Goal: Task Accomplishment & Management: Use online tool/utility

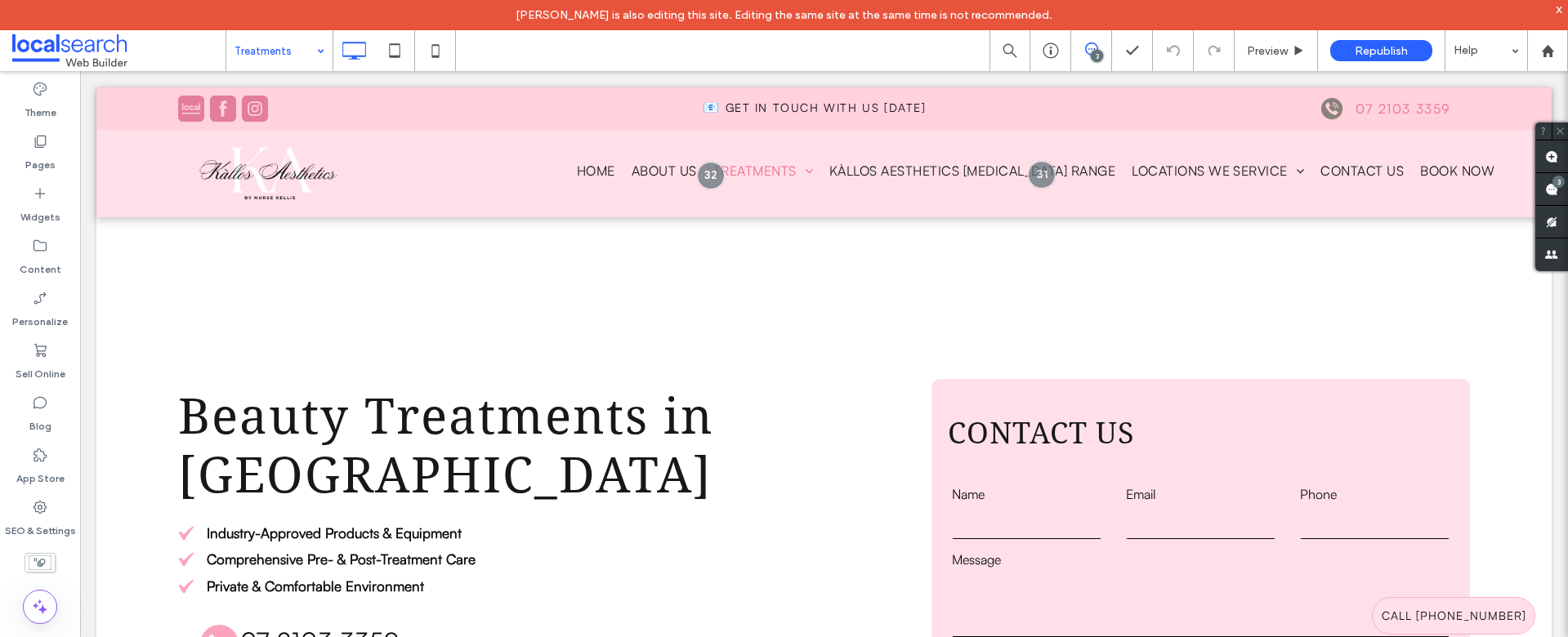
click at [276, 53] on input at bounding box center [275, 51] width 82 height 41
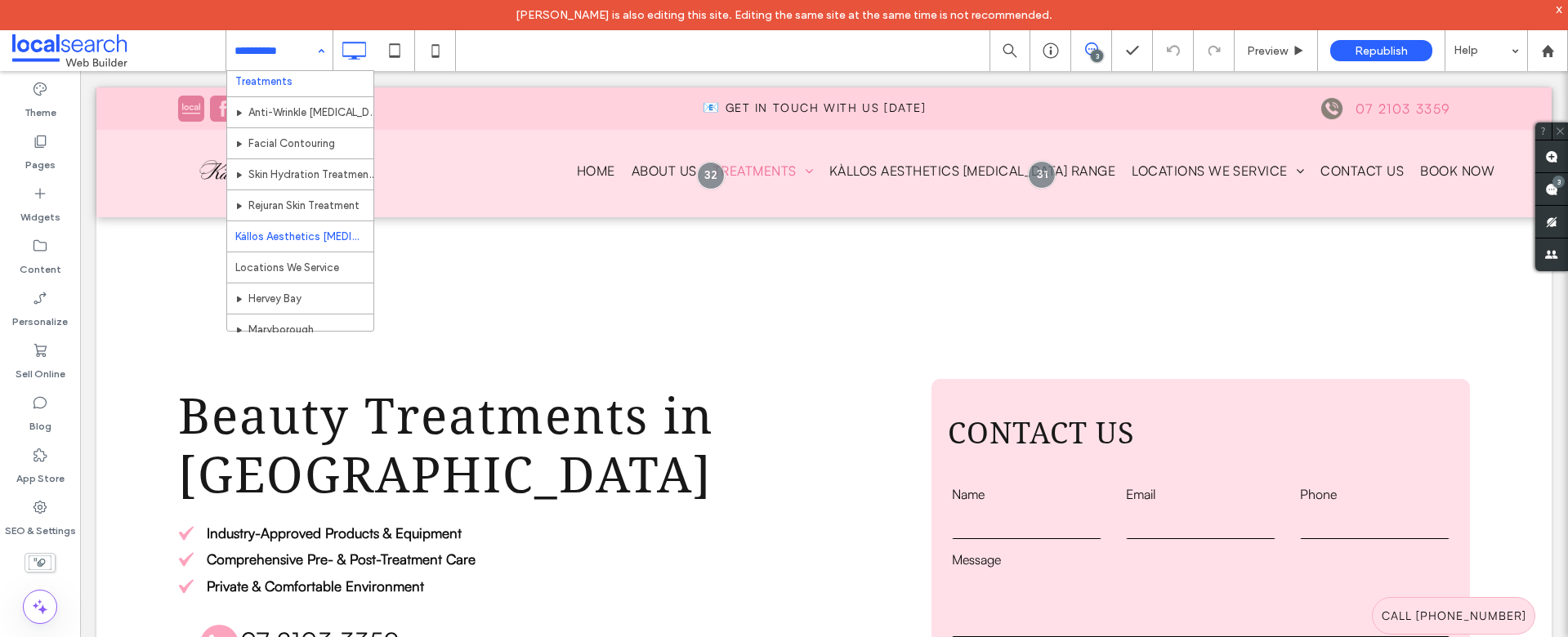
scroll to position [71, 0]
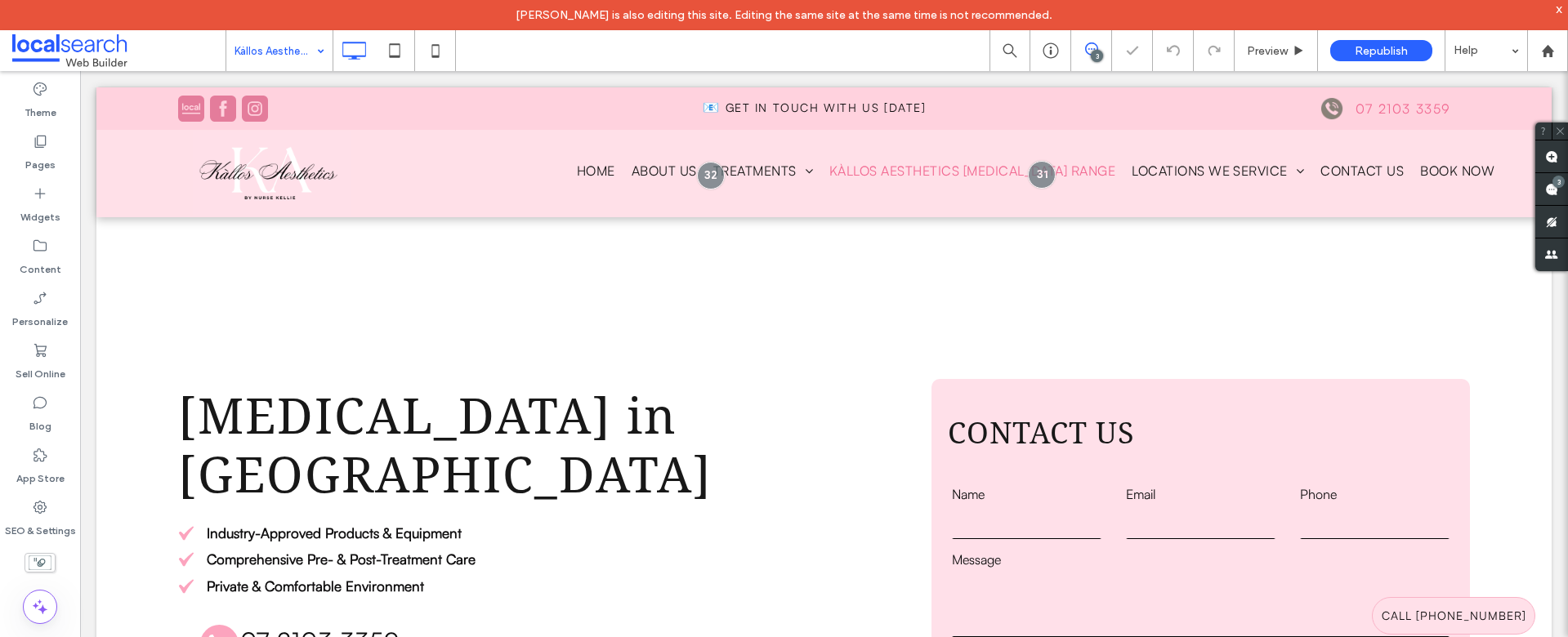
click at [246, 50] on input at bounding box center [275, 51] width 82 height 41
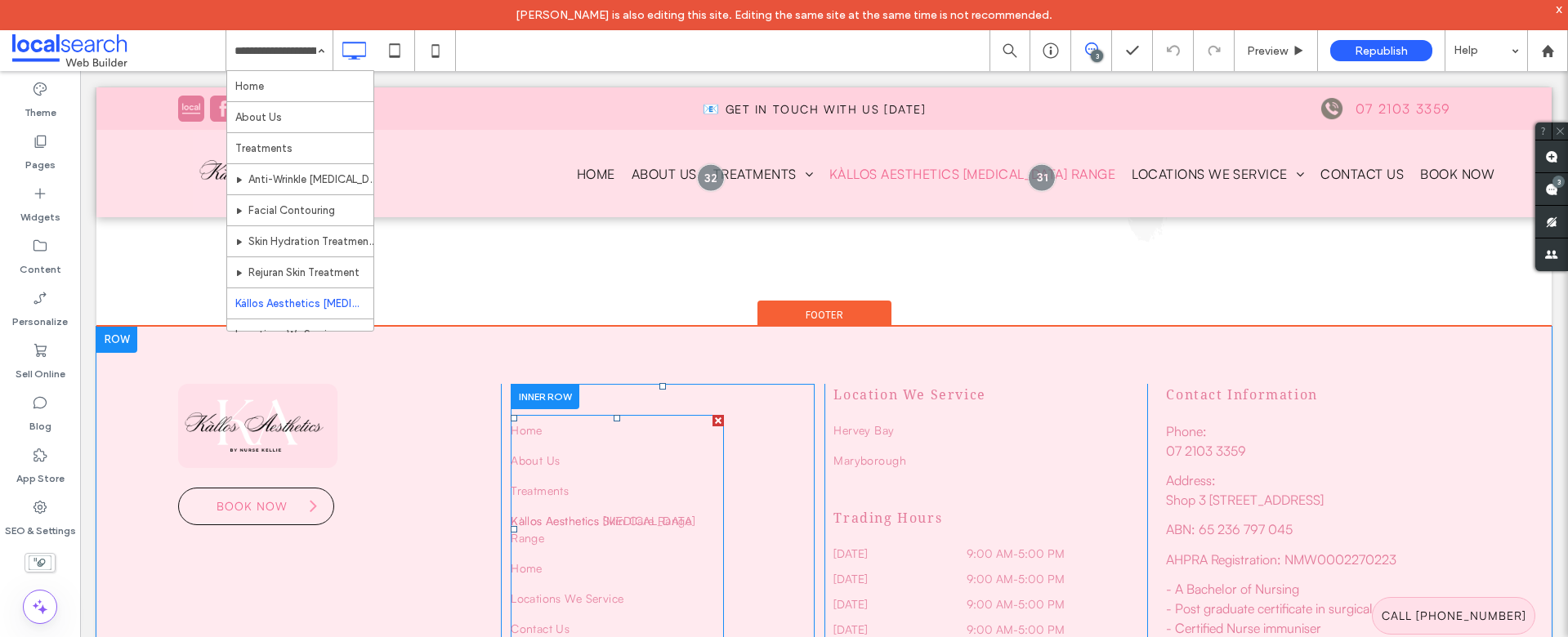
scroll to position [5456, 0]
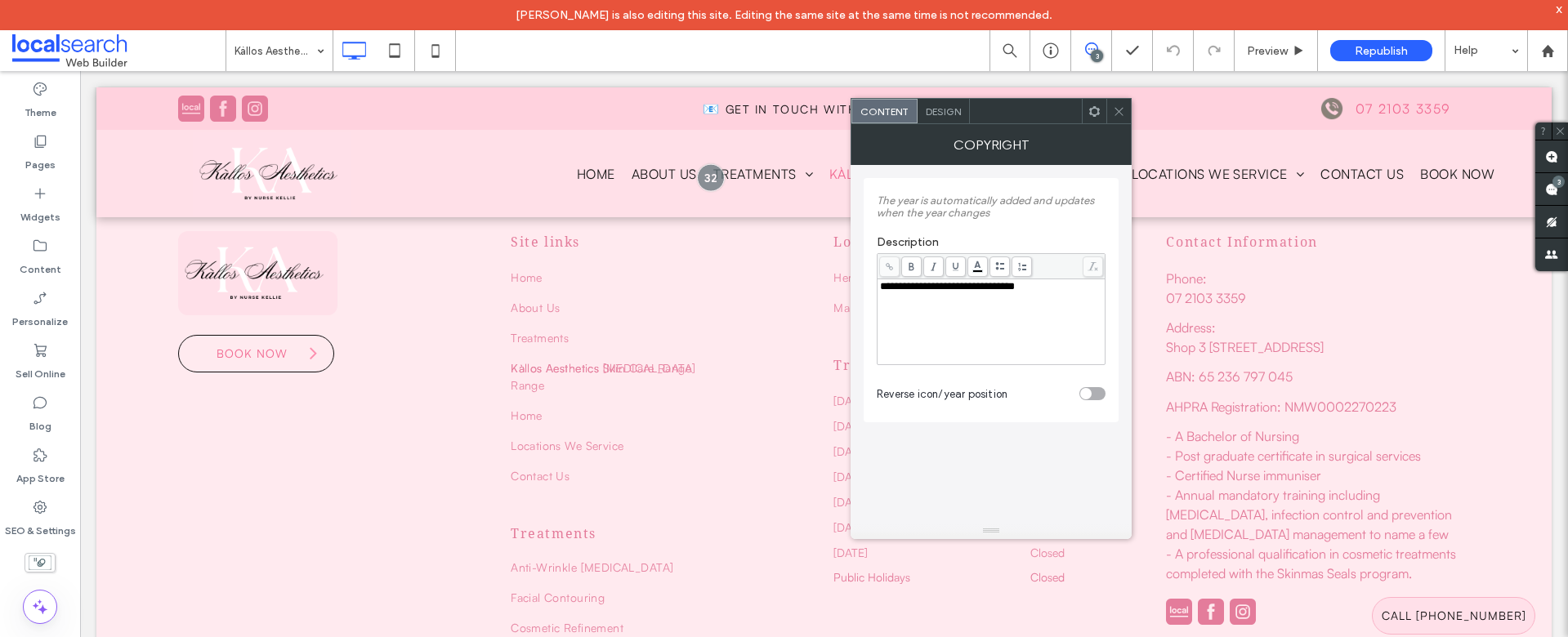
click at [892, 287] on span "**********" at bounding box center [947, 285] width 135 height 10
copy span "******"
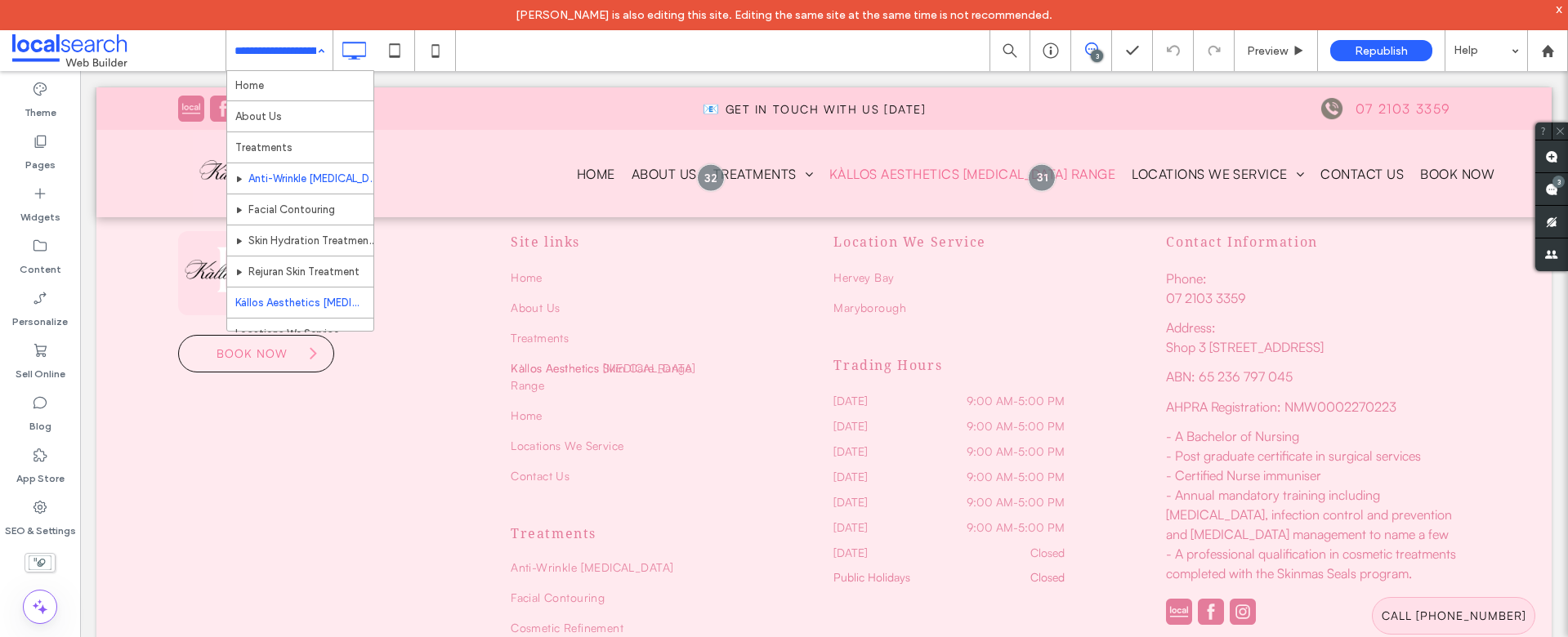
scroll to position [0, 0]
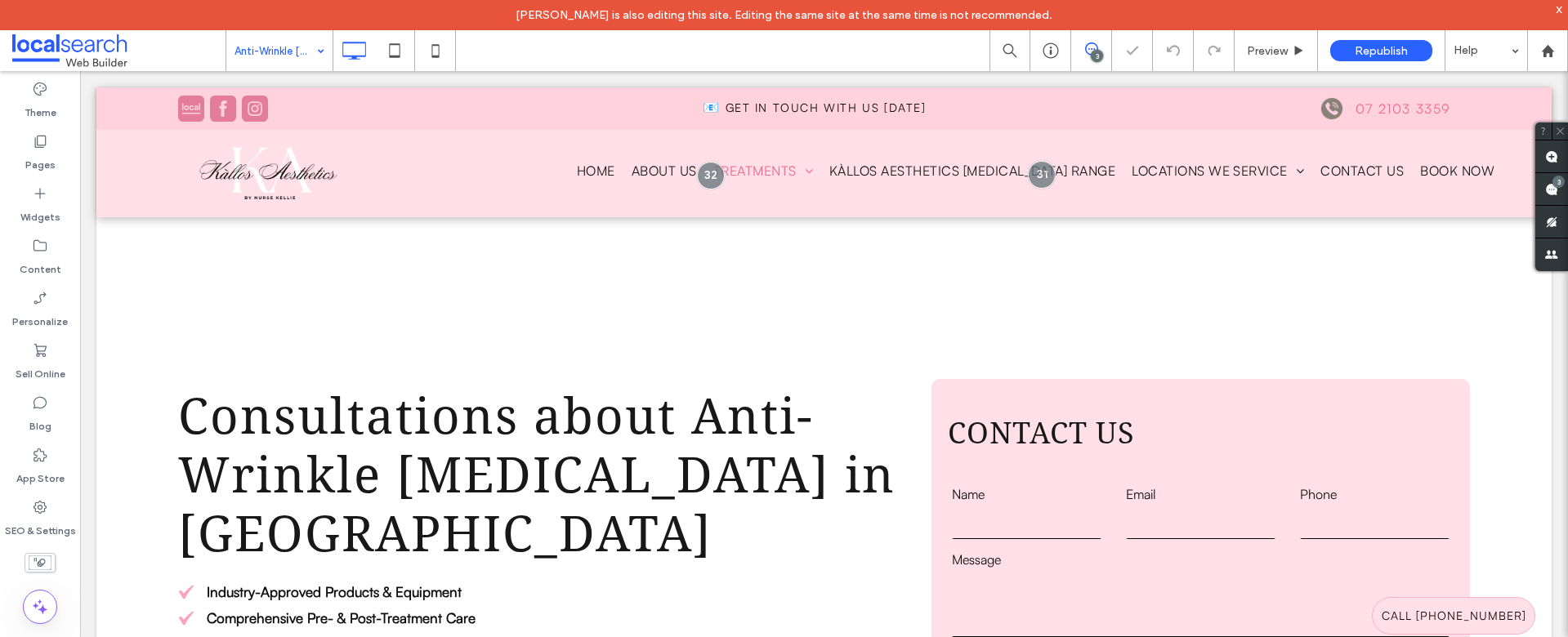
click at [268, 49] on input at bounding box center [275, 51] width 82 height 41
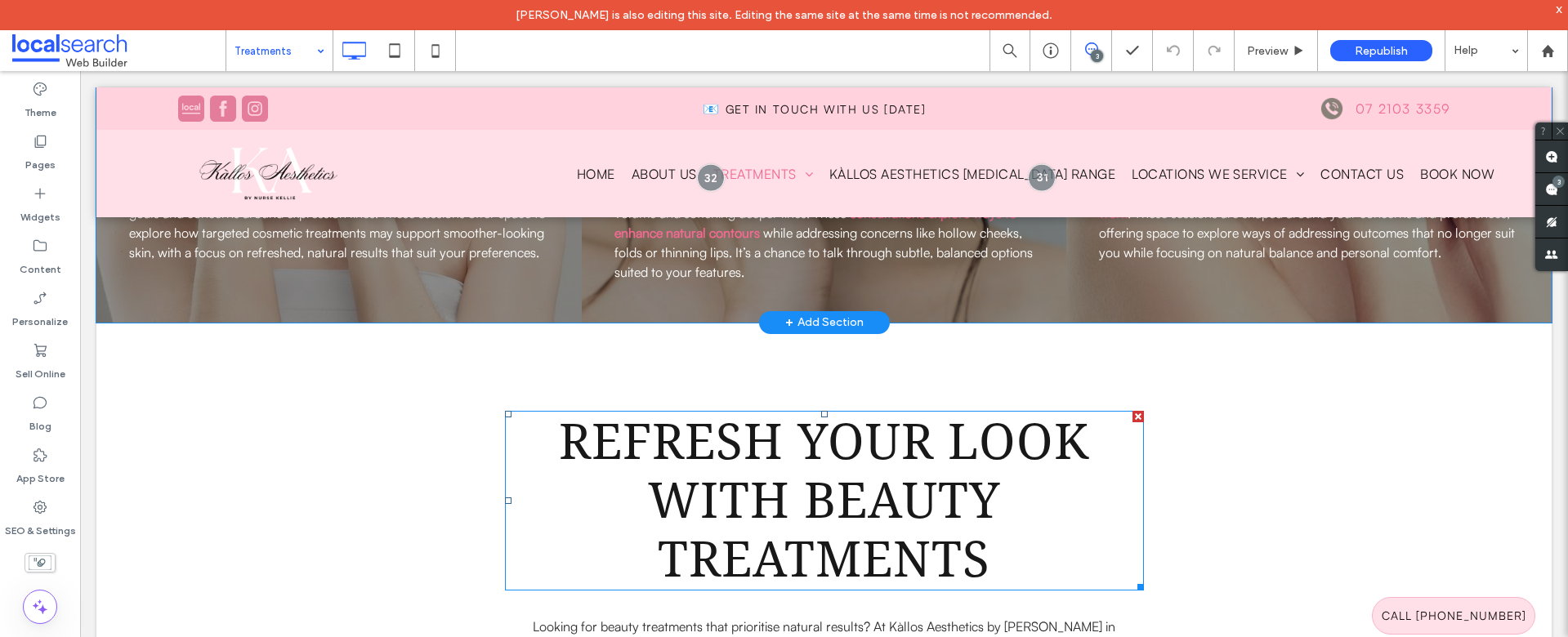
scroll to position [1106, 0]
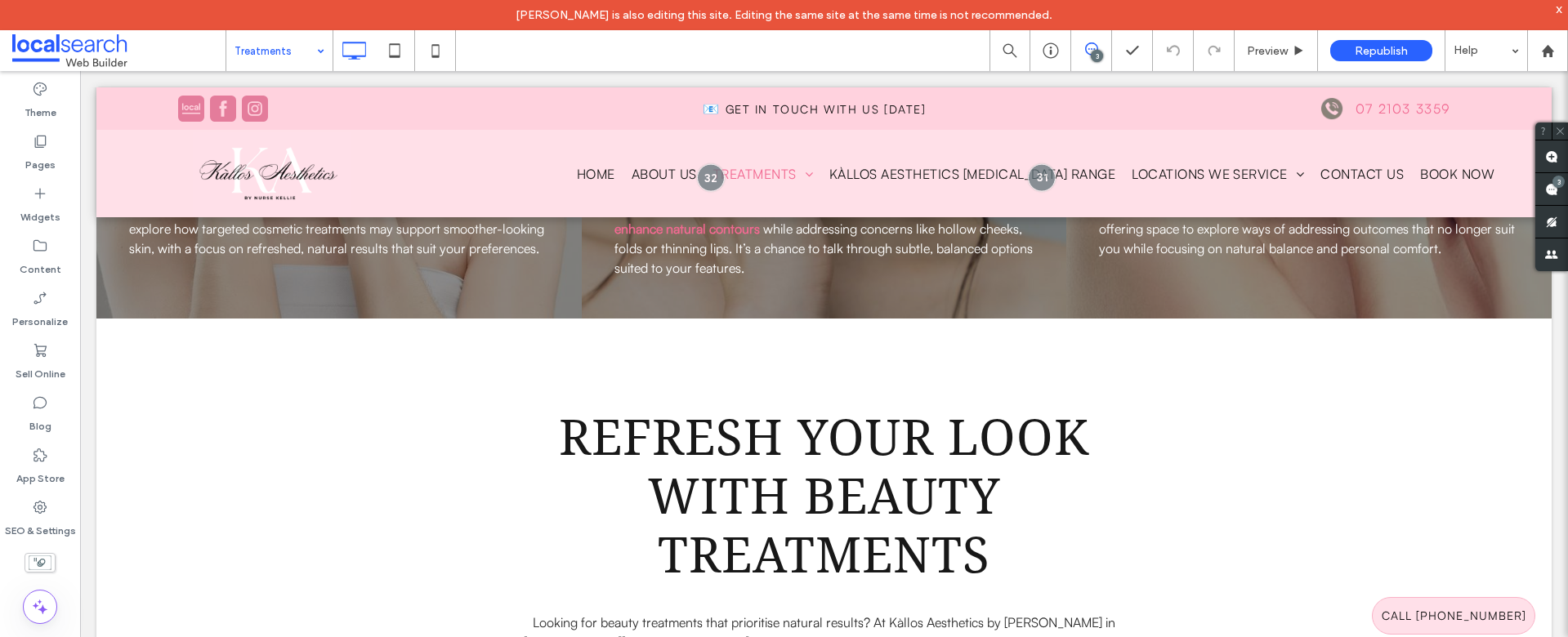
click at [280, 36] on input at bounding box center [275, 51] width 82 height 41
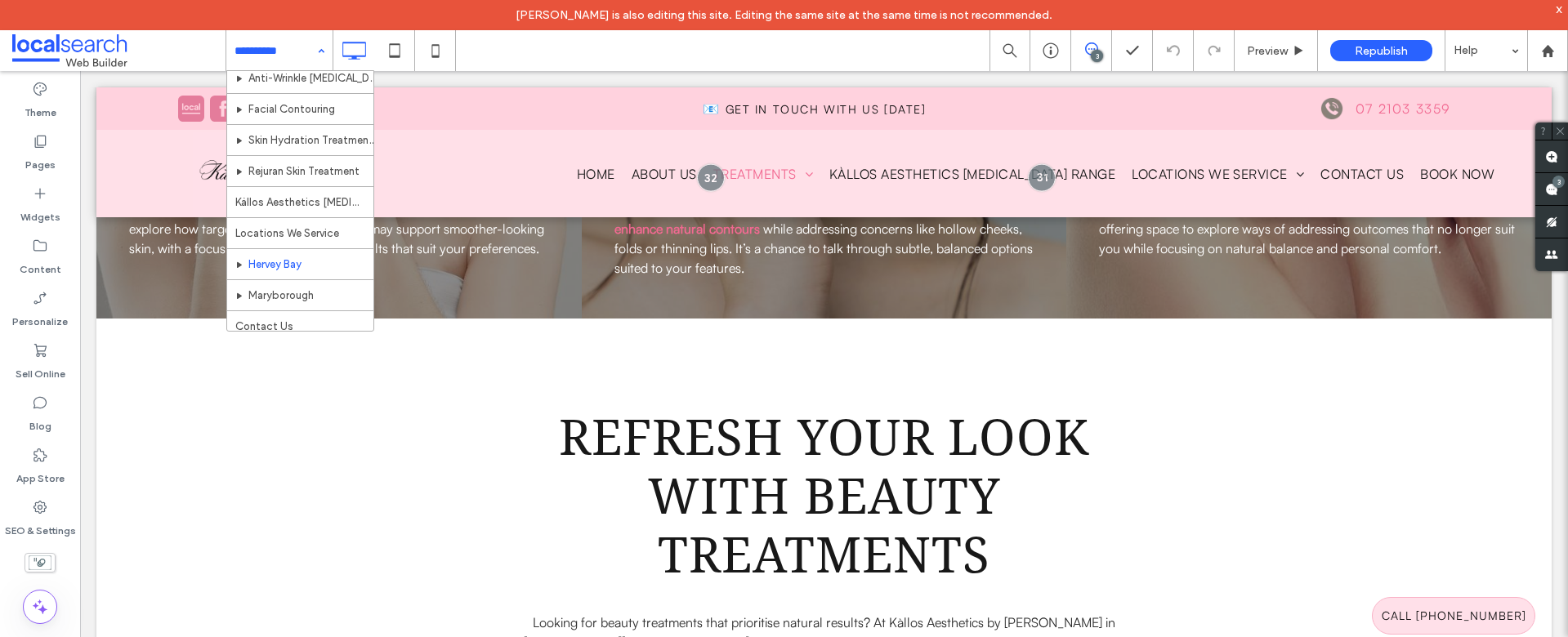
scroll to position [111, 0]
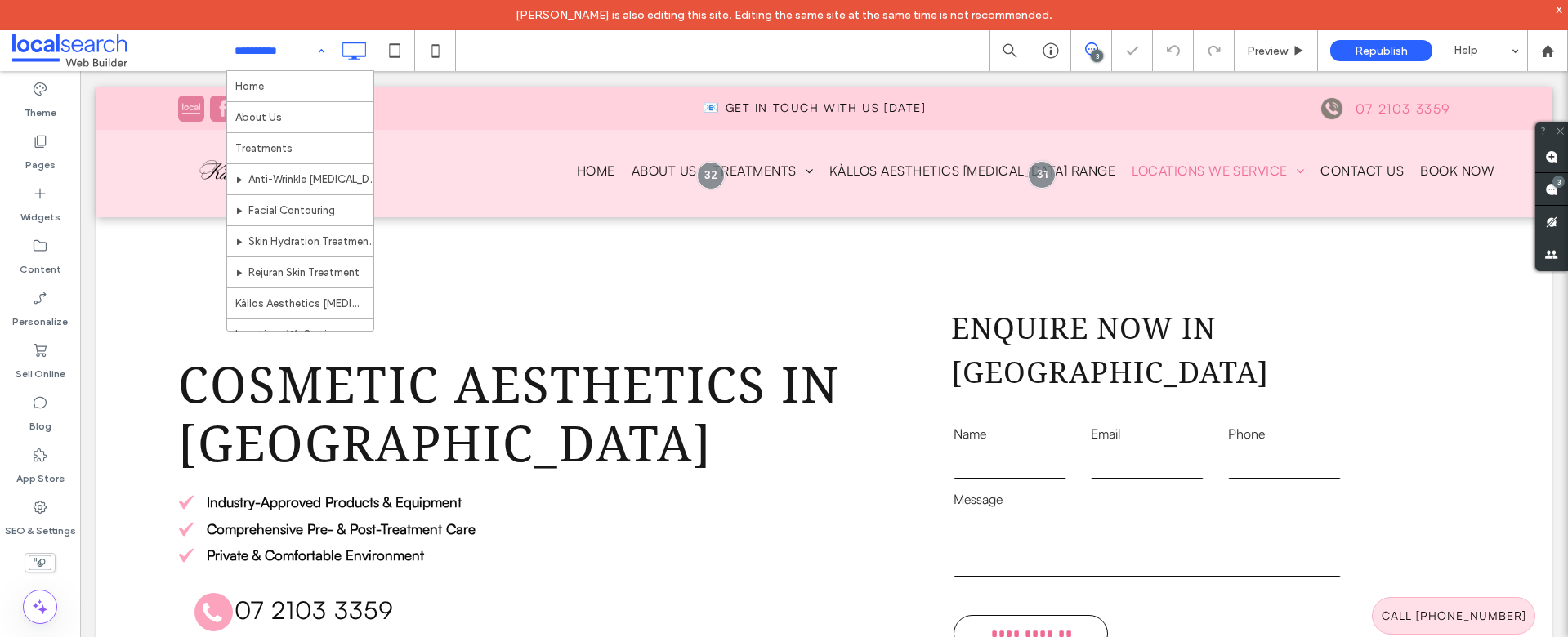
click at [285, 50] on input at bounding box center [275, 51] width 82 height 41
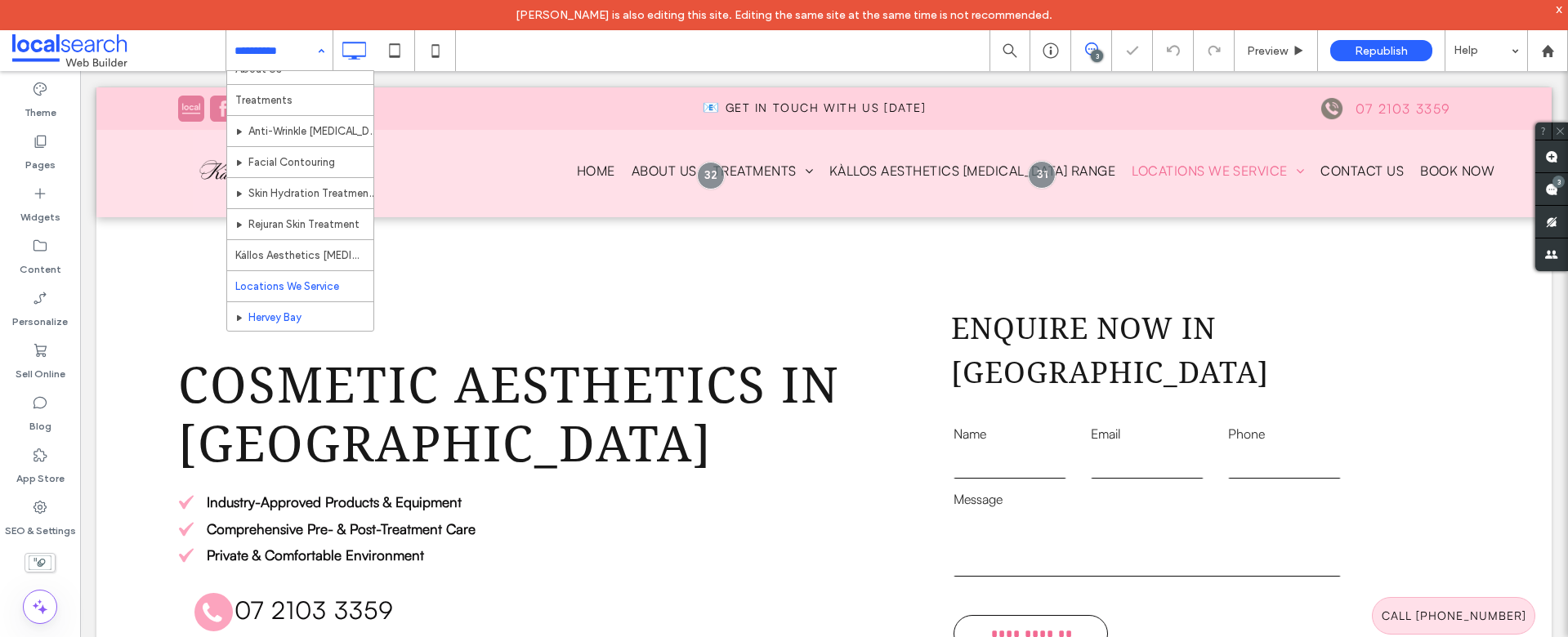
scroll to position [111, 0]
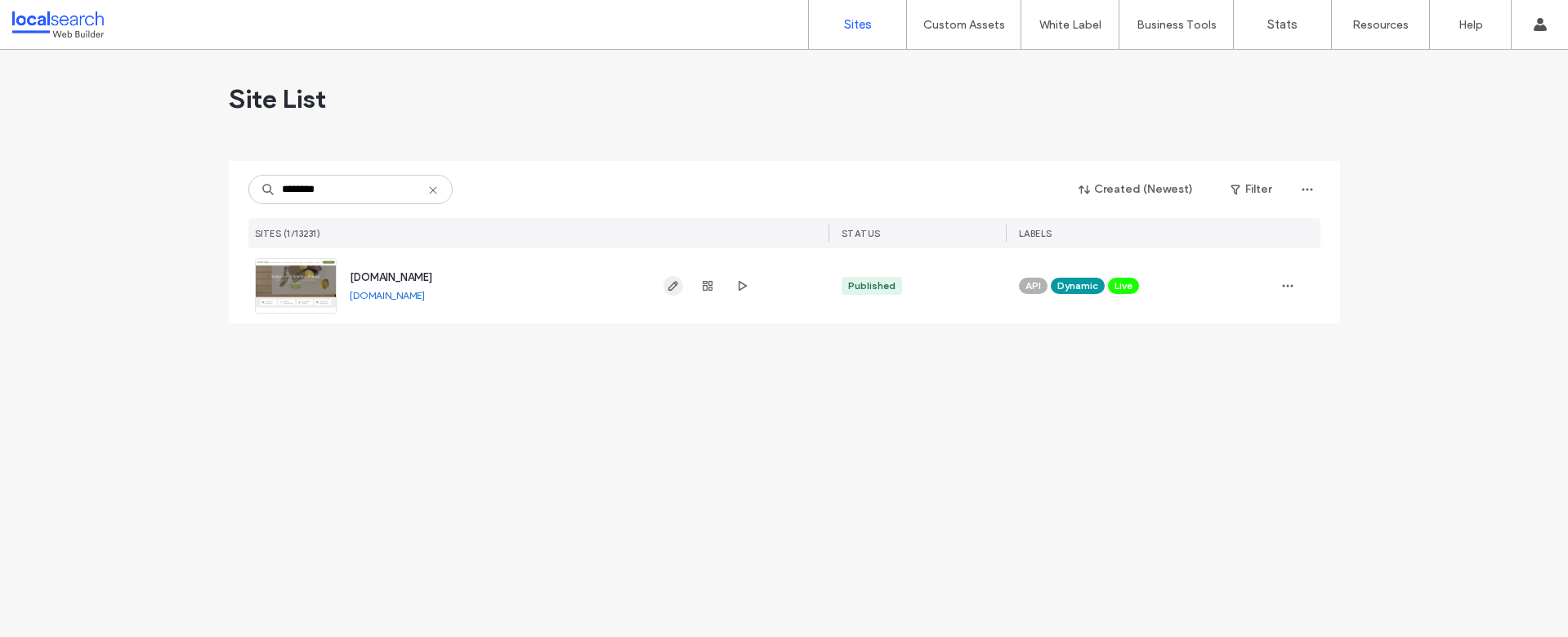
type input "********"
click at [679, 289] on icon "button" at bounding box center [673, 286] width 13 height 13
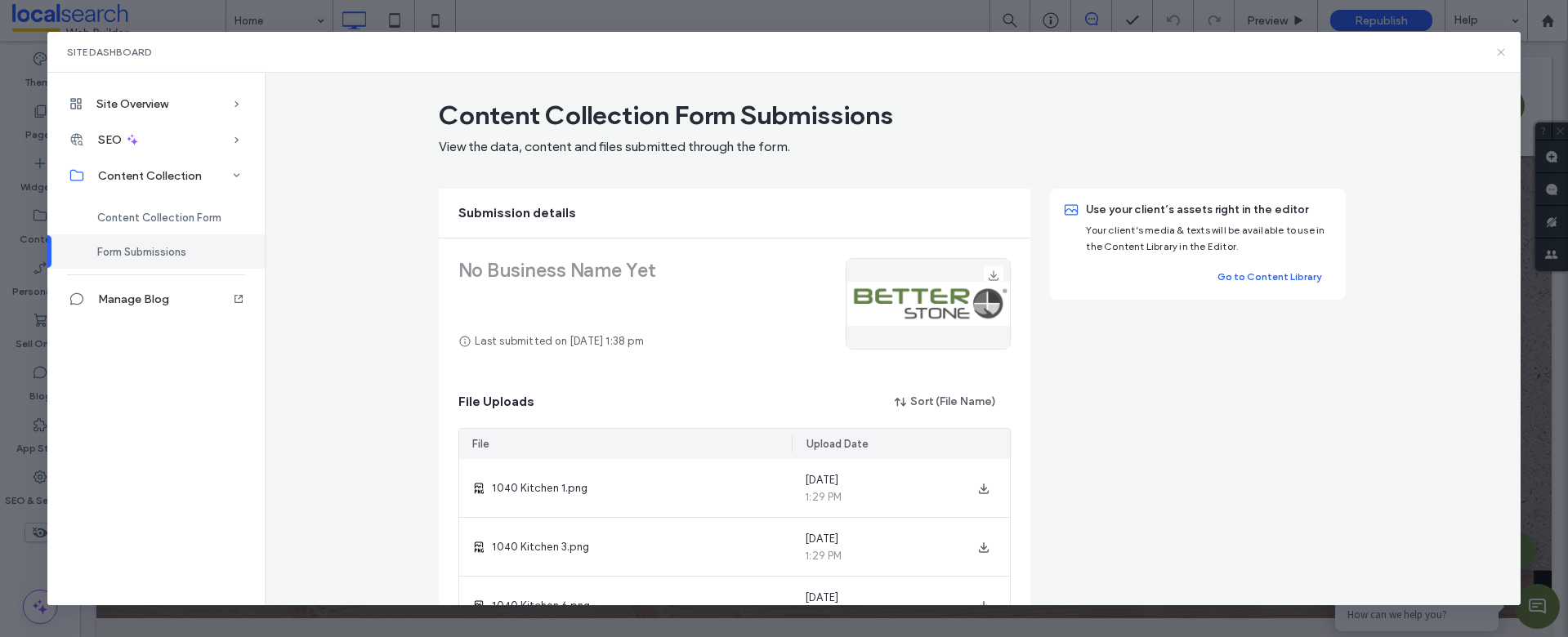
click at [1503, 52] on icon at bounding box center [1501, 52] width 13 height 13
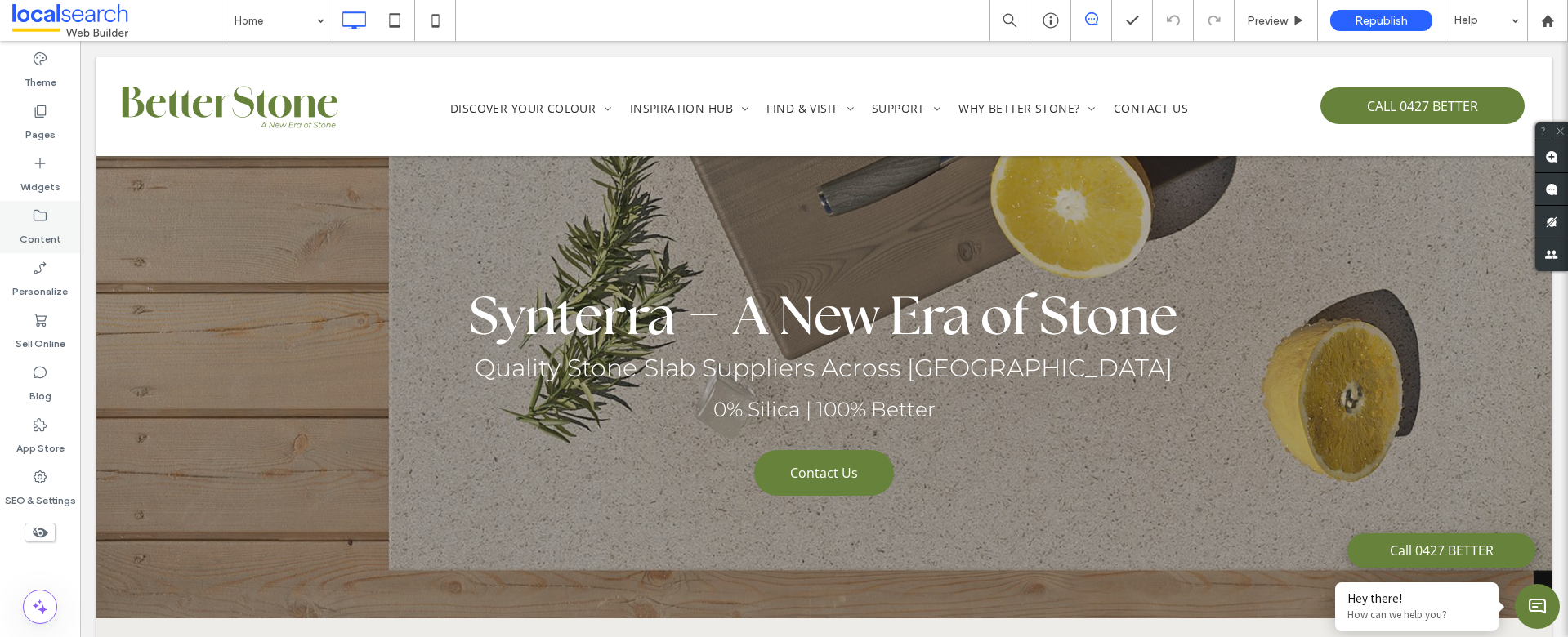
click at [33, 219] on icon at bounding box center [40, 216] width 17 height 17
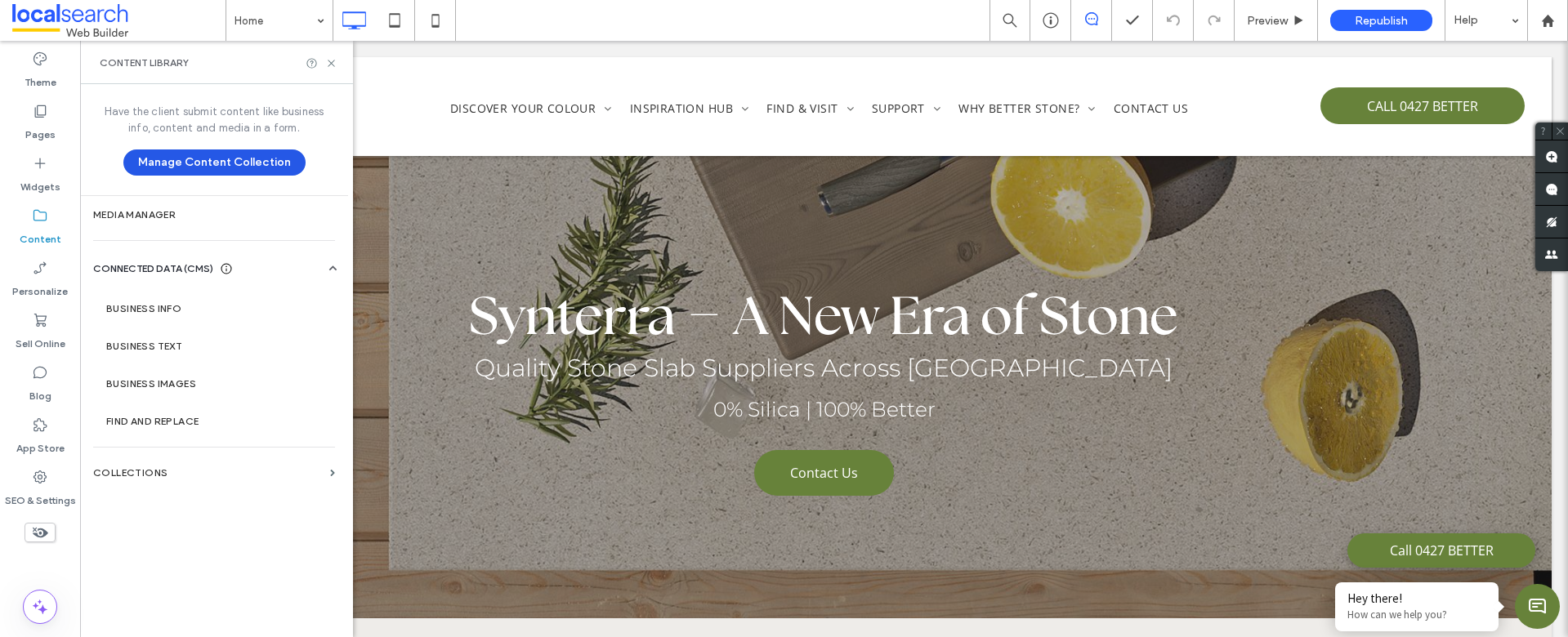
click at [246, 162] on button "Manage Content Collection" at bounding box center [215, 163] width 182 height 26
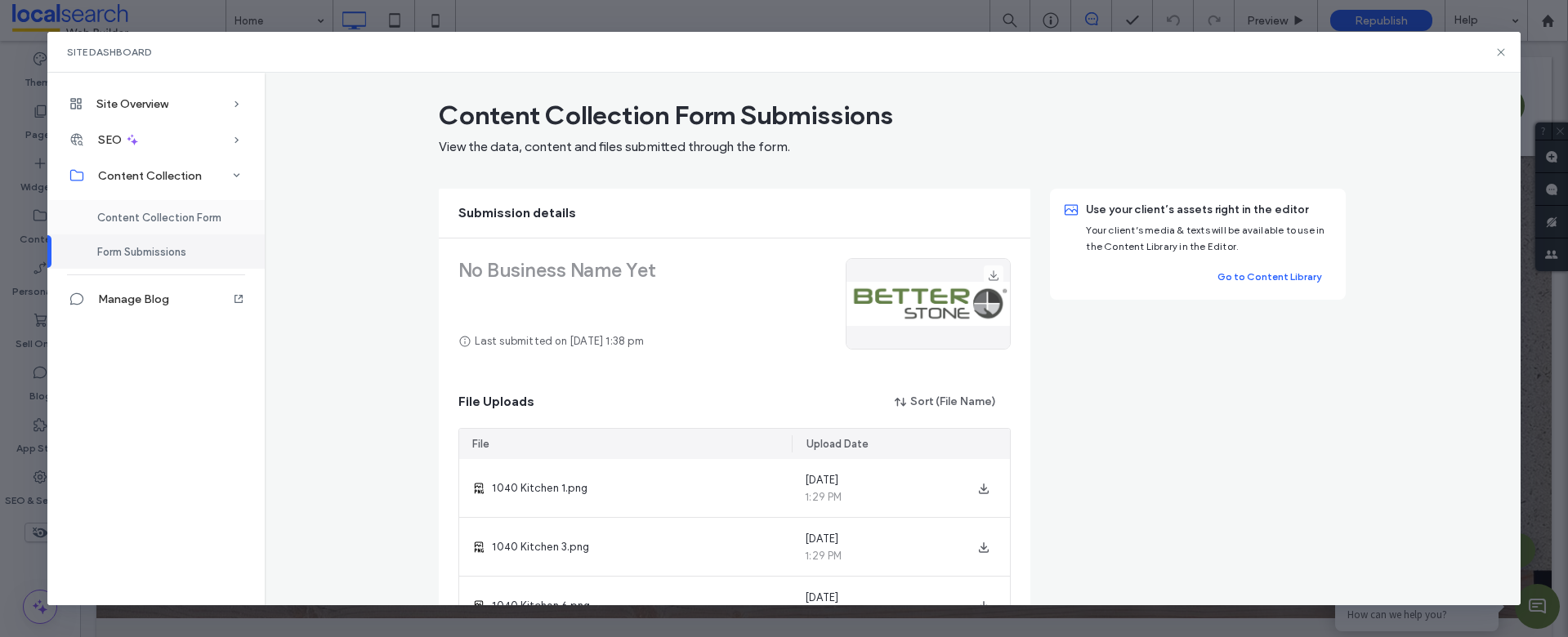
click at [140, 220] on span "Content Collection Form" at bounding box center [160, 218] width 125 height 12
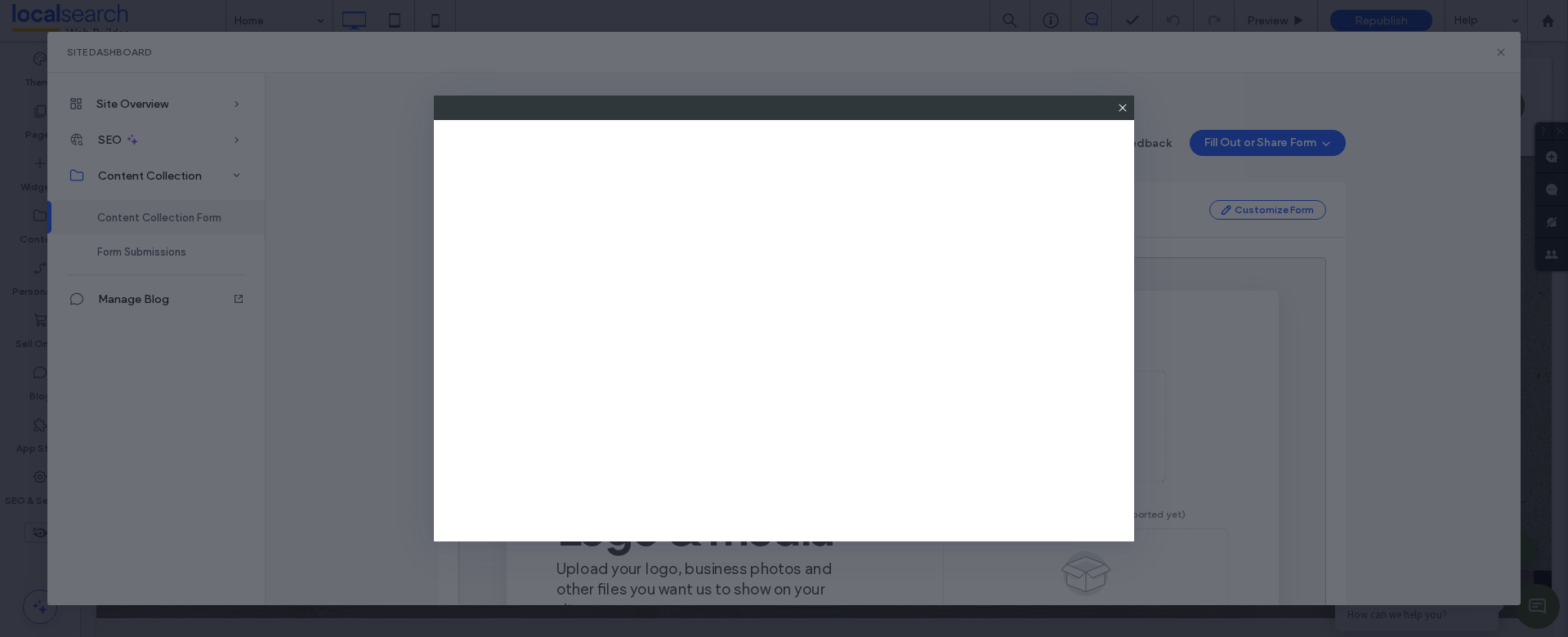
click at [1124, 108] on icon at bounding box center [1123, 108] width 13 height 13
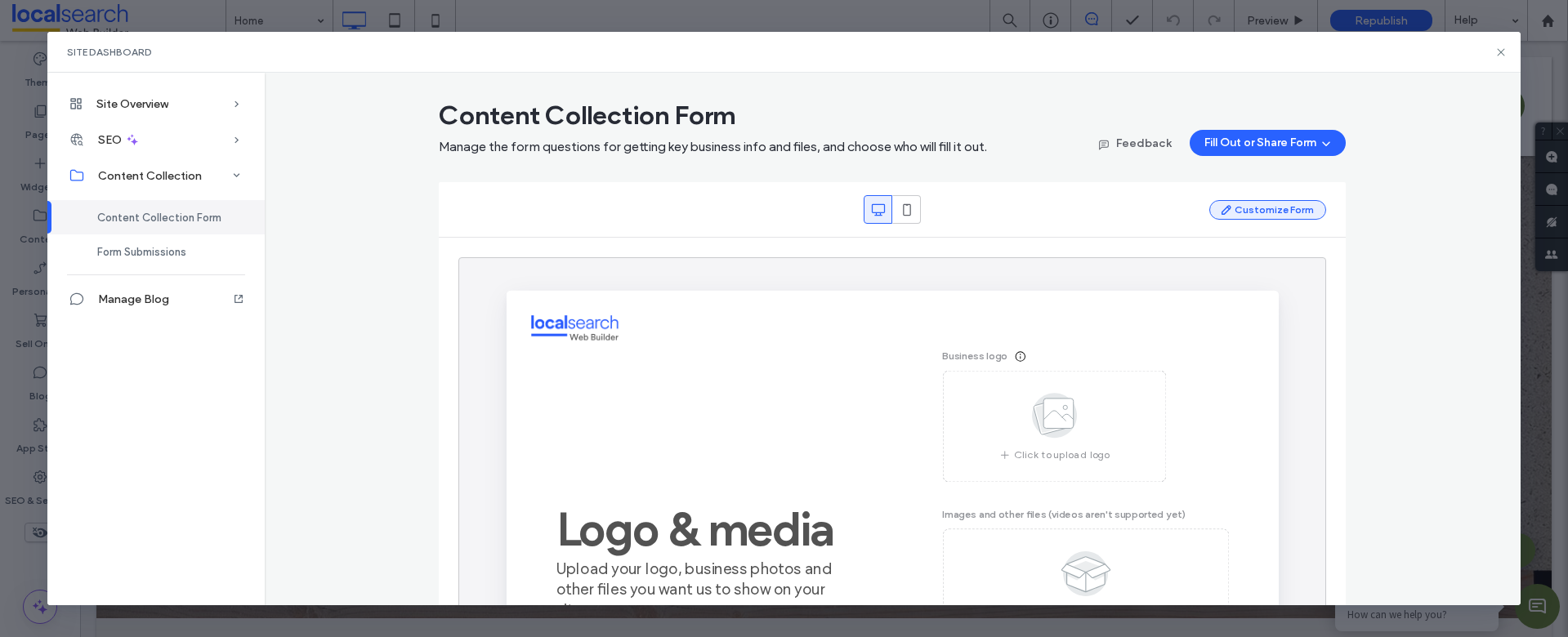
click at [1263, 210] on button "Customize Form" at bounding box center [1269, 209] width 117 height 20
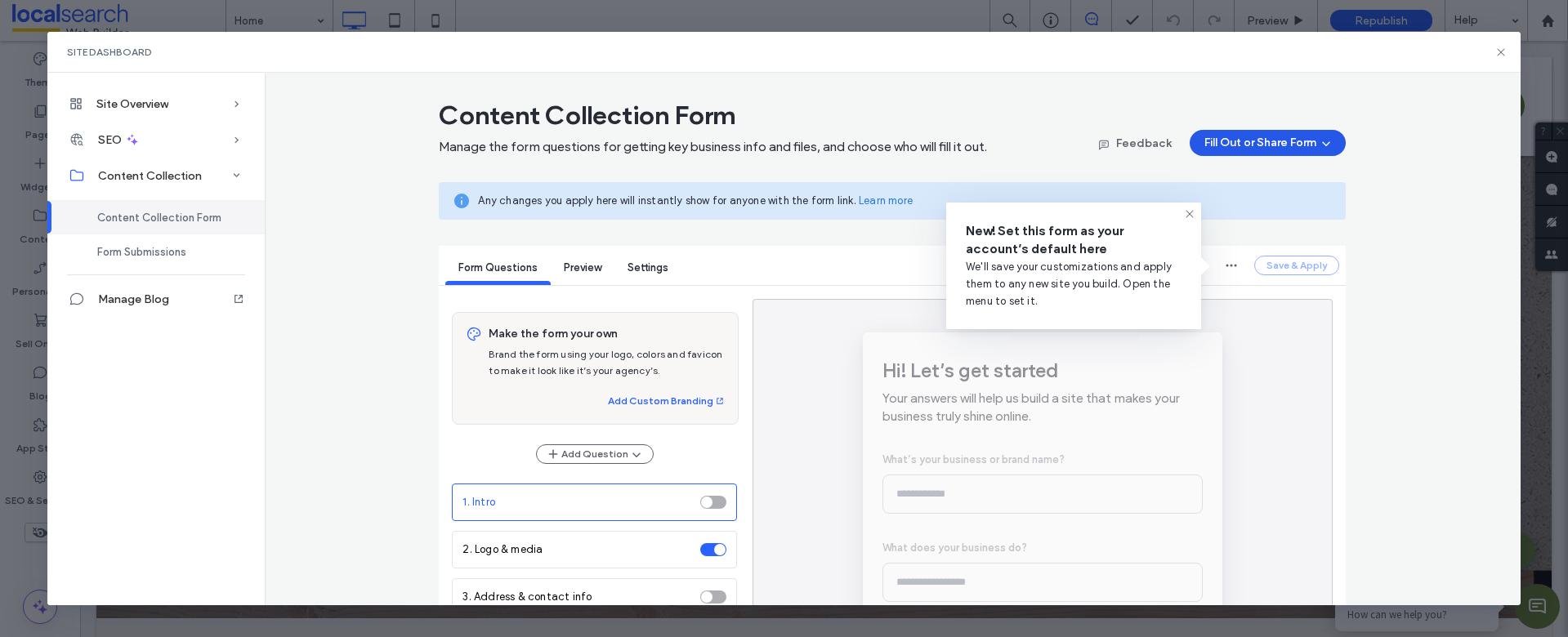
click at [1285, 148] on button "Fill Out or Share Form" at bounding box center [1268, 143] width 156 height 26
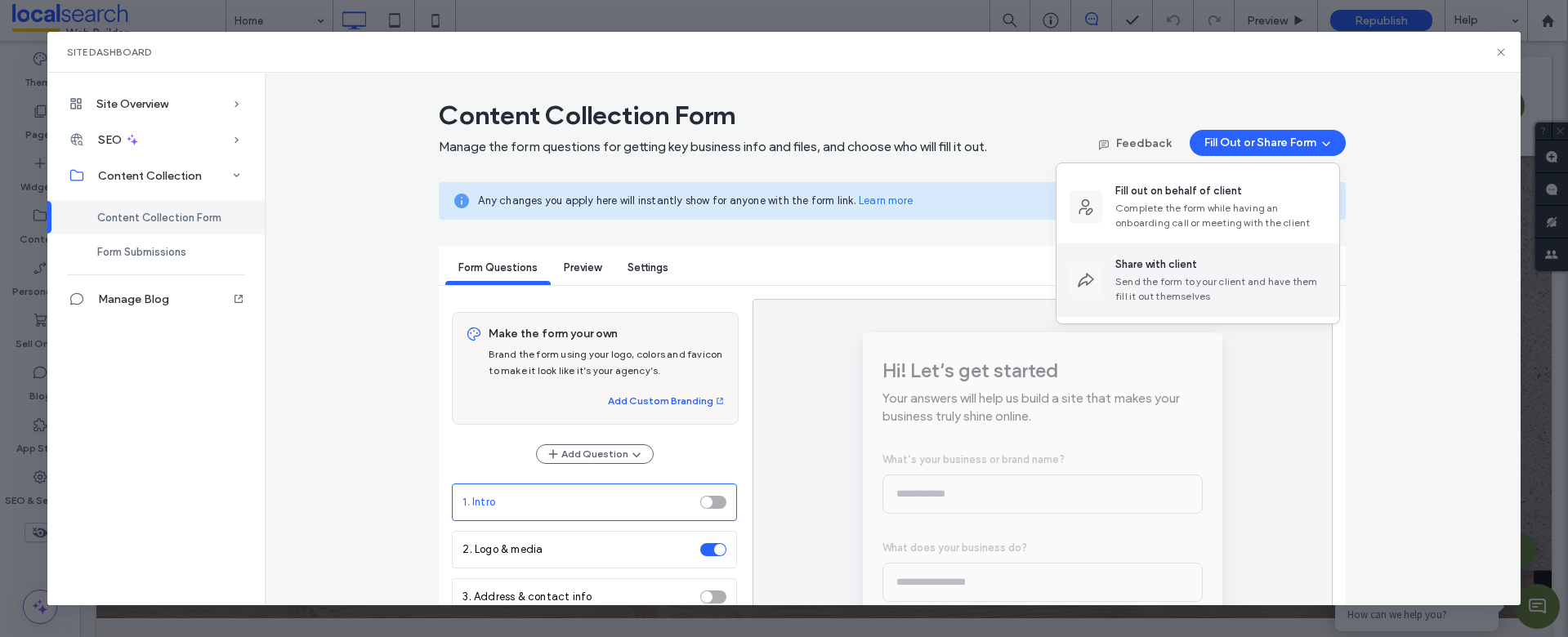
click at [1166, 287] on div "Send the form to your client and have them fill it out themselves" at bounding box center [1220, 289] width 211 height 30
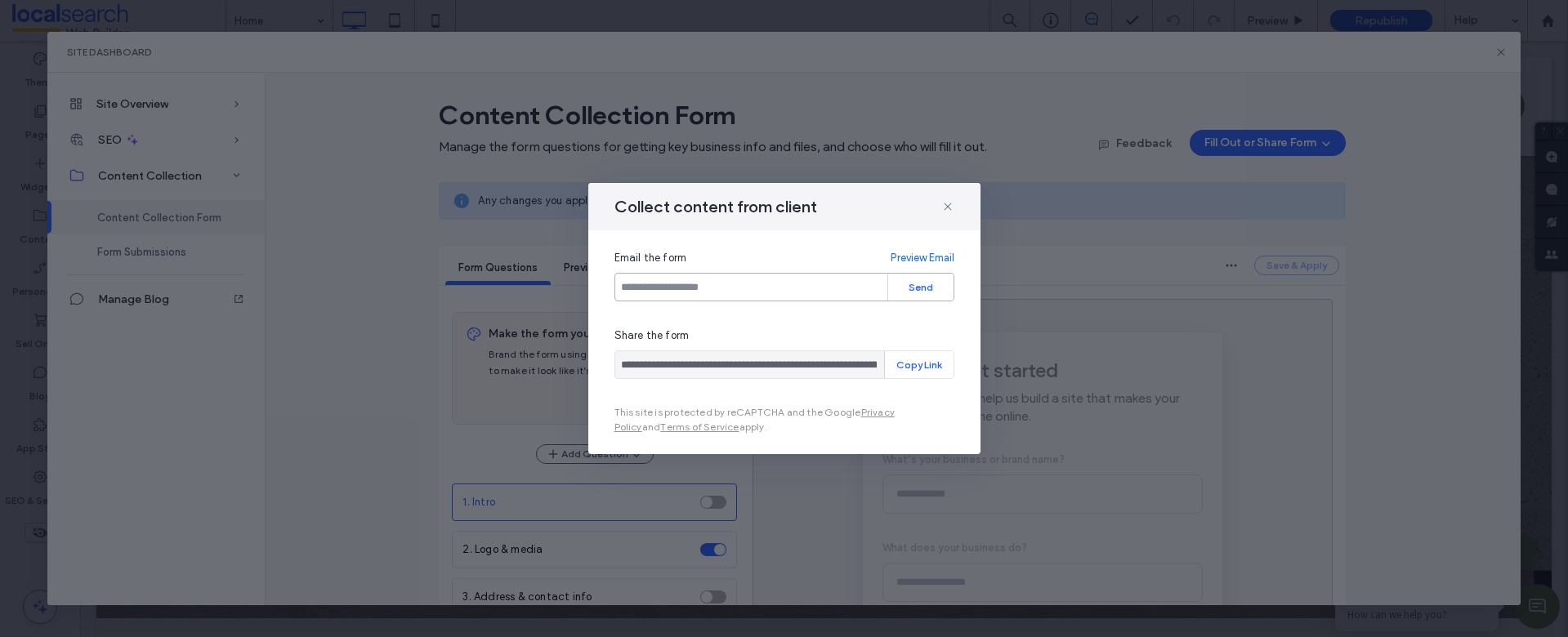
click at [674, 293] on input "email" at bounding box center [785, 287] width 340 height 29
paste input "**********"
type input "**********"
click at [924, 286] on button "Send" at bounding box center [921, 286] width 65 height 27
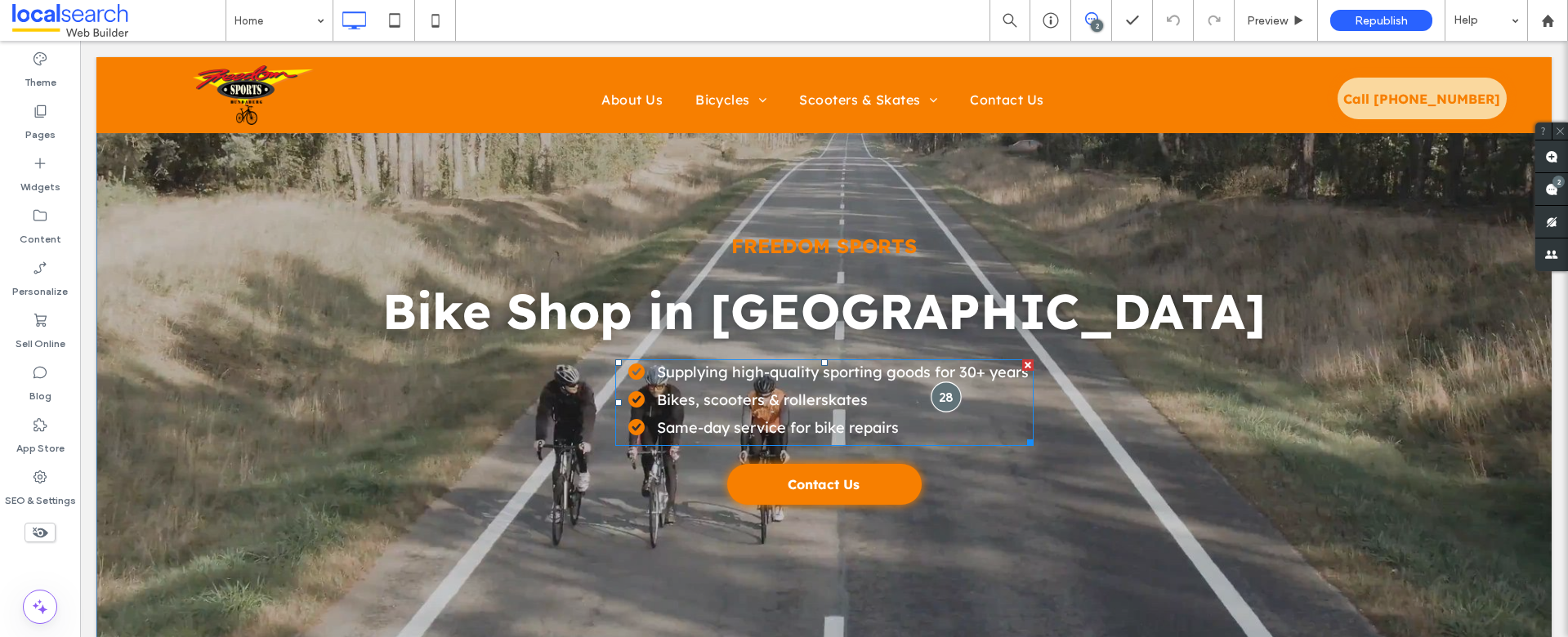
click at [940, 388] on div at bounding box center [946, 396] width 31 height 31
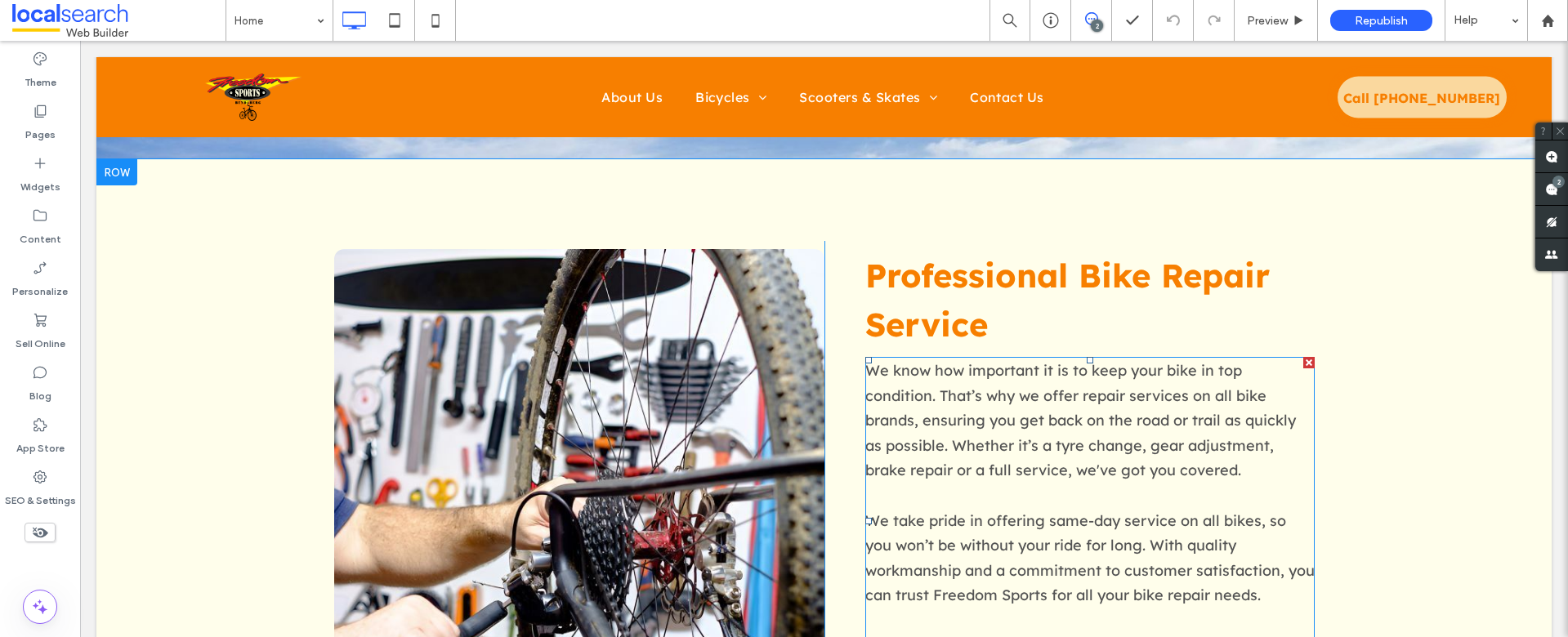
scroll to position [1906, 0]
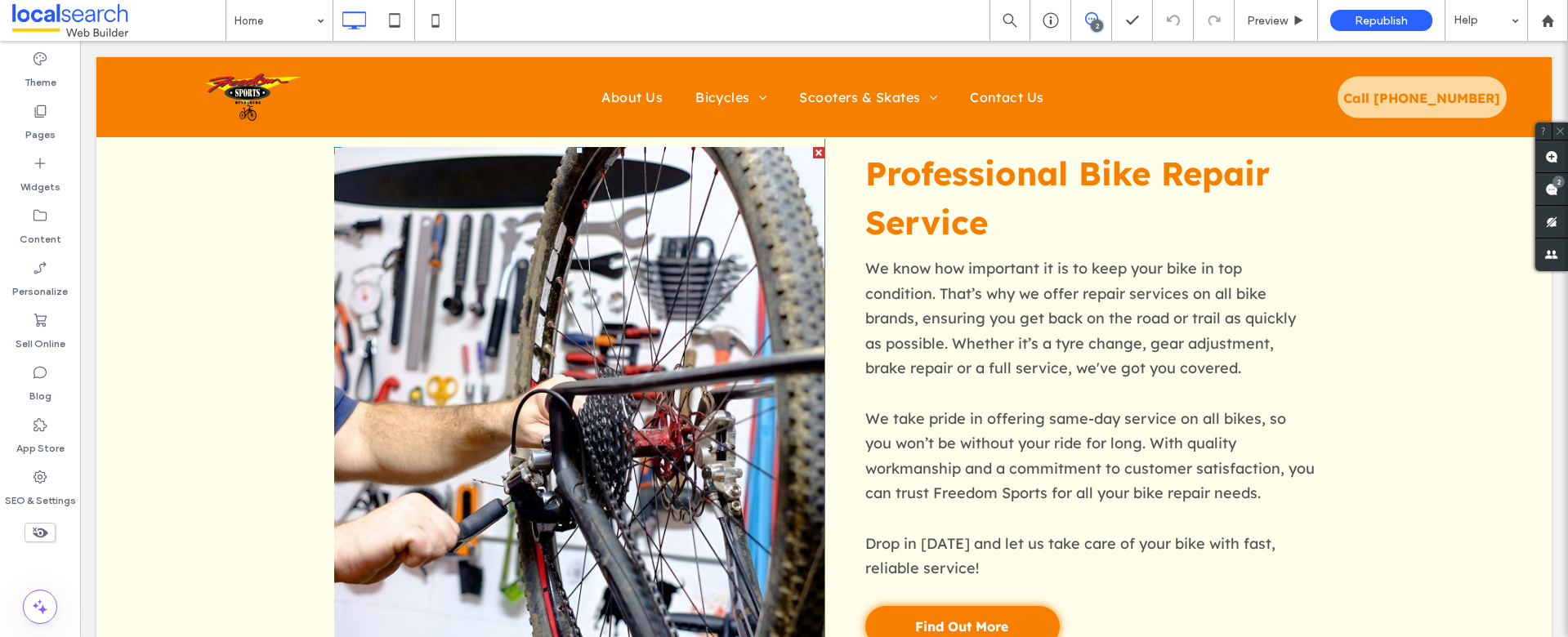
click at [525, 351] on link at bounding box center [578, 398] width 490 height 502
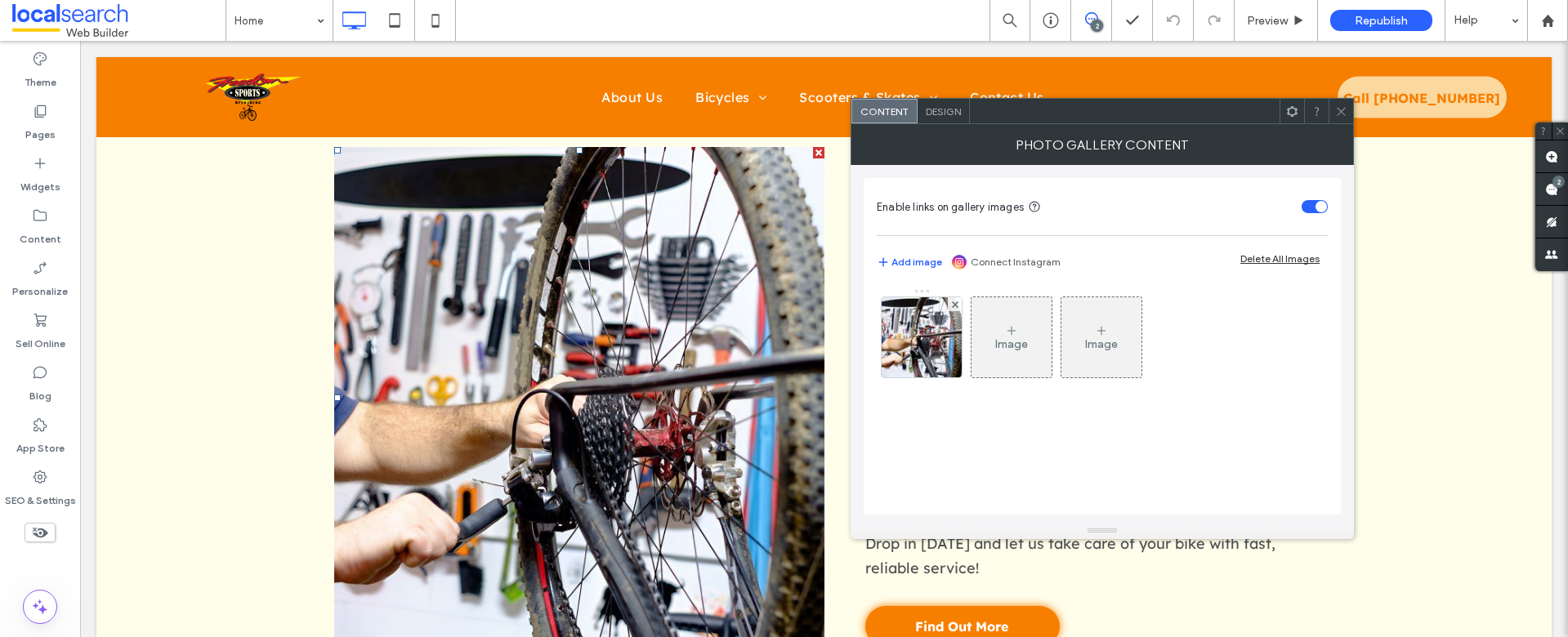
click at [525, 351] on link at bounding box center [578, 398] width 490 height 502
click at [924, 338] on div at bounding box center [922, 338] width 80 height 80
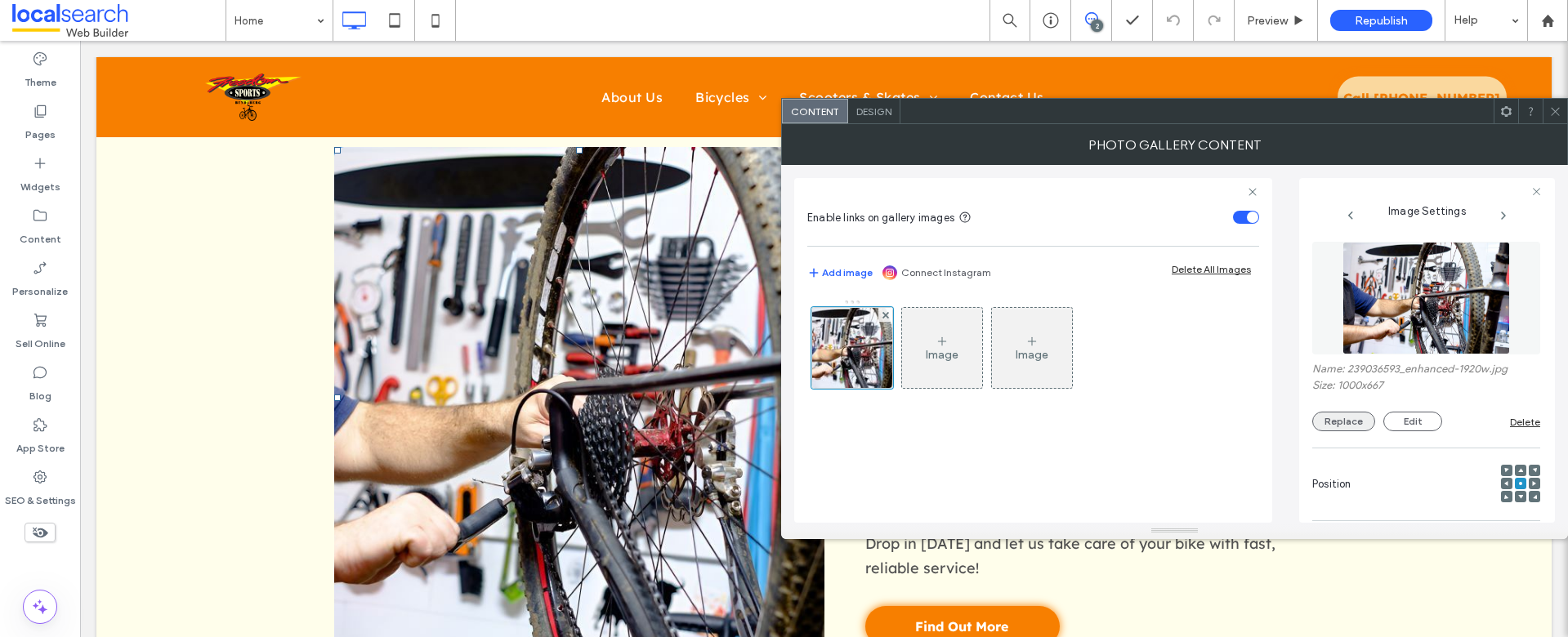
click at [1352, 419] on button "Replace" at bounding box center [1344, 421] width 63 height 20
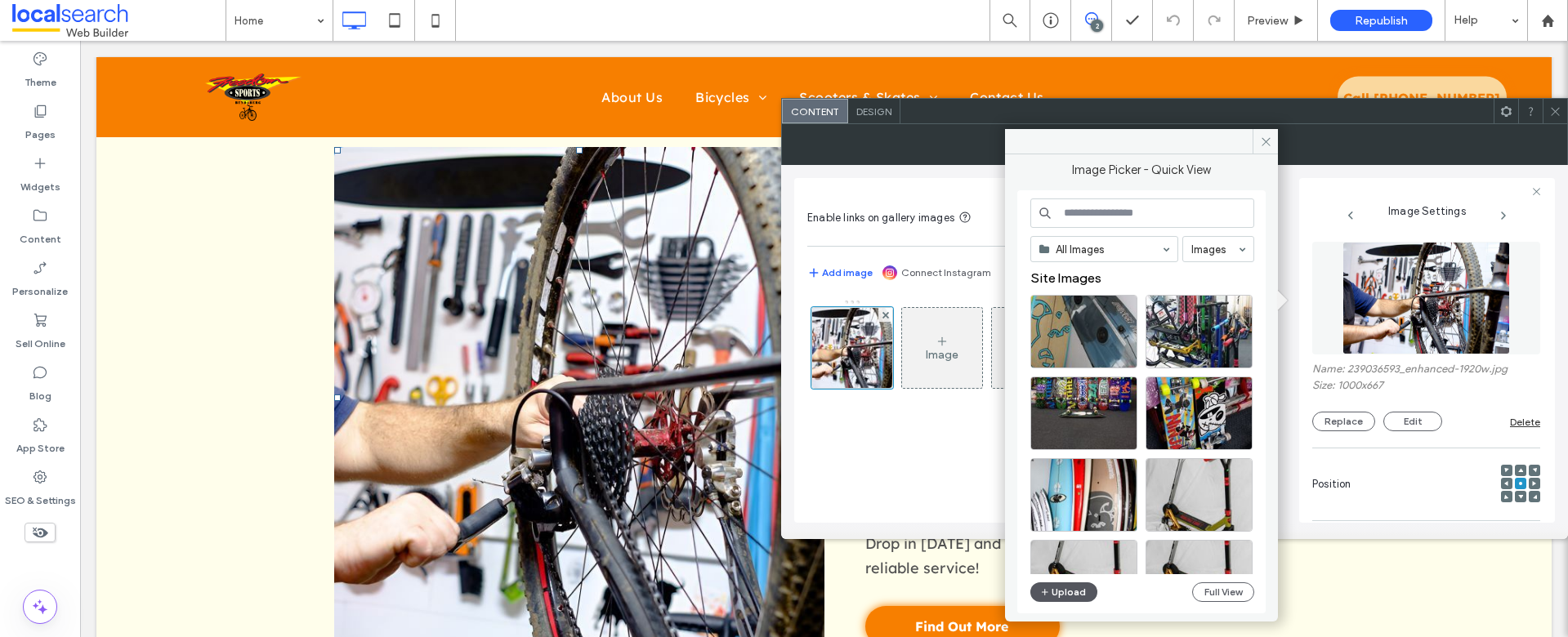
click at [1074, 591] on button "Upload" at bounding box center [1064, 592] width 67 height 20
click at [1224, 595] on button "Full View" at bounding box center [1223, 592] width 62 height 20
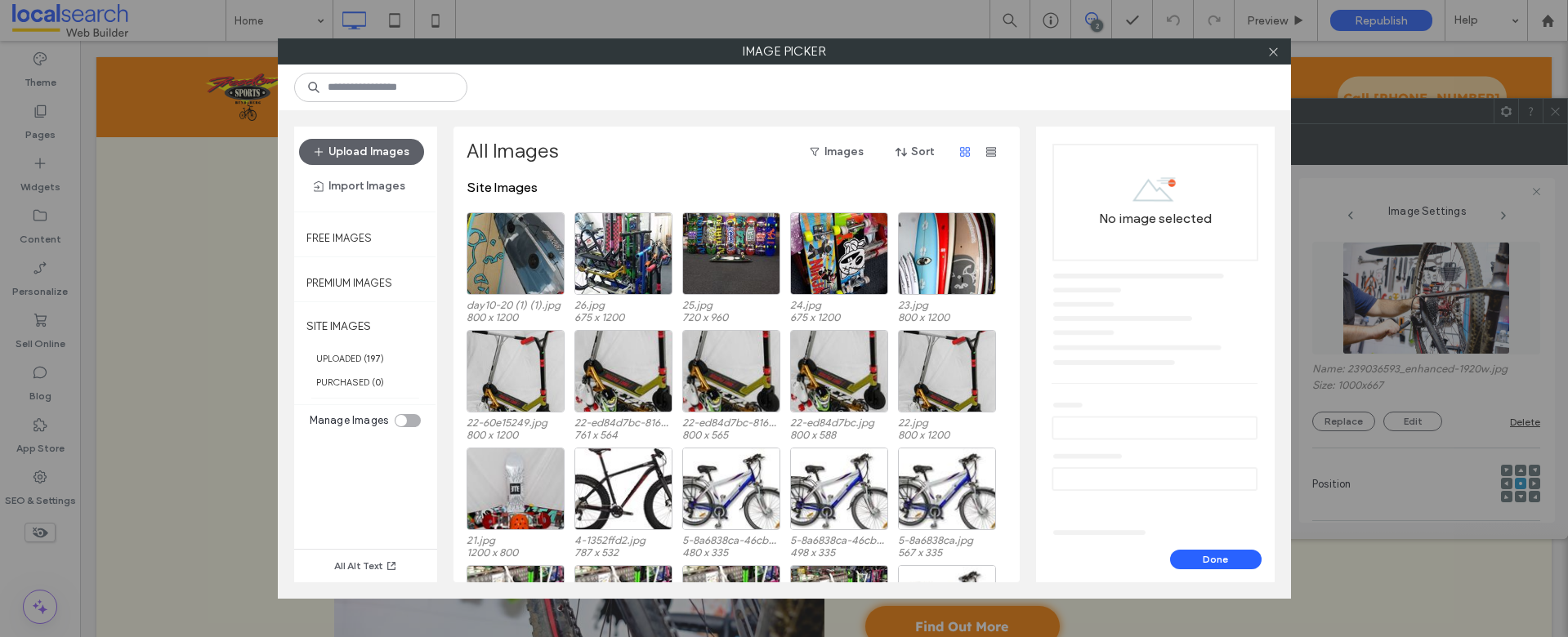
click at [409, 423] on div "toggle" at bounding box center [407, 421] width 26 height 13
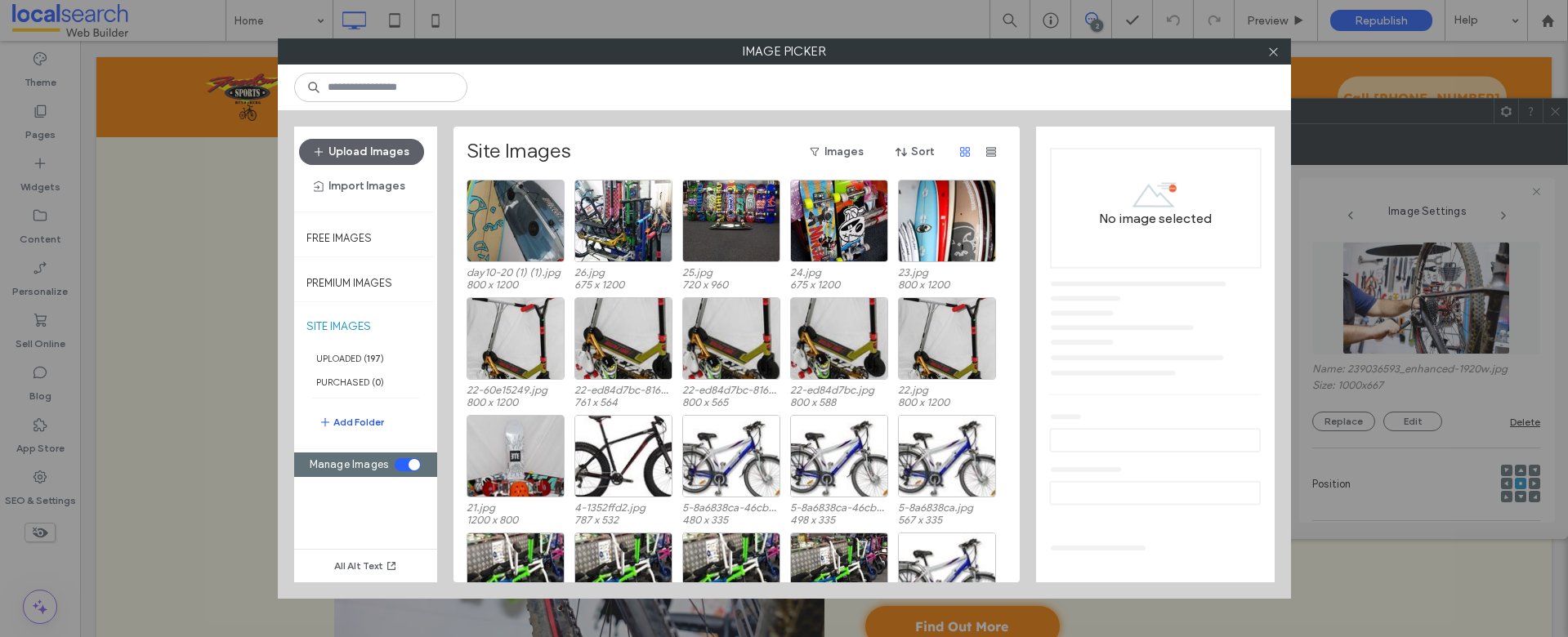
click at [337, 423] on button "Add Folder" at bounding box center [352, 422] width 65 height 20
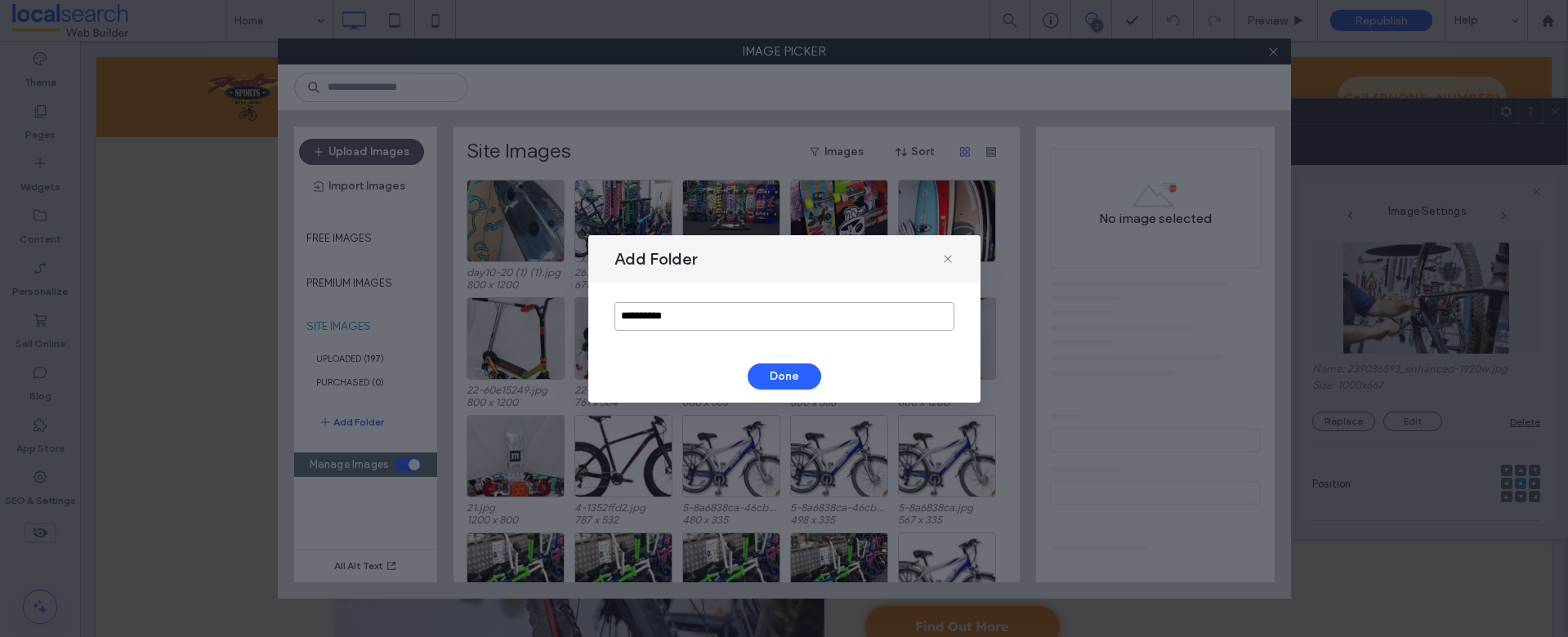
click at [683, 310] on input "**********" at bounding box center [785, 316] width 340 height 29
type input "******"
click at [773, 374] on button "Done" at bounding box center [784, 377] width 73 height 26
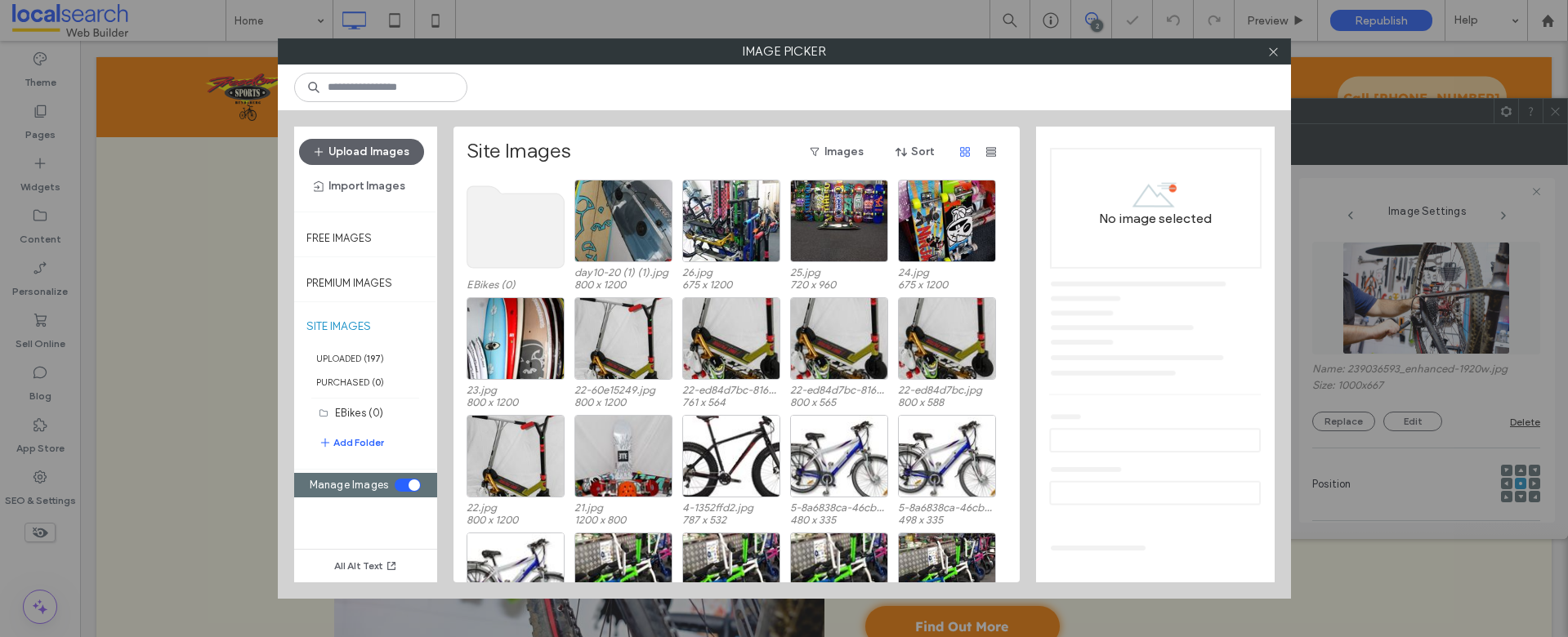
click at [516, 244] on use at bounding box center [515, 227] width 98 height 82
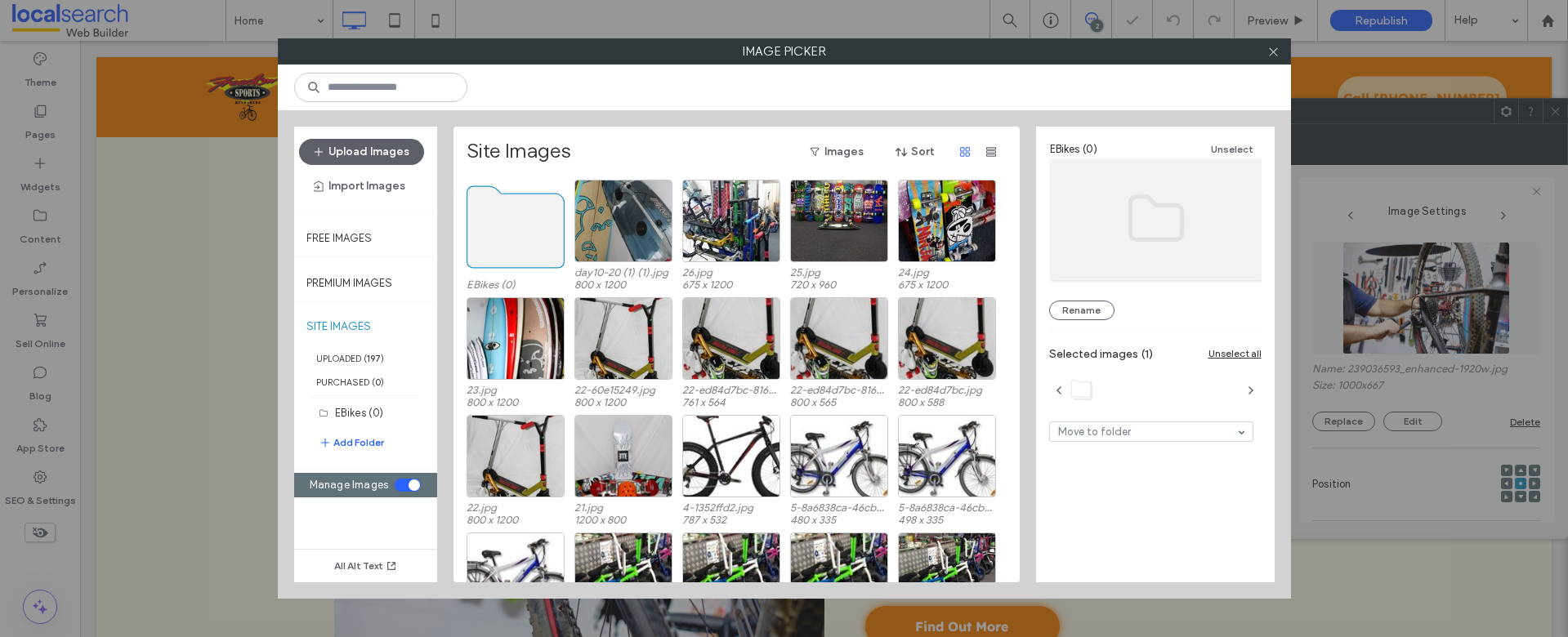
click at [516, 244] on use at bounding box center [515, 227] width 98 height 82
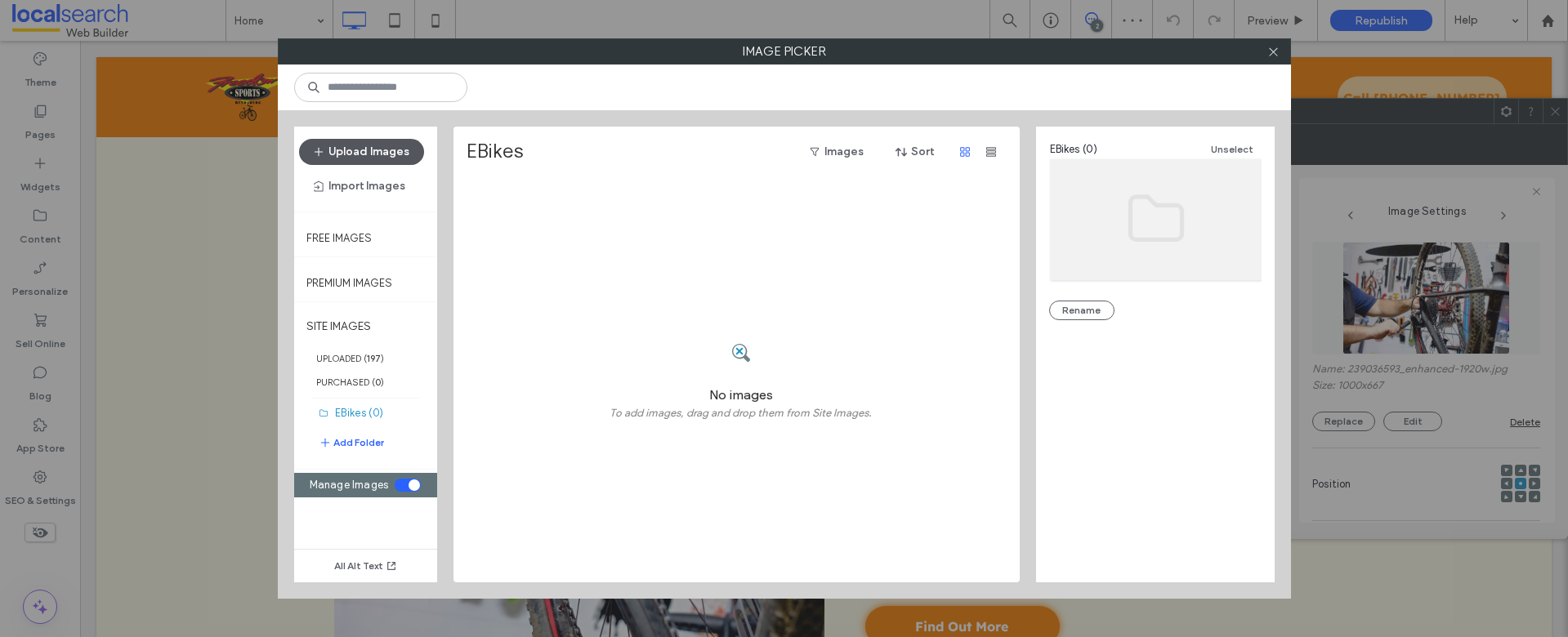
click at [352, 145] on button "Upload Images" at bounding box center [362, 152] width 125 height 26
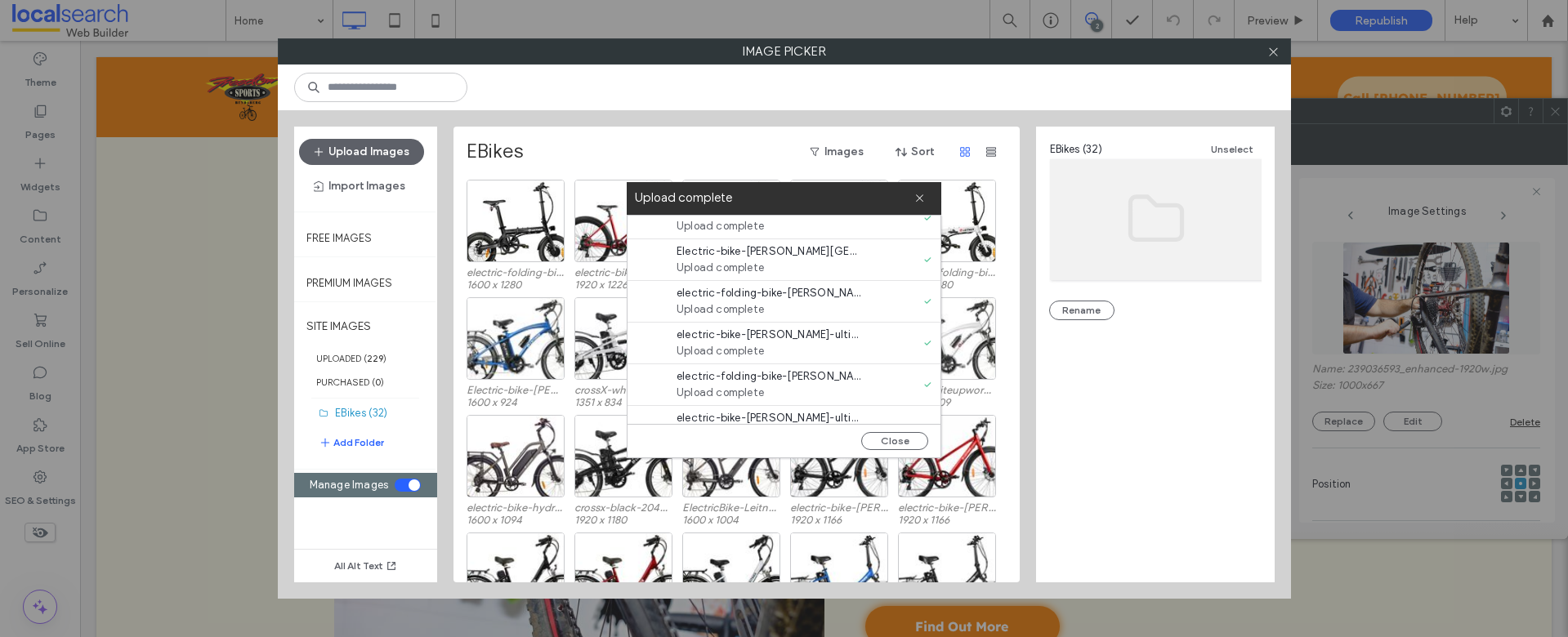
scroll to position [1125, 0]
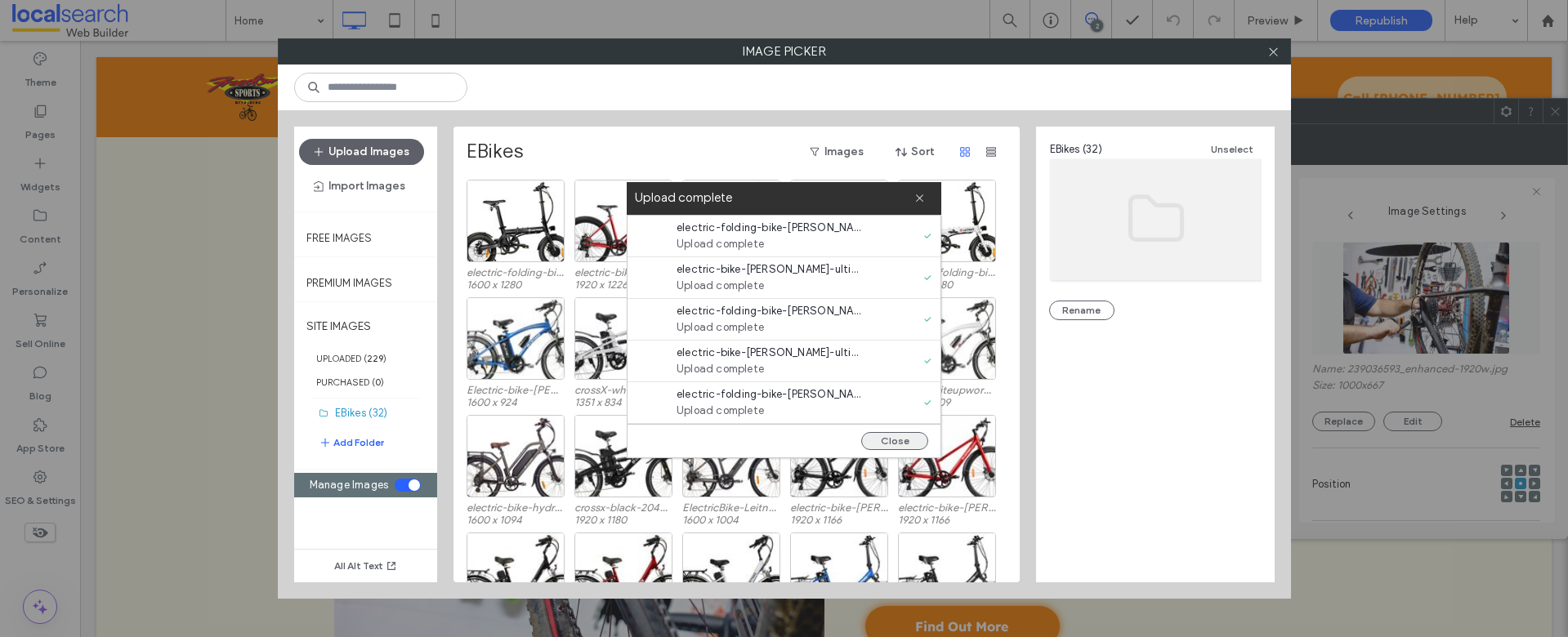
click at [902, 437] on button "Close" at bounding box center [895, 441] width 67 height 18
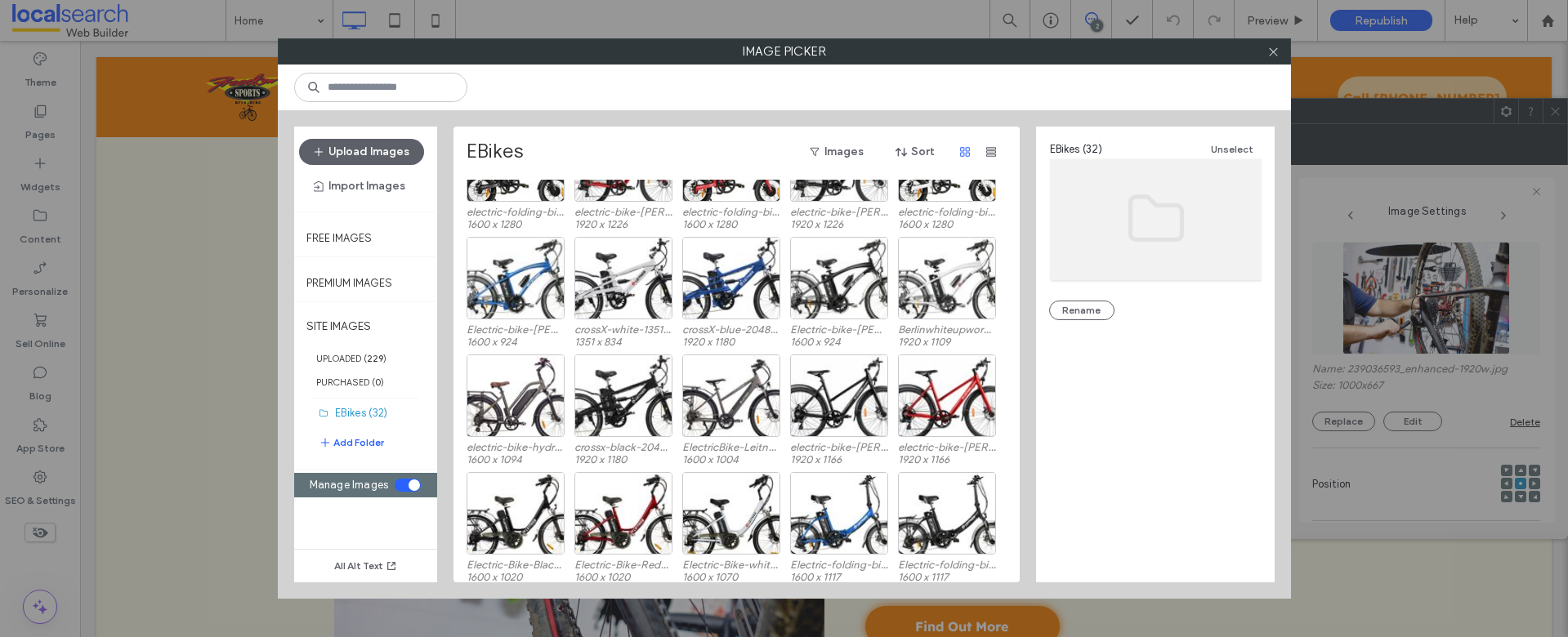
scroll to position [68, 0]
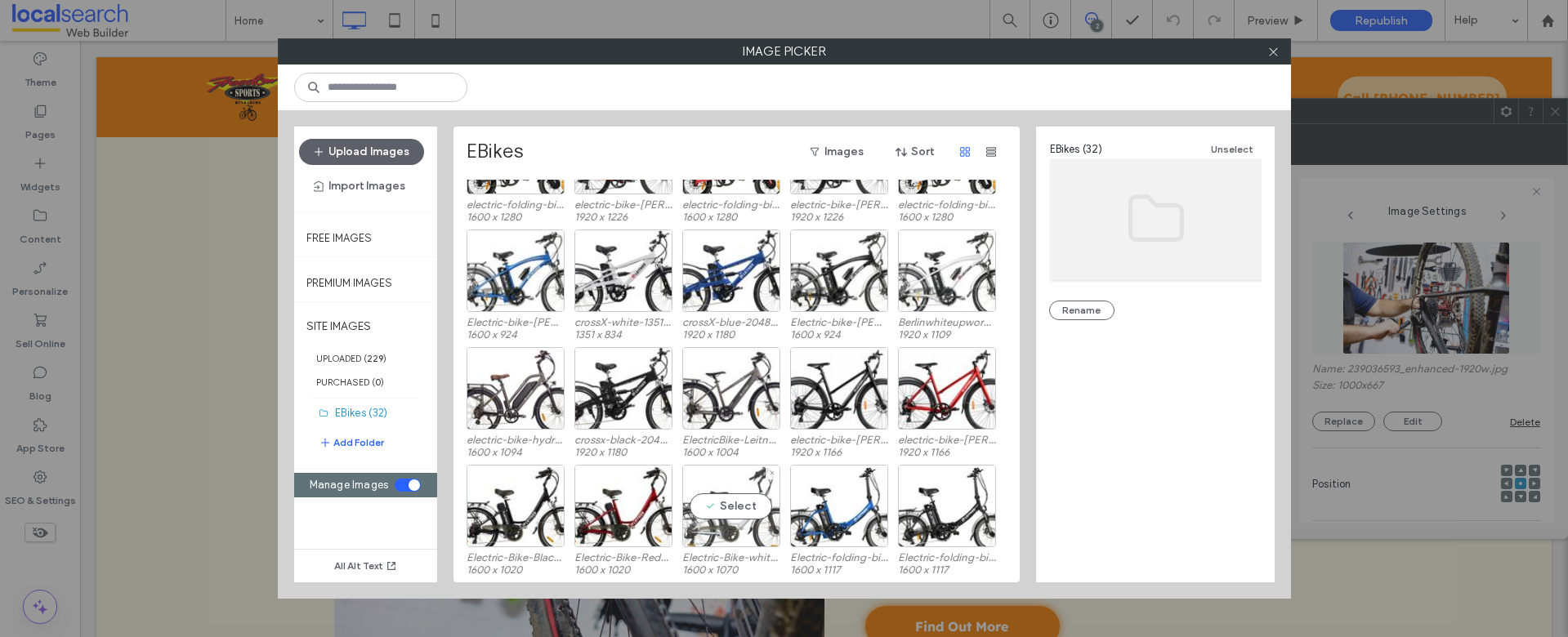
click at [730, 518] on div "Select" at bounding box center [731, 506] width 98 height 83
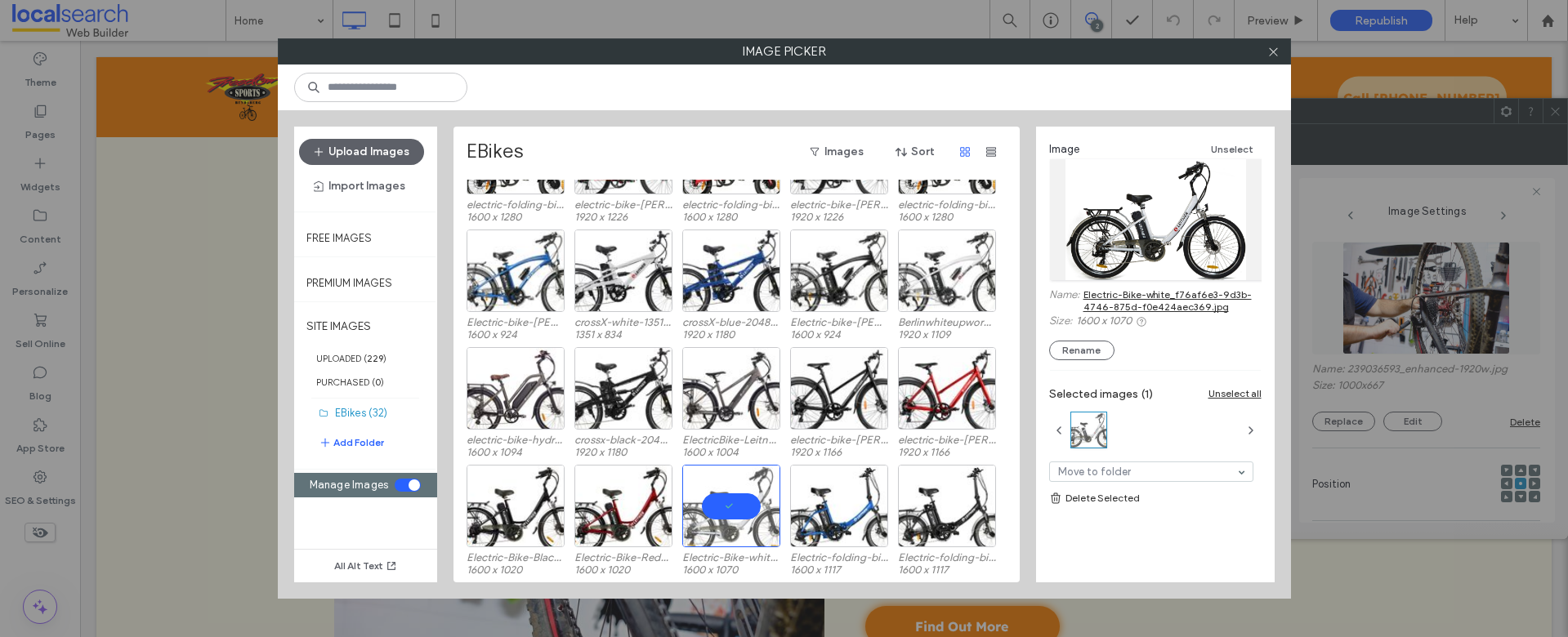
click at [404, 488] on div "toggle" at bounding box center [407, 485] width 26 height 13
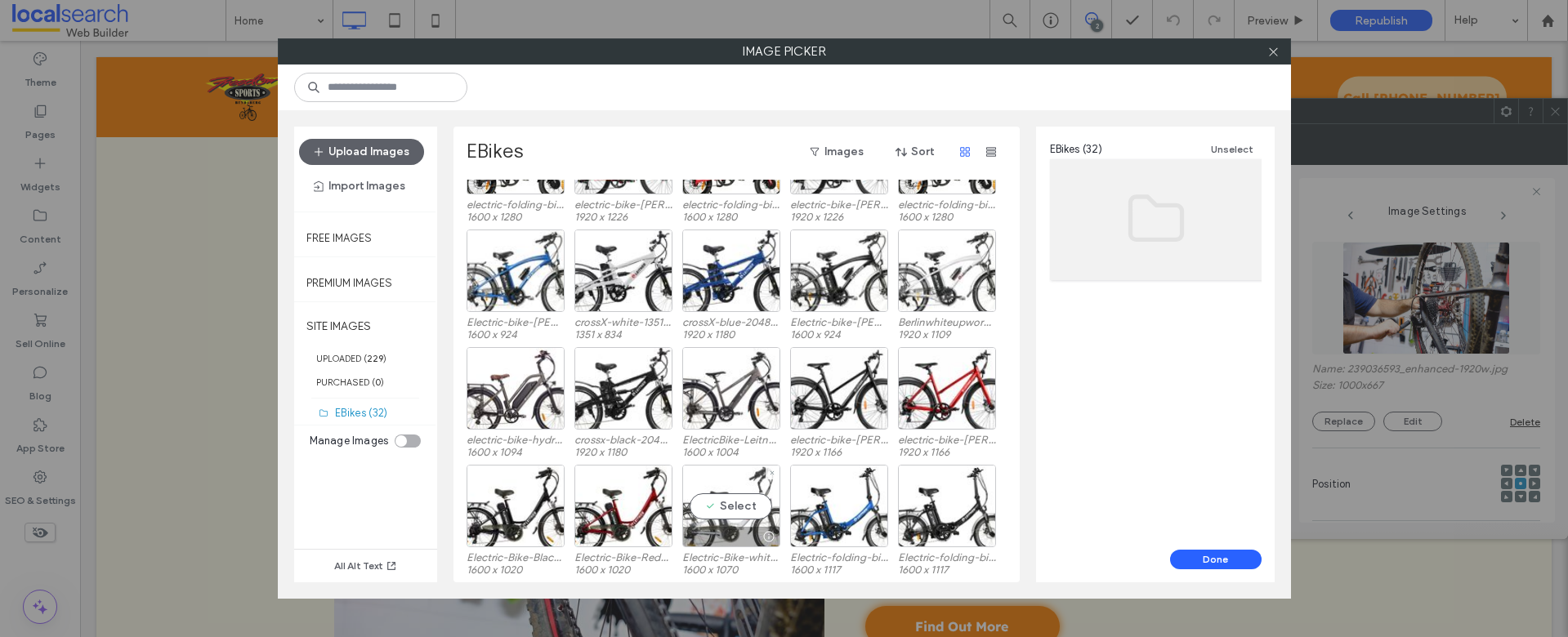
click at [740, 500] on div "Select" at bounding box center [731, 506] width 98 height 83
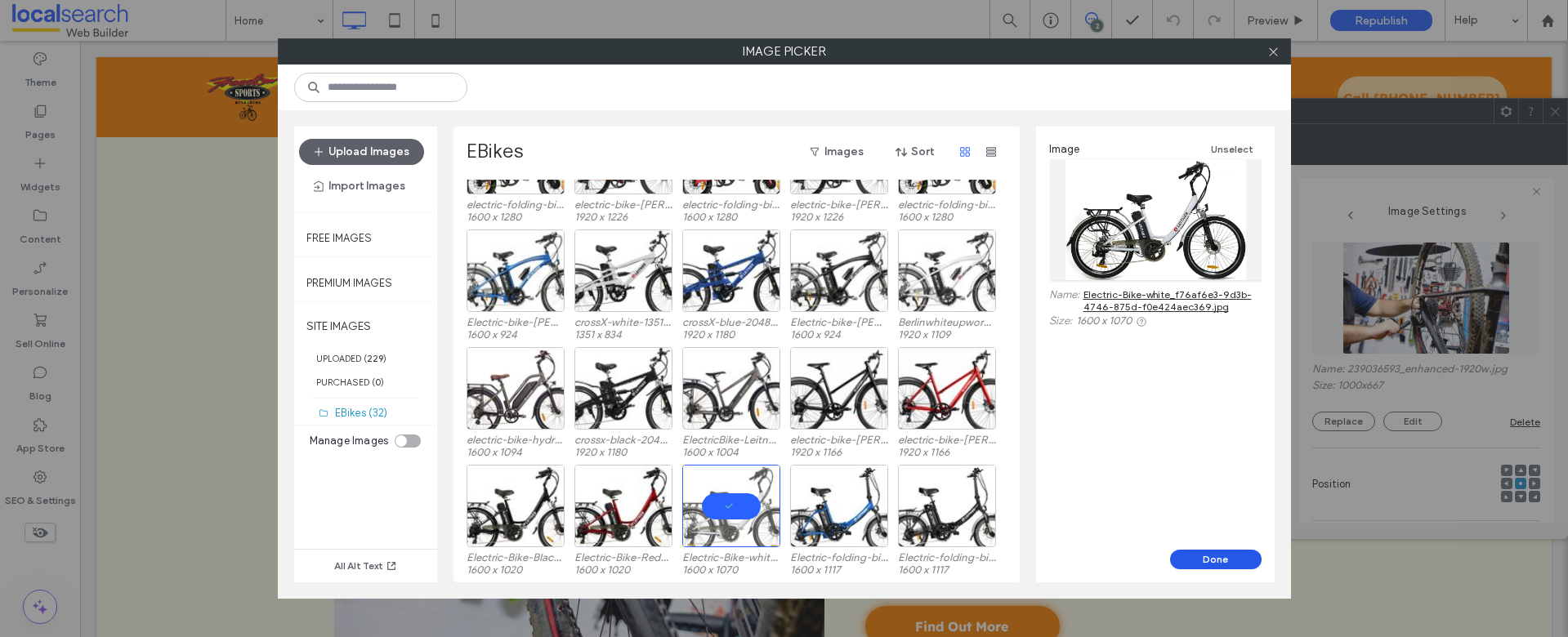
click at [1204, 556] on button "Done" at bounding box center [1216, 559] width 91 height 20
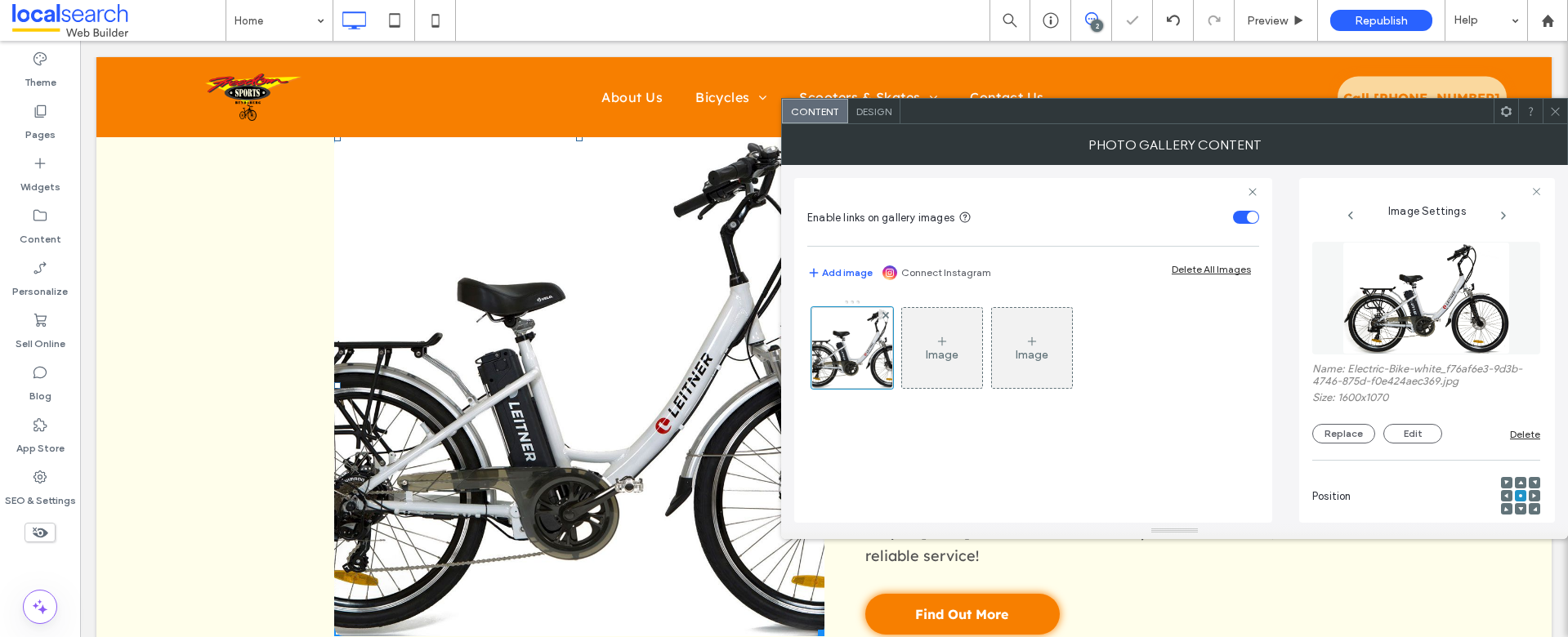
scroll to position [1919, 0]
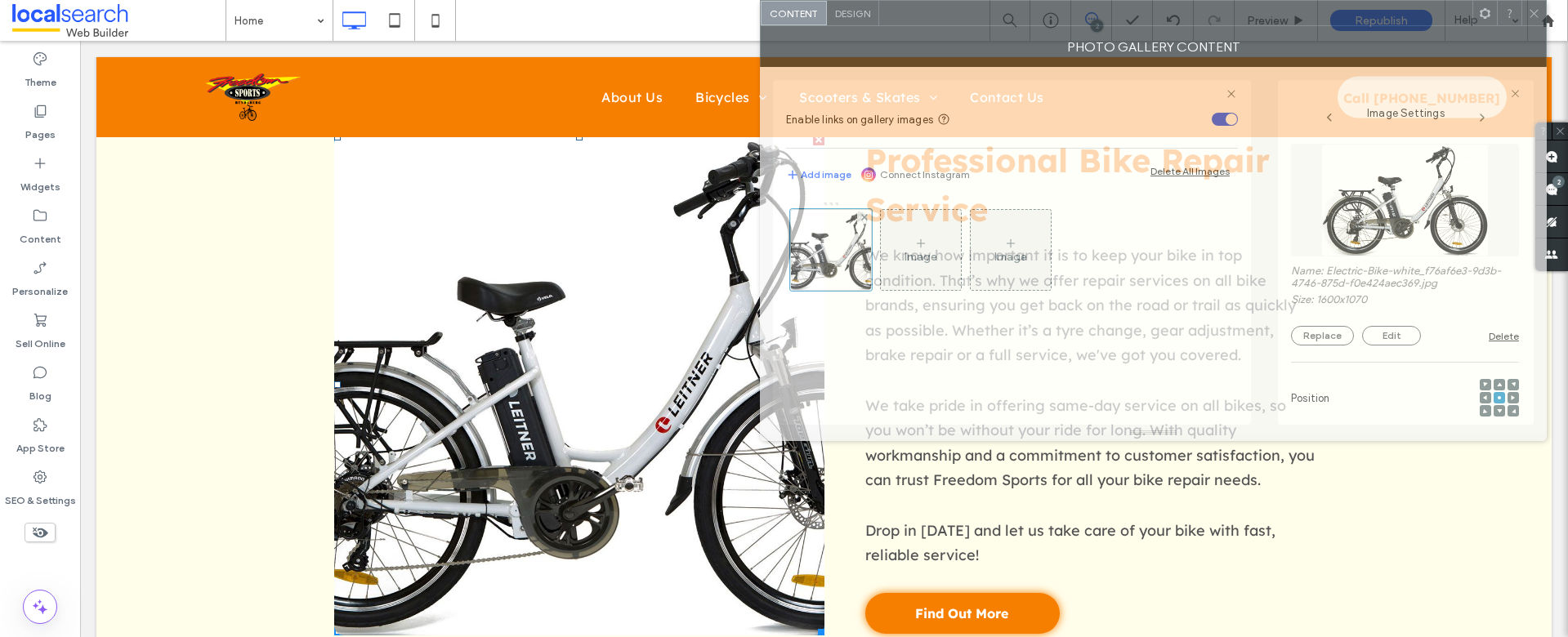
drag, startPoint x: 1285, startPoint y: 77, endPoint x: 1169, endPoint y: 71, distance: 116.2
click at [1241, 0] on html ".wqwq-1{fill:#231f20;} .cls-1q, .cls-2q { fill-rule: evenodd; } .cls-2q { fill:…" at bounding box center [784, 318] width 1568 height 637
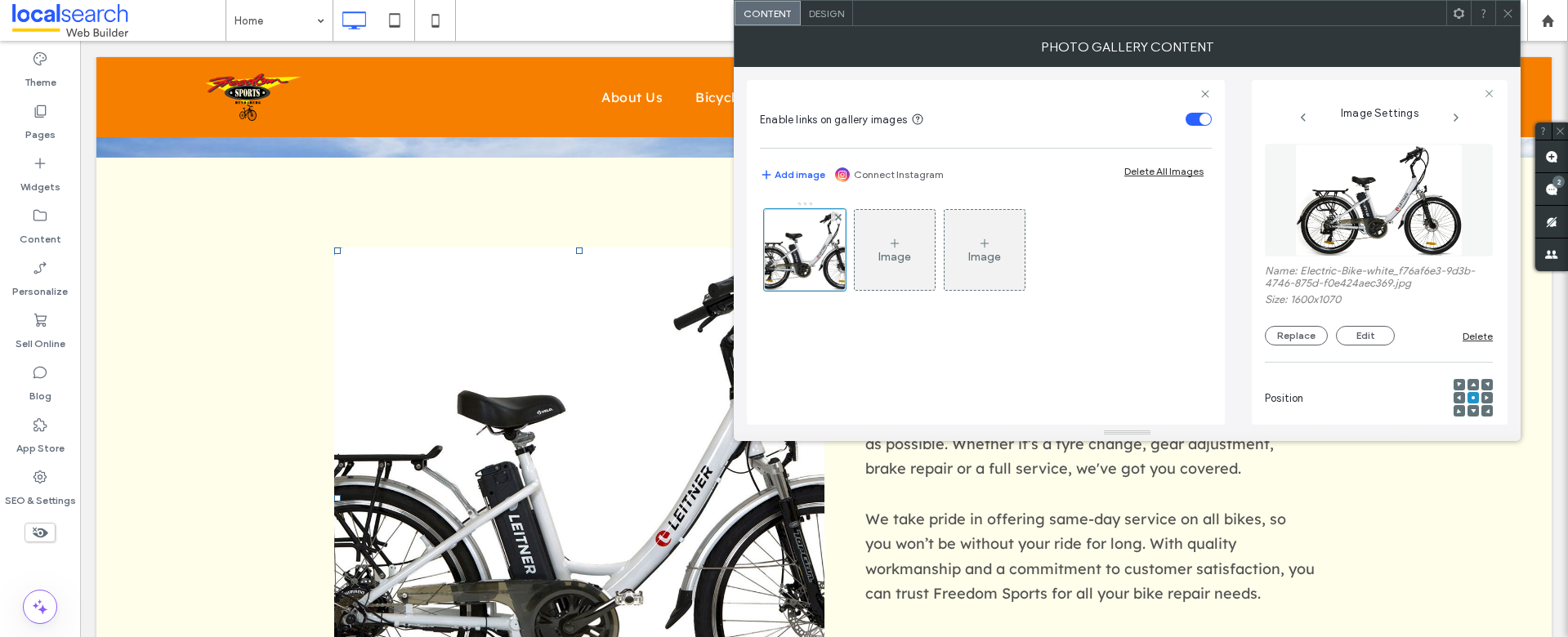
scroll to position [1808, 0]
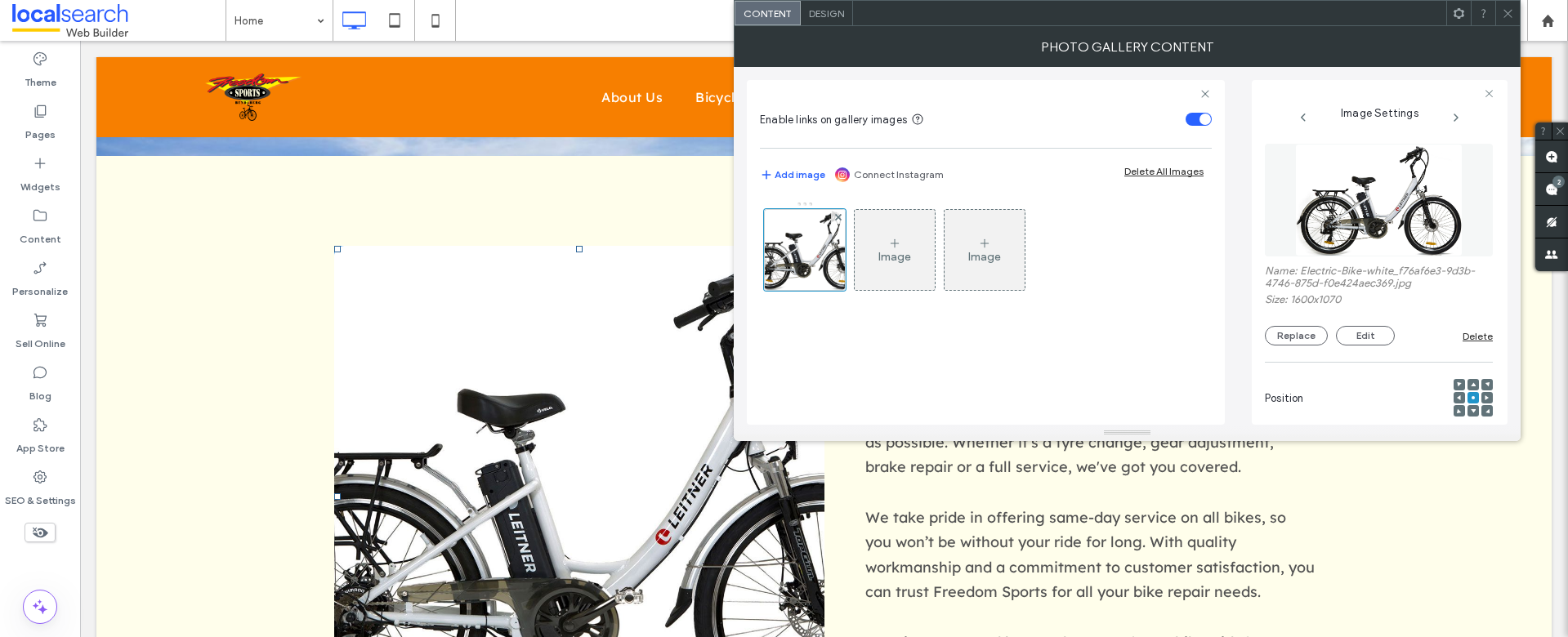
click at [577, 219] on div "View more Click To Paste Professional Bike Repair Service We know how important…" at bounding box center [824, 497] width 1455 height 682
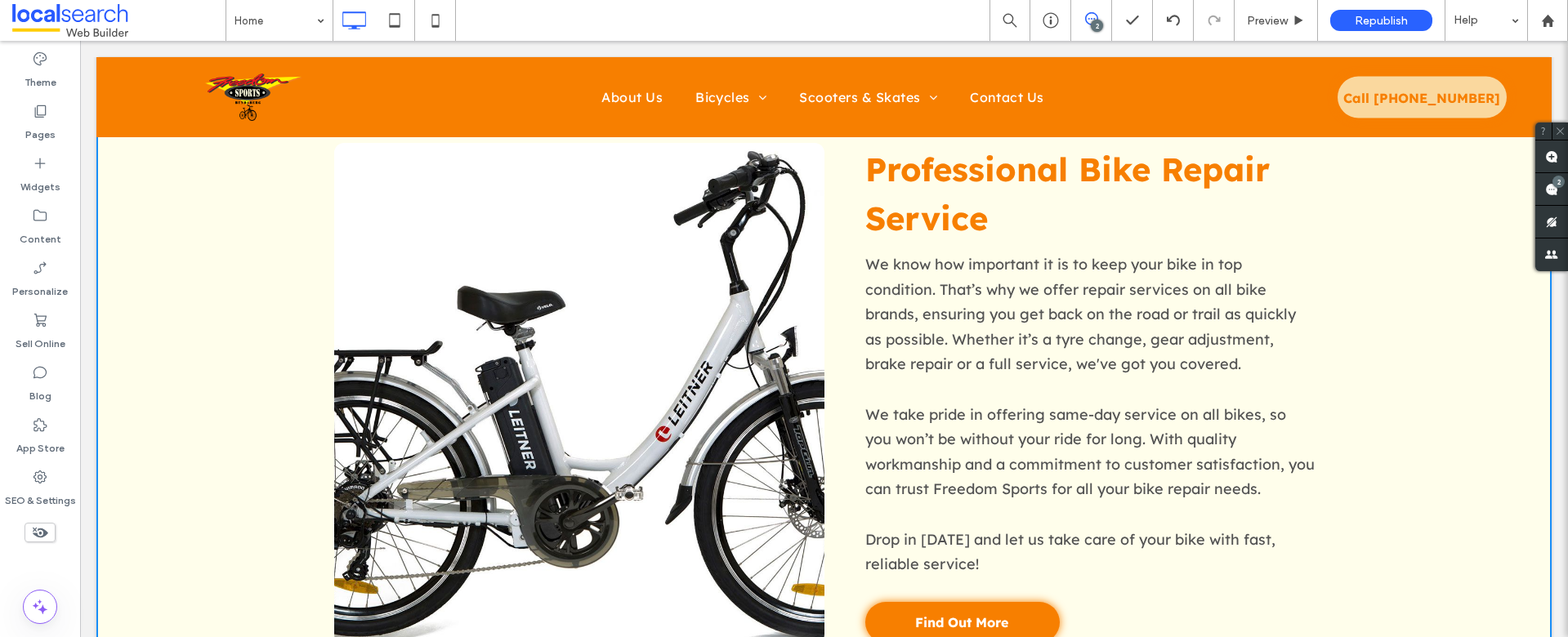
scroll to position [1931, 0]
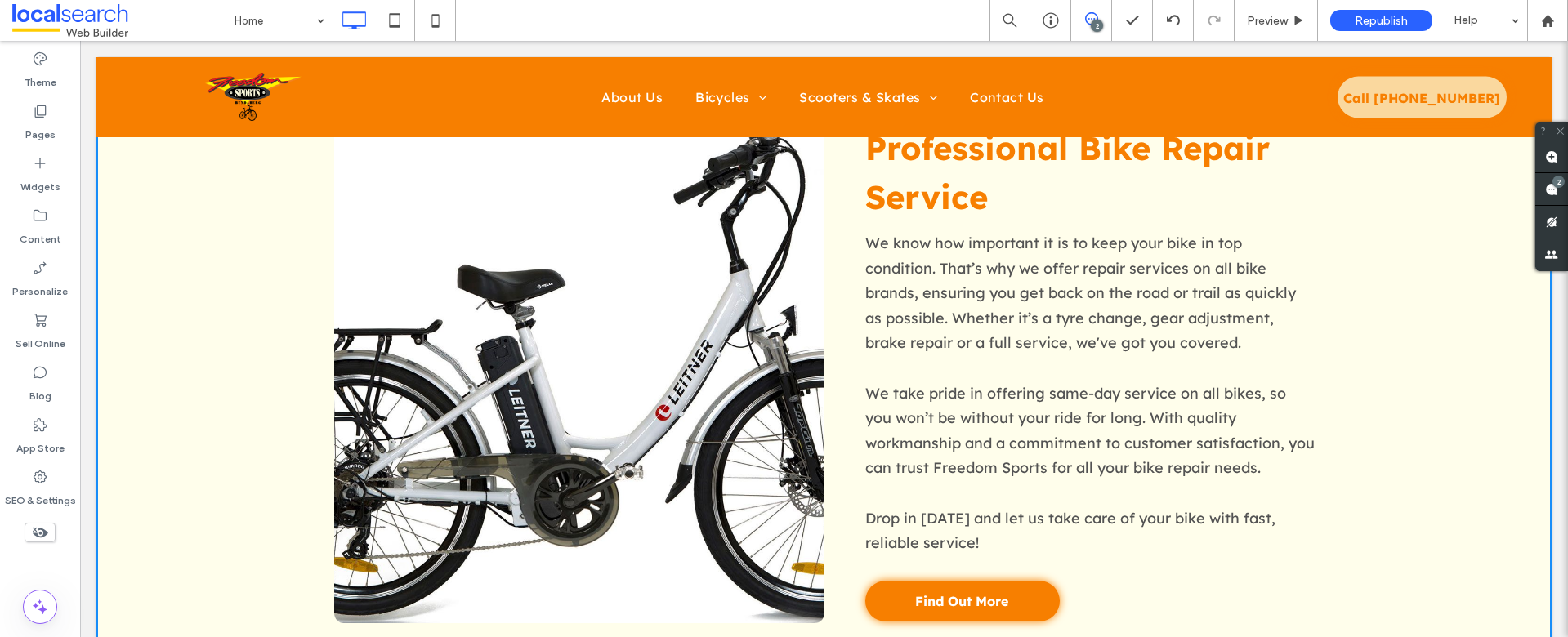
click at [554, 430] on link at bounding box center [578, 373] width 490 height 502
drag, startPoint x: 621, startPoint y: 332, endPoint x: 721, endPoint y: 256, distance: 125.6
click at [621, 332] on link at bounding box center [578, 373] width 490 height 502
click at [580, 310] on link at bounding box center [578, 373] width 490 height 502
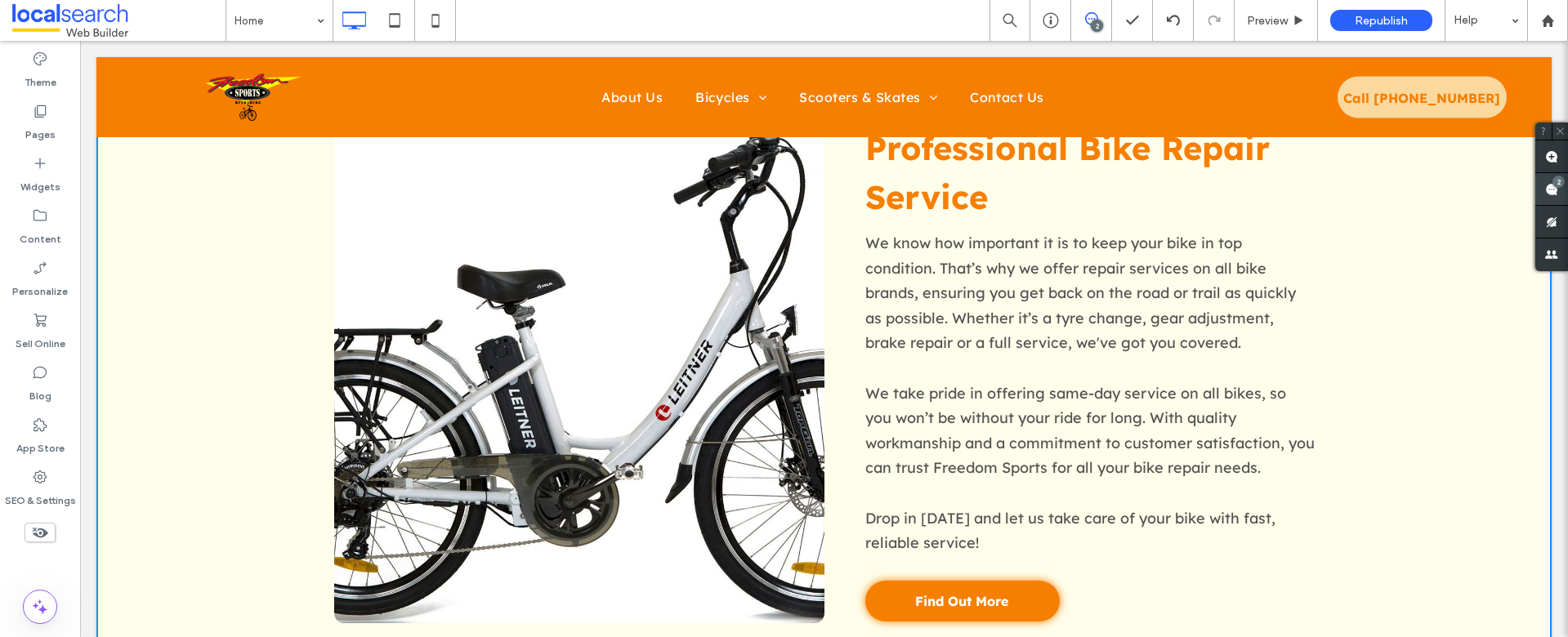
click at [1548, 188] on use at bounding box center [1552, 190] width 13 height 13
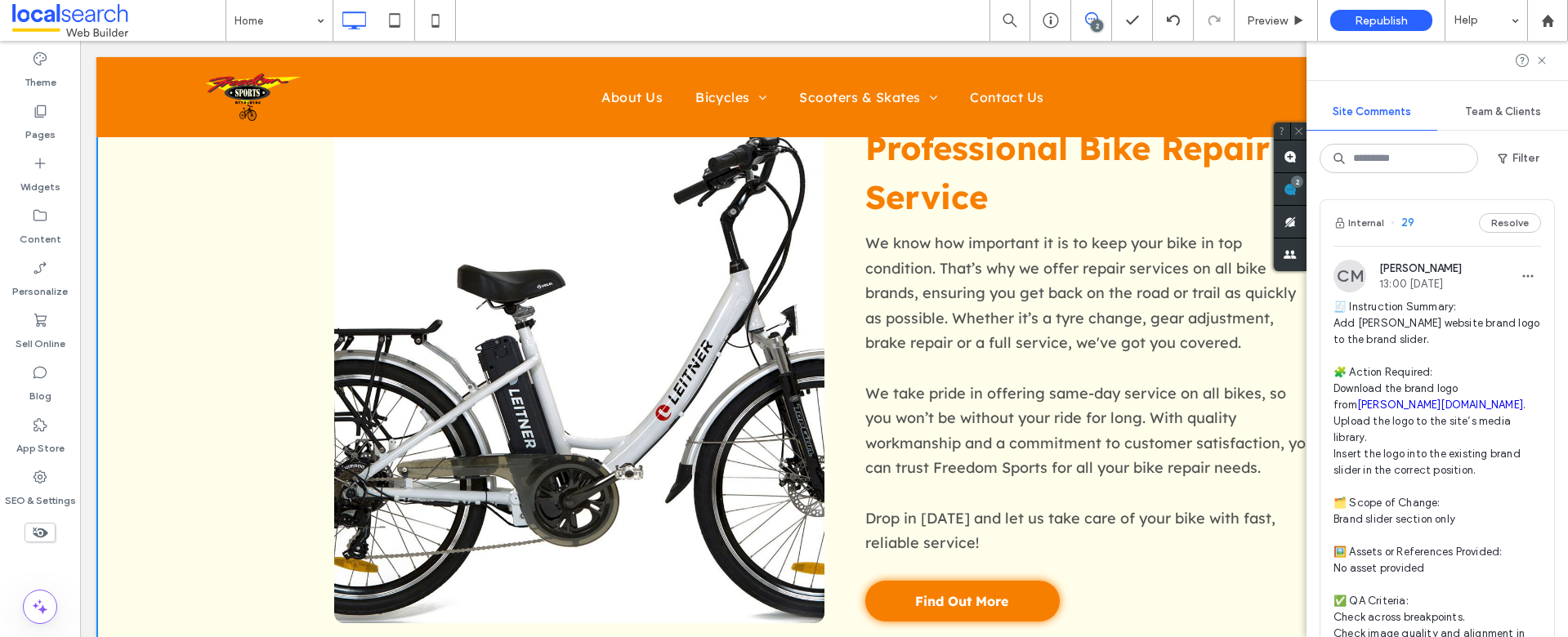
click at [676, 315] on link at bounding box center [578, 373] width 490 height 502
click at [672, 302] on link at bounding box center [578, 373] width 490 height 502
click at [665, 291] on link at bounding box center [578, 373] width 490 height 502
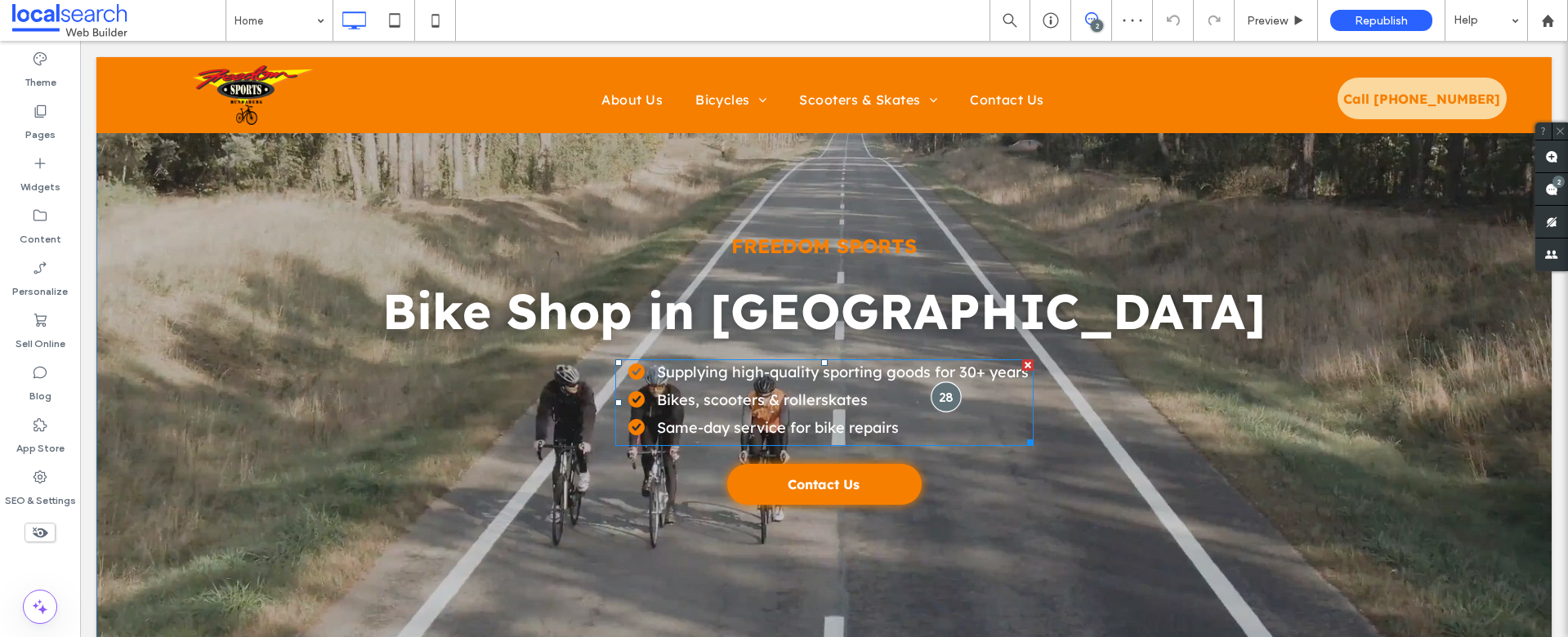
click at [934, 400] on div at bounding box center [946, 396] width 31 height 31
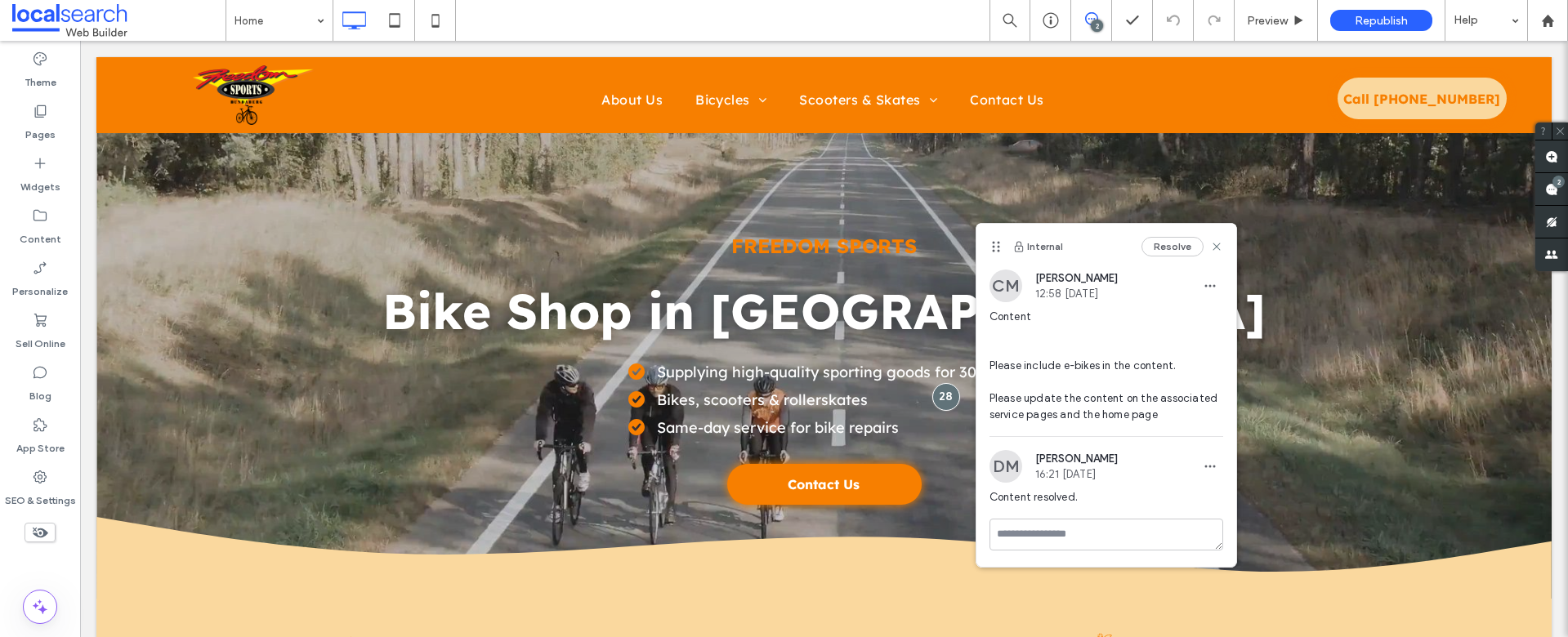
click at [1163, 251] on button "Resolve" at bounding box center [1173, 246] width 62 height 20
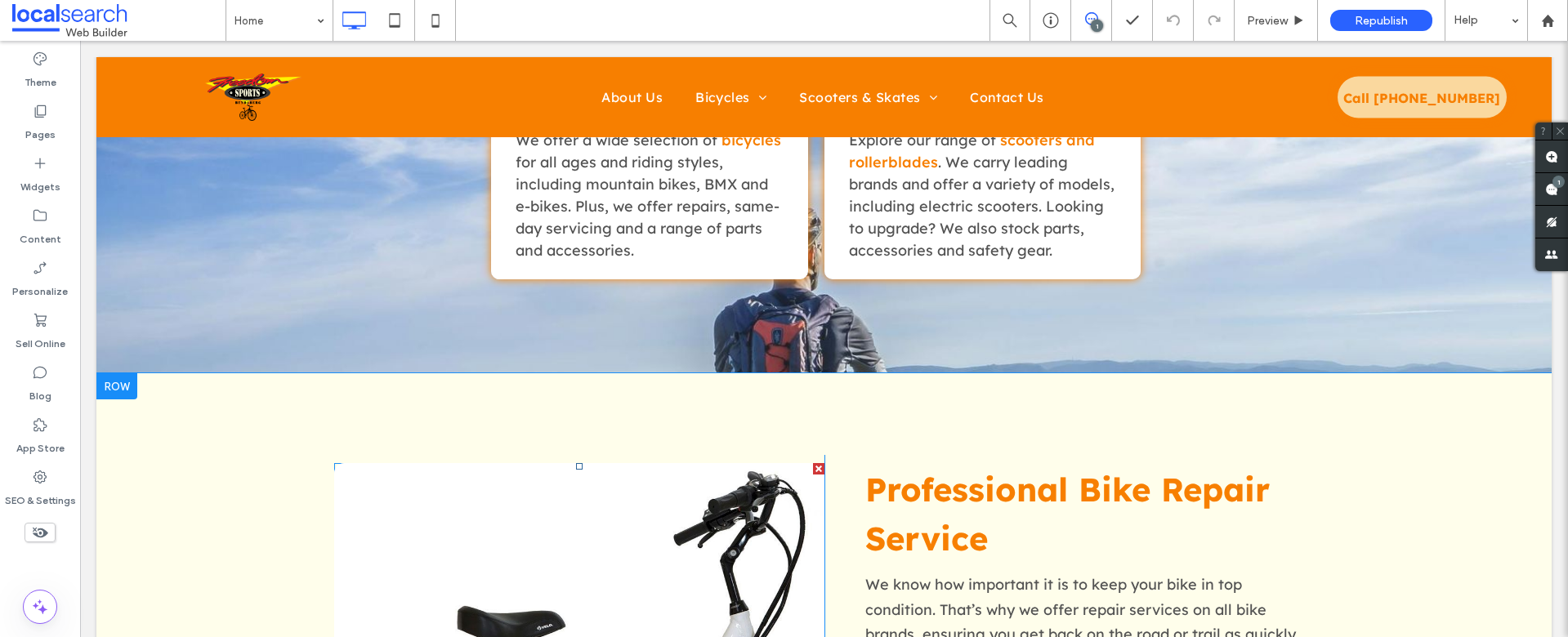
scroll to position [1907, 0]
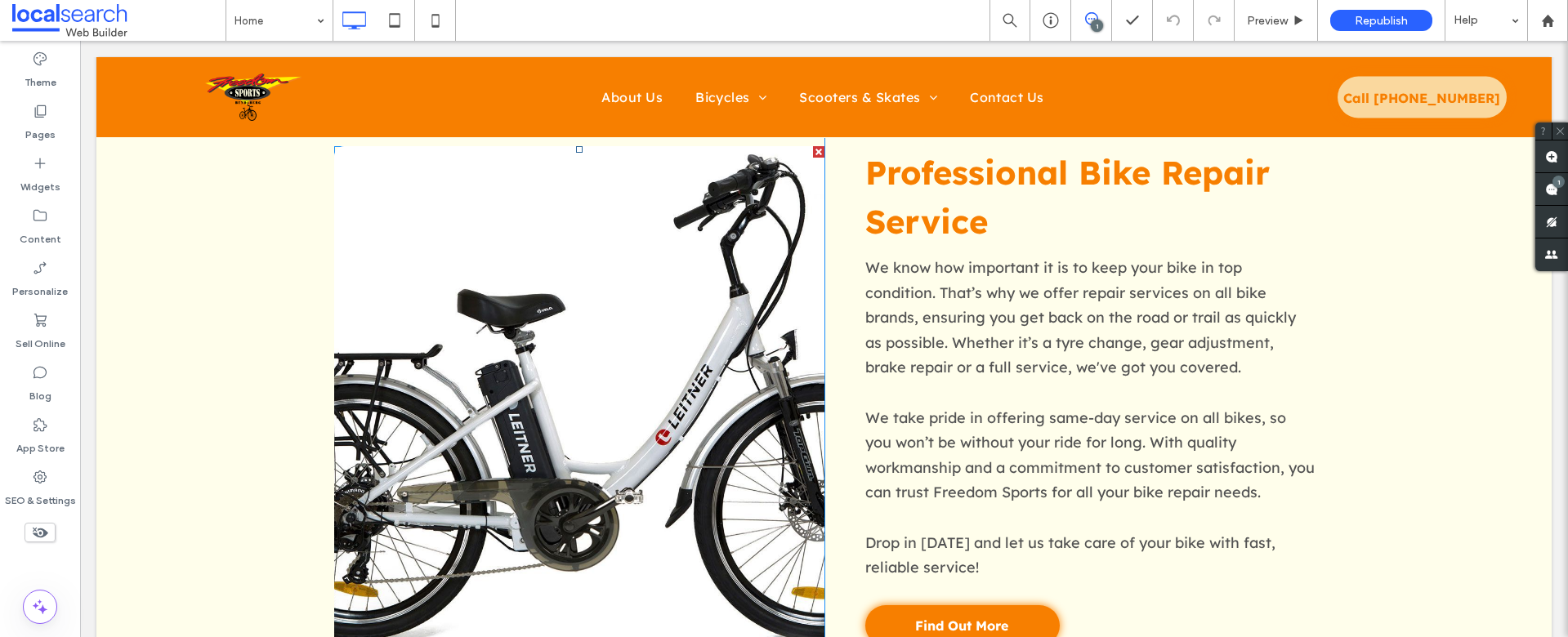
click at [631, 395] on link at bounding box center [578, 397] width 490 height 502
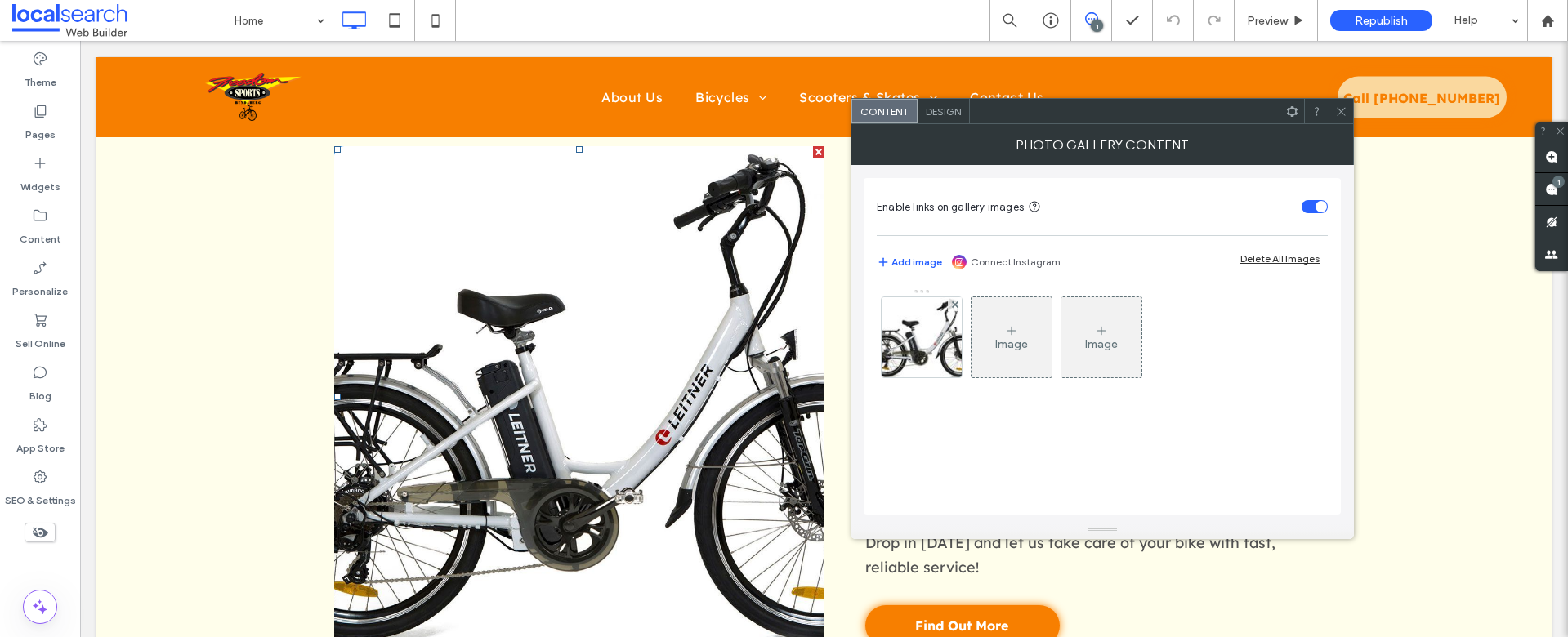
click at [631, 395] on link at bounding box center [578, 397] width 490 height 502
click at [928, 336] on img at bounding box center [922, 338] width 121 height 80
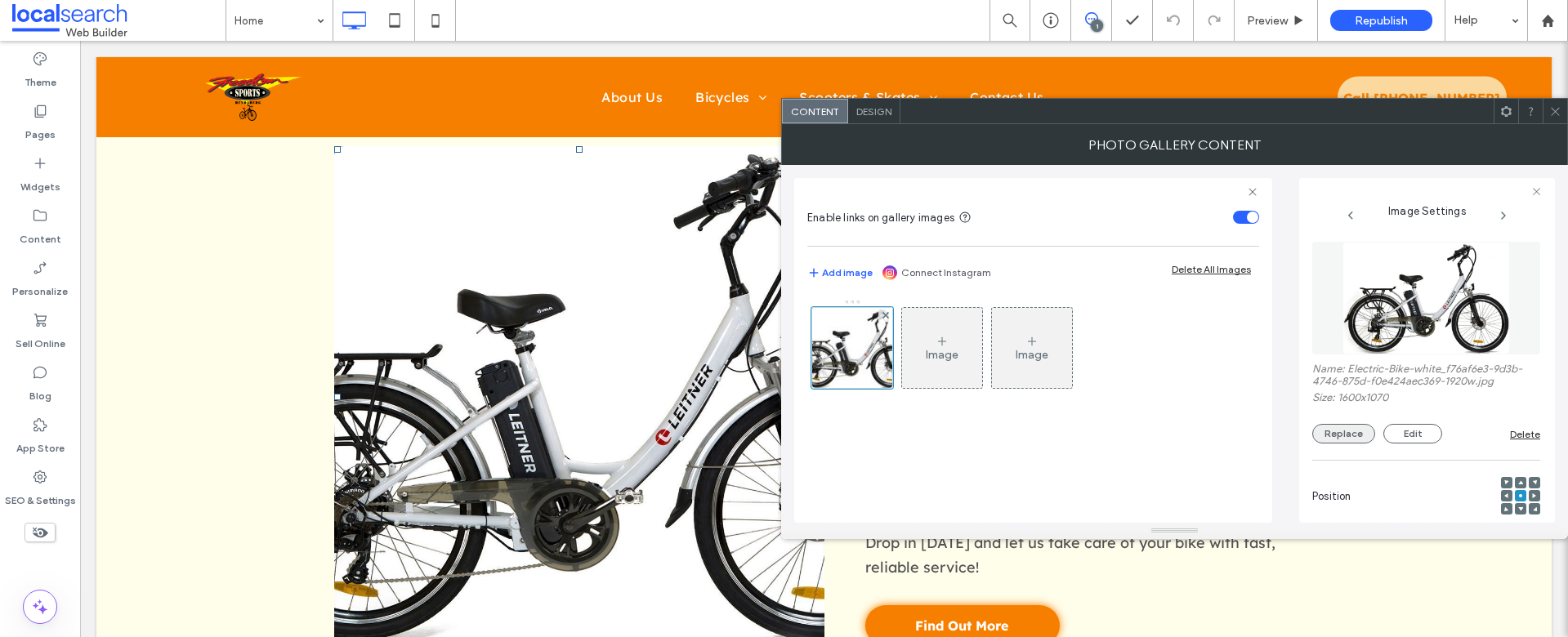
click at [1327, 440] on button "Replace" at bounding box center [1344, 433] width 63 height 20
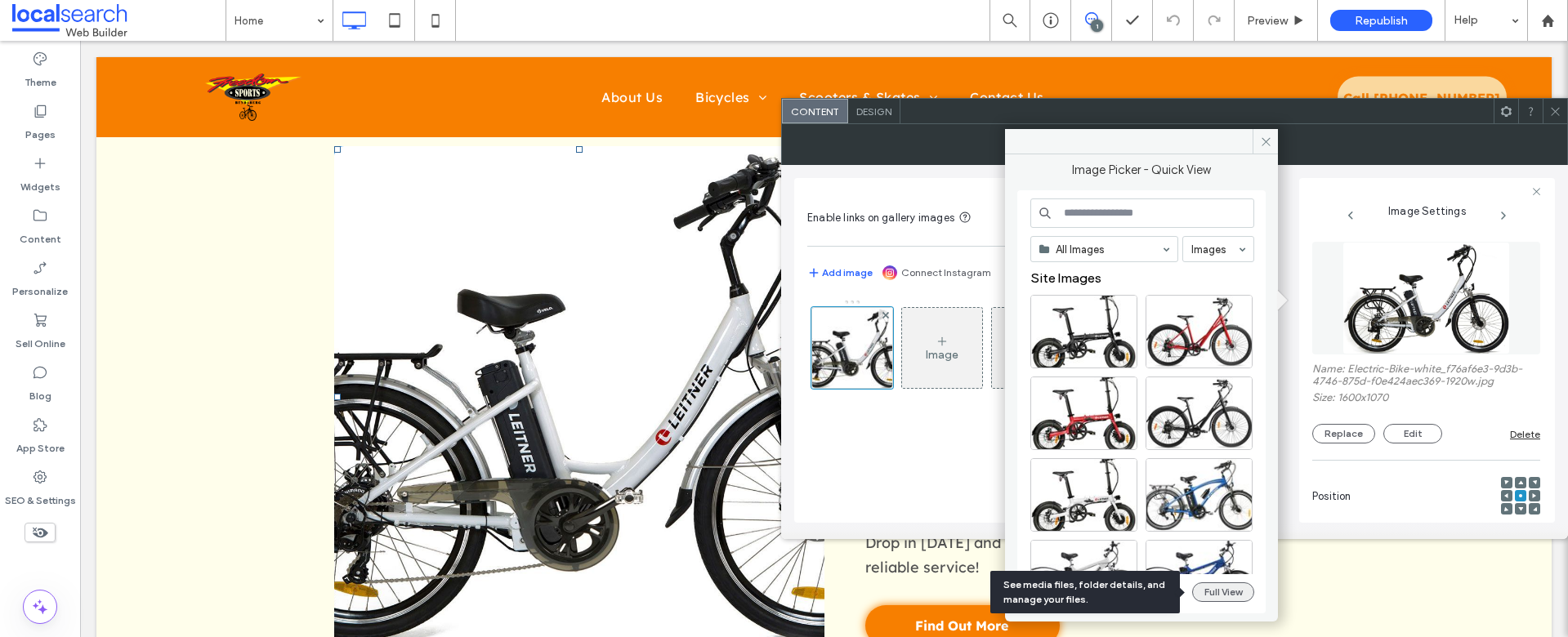
click at [1236, 595] on button "Full View" at bounding box center [1223, 592] width 62 height 20
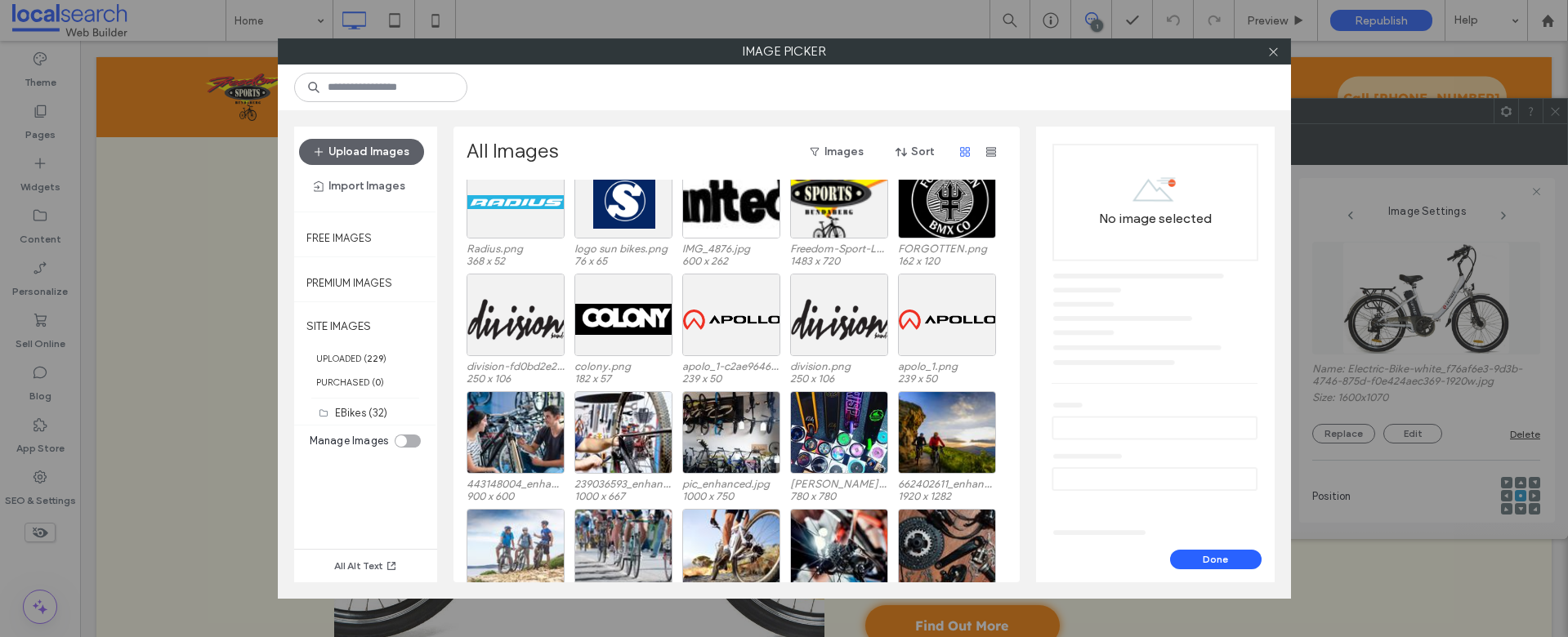
scroll to position [2308, 0]
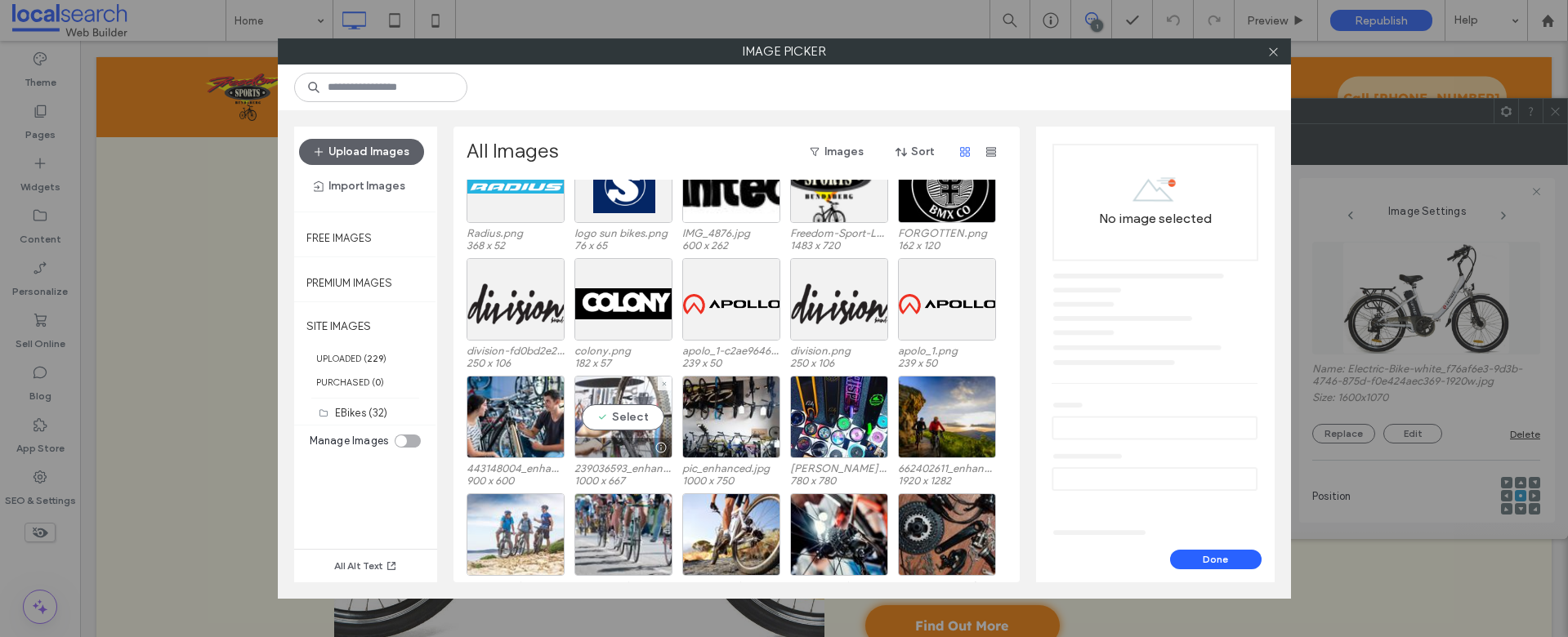
click at [636, 404] on div "Select" at bounding box center [623, 417] width 98 height 83
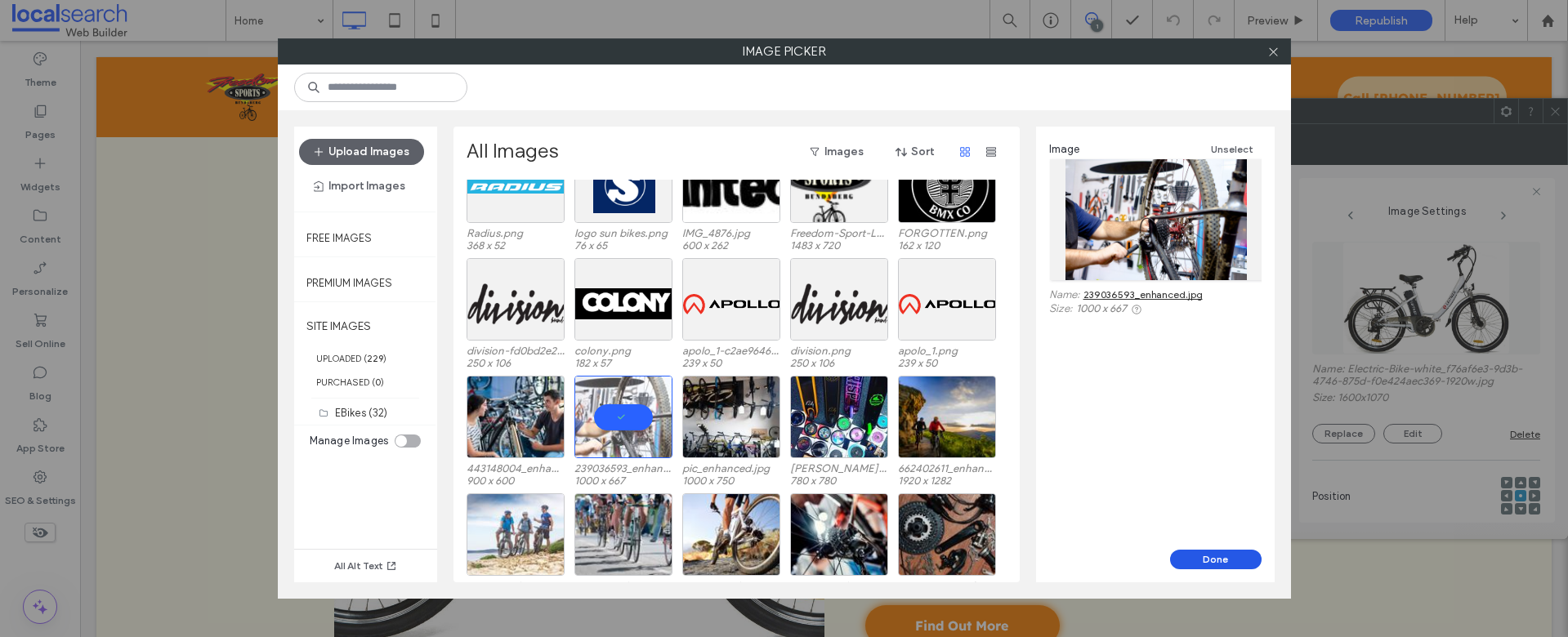
click at [1221, 557] on button "Done" at bounding box center [1216, 559] width 91 height 20
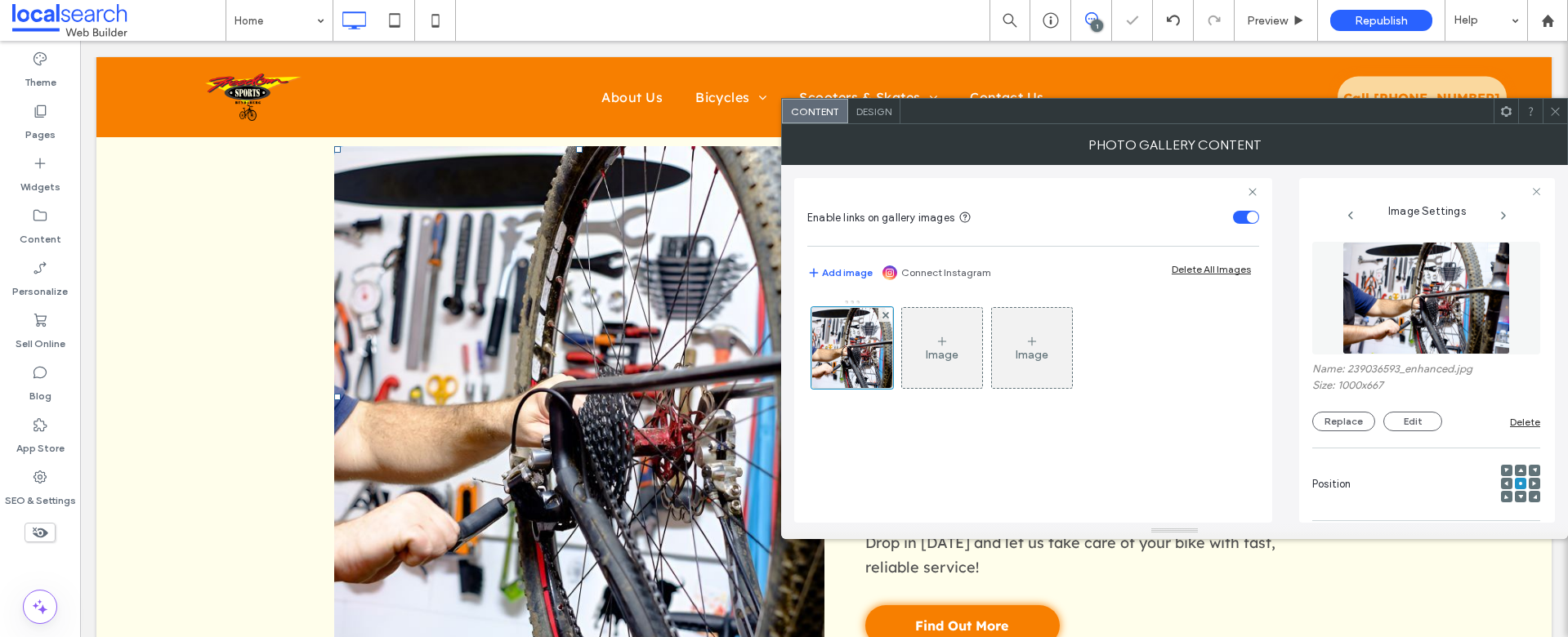
click at [1561, 113] on div at bounding box center [1555, 111] width 24 height 24
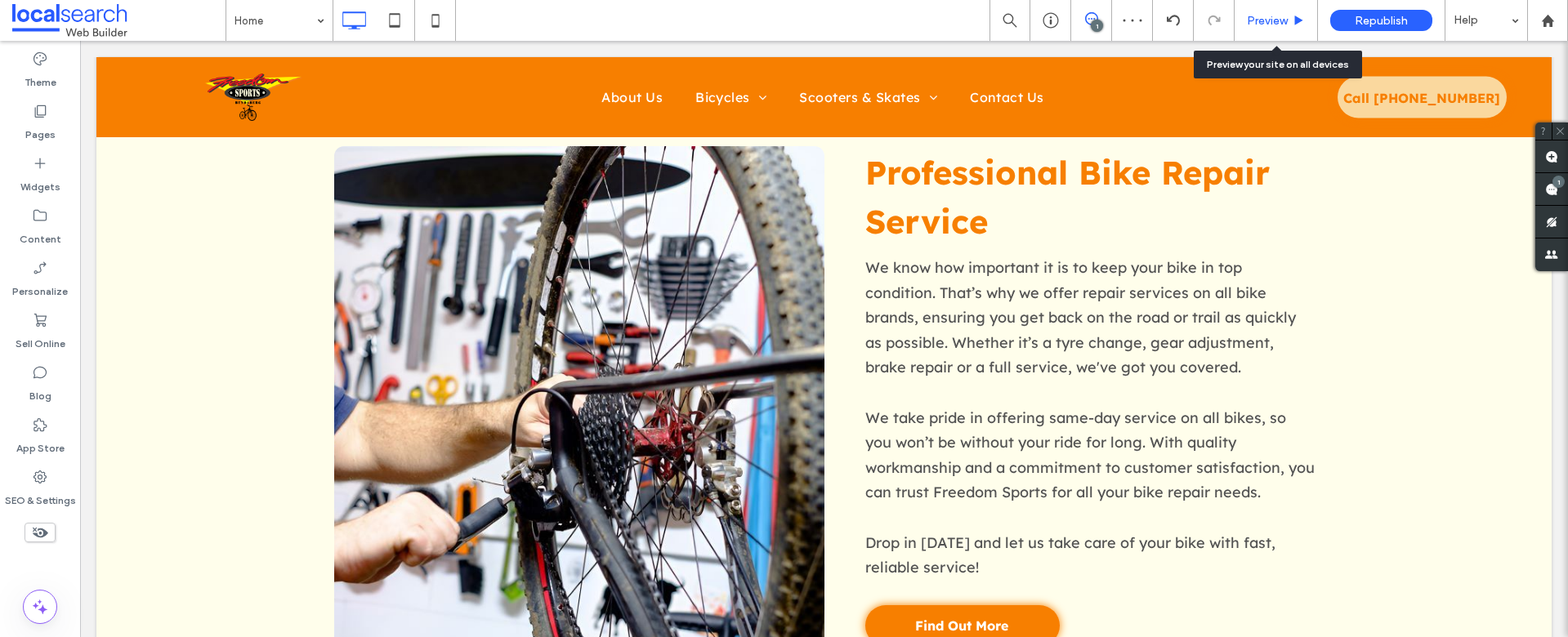
drag, startPoint x: 1255, startPoint y: 27, endPoint x: 1174, endPoint y: 37, distance: 81.6
click at [1255, 27] on span "Preview" at bounding box center [1268, 20] width 41 height 14
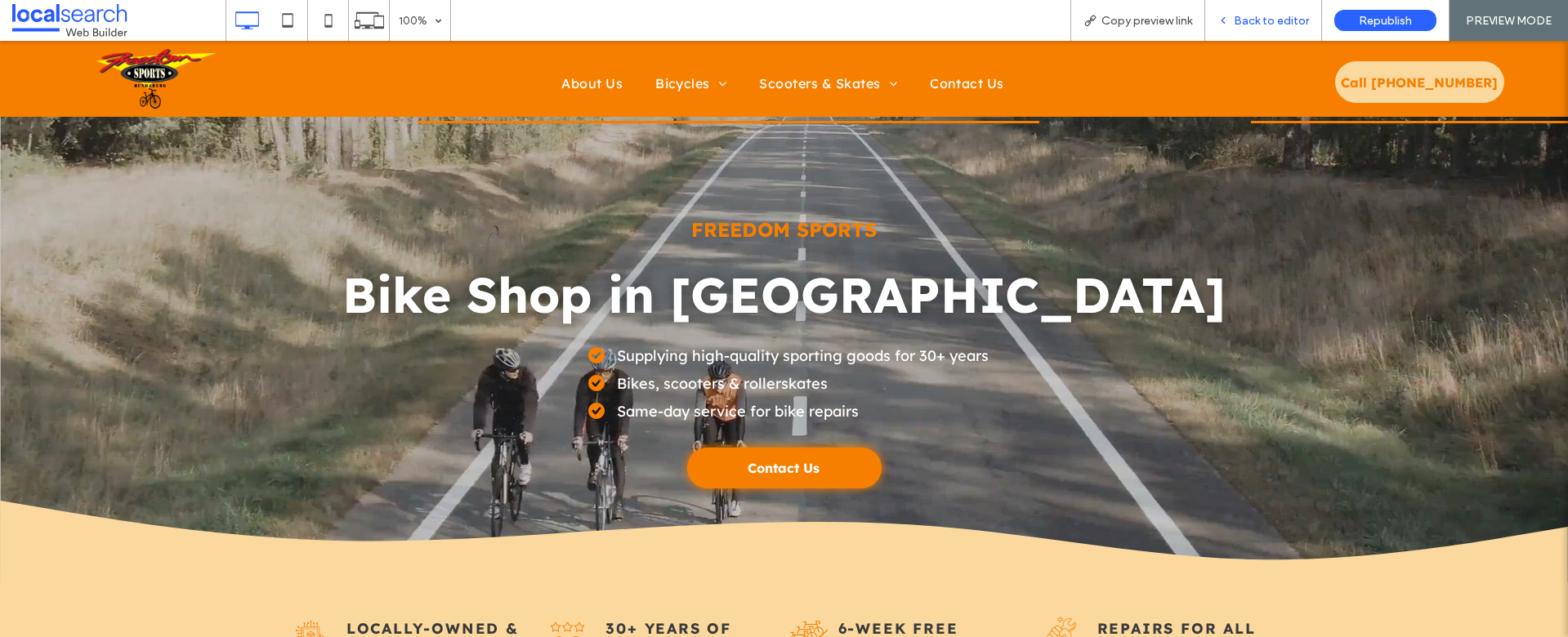
click at [1253, 25] on span "Back to editor" at bounding box center [1271, 20] width 75 height 14
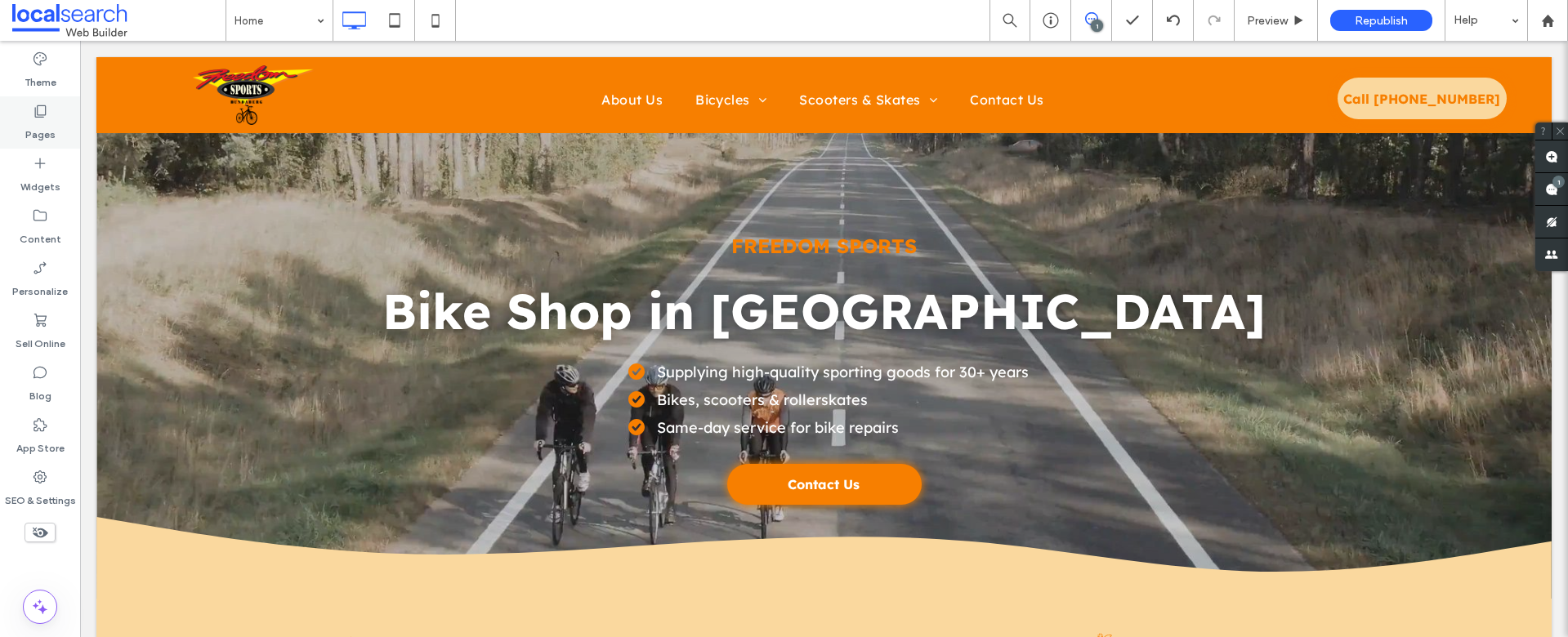
click at [40, 112] on icon at bounding box center [40, 112] width 17 height 17
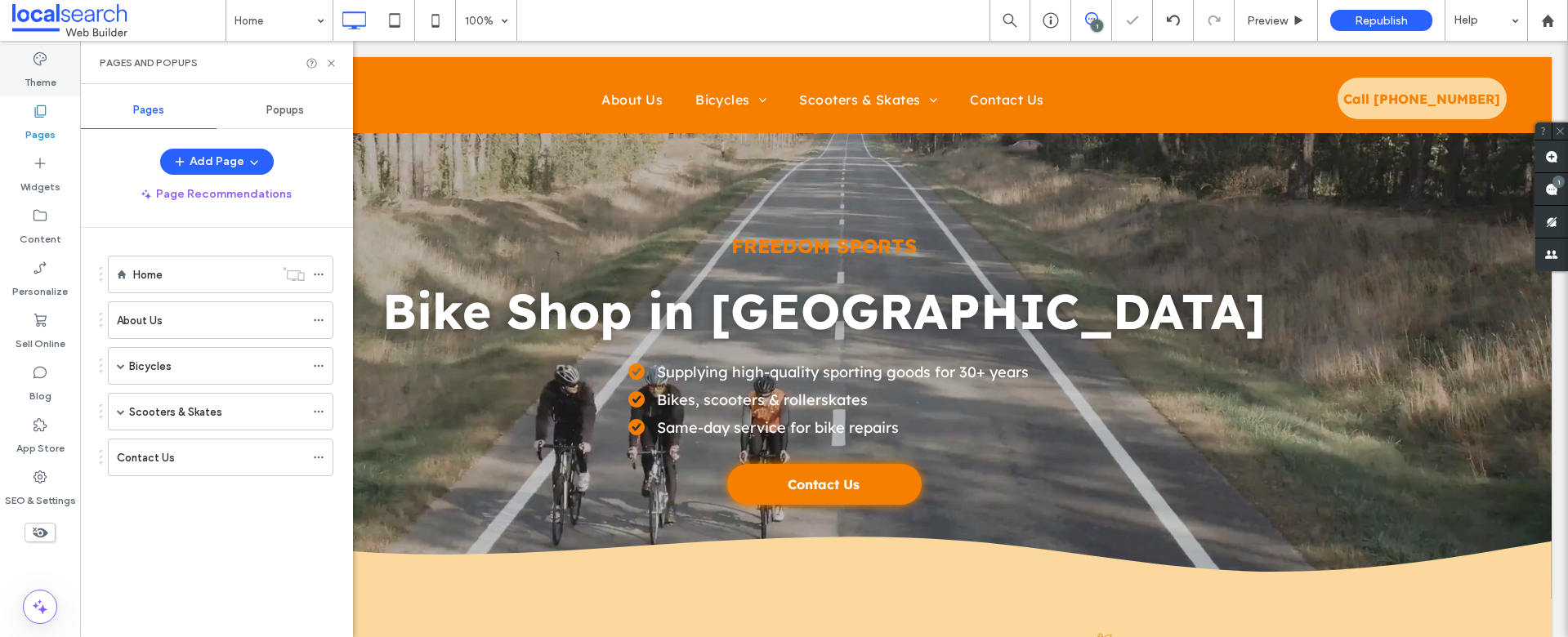
click at [45, 81] on label "Theme" at bounding box center [40, 78] width 32 height 23
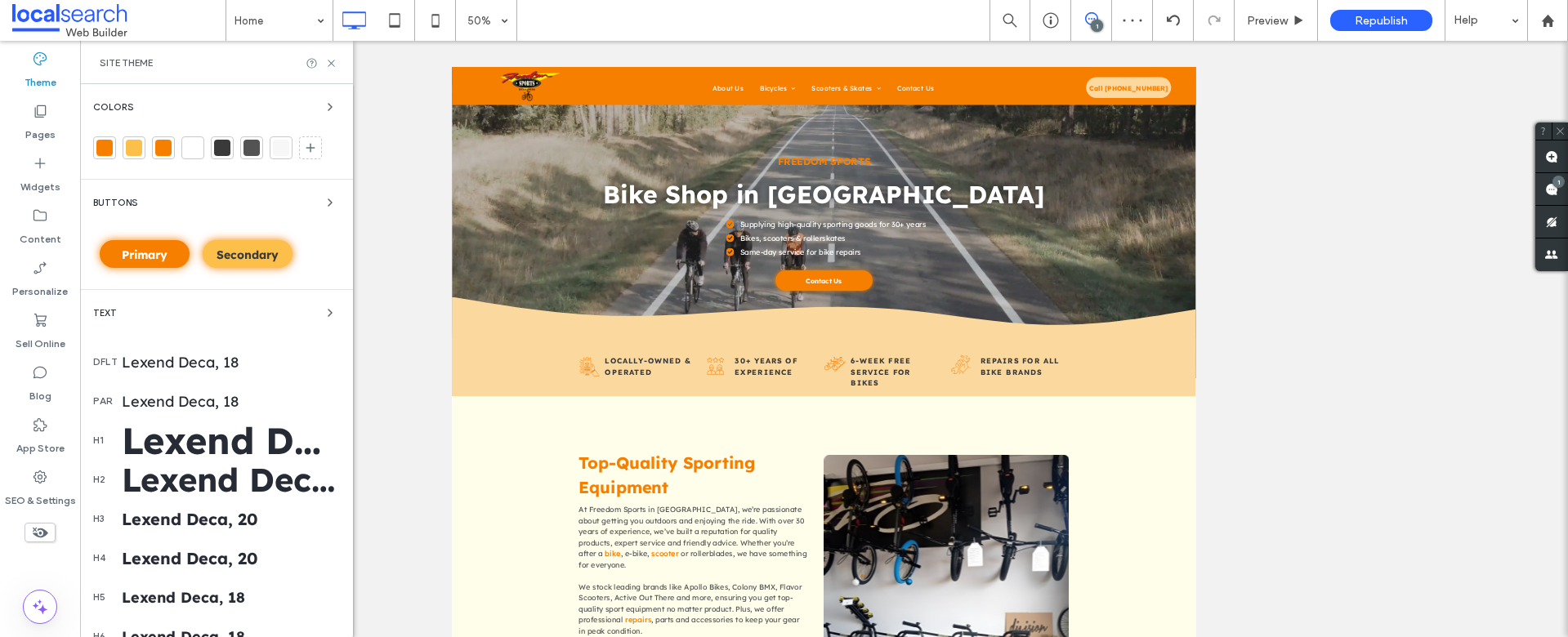
click at [166, 442] on div "Lexend Deca, 60" at bounding box center [231, 440] width 219 height 46
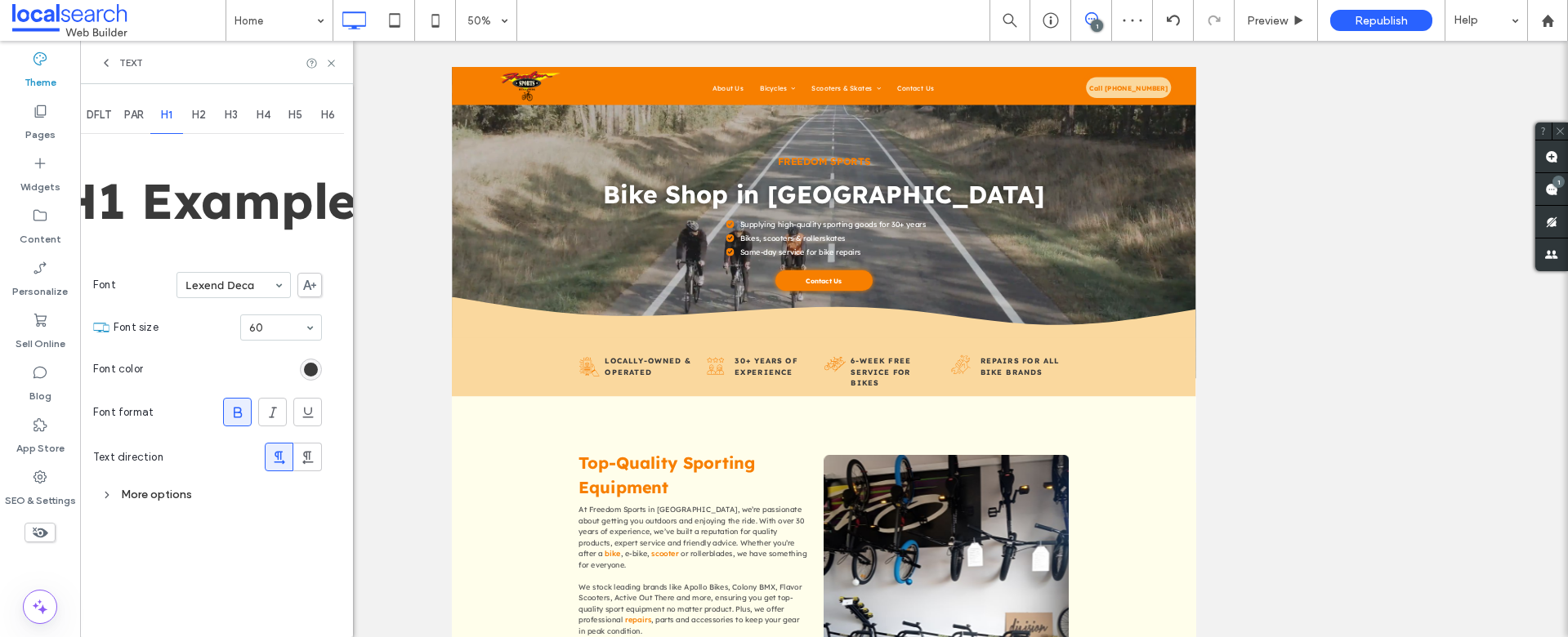
drag, startPoint x: 145, startPoint y: 498, endPoint x: 155, endPoint y: 475, distance: 25.1
click at [145, 498] on div "More options" at bounding box center [207, 495] width 229 height 22
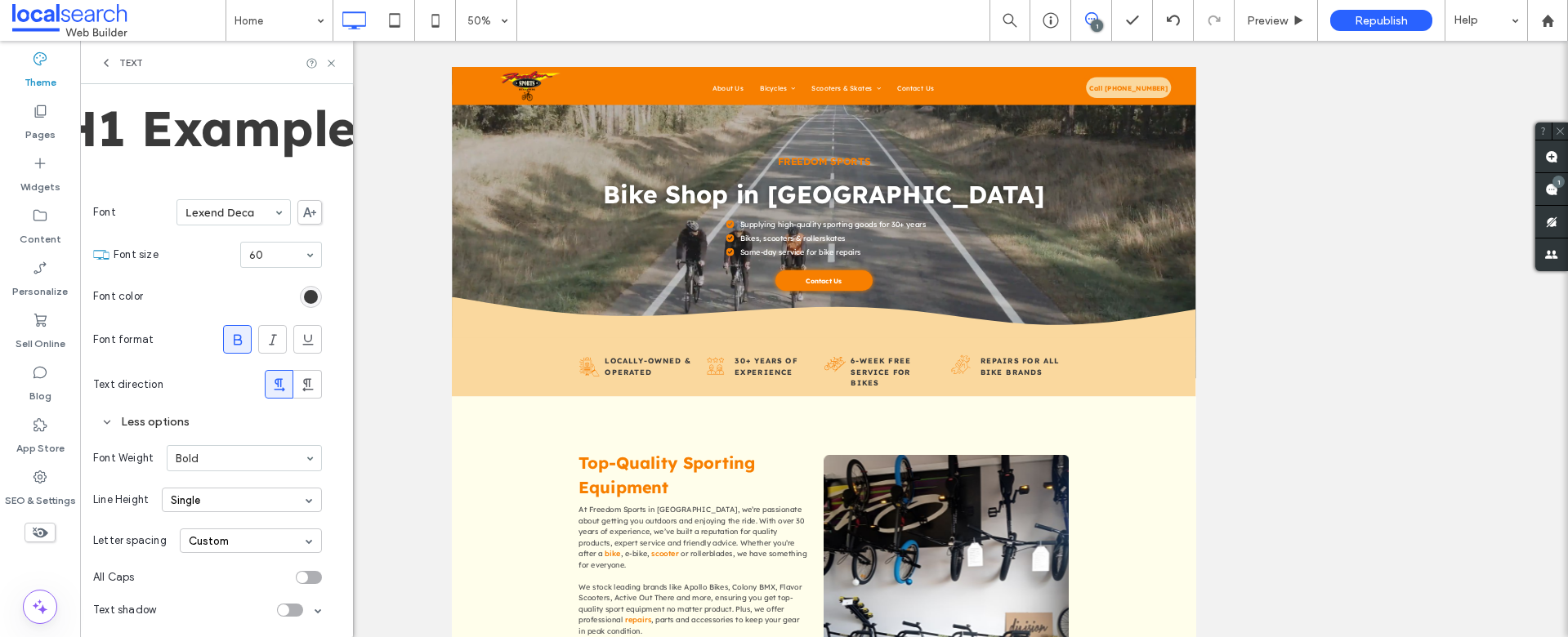
scroll to position [75, 0]
click at [312, 577] on div "toggle" at bounding box center [309, 576] width 26 height 13
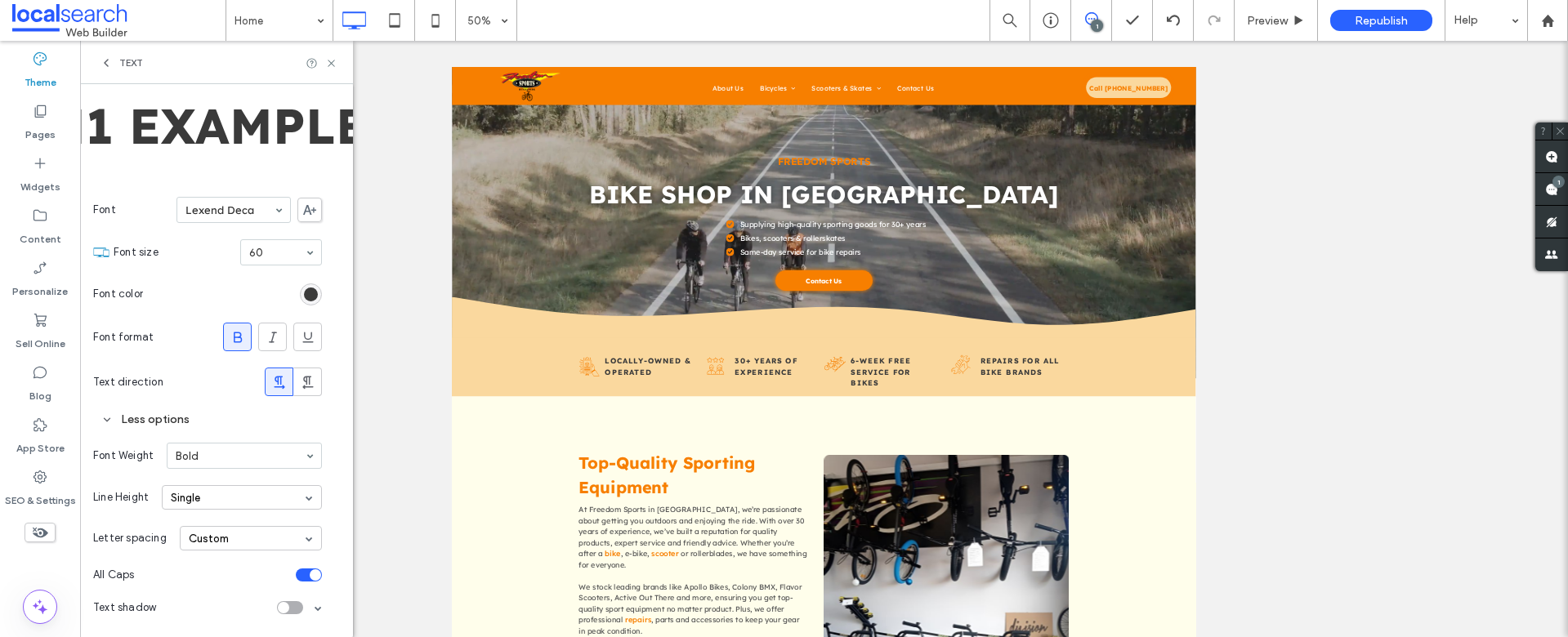
click at [100, 63] on icon at bounding box center [106, 63] width 13 height 13
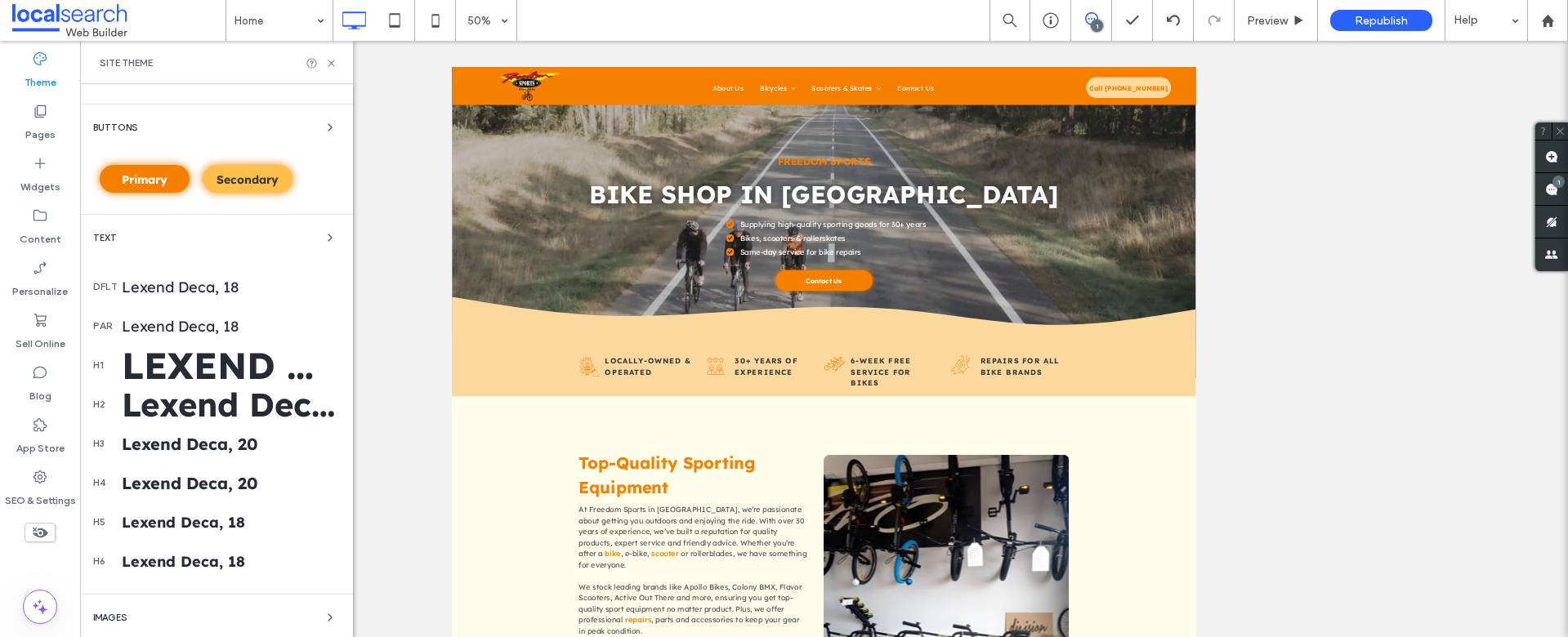
click at [204, 405] on div "Lexend Deca, 40" at bounding box center [231, 405] width 219 height 41
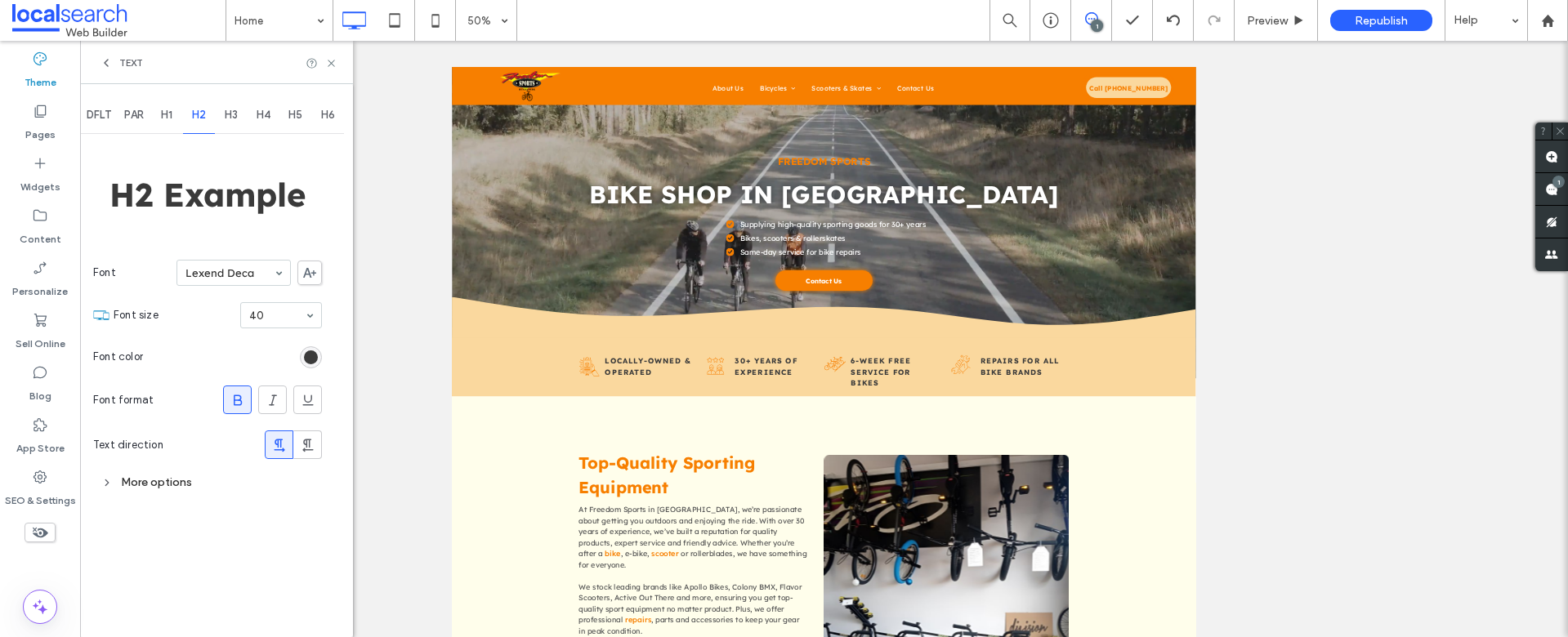
scroll to position [0, 0]
click at [156, 486] on div "More options" at bounding box center [207, 483] width 229 height 22
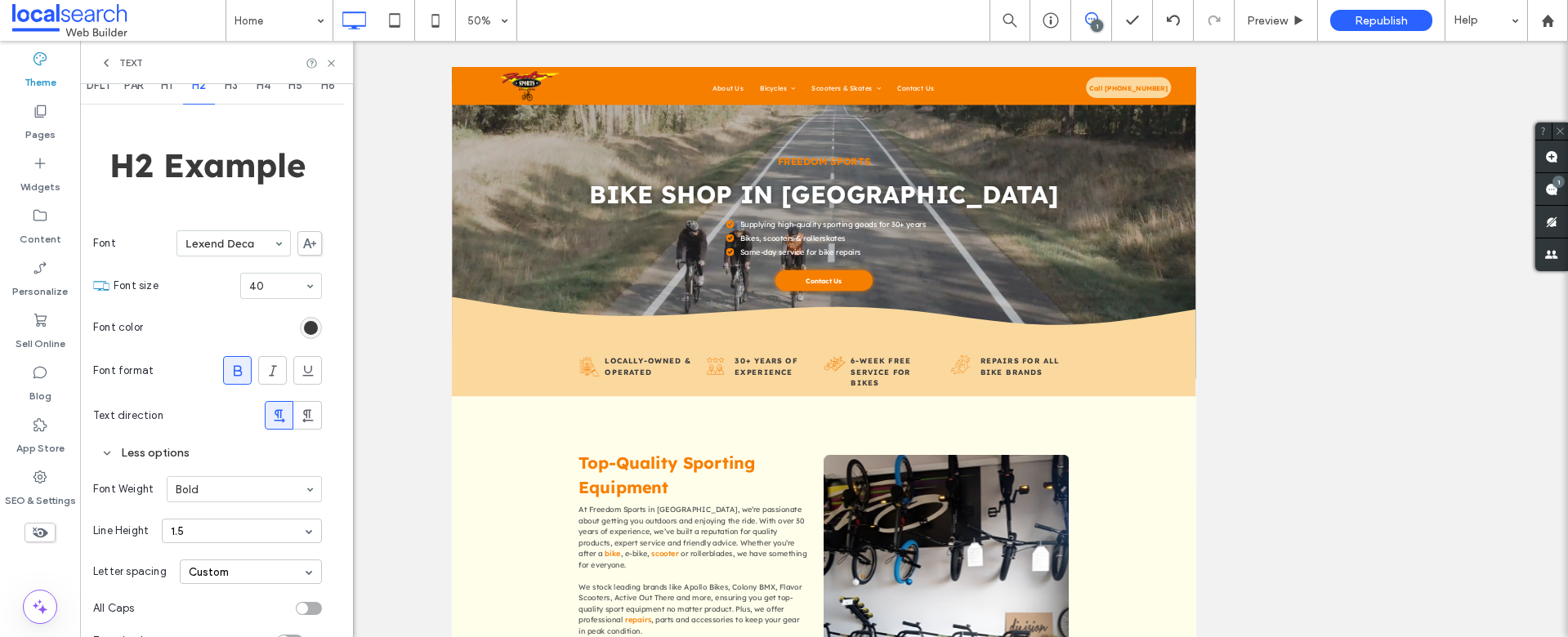
scroll to position [63, 0]
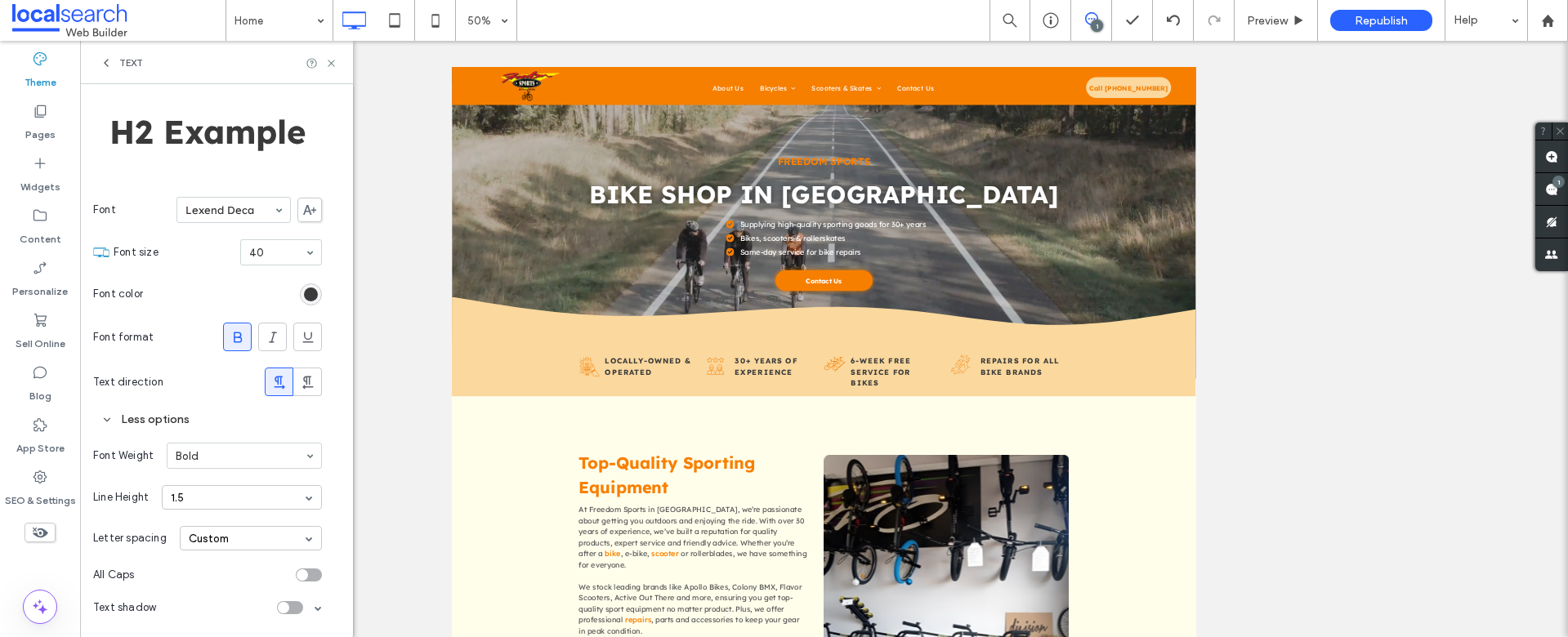
click at [309, 578] on div "toggle" at bounding box center [309, 576] width 26 height 13
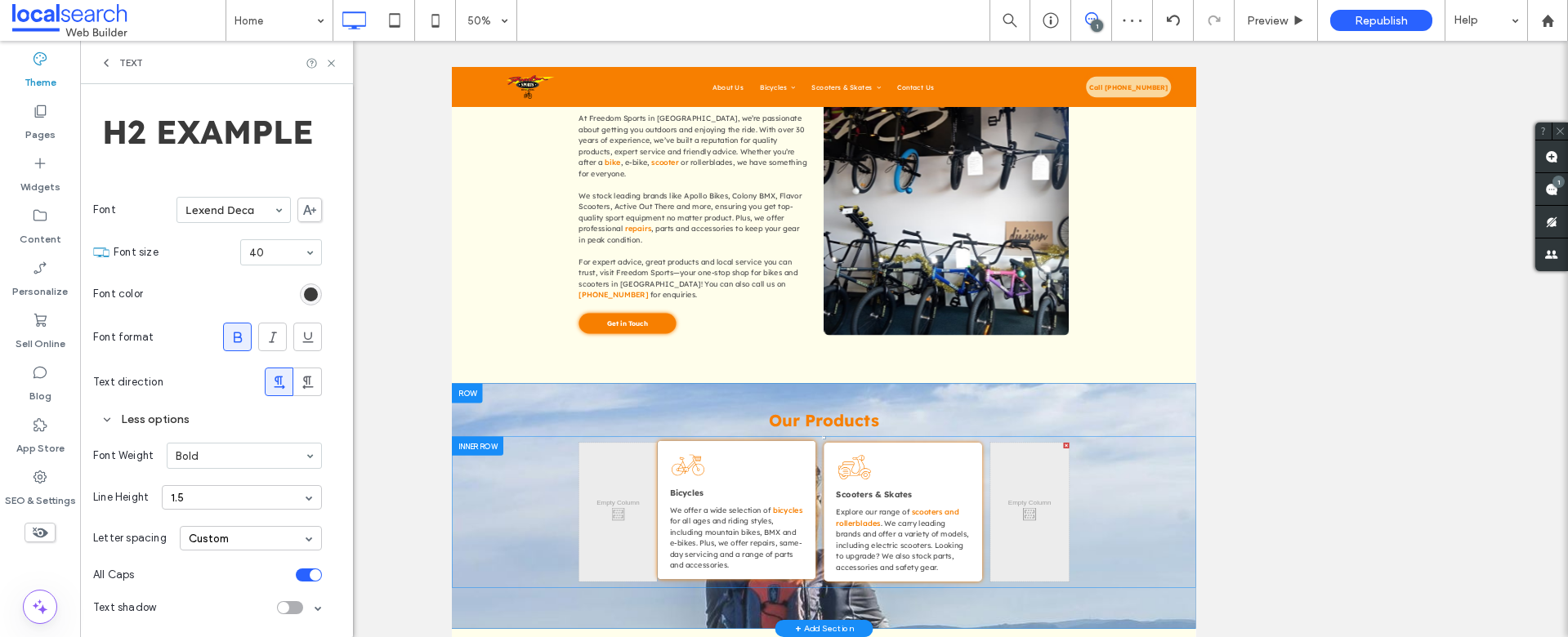
scroll to position [935, 0]
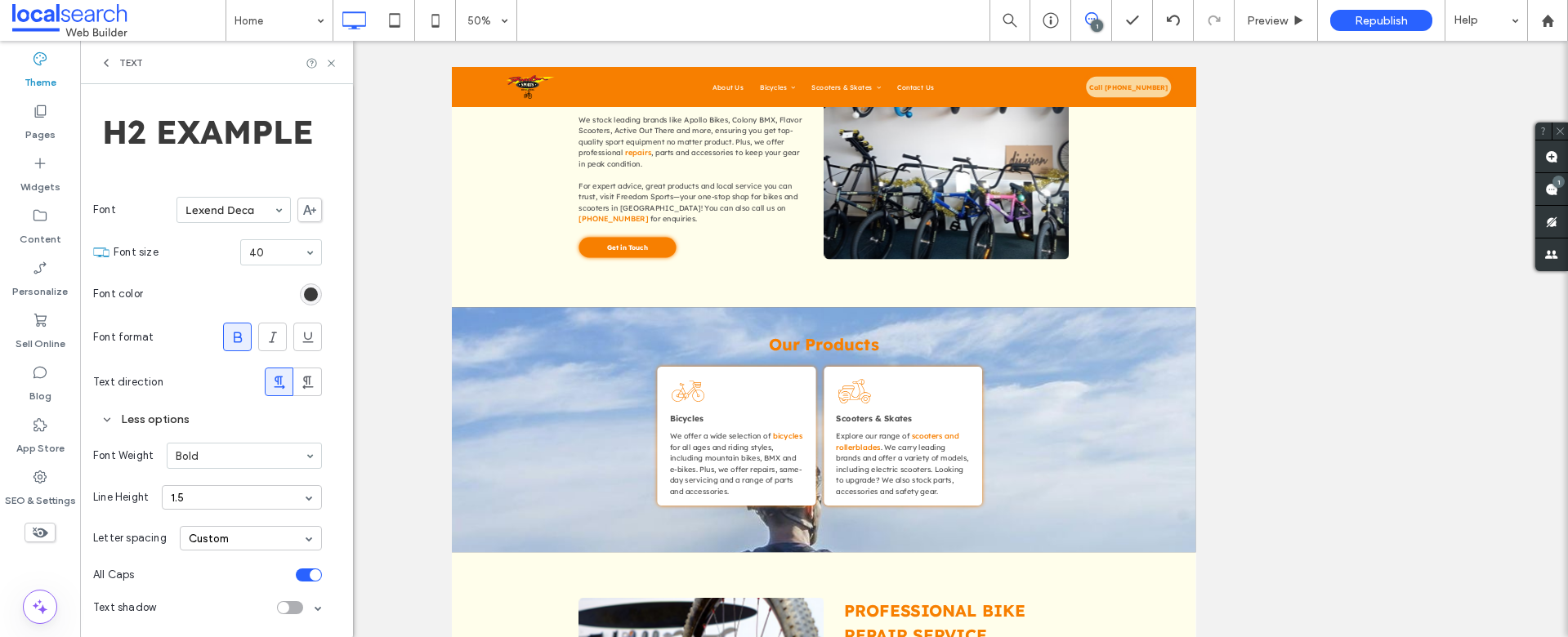
click at [115, 67] on div "Text" at bounding box center [121, 63] width 44 height 13
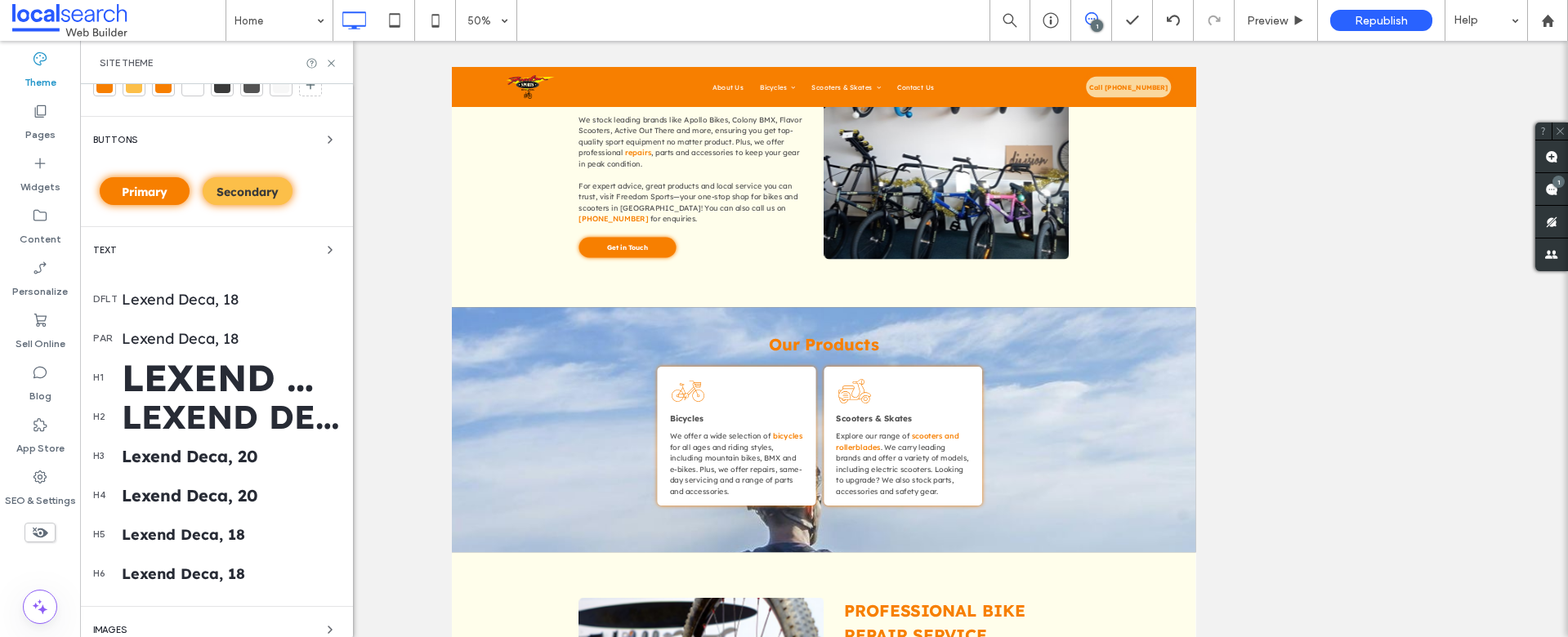
click at [174, 458] on div "Lexend Deca, 20" at bounding box center [231, 457] width 219 height 20
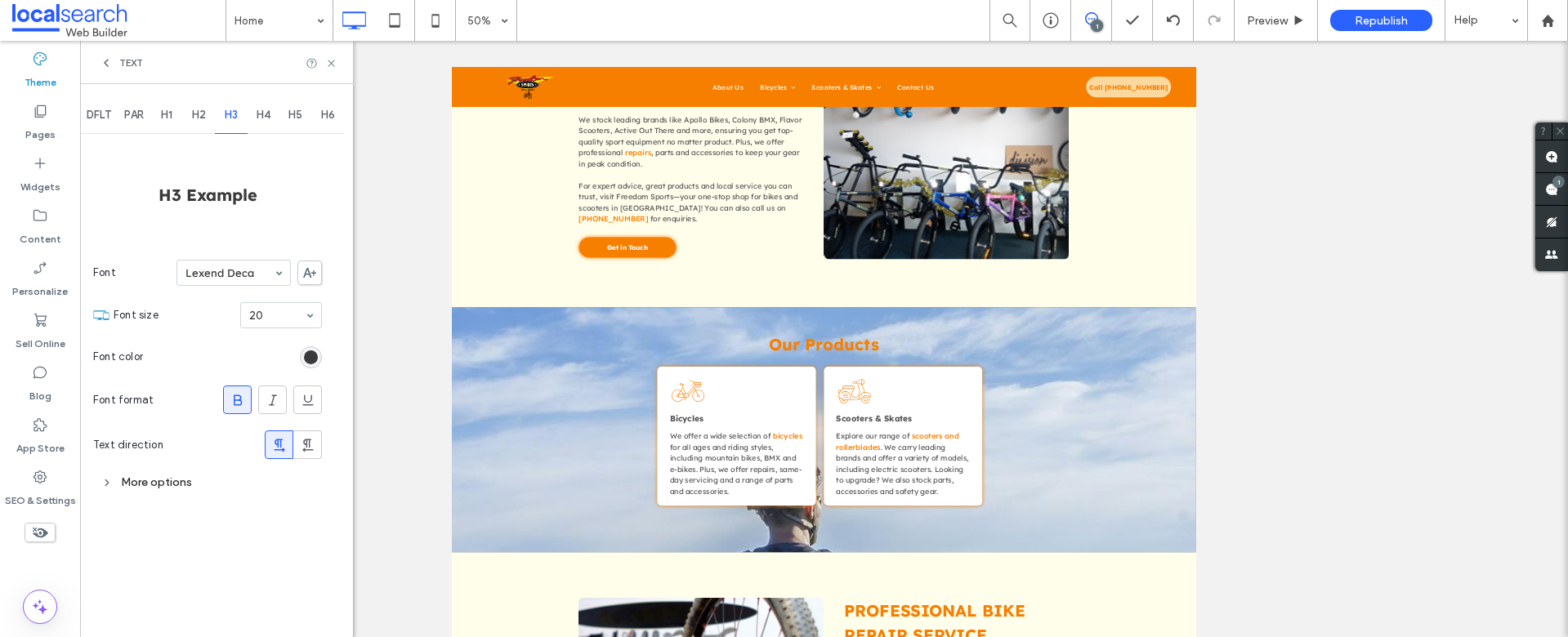
scroll to position [0, 0]
click at [161, 487] on div "More options" at bounding box center [207, 483] width 229 height 22
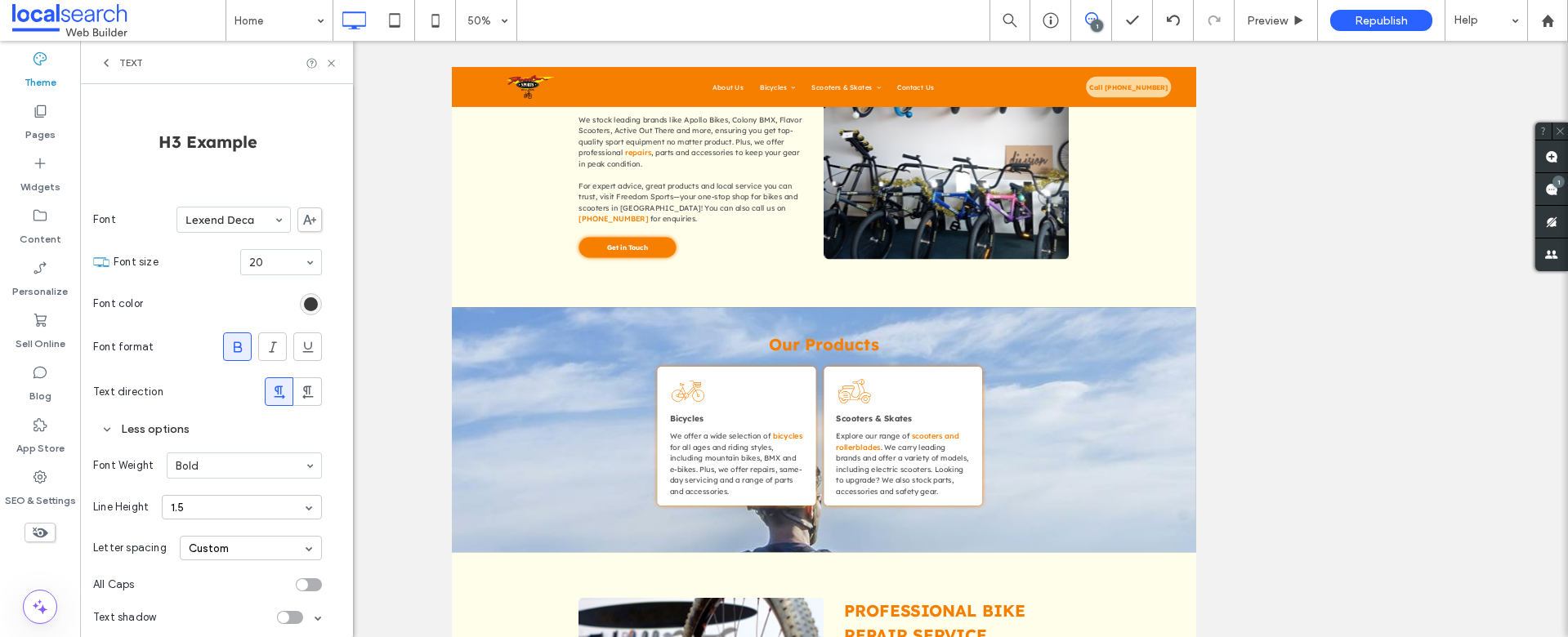
scroll to position [63, 0]
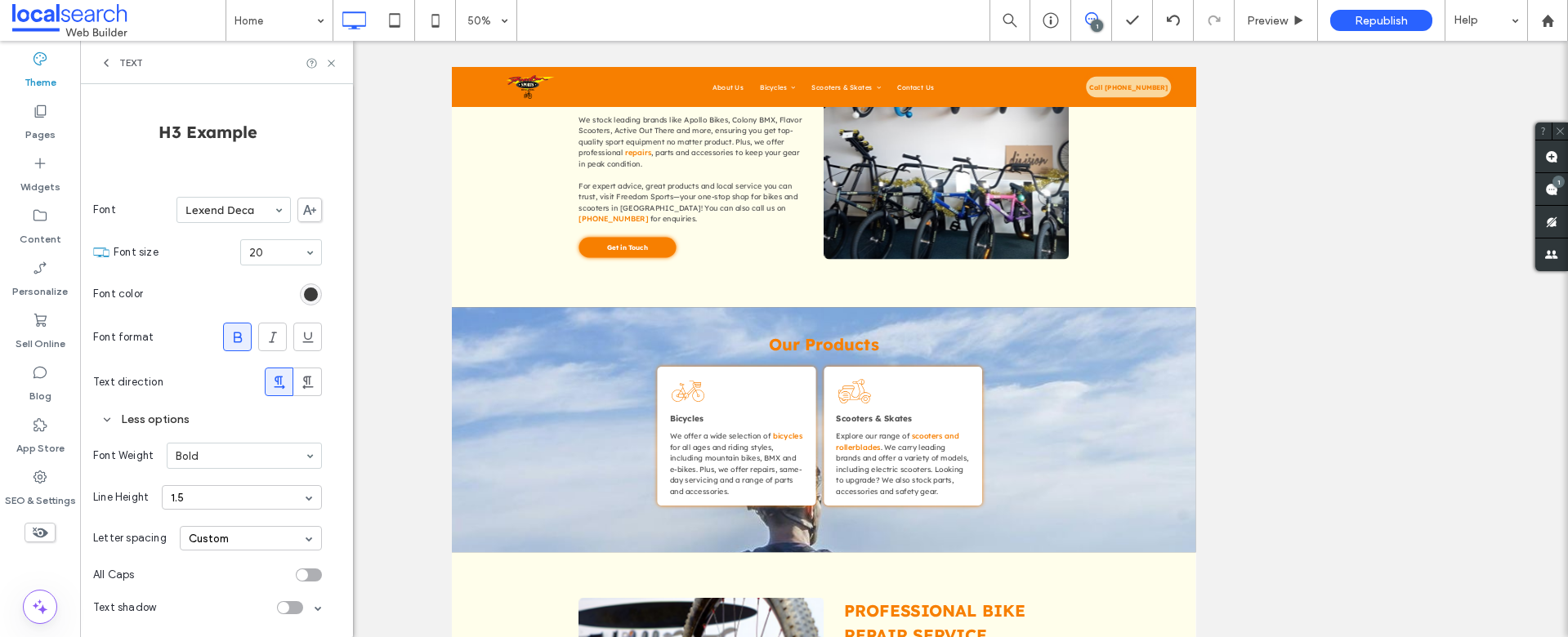
click at [303, 583] on div "All Caps" at bounding box center [207, 575] width 229 height 33
click at [305, 579] on div "toggle" at bounding box center [302, 575] width 11 height 11
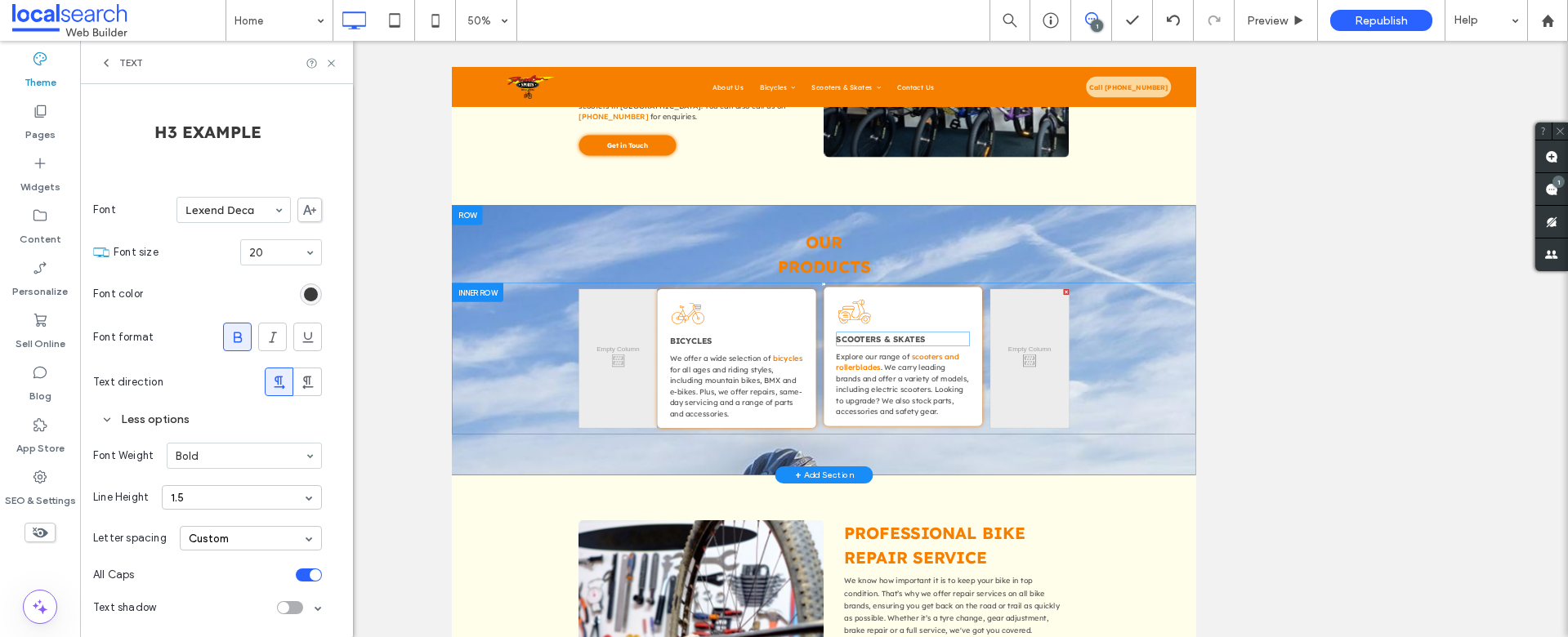
scroll to position [753, 0]
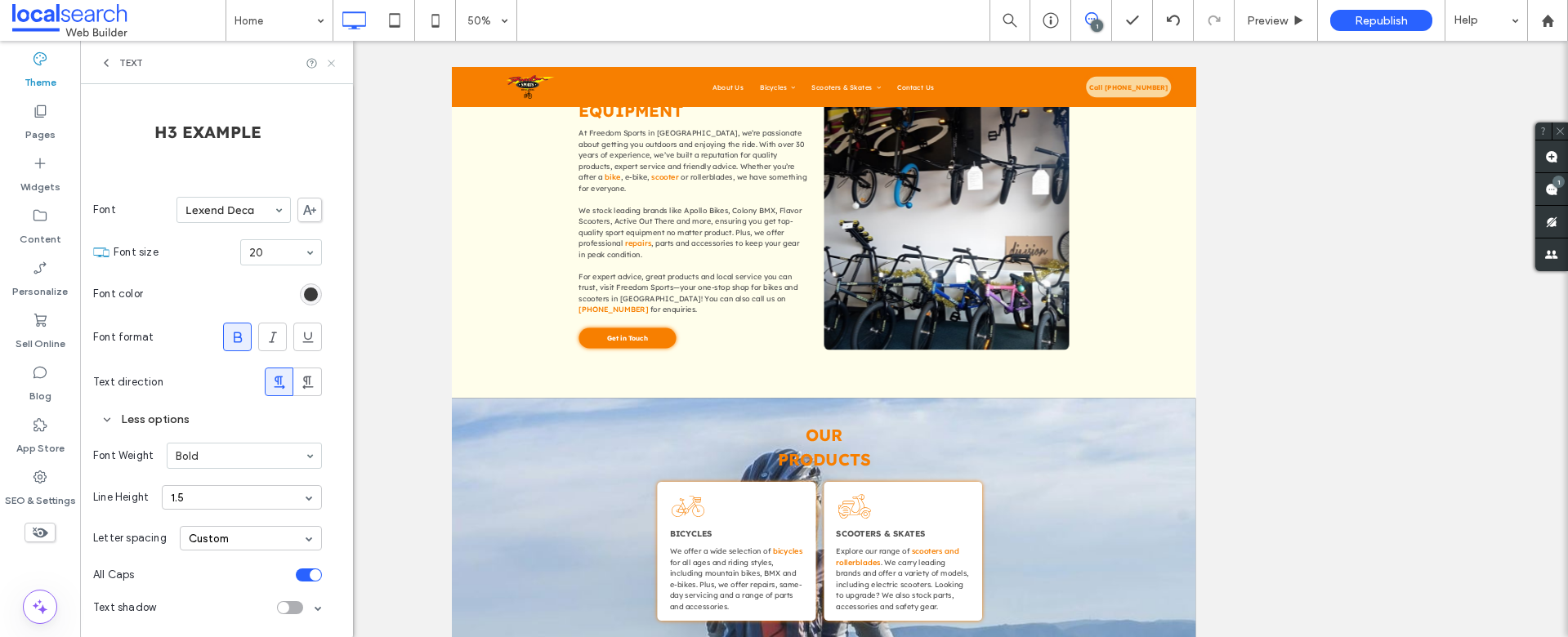
click at [331, 63] on use at bounding box center [330, 62] width 7 height 7
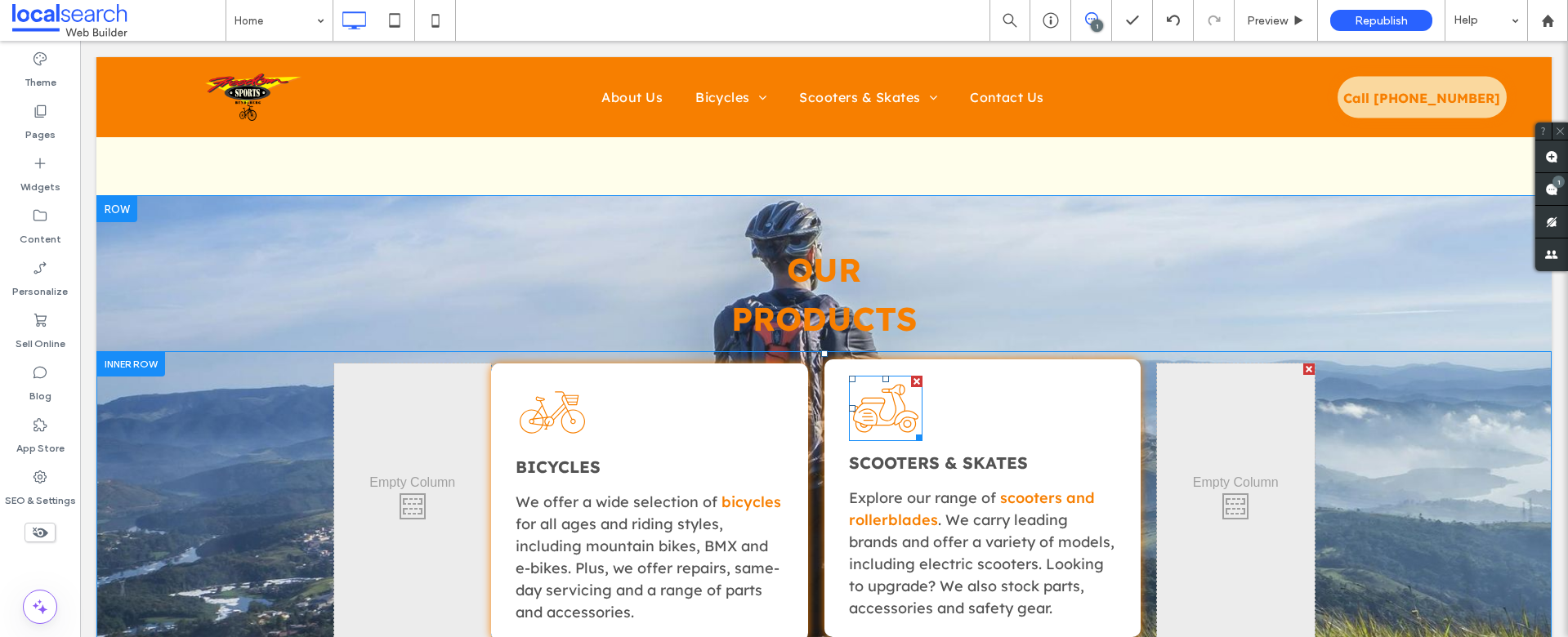
scroll to position [1277, 0]
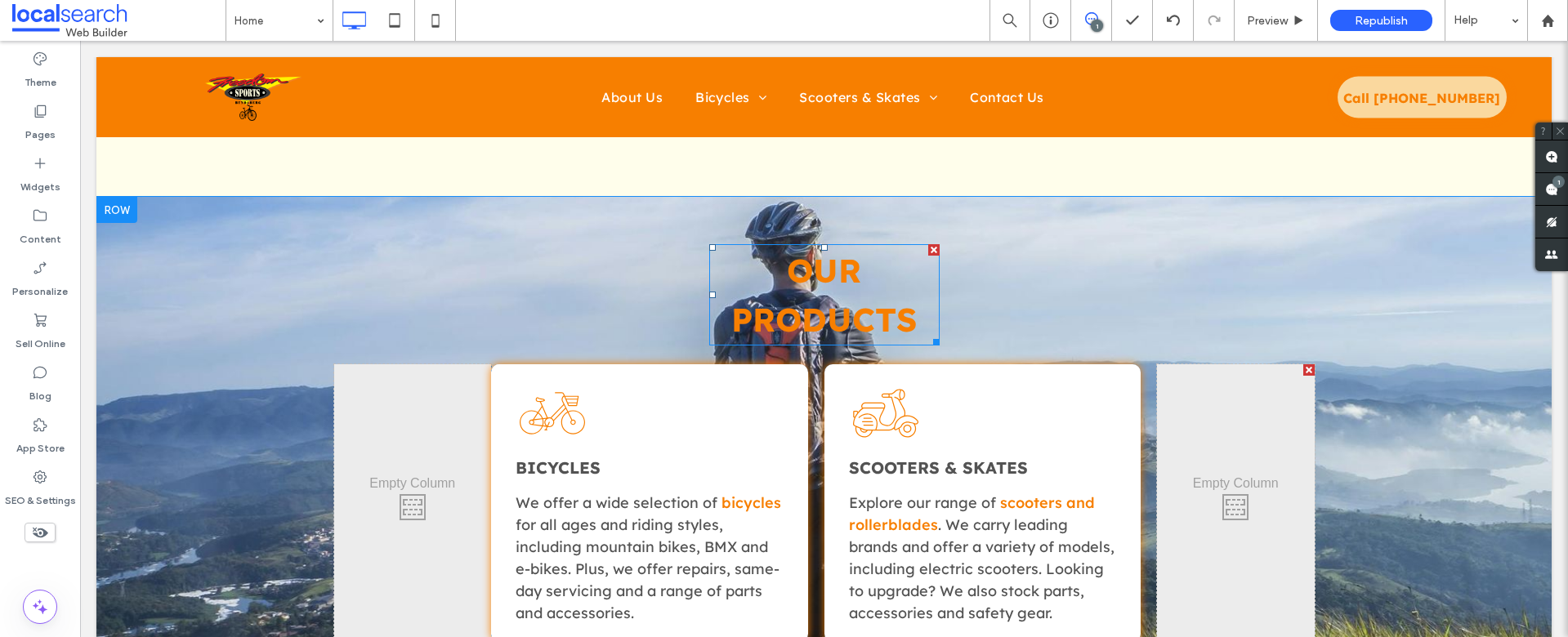
click at [793, 302] on span "Our Products" at bounding box center [823, 295] width 185 height 90
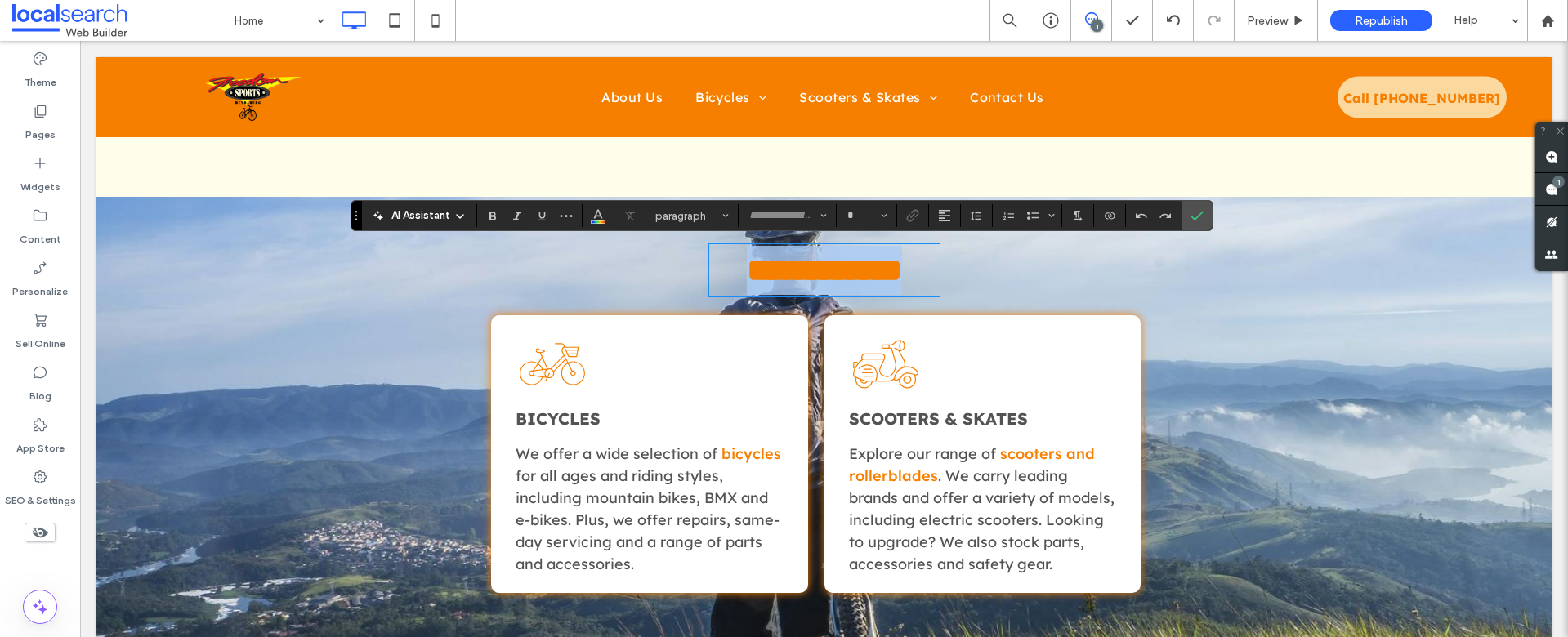
type input "**********"
type input "**"
click at [795, 286] on span "**********" at bounding box center [824, 270] width 155 height 32
click at [644, 278] on div "**********" at bounding box center [824, 421] width 1455 height 367
click at [1200, 211] on icon "Confirm" at bounding box center [1197, 216] width 13 height 13
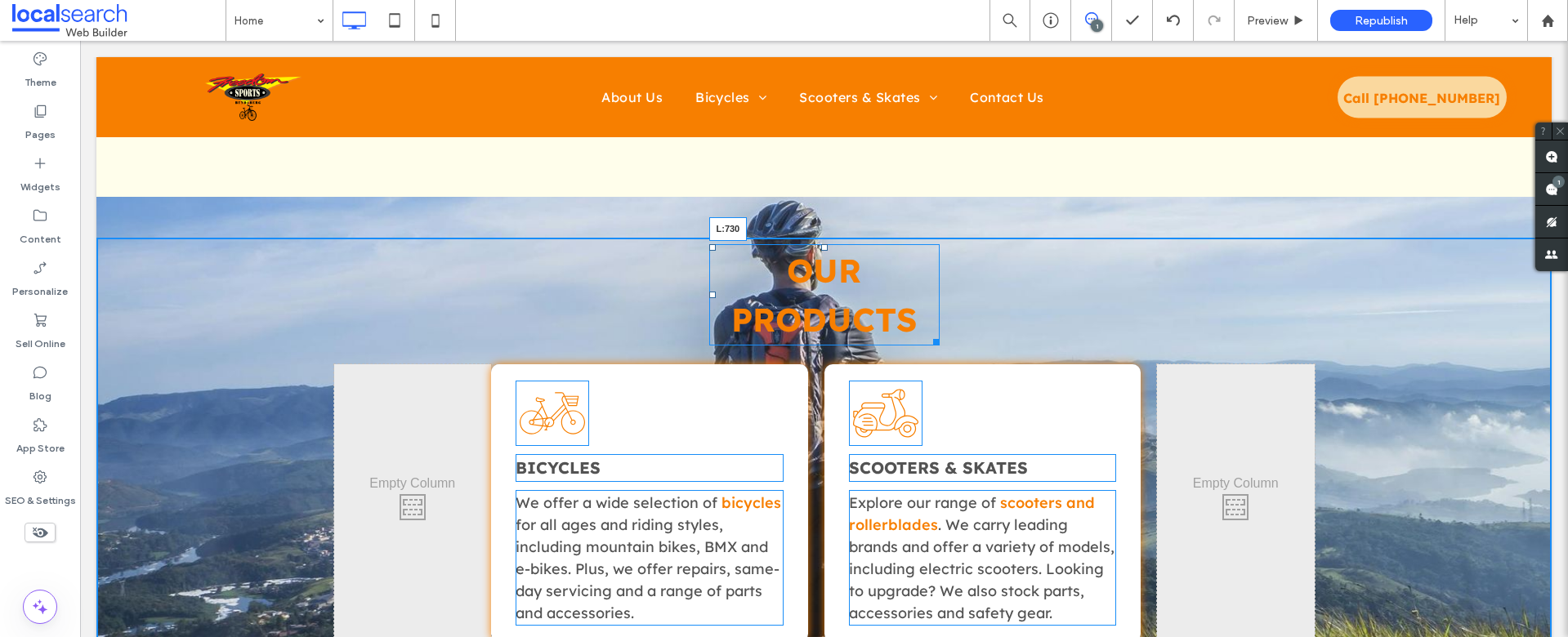
drag, startPoint x: 705, startPoint y: 293, endPoint x: 696, endPoint y: 293, distance: 9.0
click at [710, 293] on div at bounding box center [712, 295] width 7 height 7
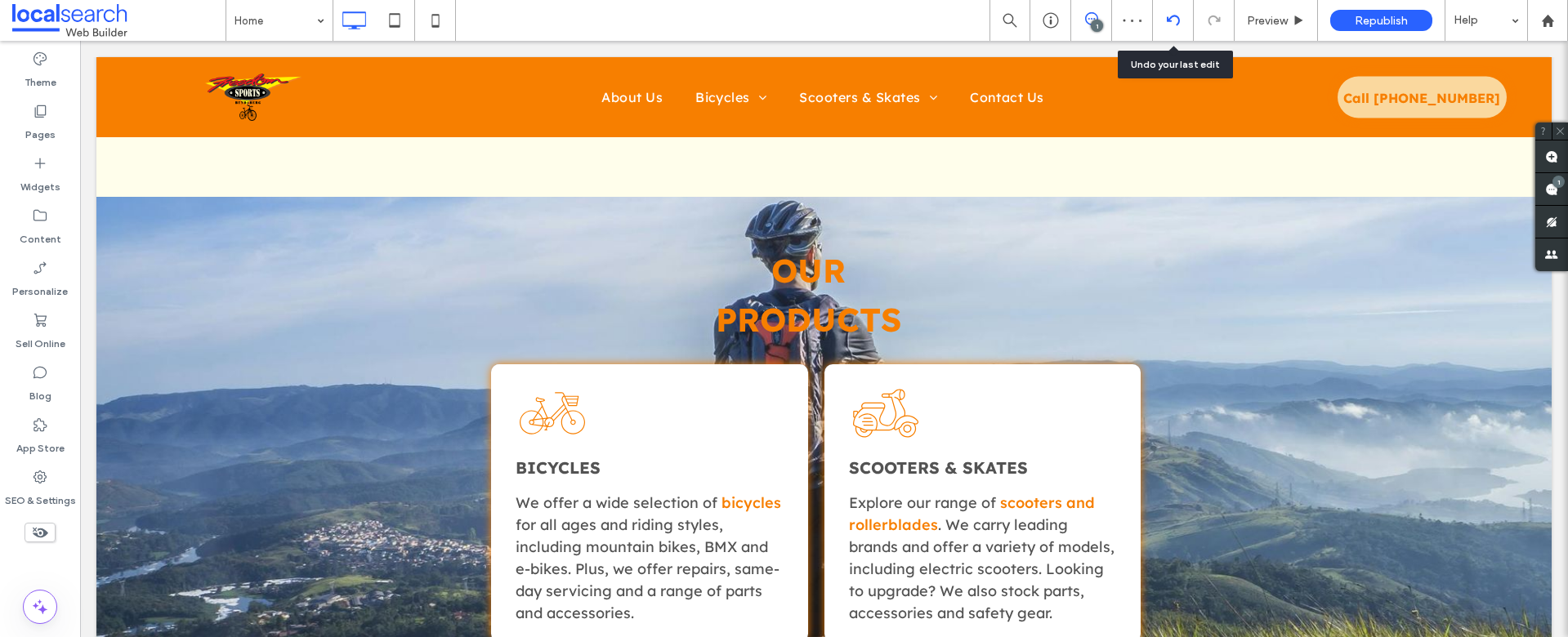
click at [1176, 17] on icon at bounding box center [1174, 20] width 13 height 13
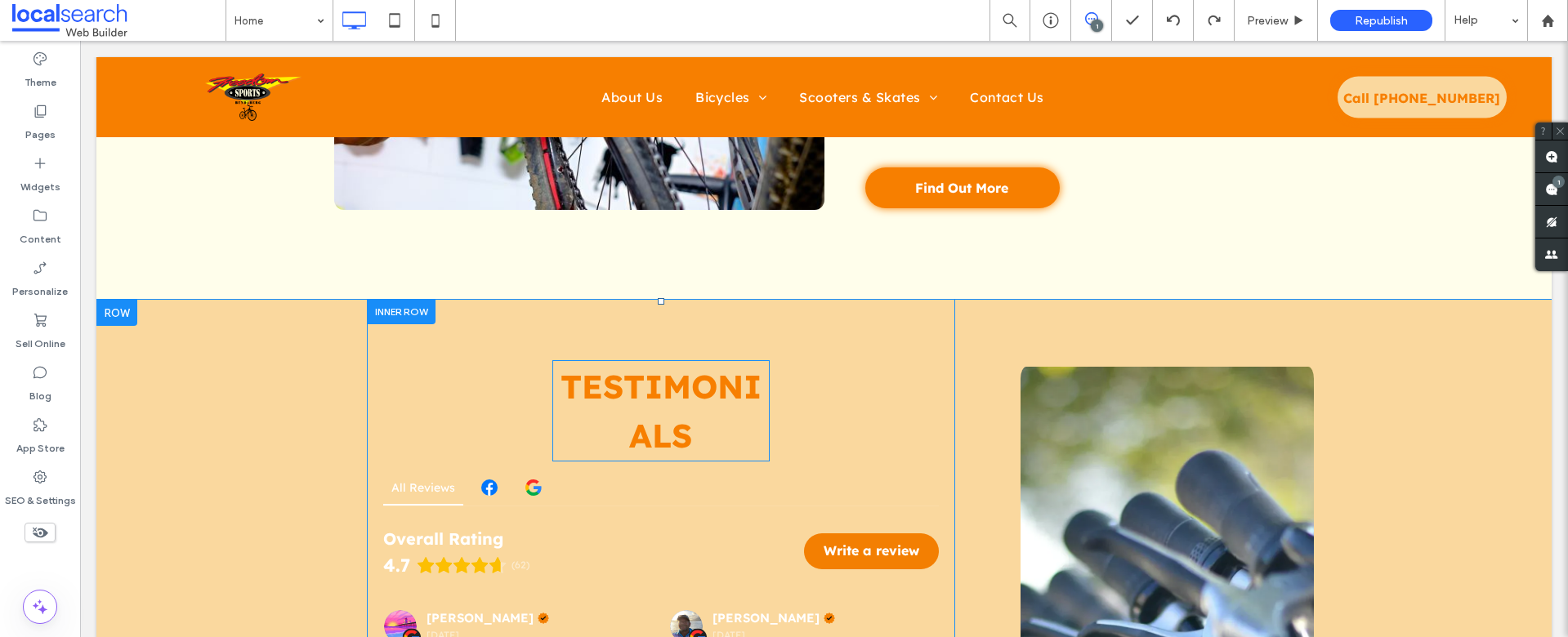
scroll to position [2397, 0]
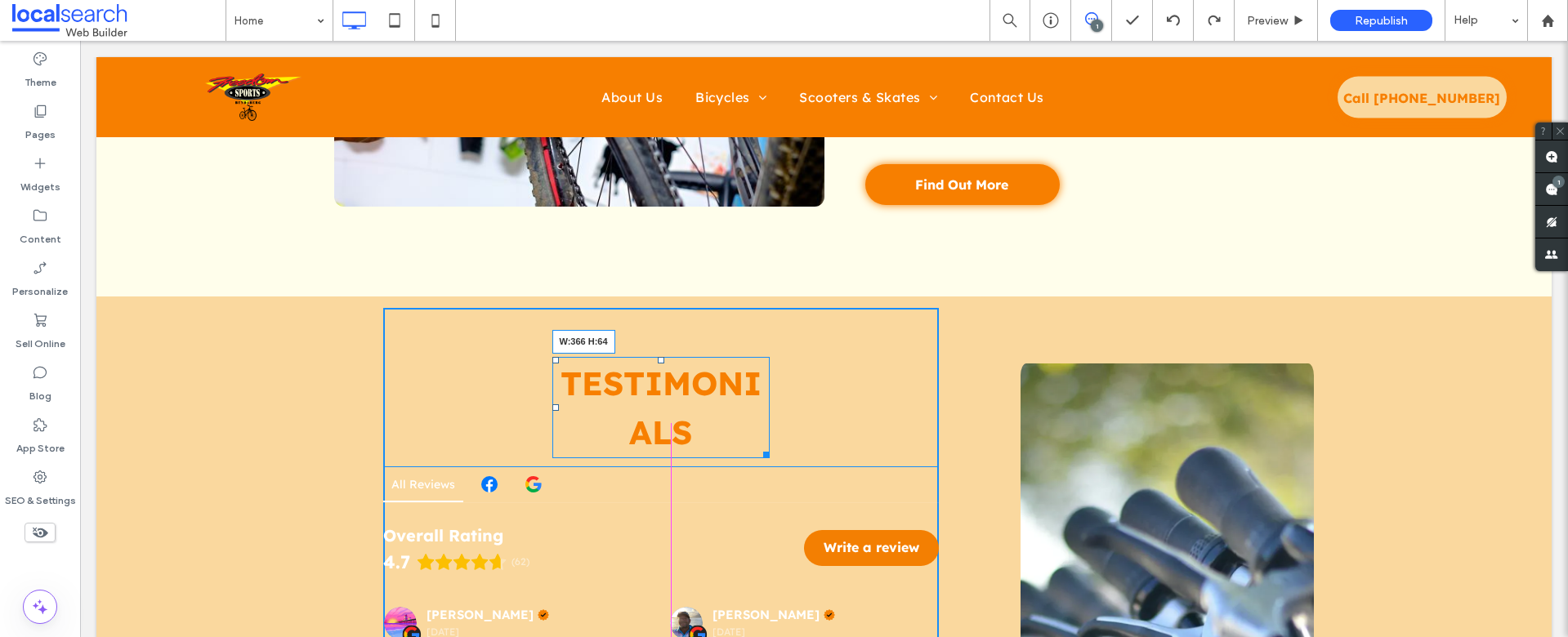
drag, startPoint x: 761, startPoint y: 453, endPoint x: 926, endPoint y: 484, distance: 167.9
click at [802, 451] on div "Testimonials W:366 H:64 All Reviews Overall Rating 4.7 (62) Write a review ther…" at bounding box center [661, 564] width 556 height 514
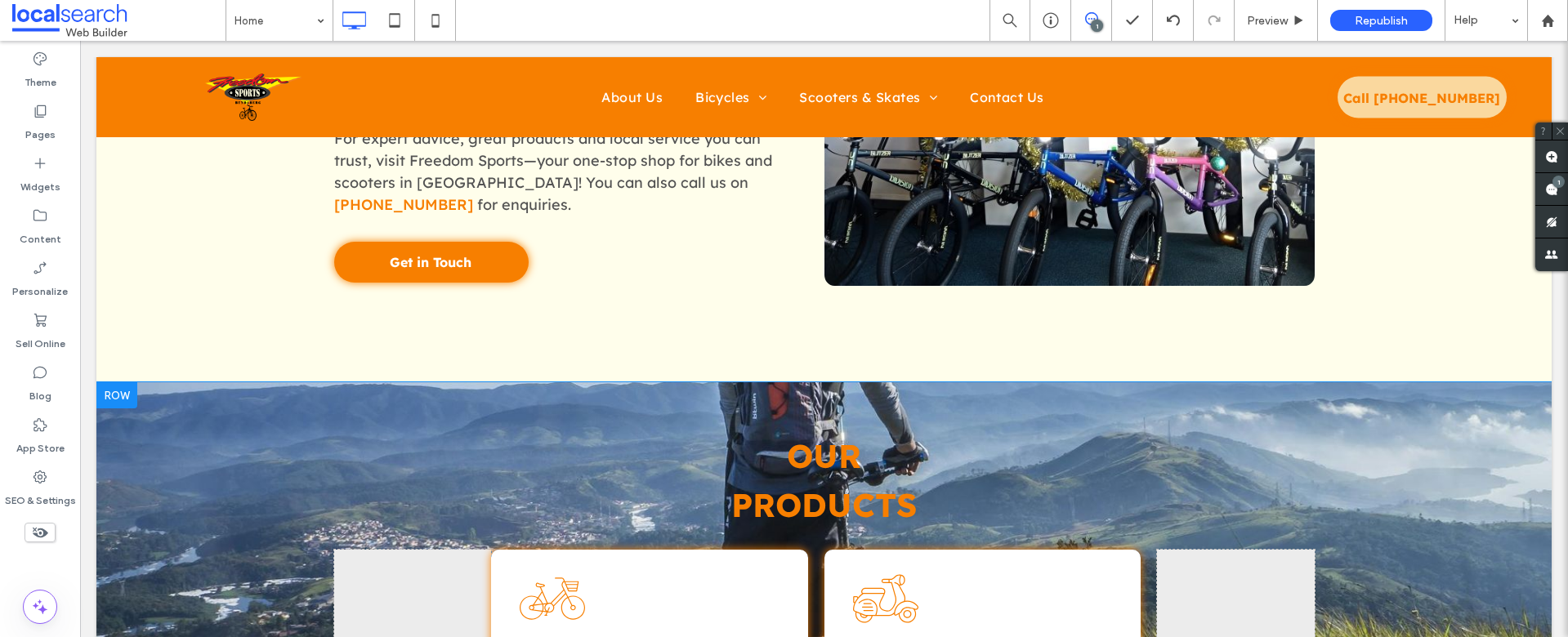
scroll to position [1045, 0]
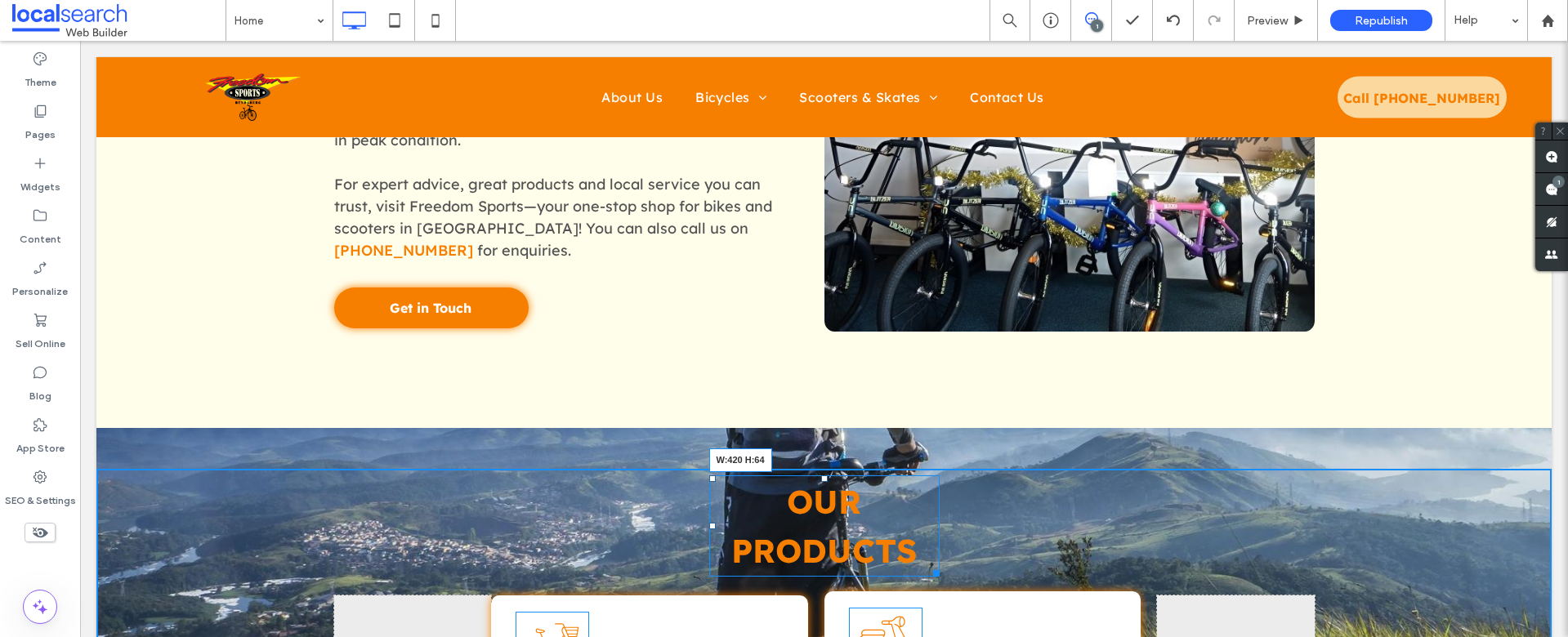
drag, startPoint x: 931, startPoint y: 571, endPoint x: 988, endPoint y: 569, distance: 57.0
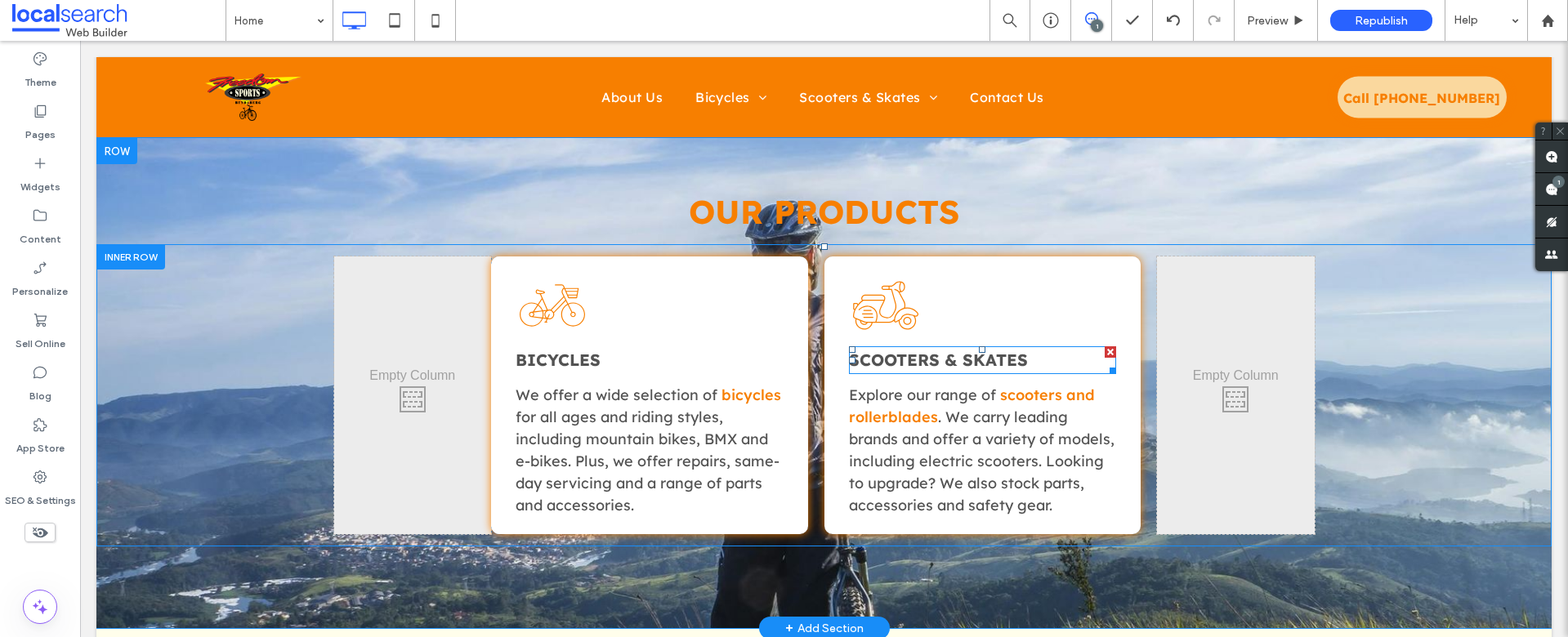
scroll to position [1430, 0]
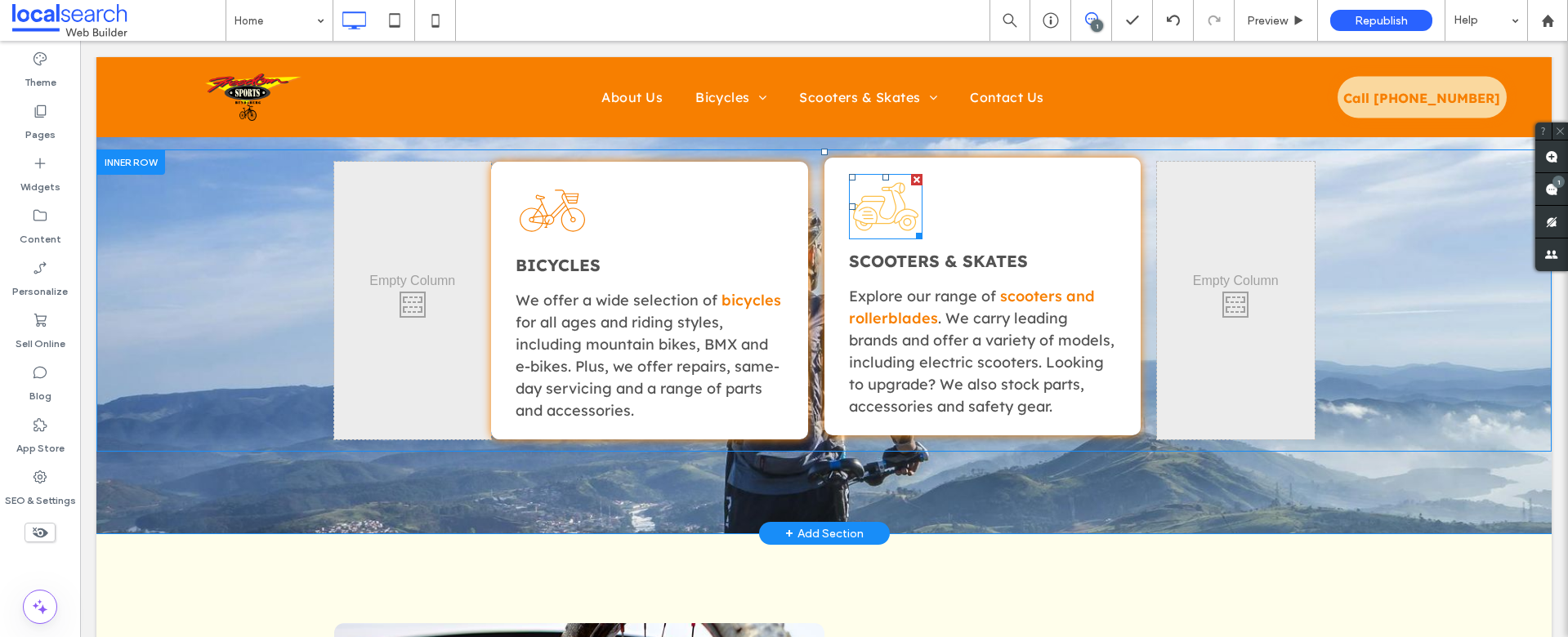
click at [886, 219] on icon "Scooter Icon" at bounding box center [885, 206] width 73 height 65
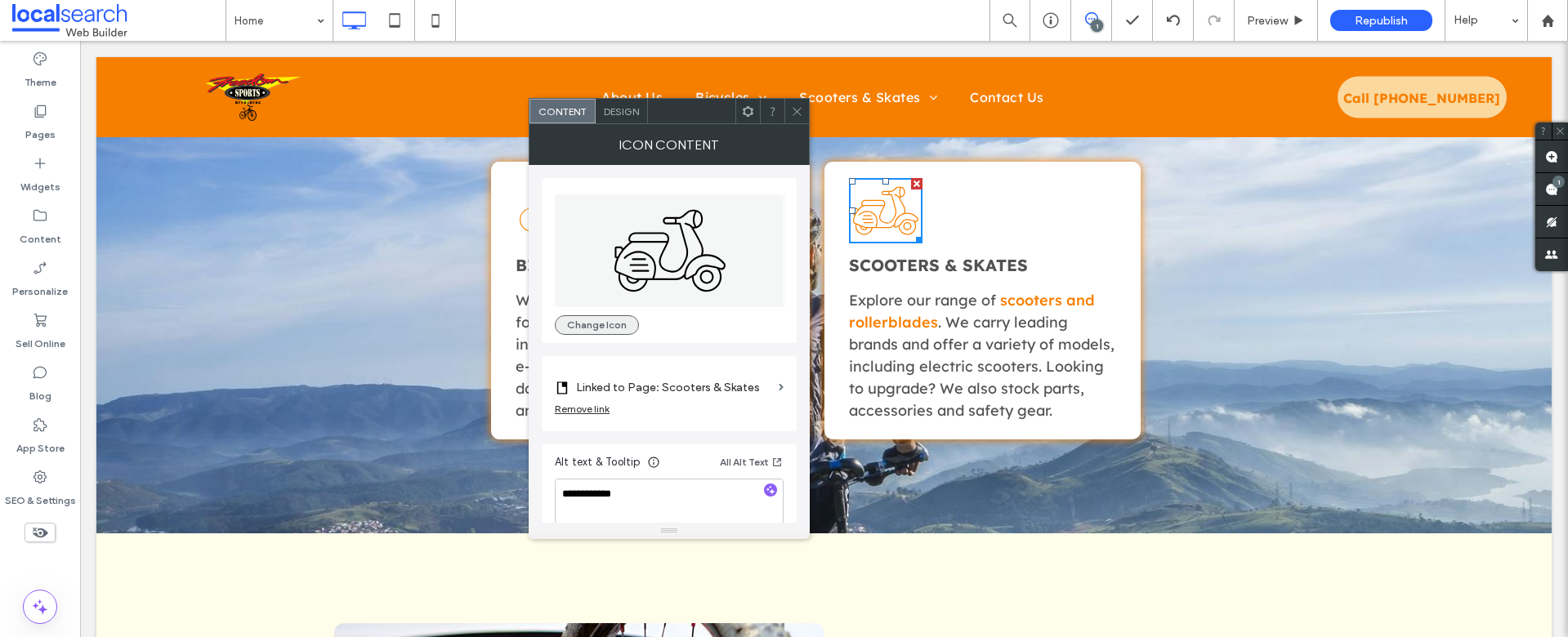
click at [596, 328] on button "Change Icon" at bounding box center [597, 325] width 85 height 20
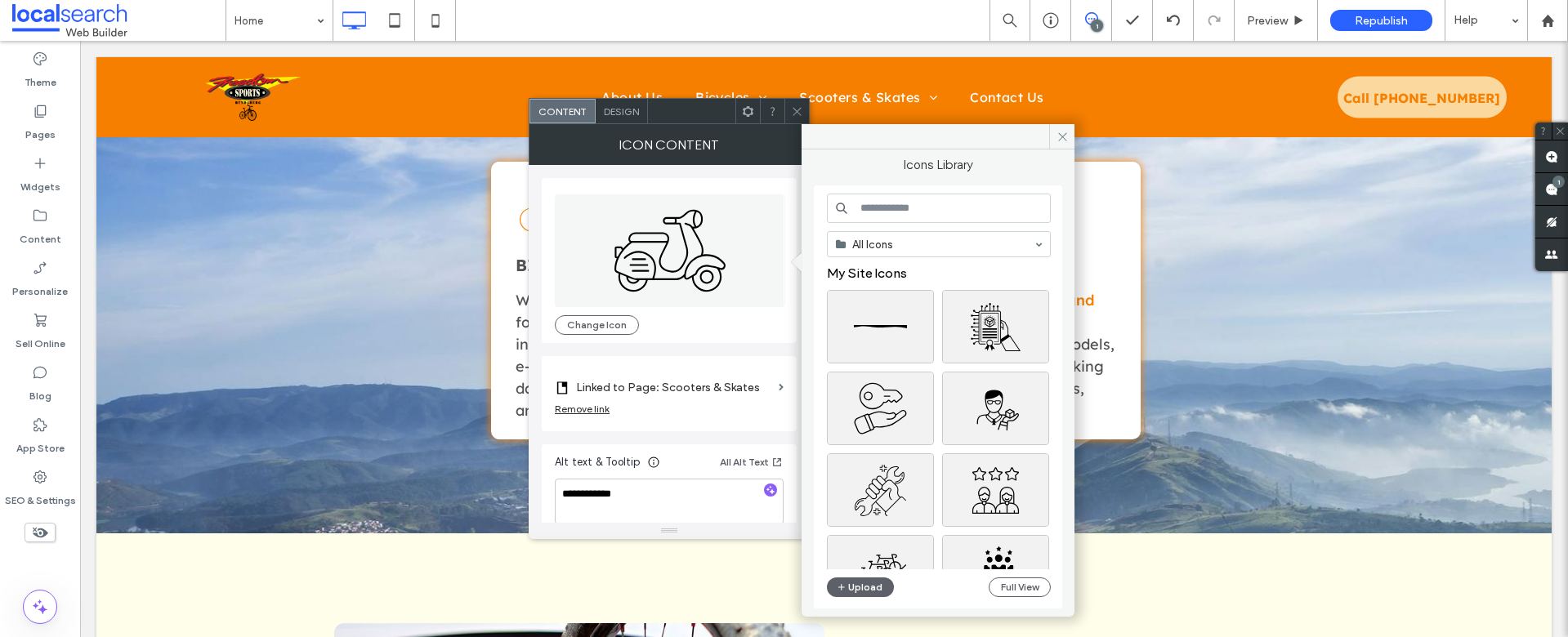
click at [899, 208] on input at bounding box center [938, 208] width 224 height 30
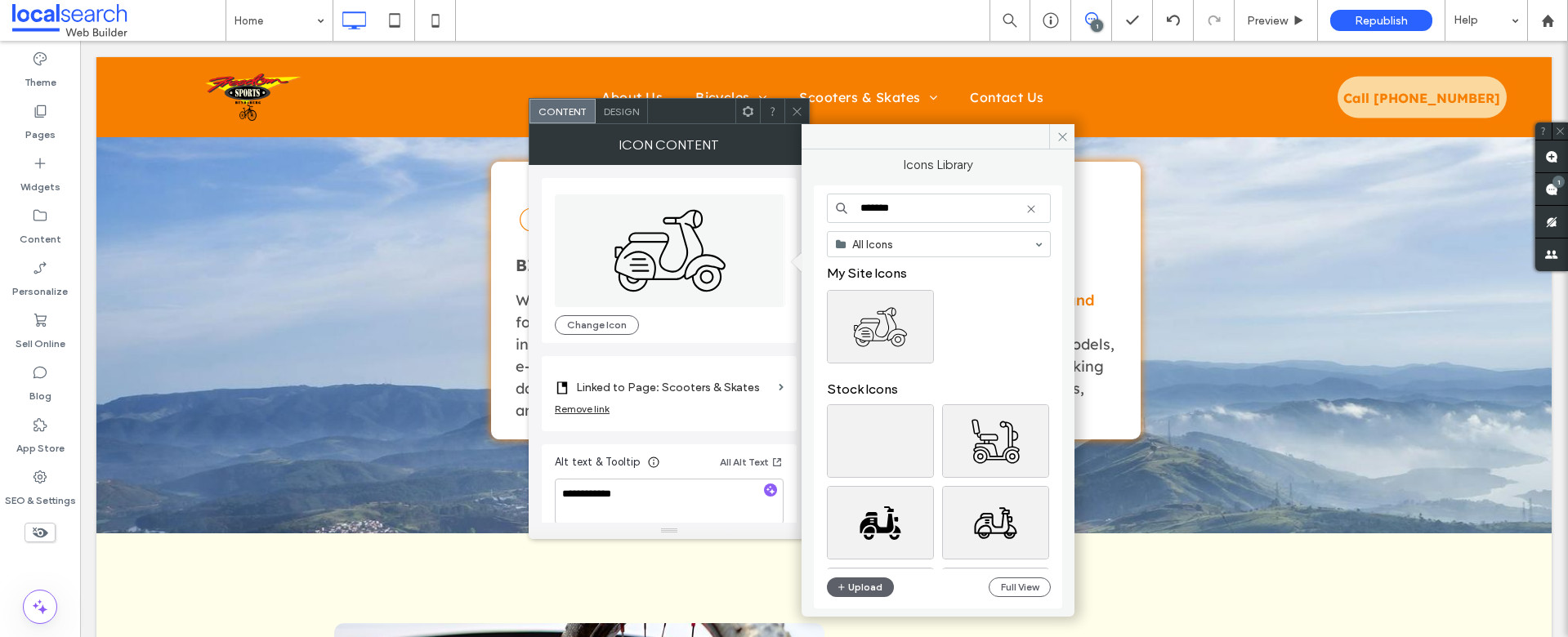
type input "*******"
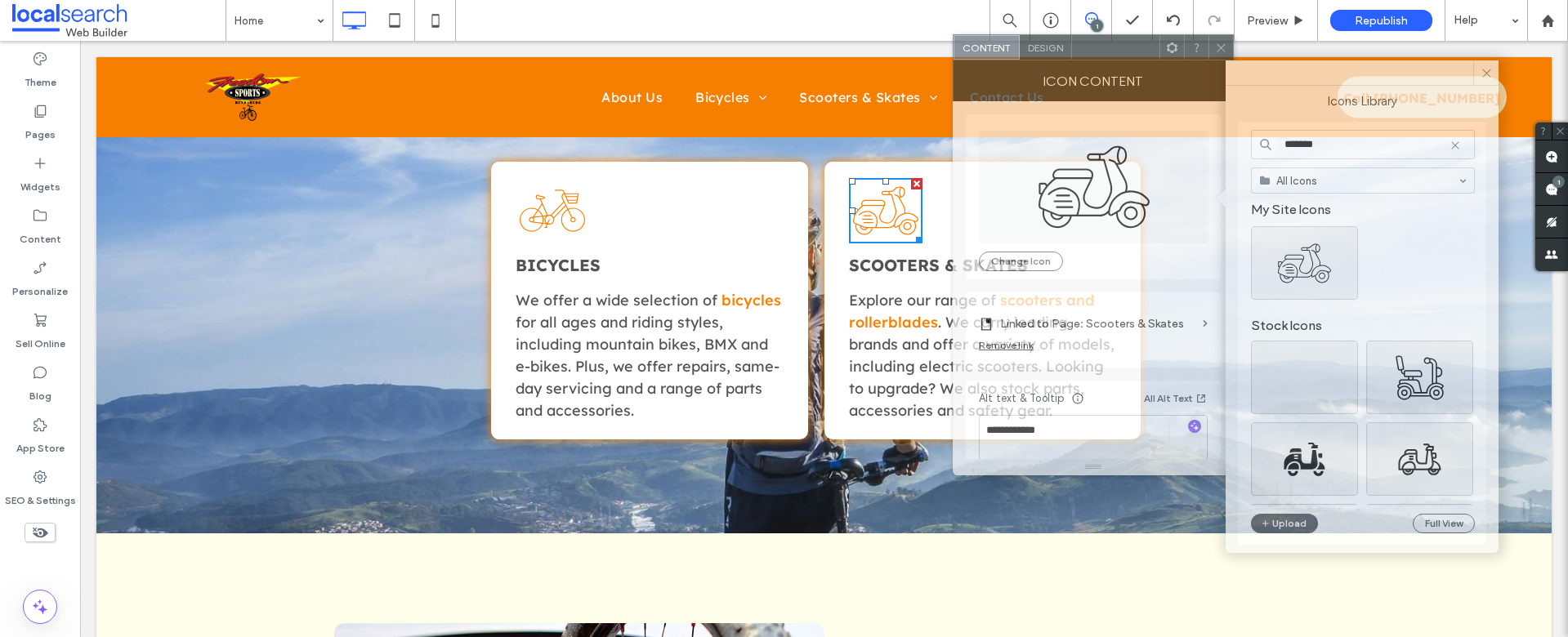
drag, startPoint x: 706, startPoint y: 116, endPoint x: 1130, endPoint y: 52, distance: 428.8
click at [1130, 52] on div at bounding box center [1116, 47] width 87 height 24
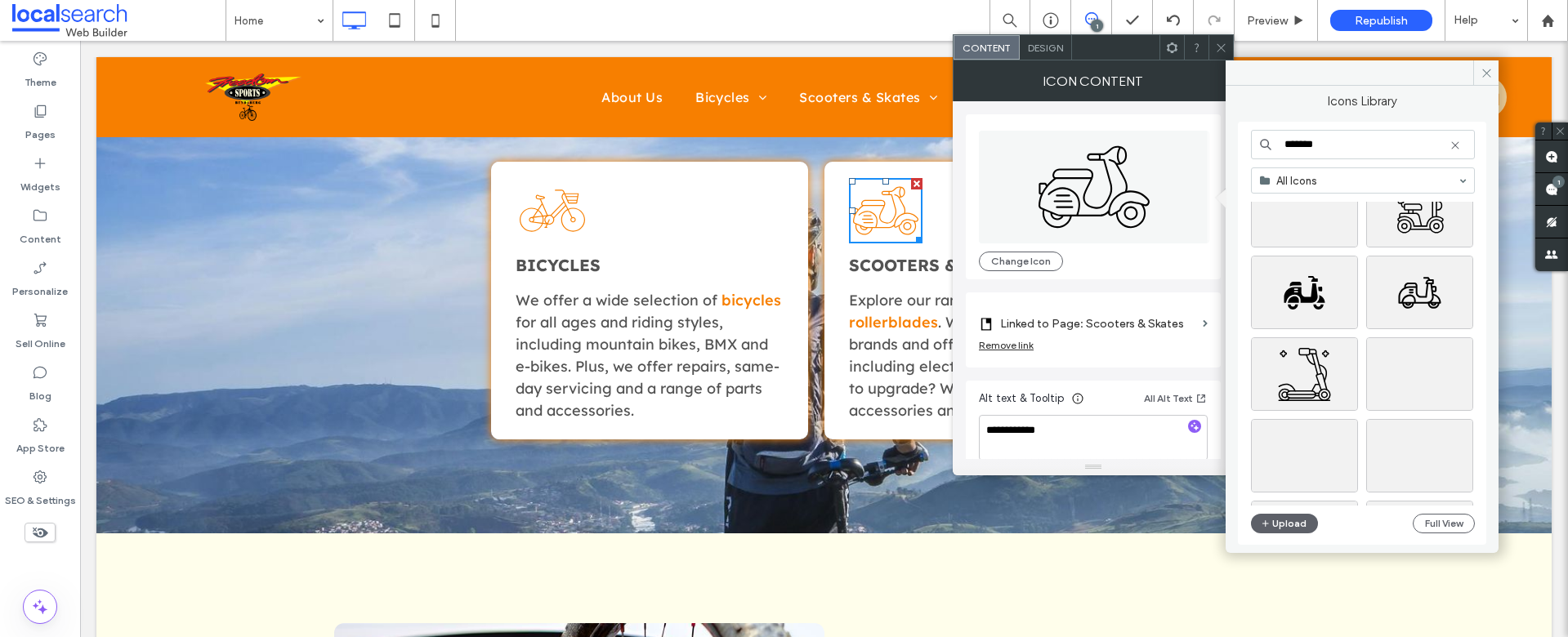
scroll to position [170, 0]
click at [1424, 383] on div "Select" at bounding box center [1419, 370] width 107 height 73
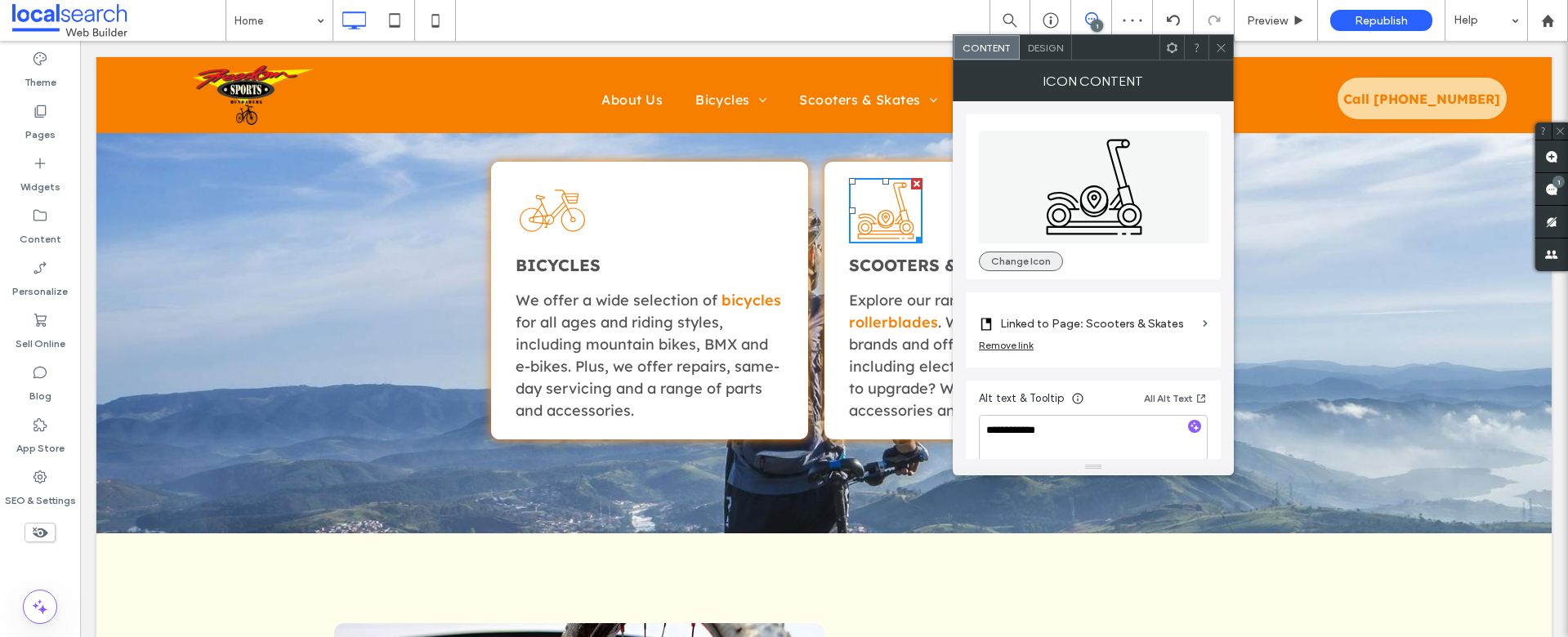
click at [1022, 266] on button "Change Icon" at bounding box center [1021, 261] width 85 height 20
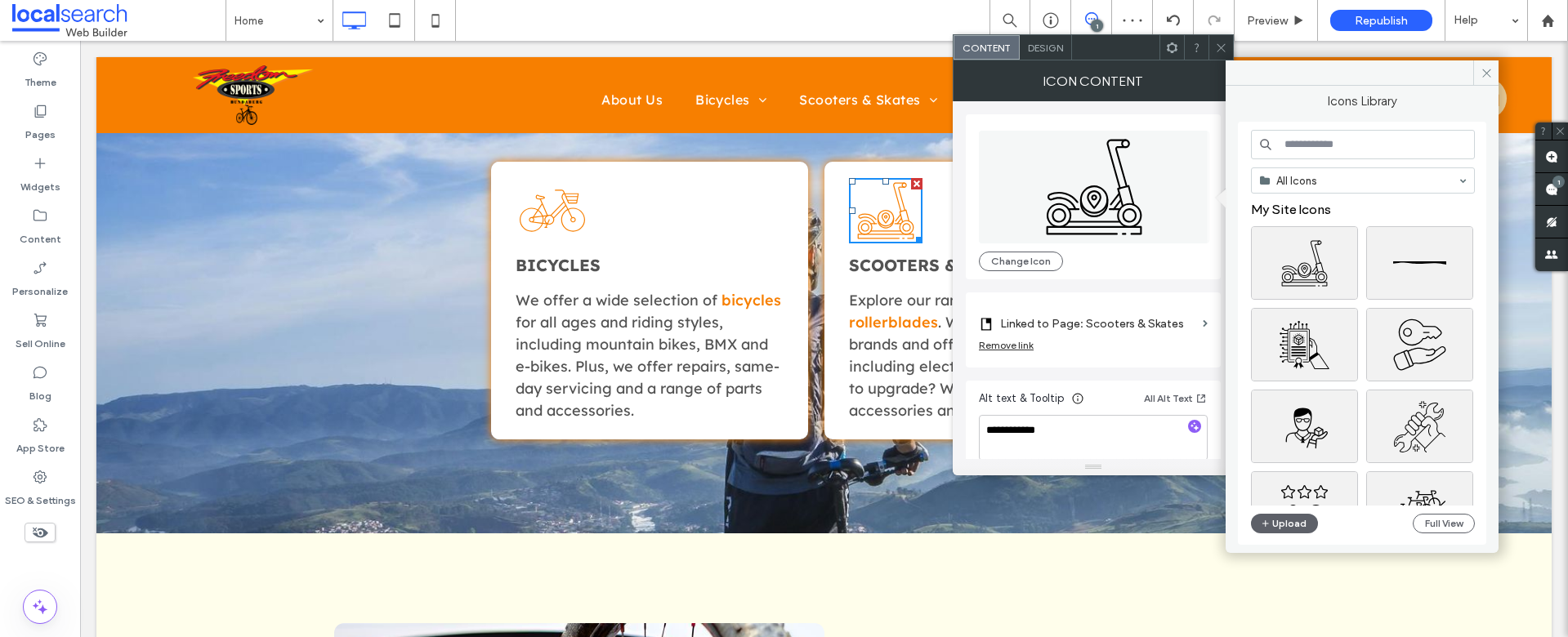
click at [1308, 141] on input at bounding box center [1362, 145] width 224 height 30
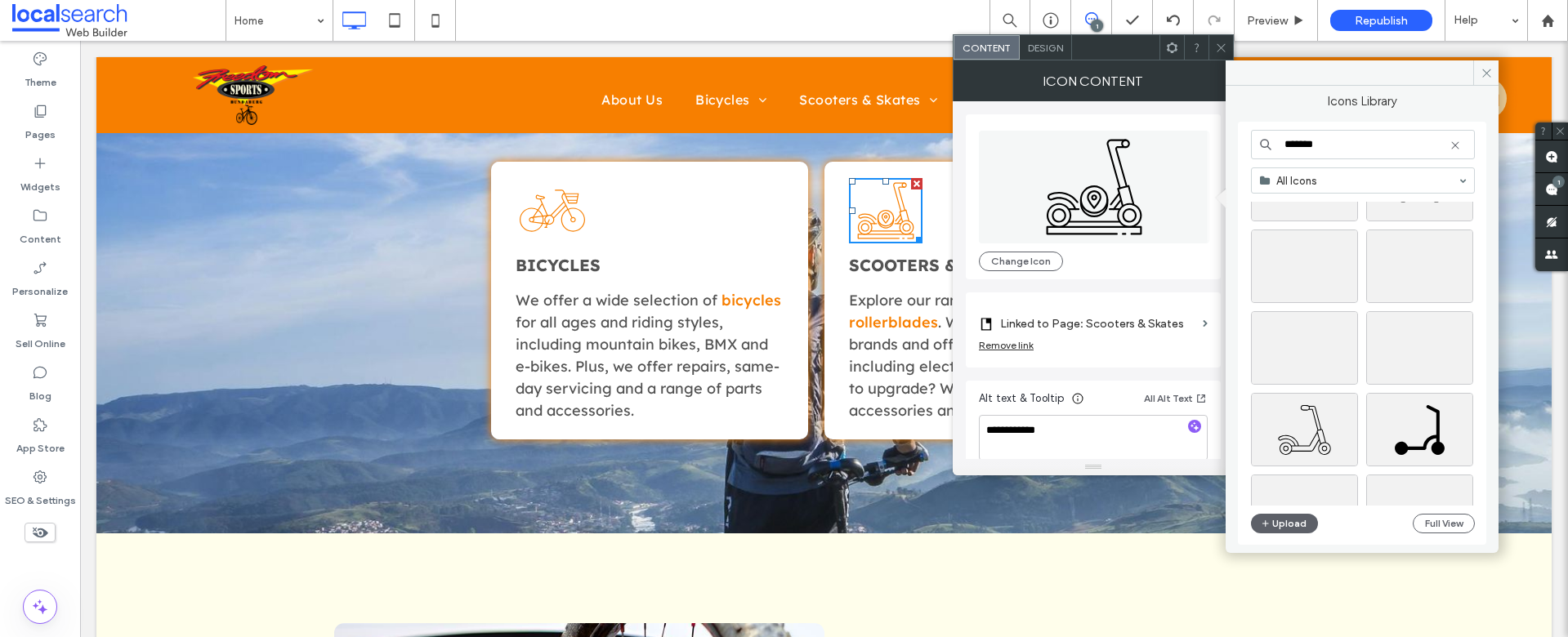
scroll to position [945, 0]
type input "*******"
click at [1312, 430] on div at bounding box center [1304, 439] width 105 height 20
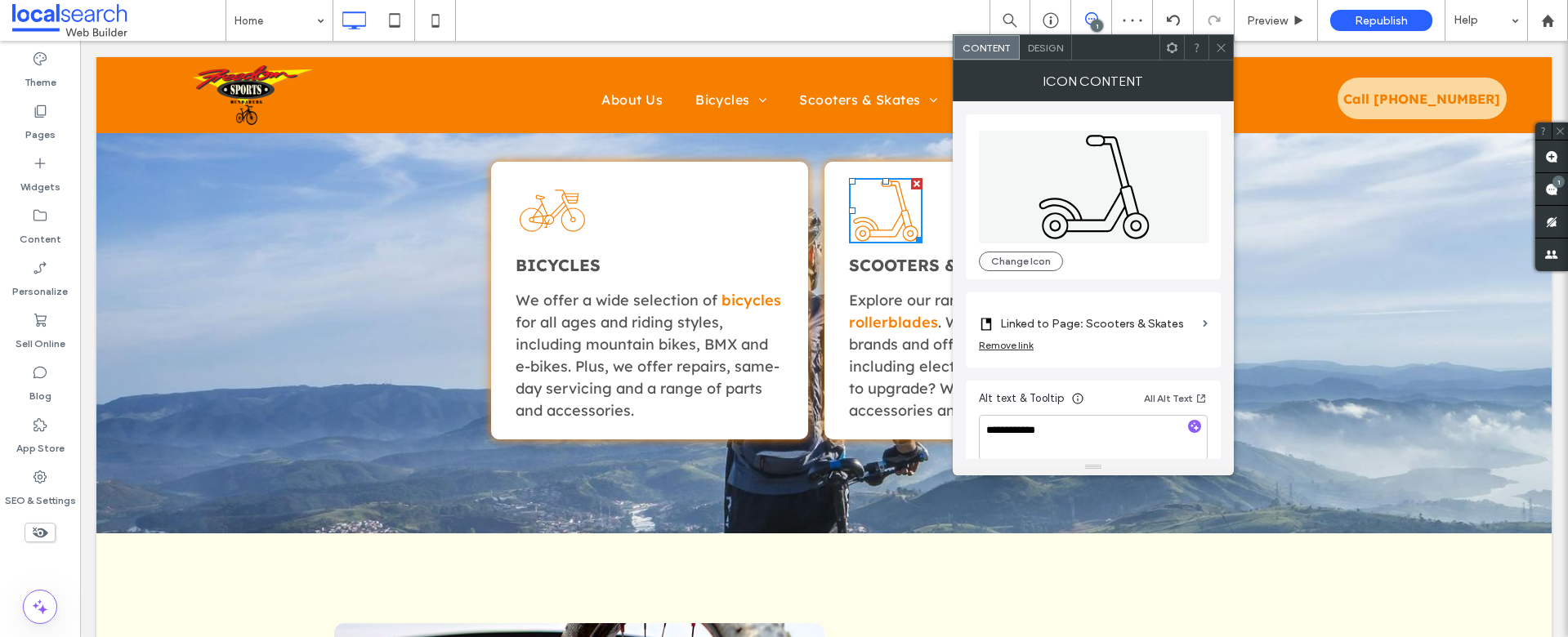
click at [1217, 46] on icon at bounding box center [1221, 47] width 12 height 12
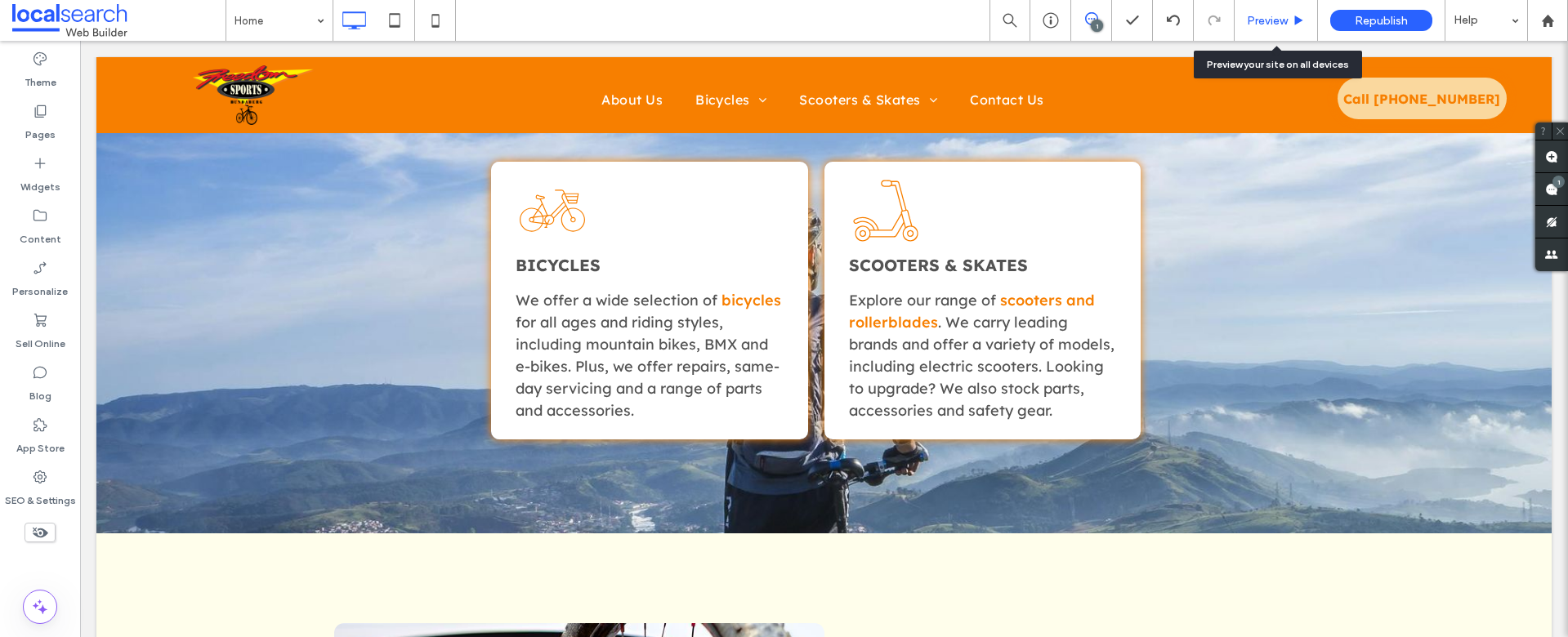
click at [1274, 19] on span "Preview" at bounding box center [1268, 20] width 41 height 14
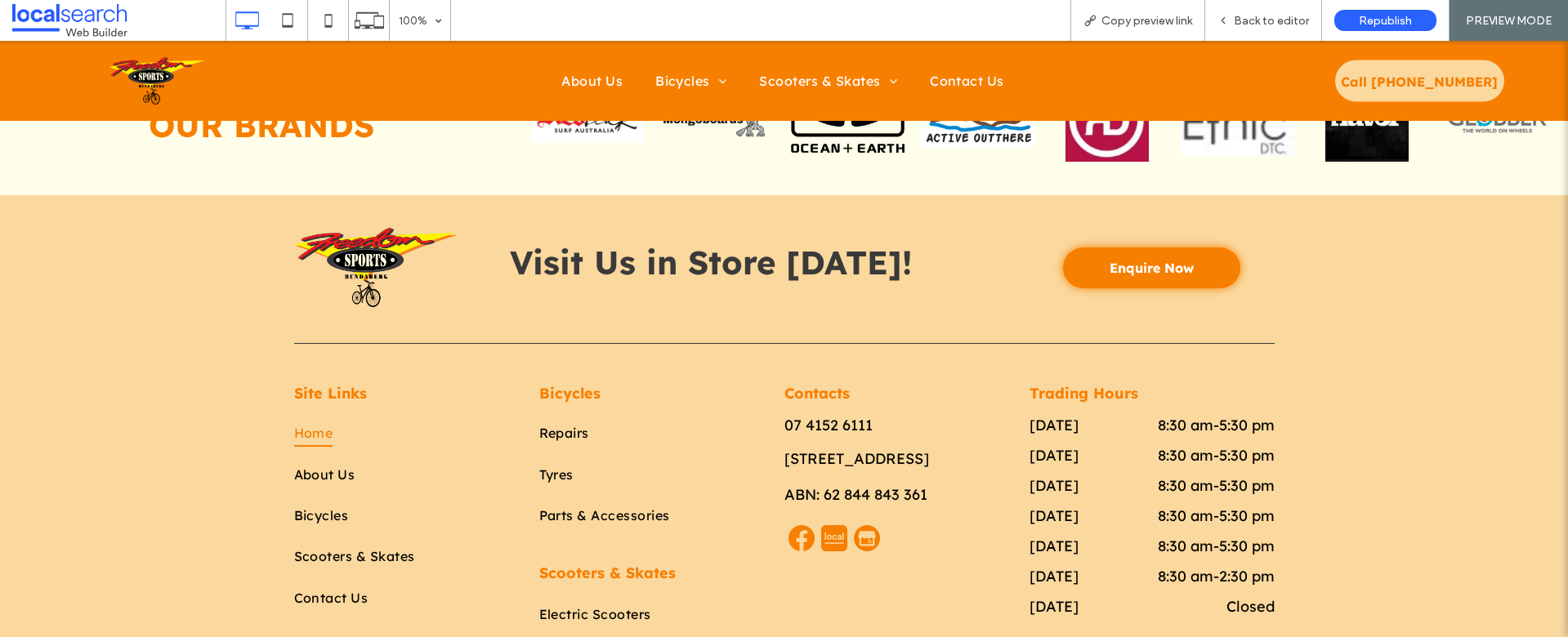
scroll to position [3387, 0]
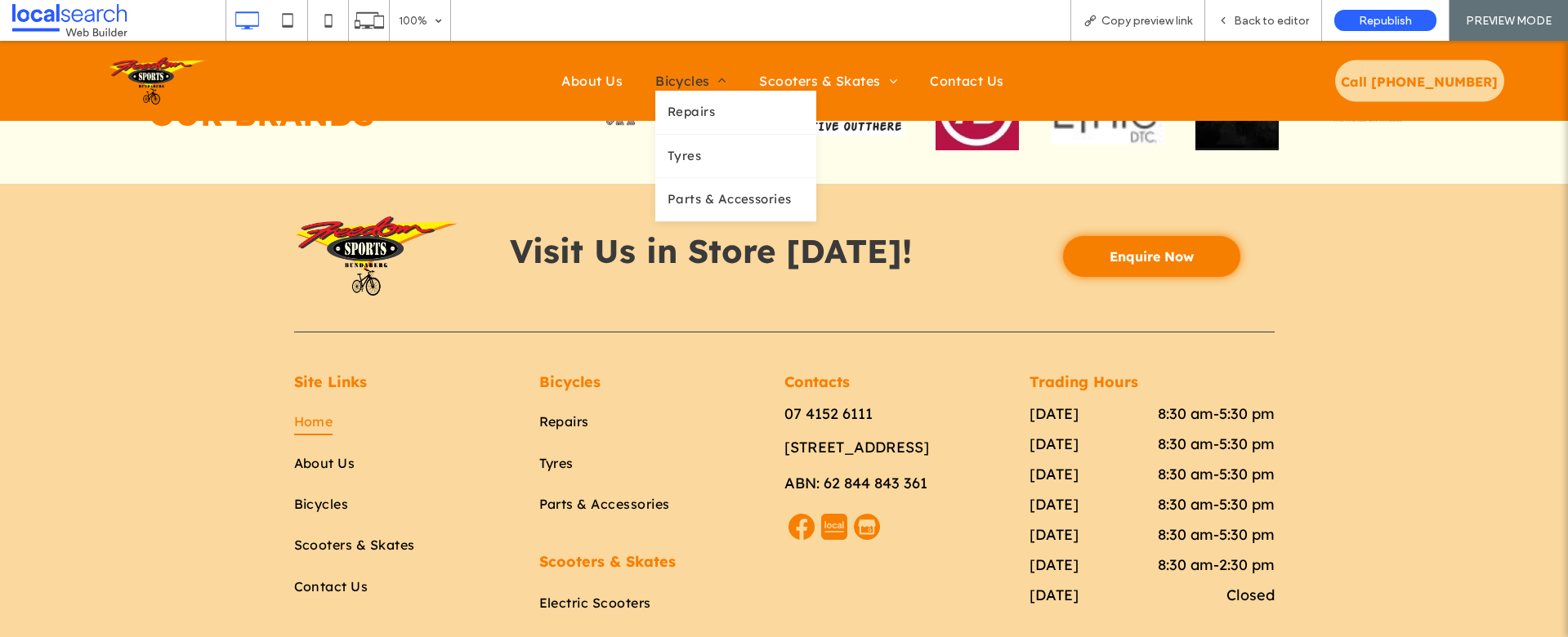
click at [684, 87] on span "Bicycles" at bounding box center [691, 80] width 71 height 20
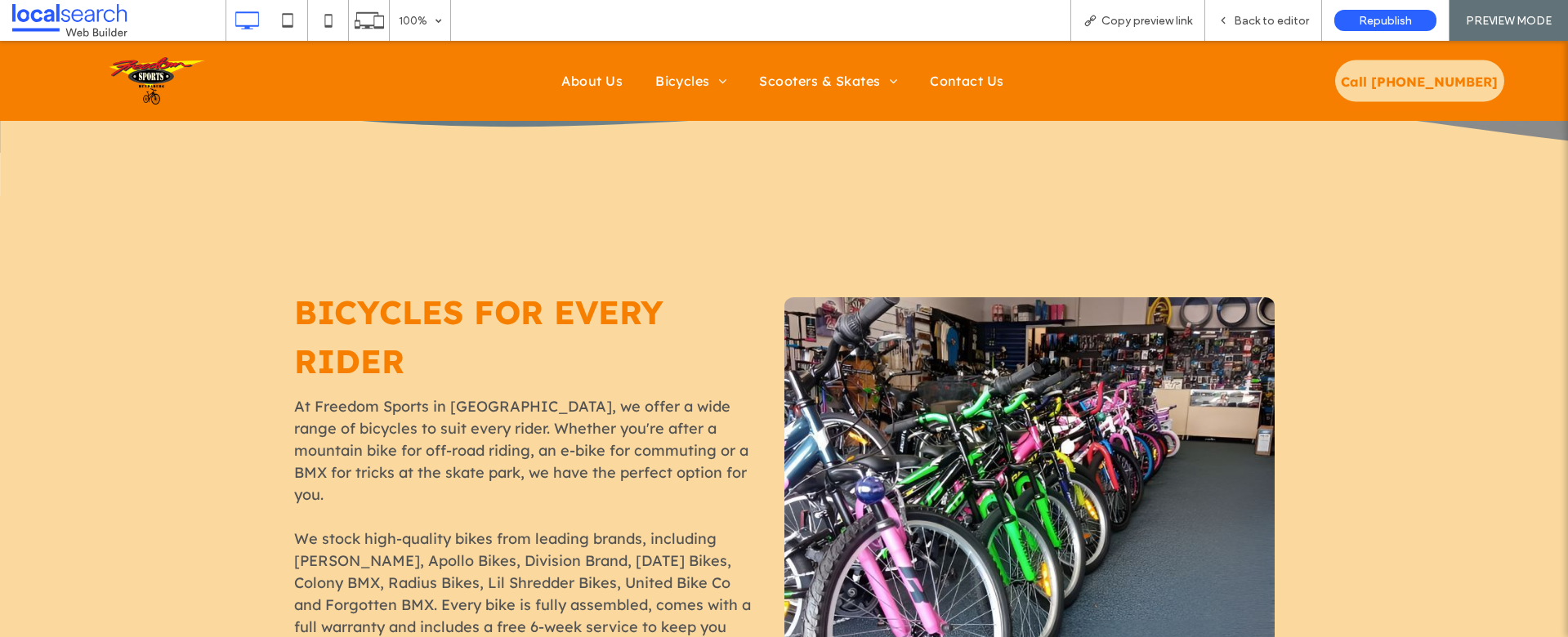
scroll to position [421, 0]
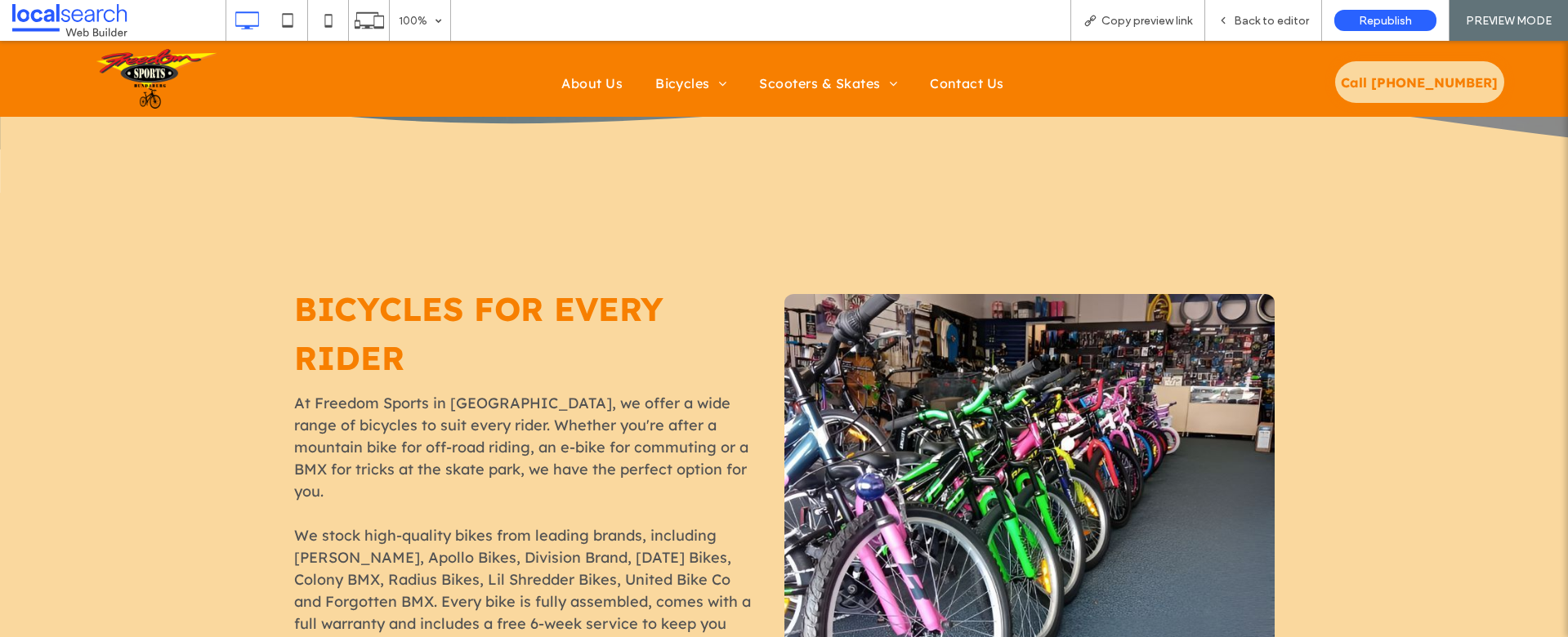
click at [145, 91] on img at bounding box center [157, 79] width 122 height 60
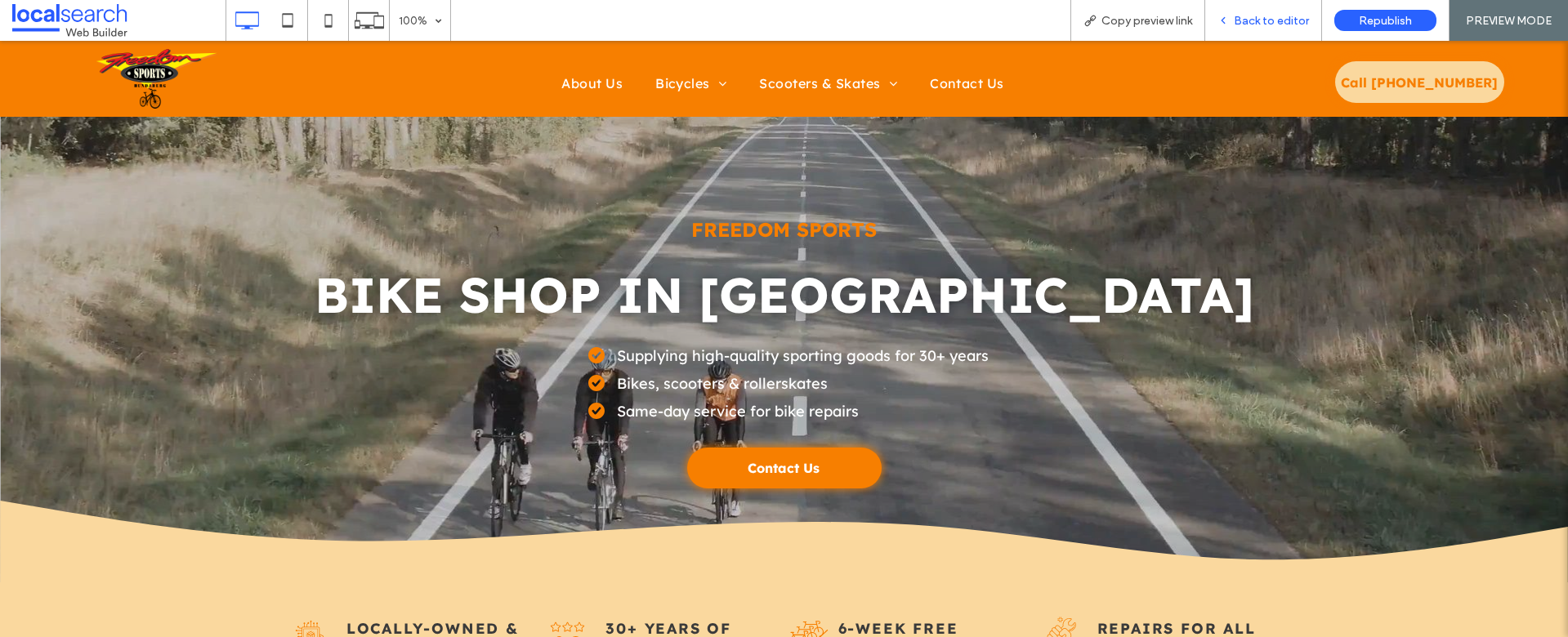
drag, startPoint x: 1242, startPoint y: 23, endPoint x: 1058, endPoint y: 118, distance: 207.1
click at [1242, 23] on span "Back to editor" at bounding box center [1271, 20] width 75 height 14
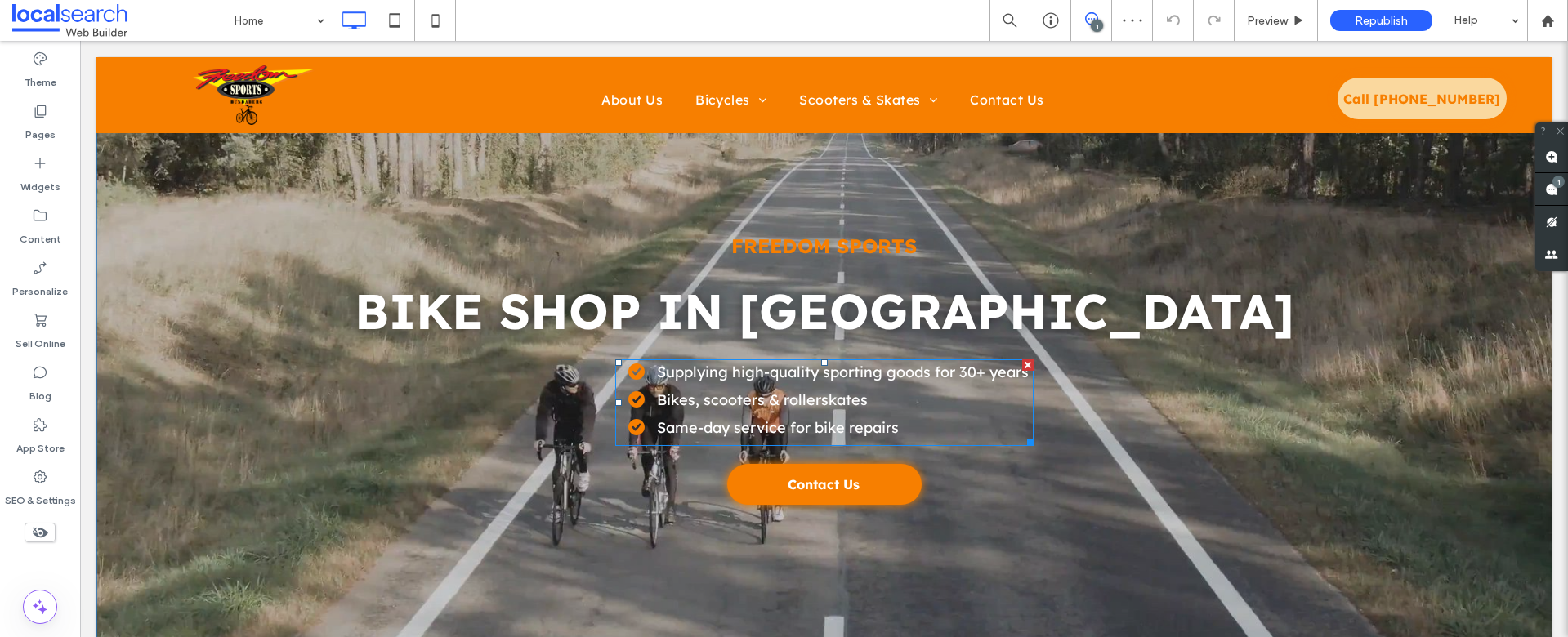
click at [678, 395] on span "Bikes, scooters & rollerskates" at bounding box center [763, 400] width 211 height 19
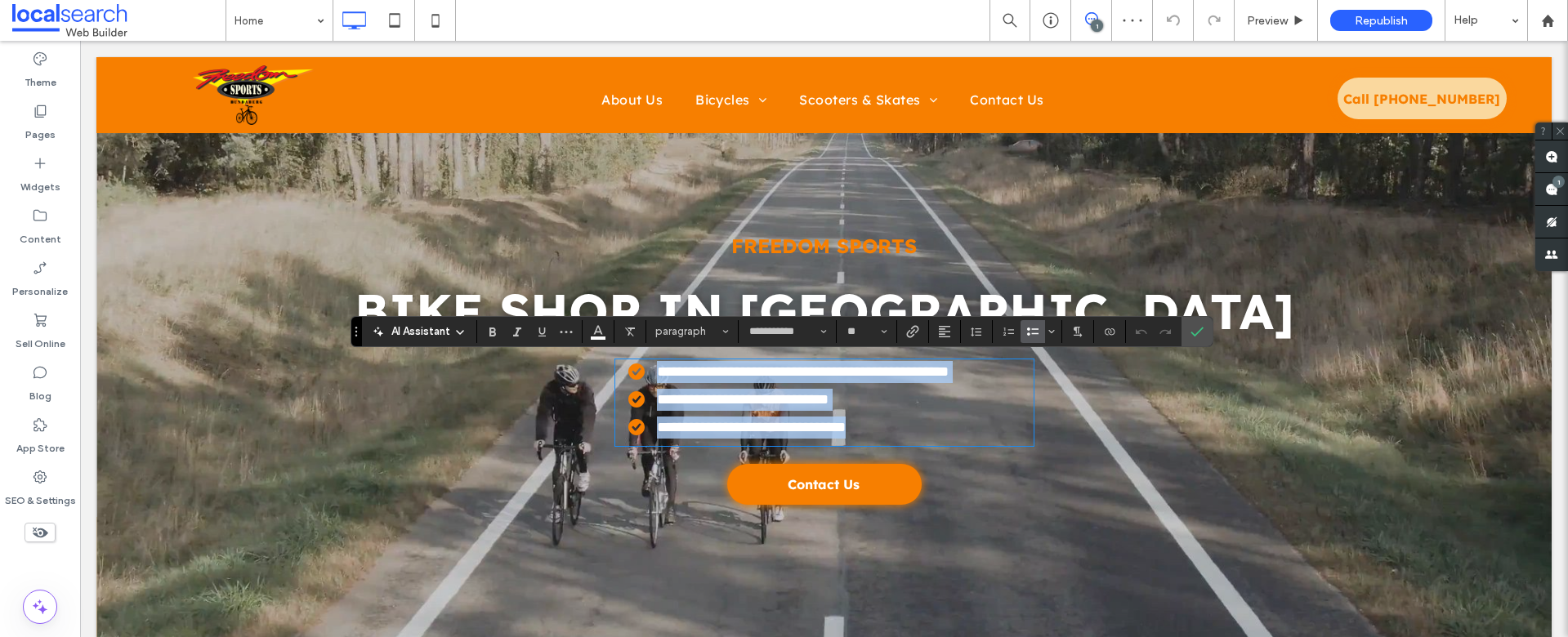
click at [684, 400] on span "**********" at bounding box center [743, 400] width 172 height 15
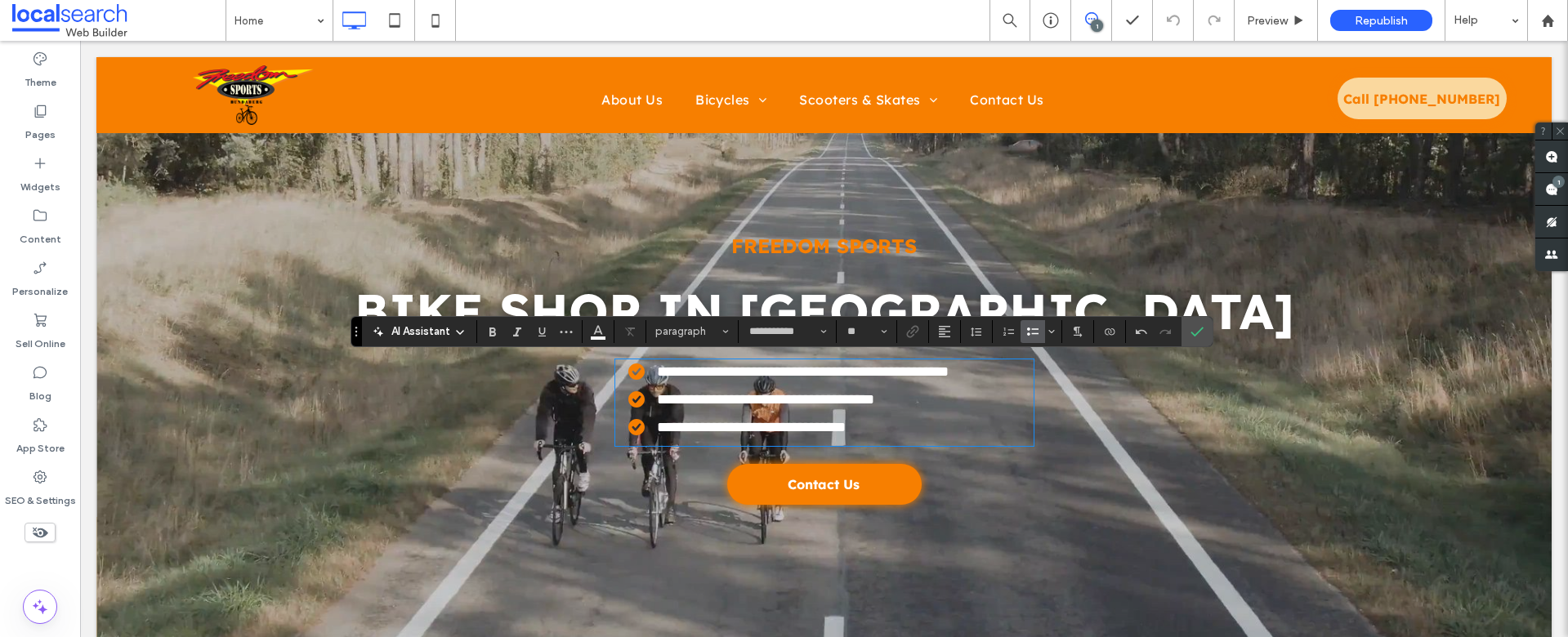
click at [703, 401] on span "**********" at bounding box center [766, 400] width 218 height 15
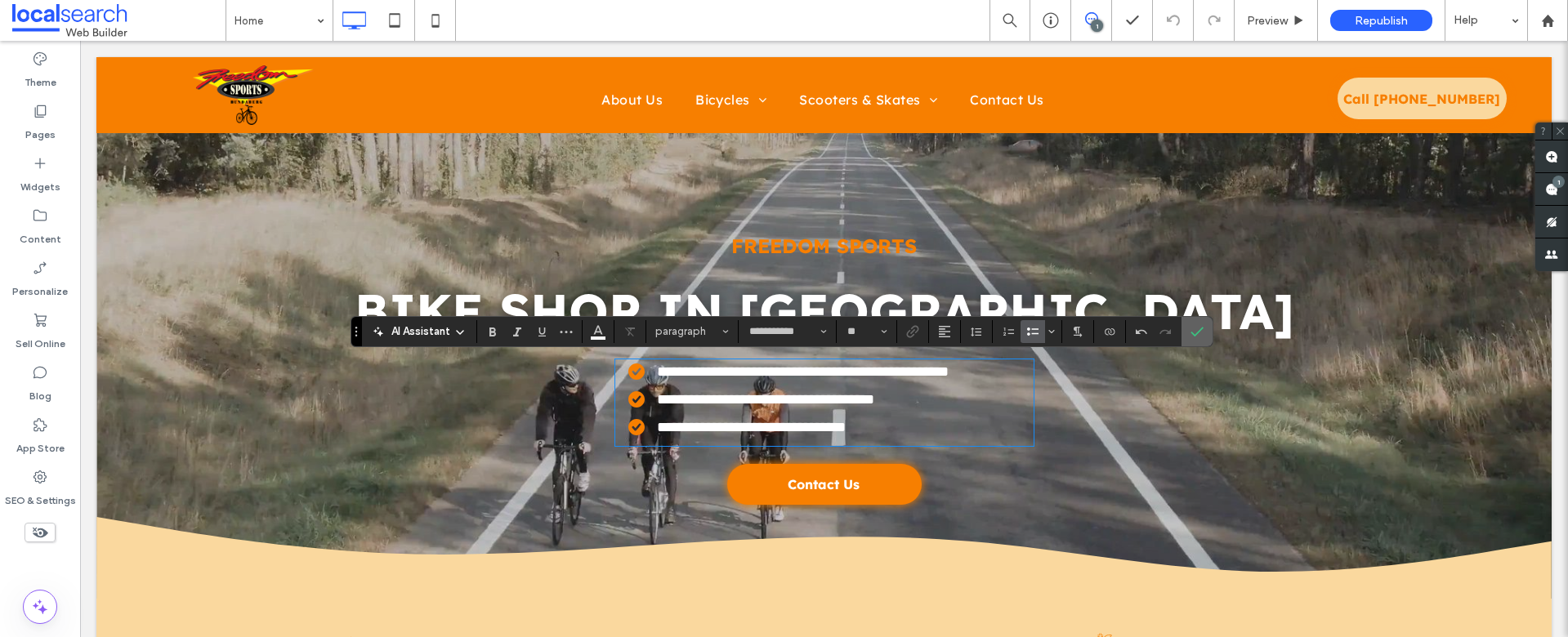
click at [1198, 326] on icon "Confirm" at bounding box center [1197, 332] width 13 height 13
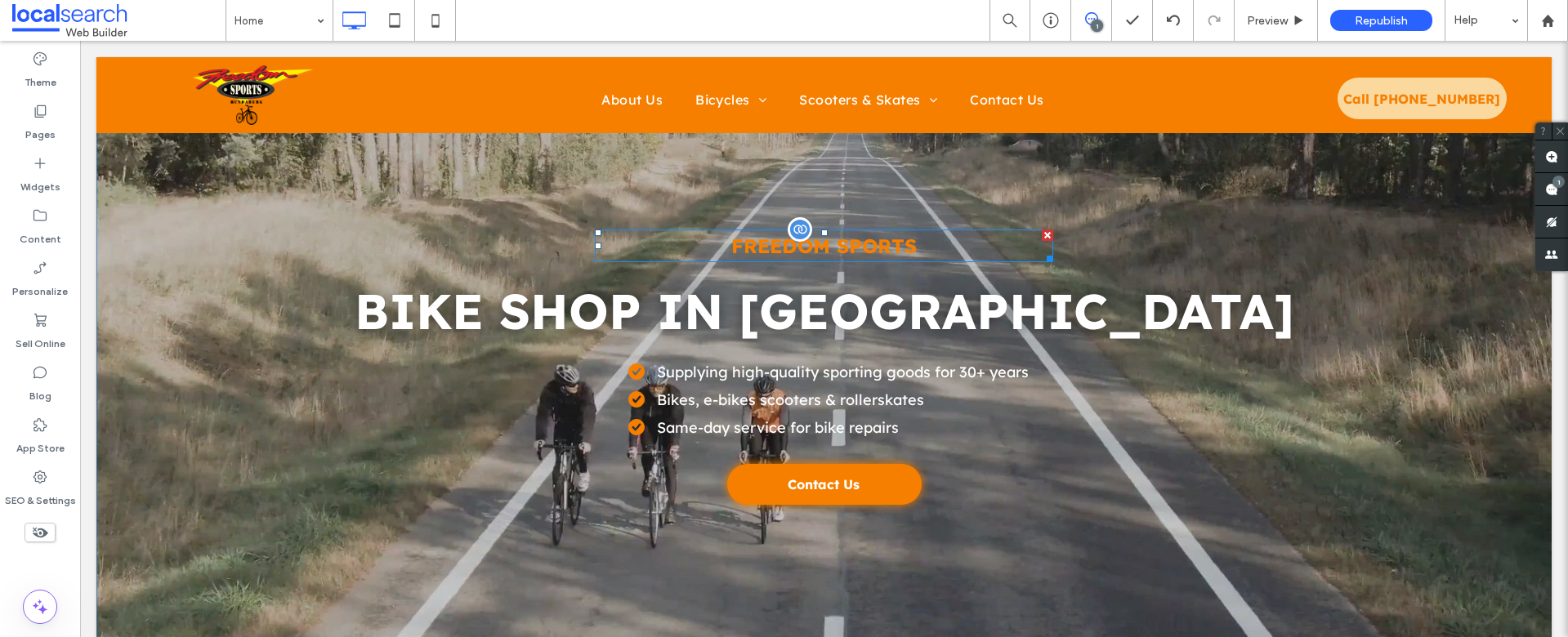
click at [854, 249] on span "Freedom Sports" at bounding box center [823, 246] width 185 height 24
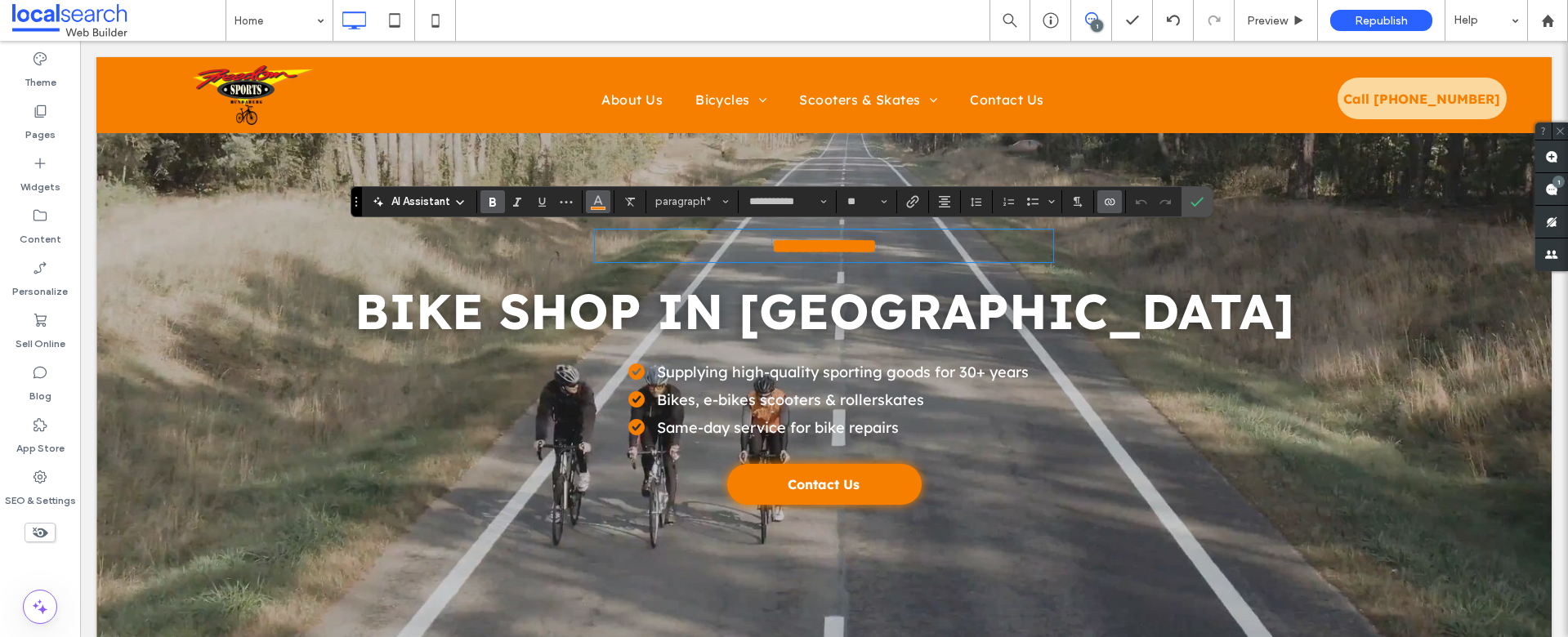
click at [592, 205] on icon "Color" at bounding box center [598, 200] width 13 height 13
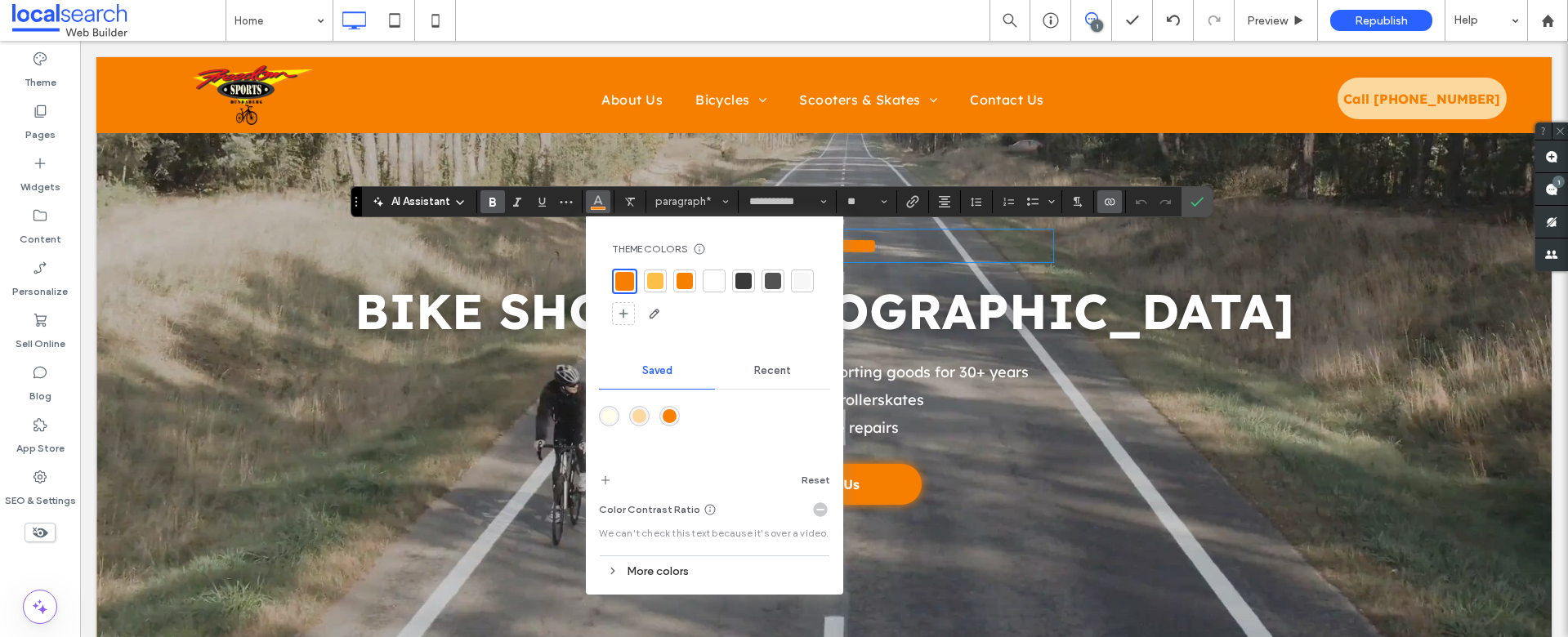
click at [744, 281] on div at bounding box center [744, 282] width 17 height 17
drag, startPoint x: 1185, startPoint y: 201, endPoint x: 1145, endPoint y: 282, distance: 90.3
click at [1185, 201] on label "Confirm" at bounding box center [1197, 202] width 24 height 30
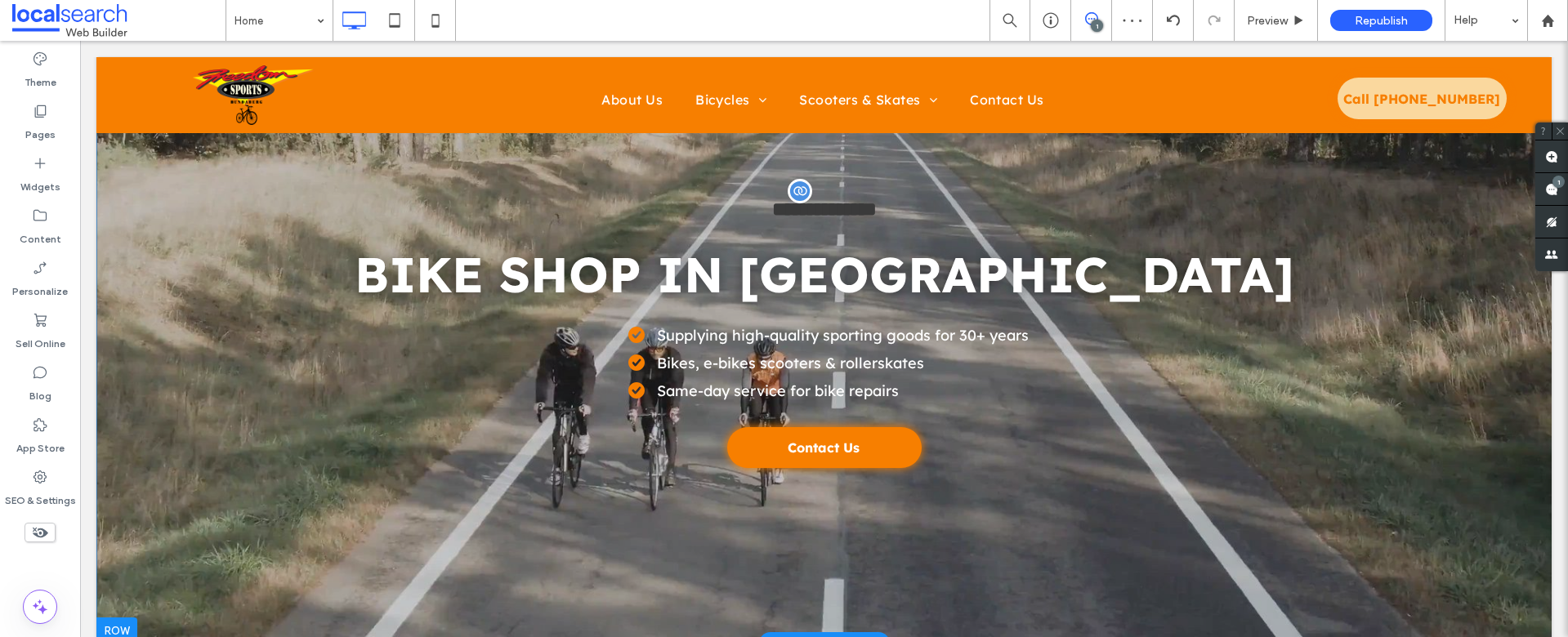
scroll to position [20, 0]
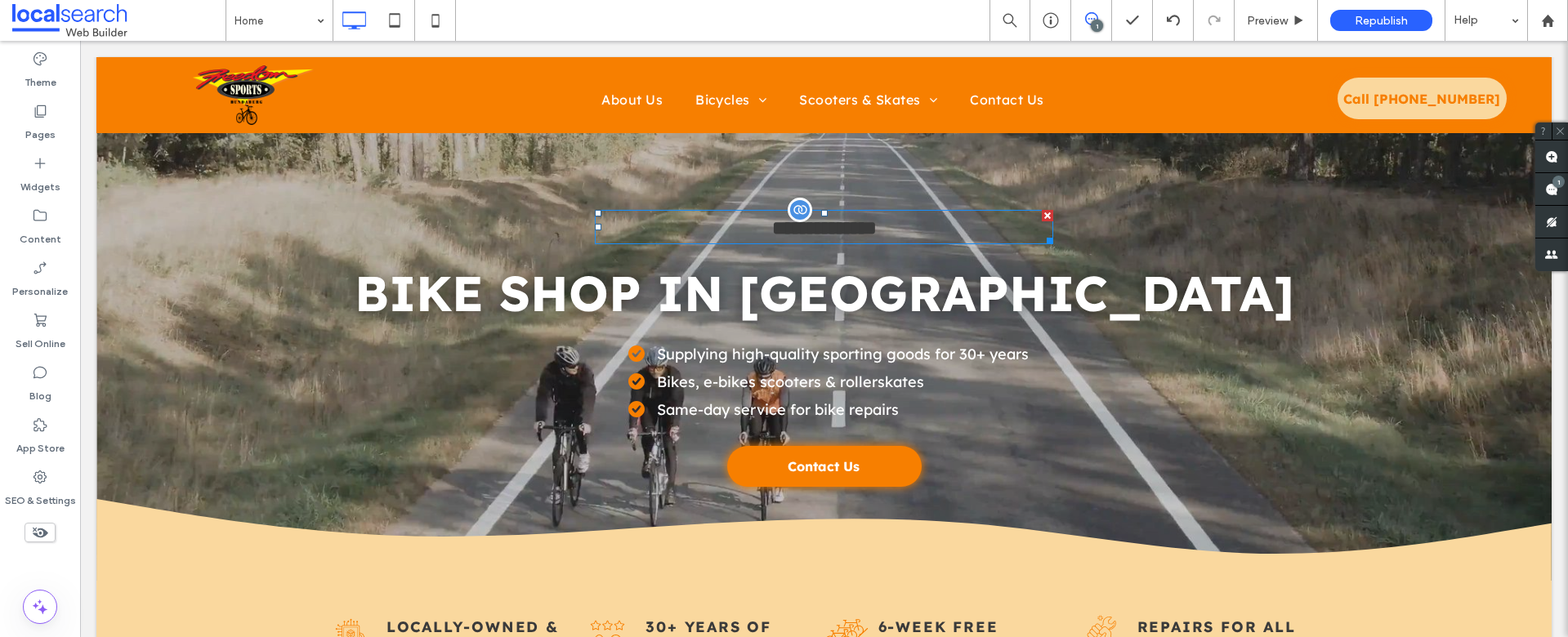
click at [821, 226] on span "**********" at bounding box center [824, 228] width 104 height 20
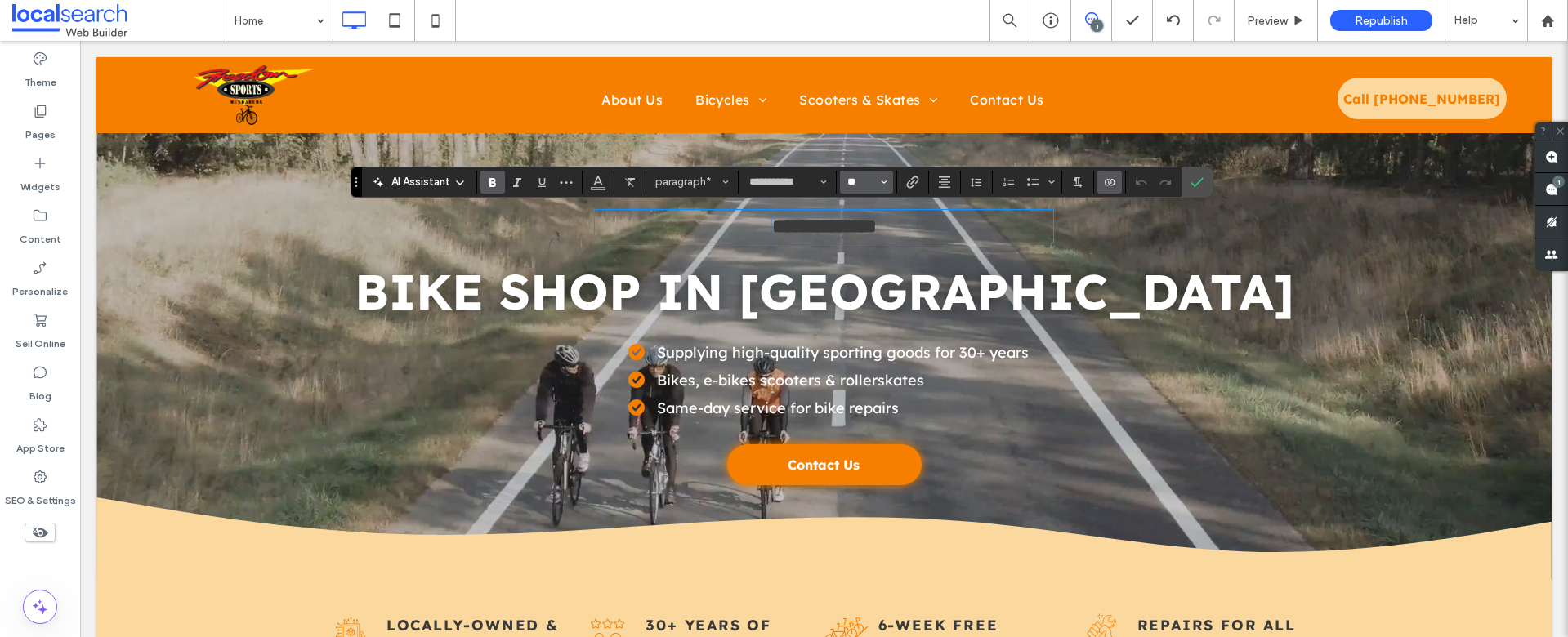
click at [851, 185] on input "**" at bounding box center [862, 182] width 32 height 13
type input "*"
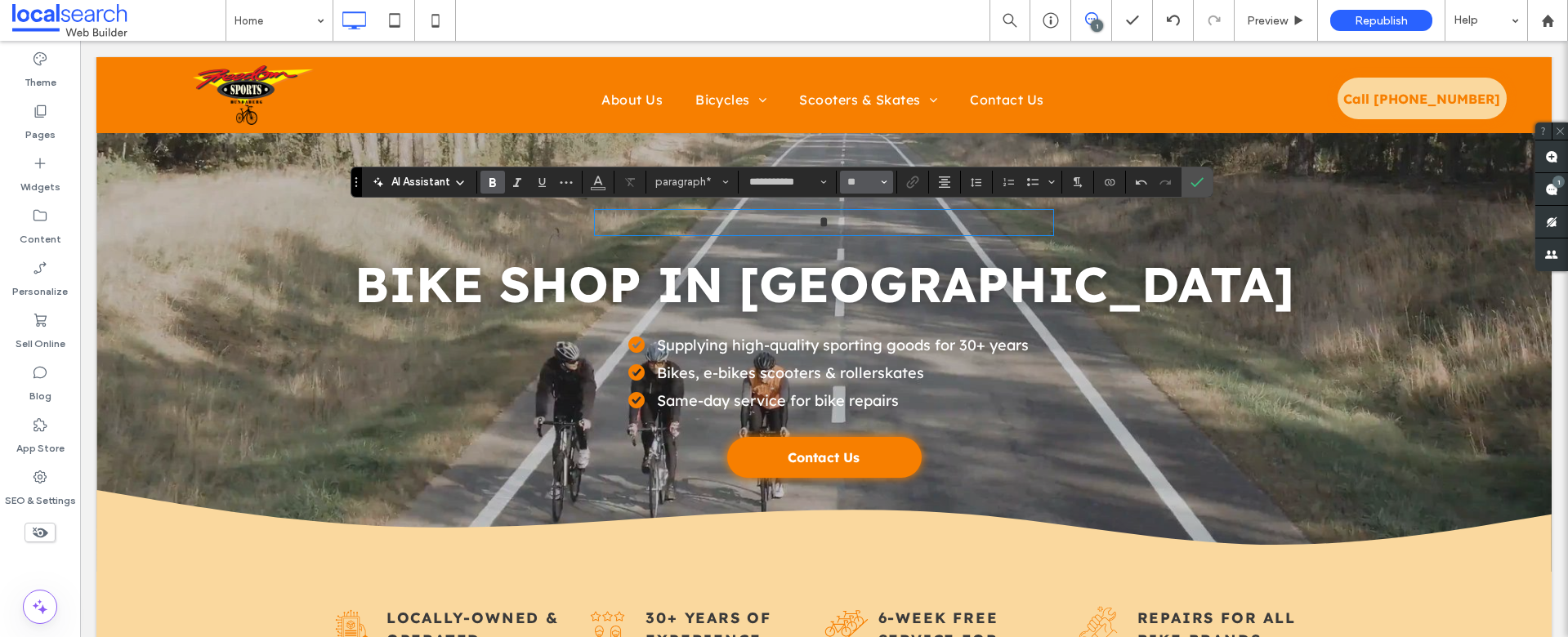
type input "**"
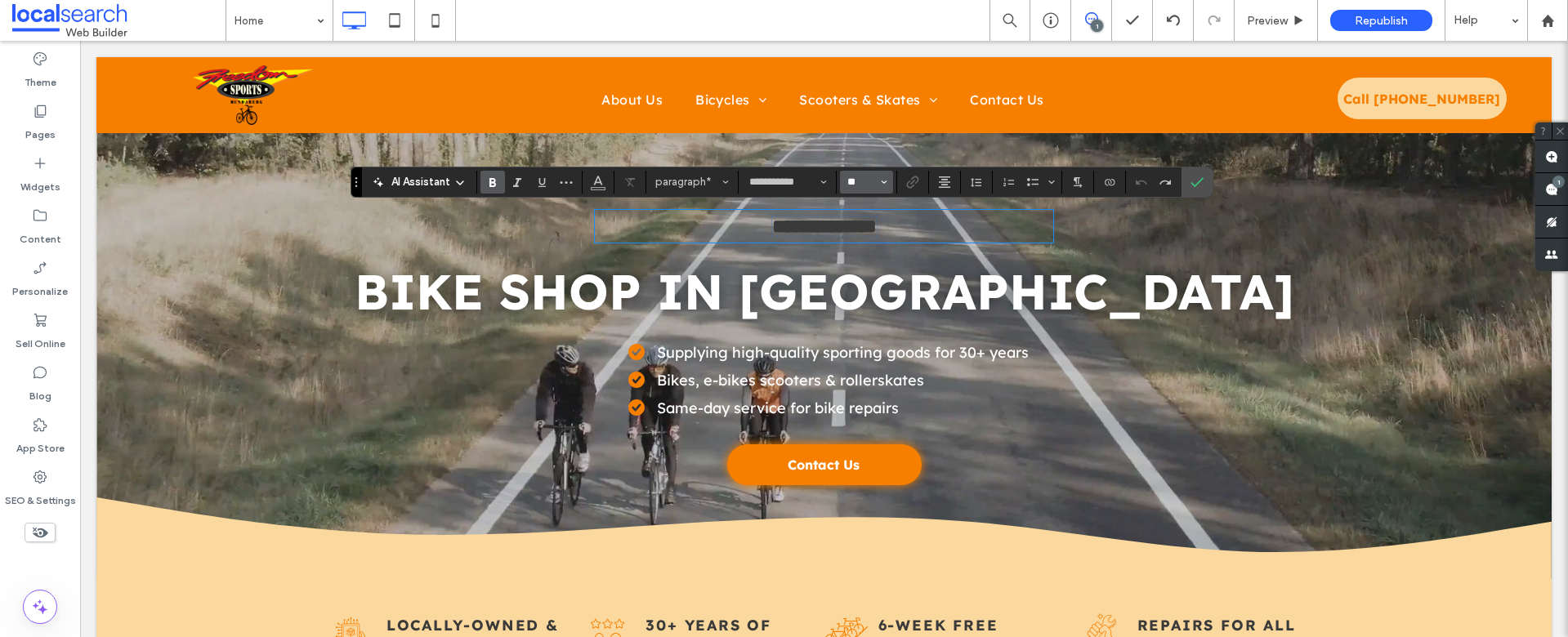
click at [856, 183] on input "**" at bounding box center [862, 182] width 32 height 13
type input "**"
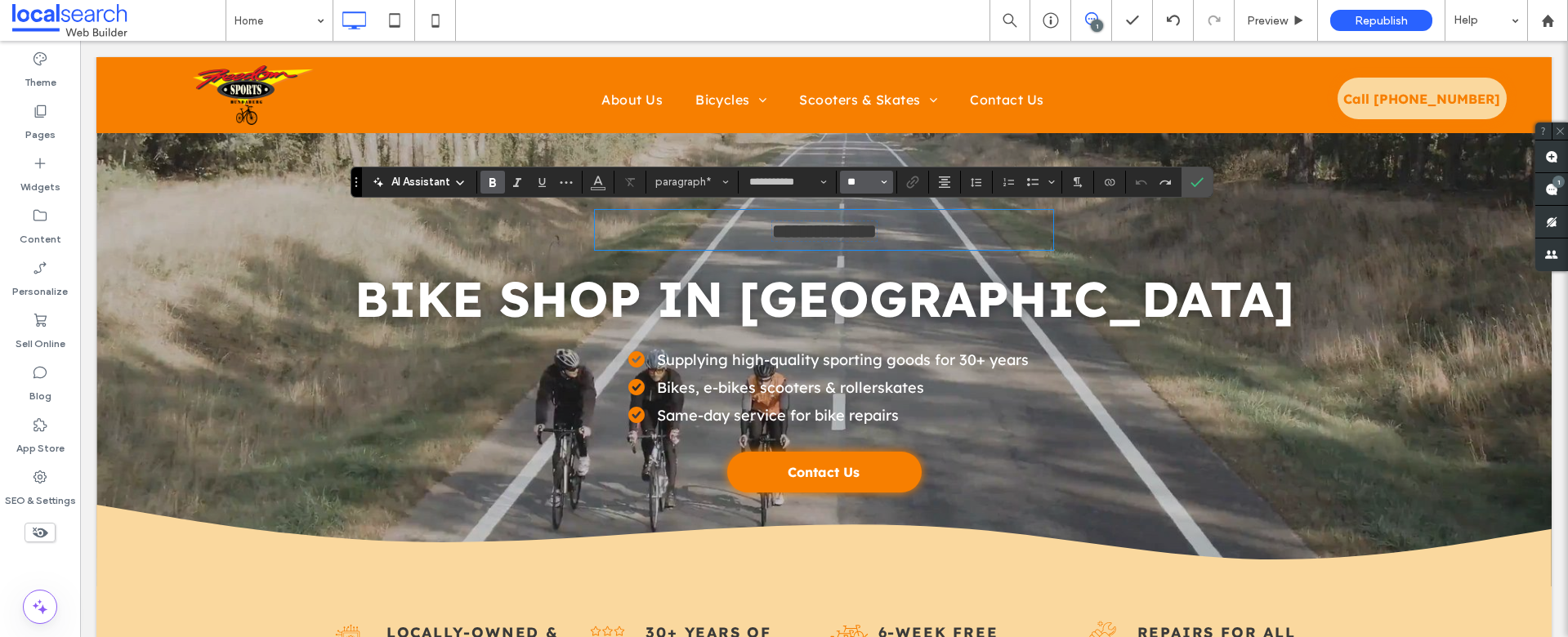
click at [858, 182] on input "**" at bounding box center [862, 182] width 32 height 13
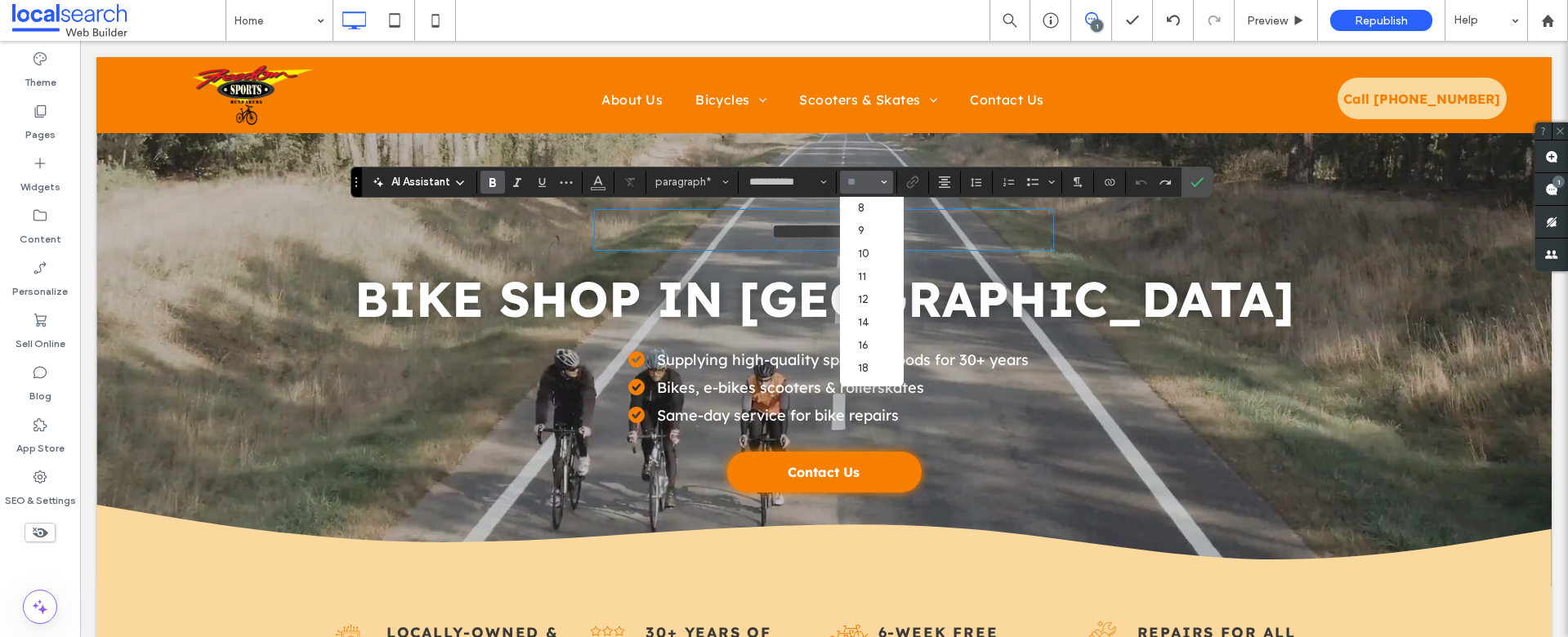
click at [858, 182] on input "Size-input" at bounding box center [862, 182] width 32 height 13
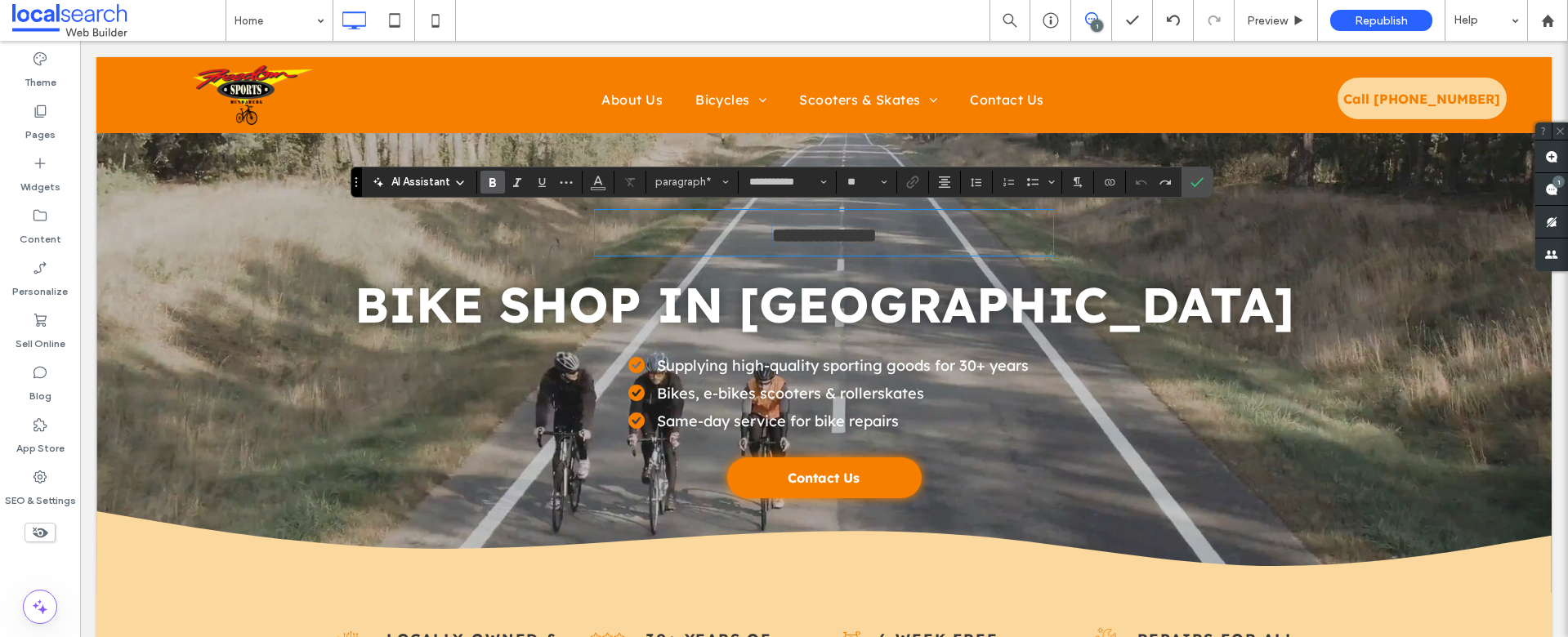
type input "**"
click at [873, 234] on span "**********" at bounding box center [824, 235] width 104 height 20
click at [860, 180] on input "**" at bounding box center [862, 182] width 32 height 13
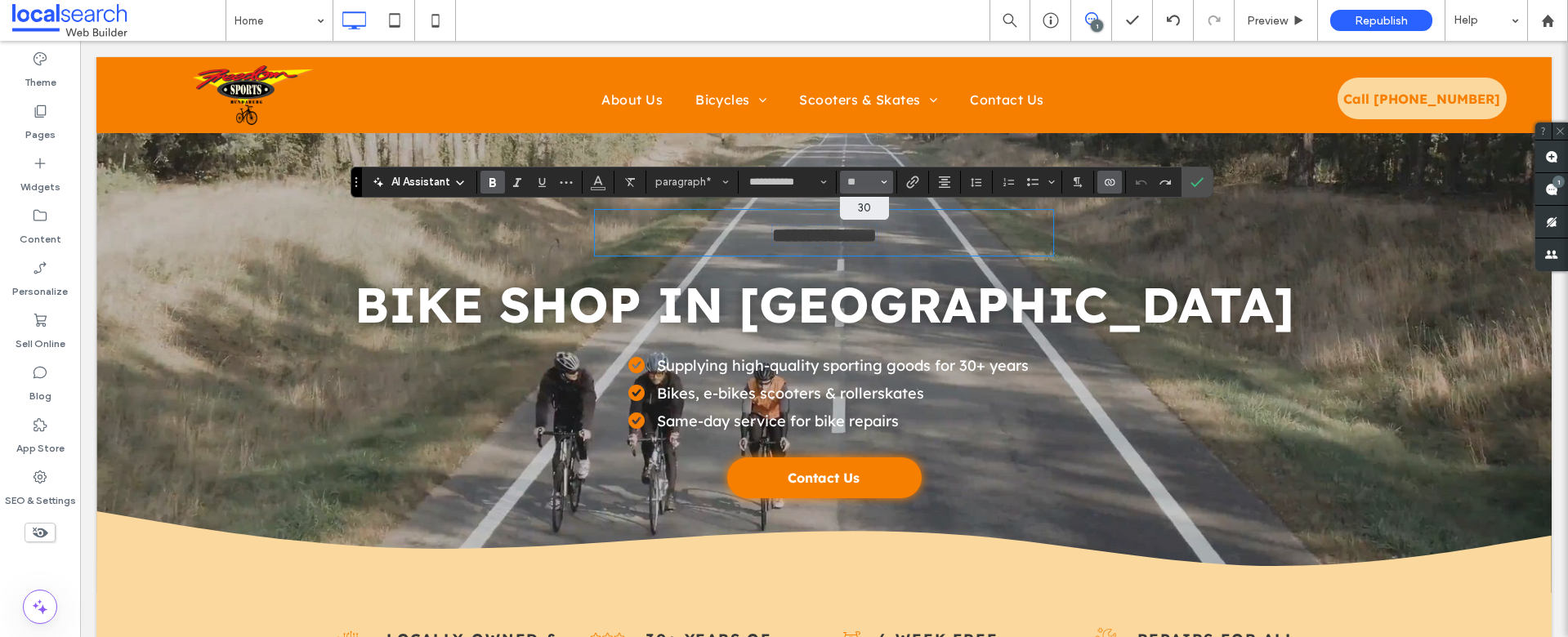
type input "**"
click at [1194, 188] on span "Confirm" at bounding box center [1194, 182] width 7 height 30
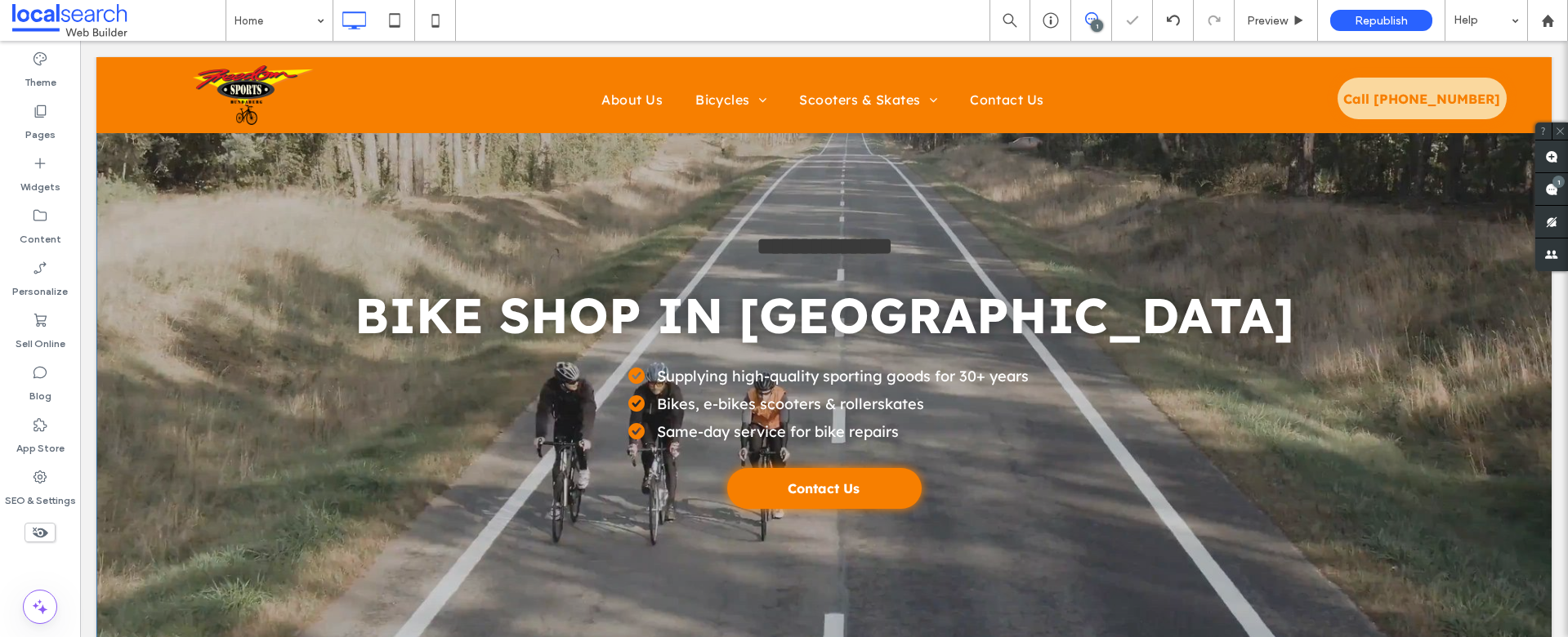
scroll to position [21, 0]
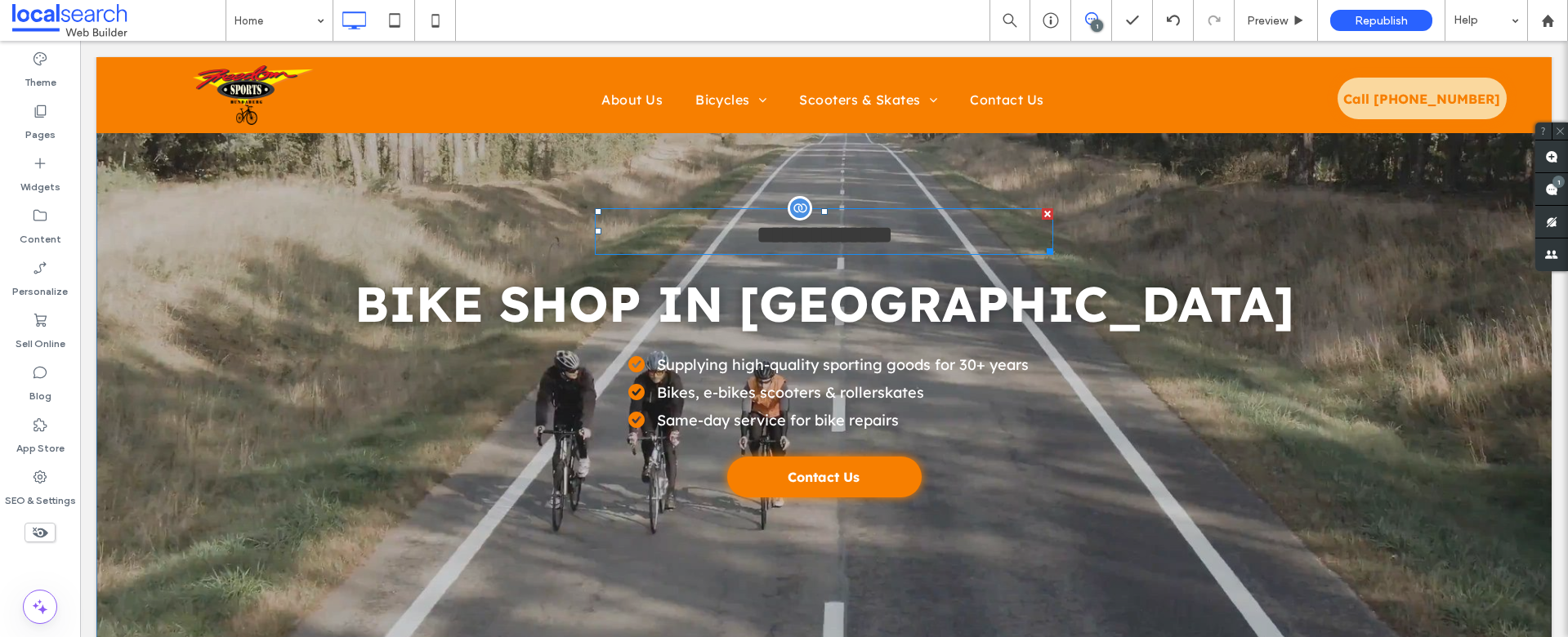
click at [806, 231] on span "**********" at bounding box center [825, 234] width 136 height 23
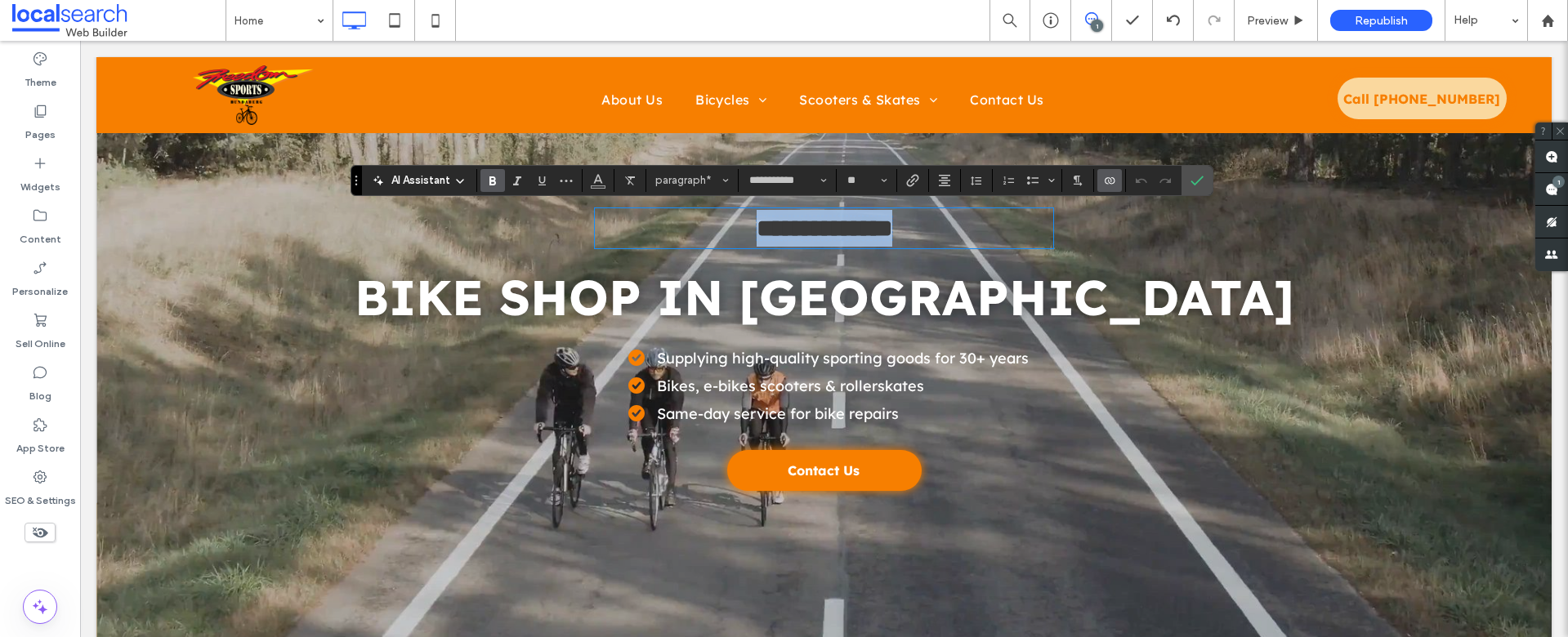
click at [806, 231] on span "**********" at bounding box center [825, 228] width 136 height 23
click at [603, 184] on icon "Color" at bounding box center [598, 179] width 13 height 13
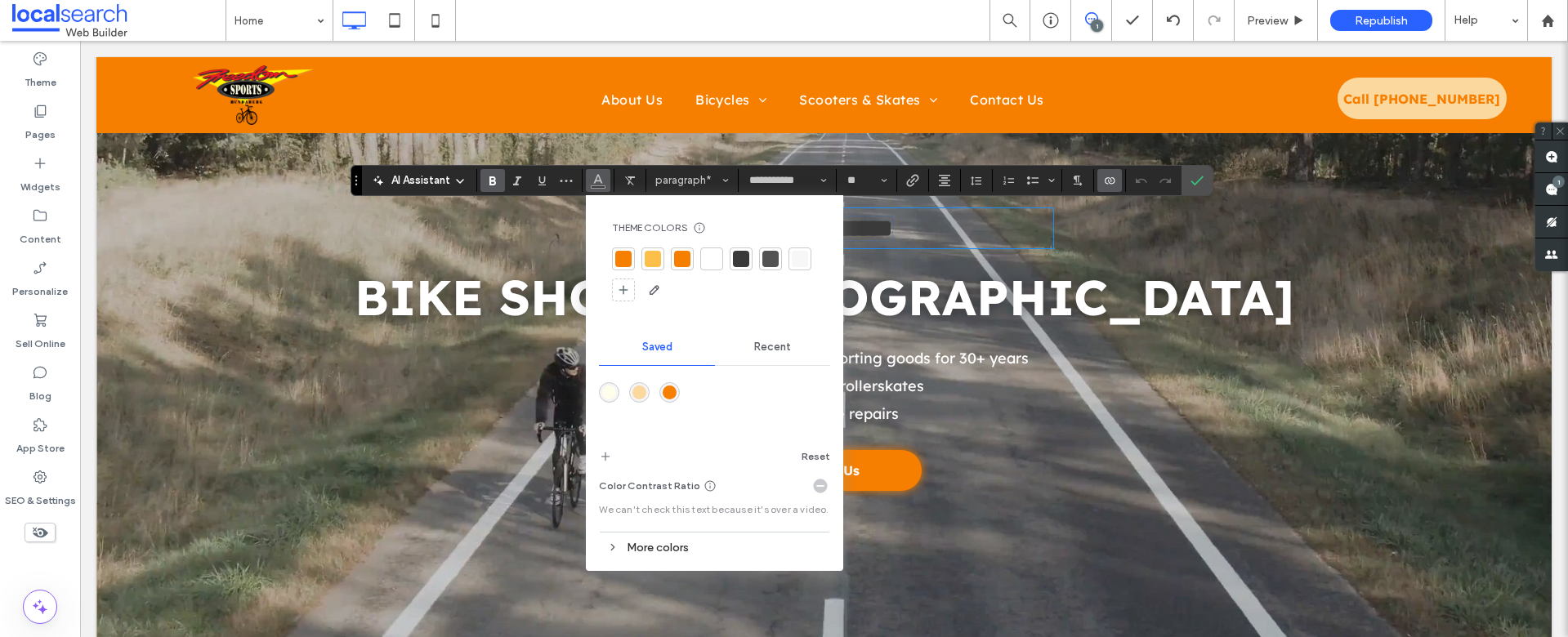
click at [627, 266] on div at bounding box center [624, 259] width 17 height 17
click at [1192, 177] on icon "Confirm" at bounding box center [1197, 180] width 13 height 13
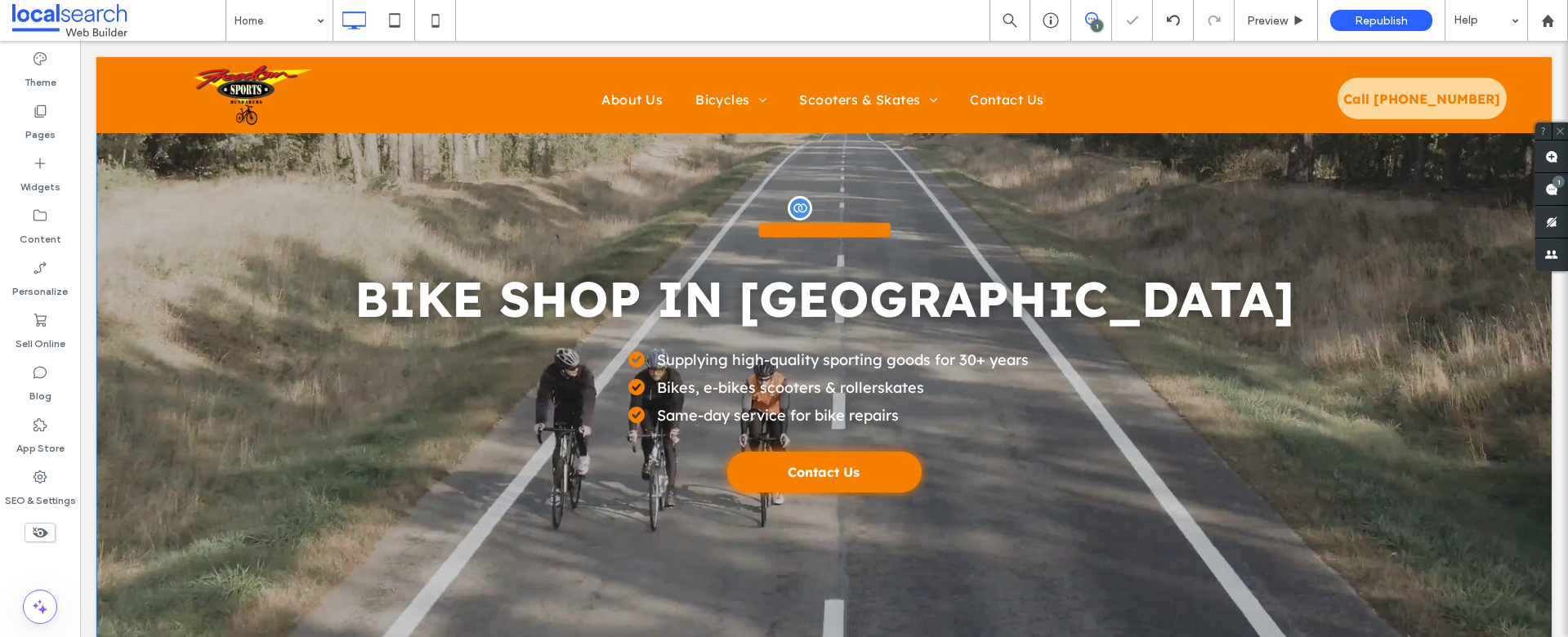
click at [1189, 388] on div "**********" at bounding box center [824, 352] width 1423 height 298
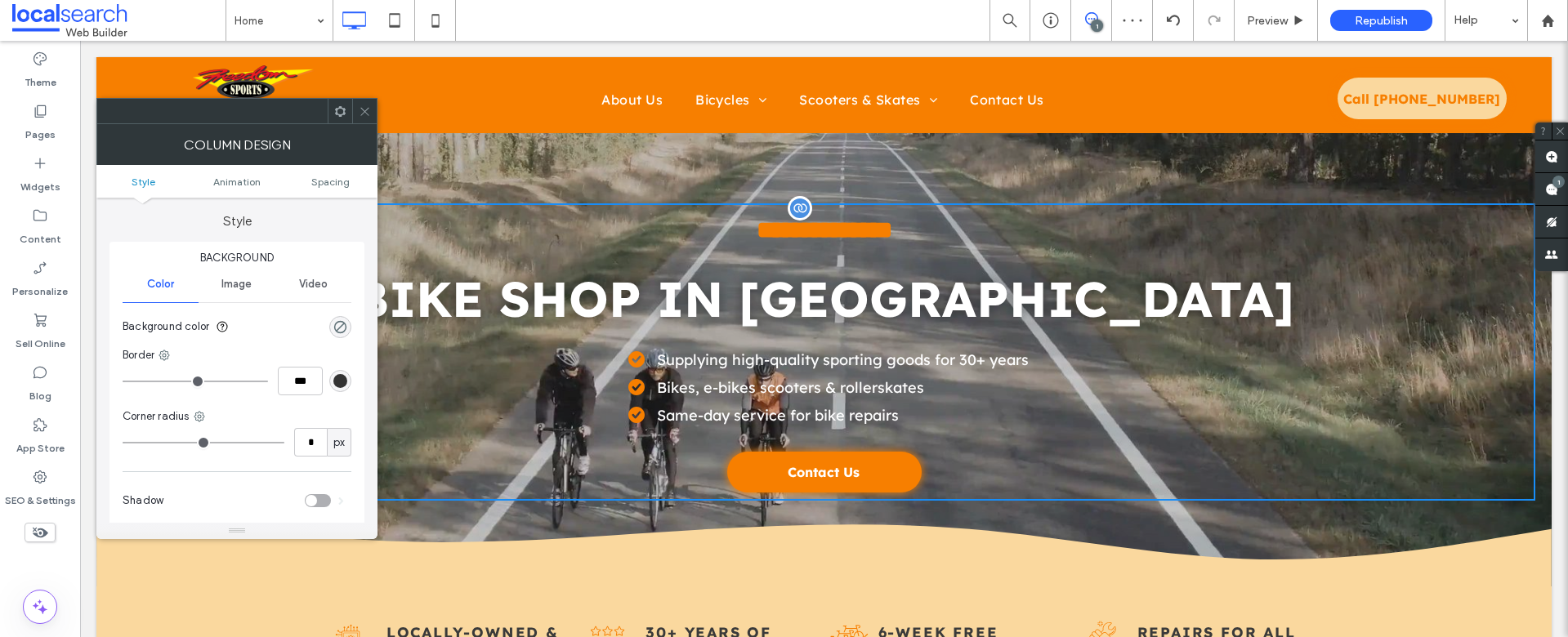
click at [789, 220] on span "**********" at bounding box center [825, 230] width 136 height 23
drag, startPoint x: 365, startPoint y: 103, endPoint x: 384, endPoint y: 113, distance: 21.5
click at [365, 103] on span at bounding box center [365, 111] width 12 height 24
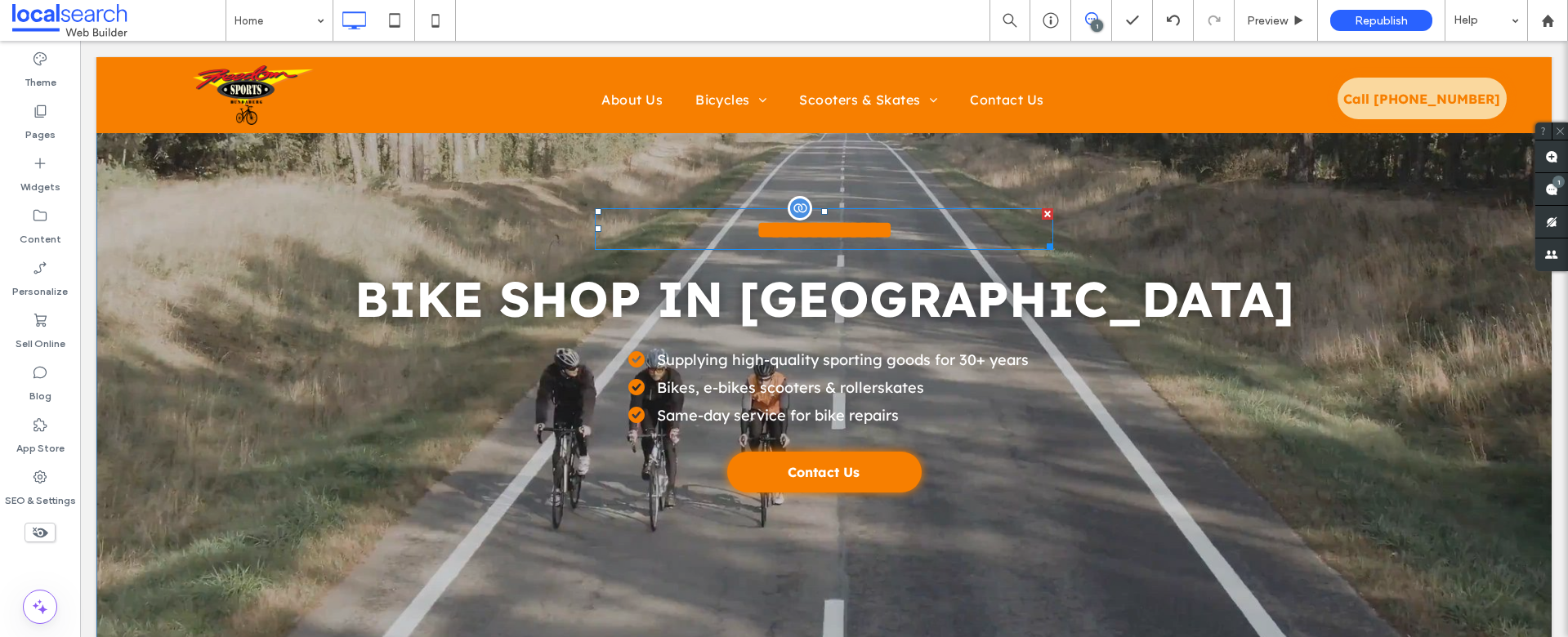
click at [846, 234] on span "**********" at bounding box center [825, 230] width 136 height 23
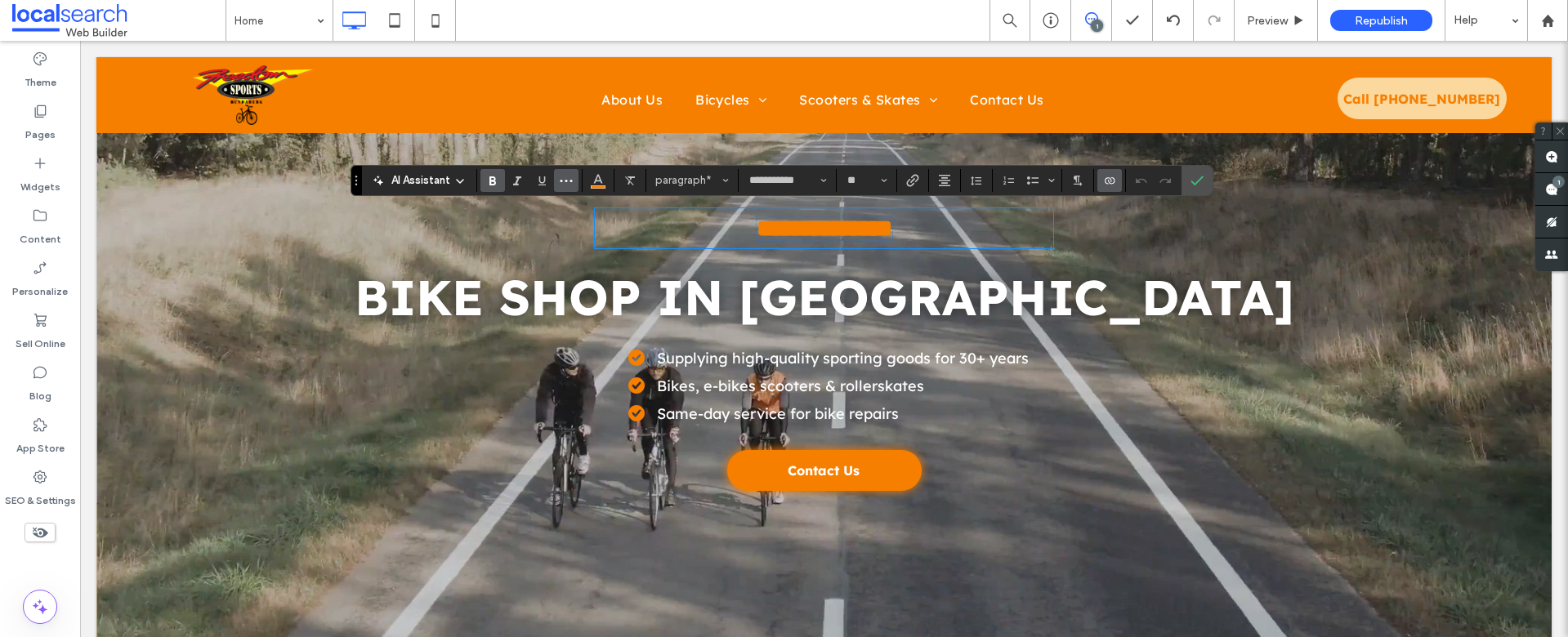
click at [569, 182] on icon "More" at bounding box center [566, 180] width 13 height 13
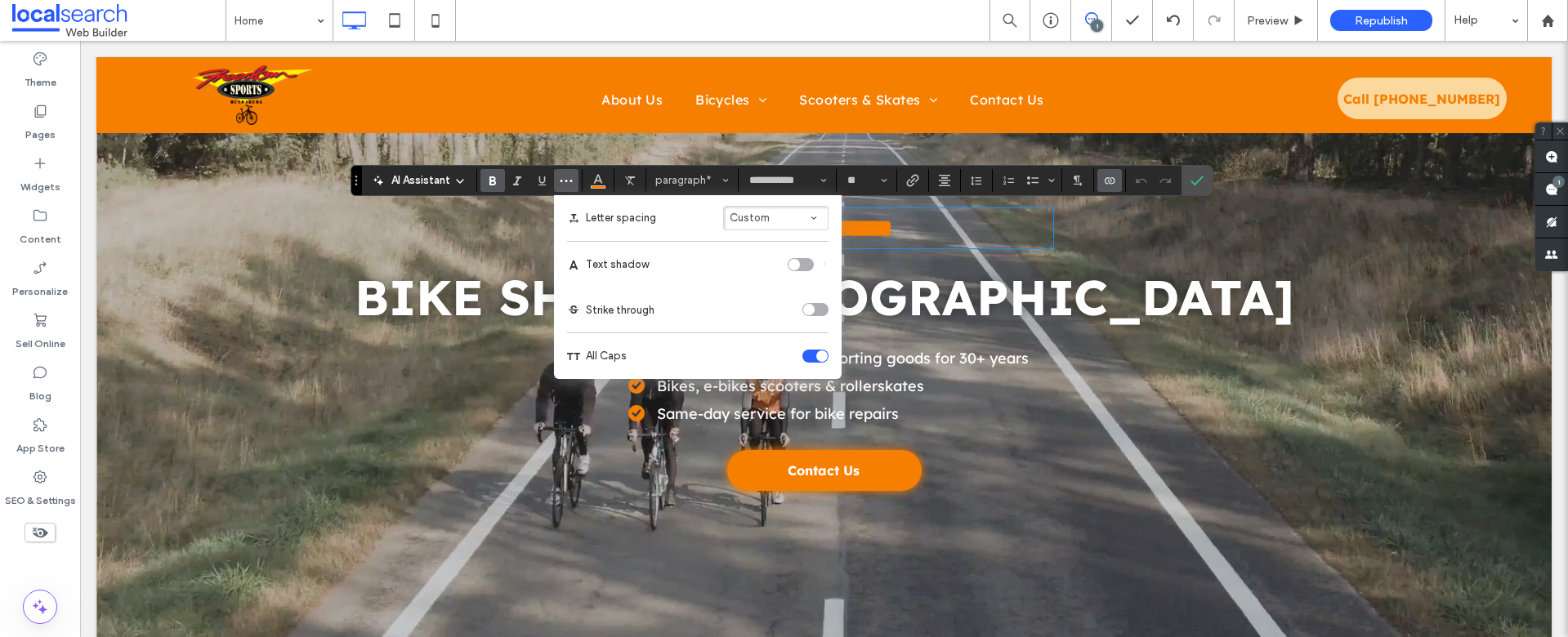
click at [788, 259] on div "Text shadow" at bounding box center [808, 265] width 41 height 13
click at [792, 262] on div "toggle" at bounding box center [794, 265] width 11 height 11
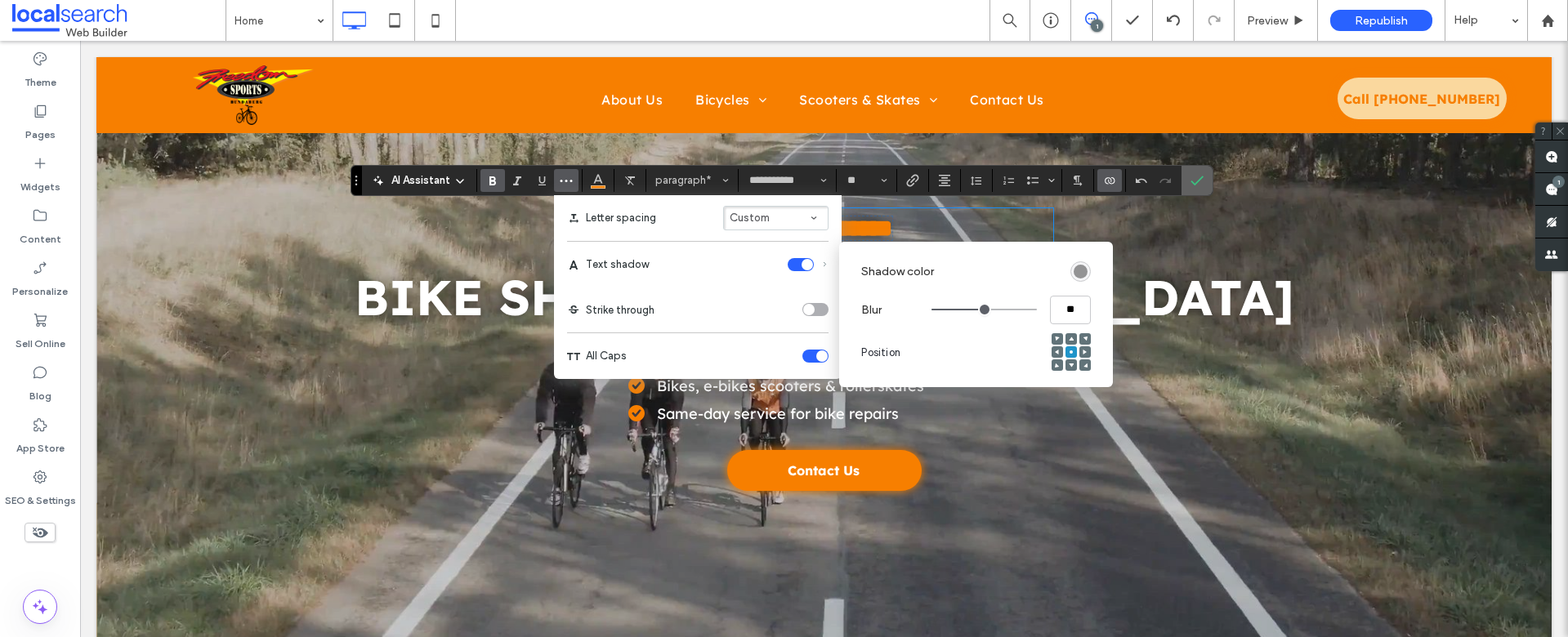
click at [1192, 189] on span "Confirm" at bounding box center [1194, 180] width 7 height 30
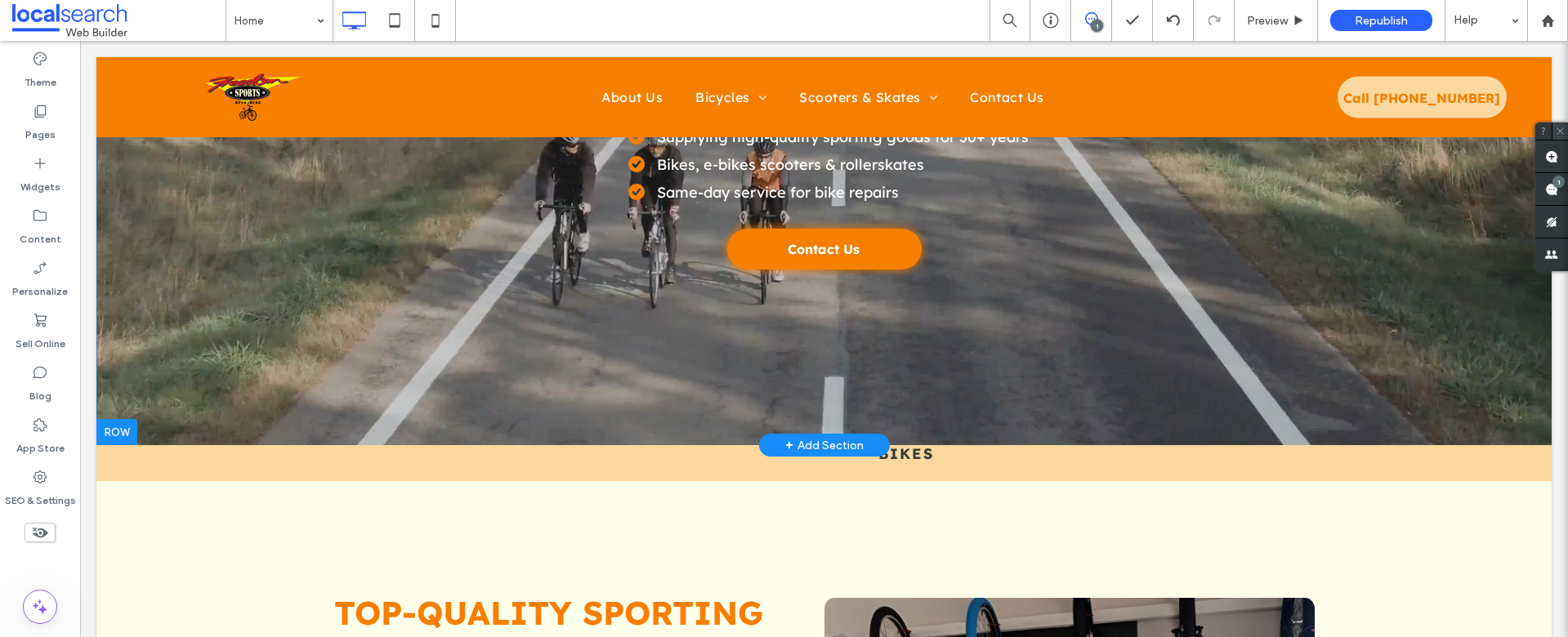
scroll to position [272, 0]
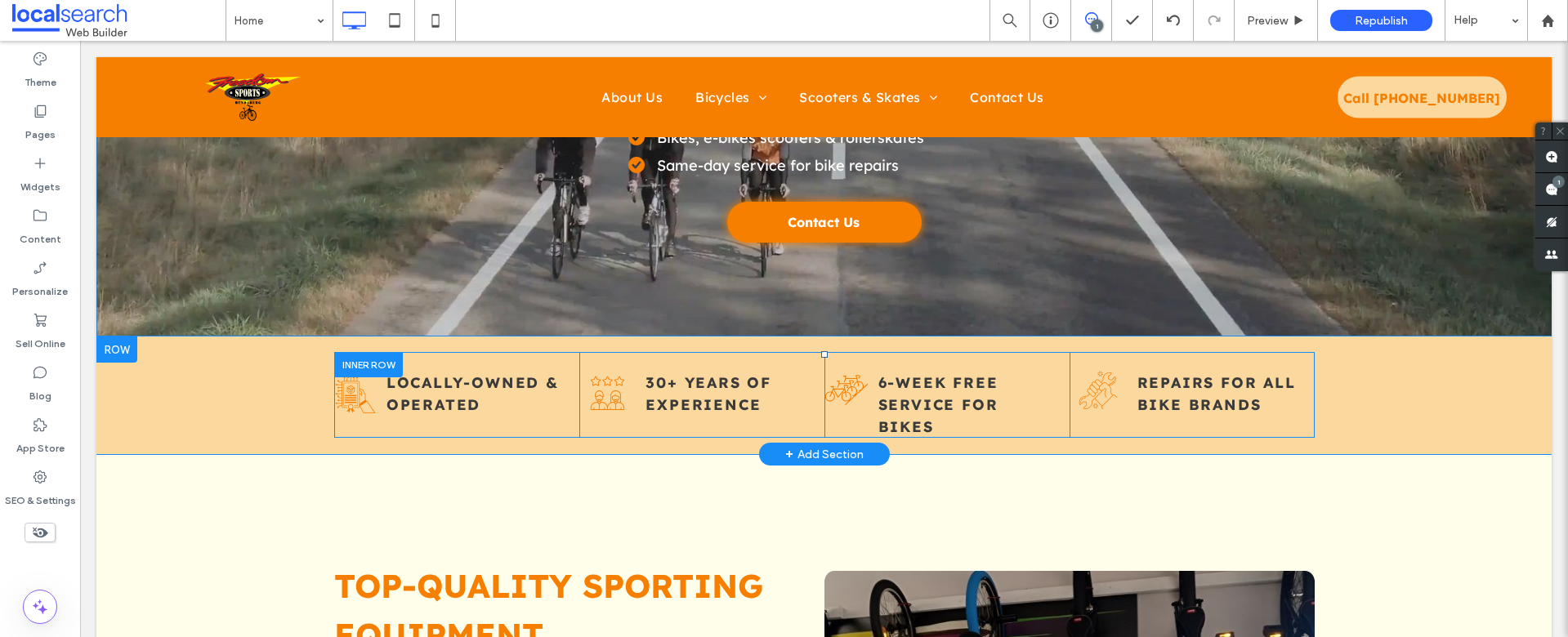
click at [340, 359] on div at bounding box center [368, 365] width 69 height 25
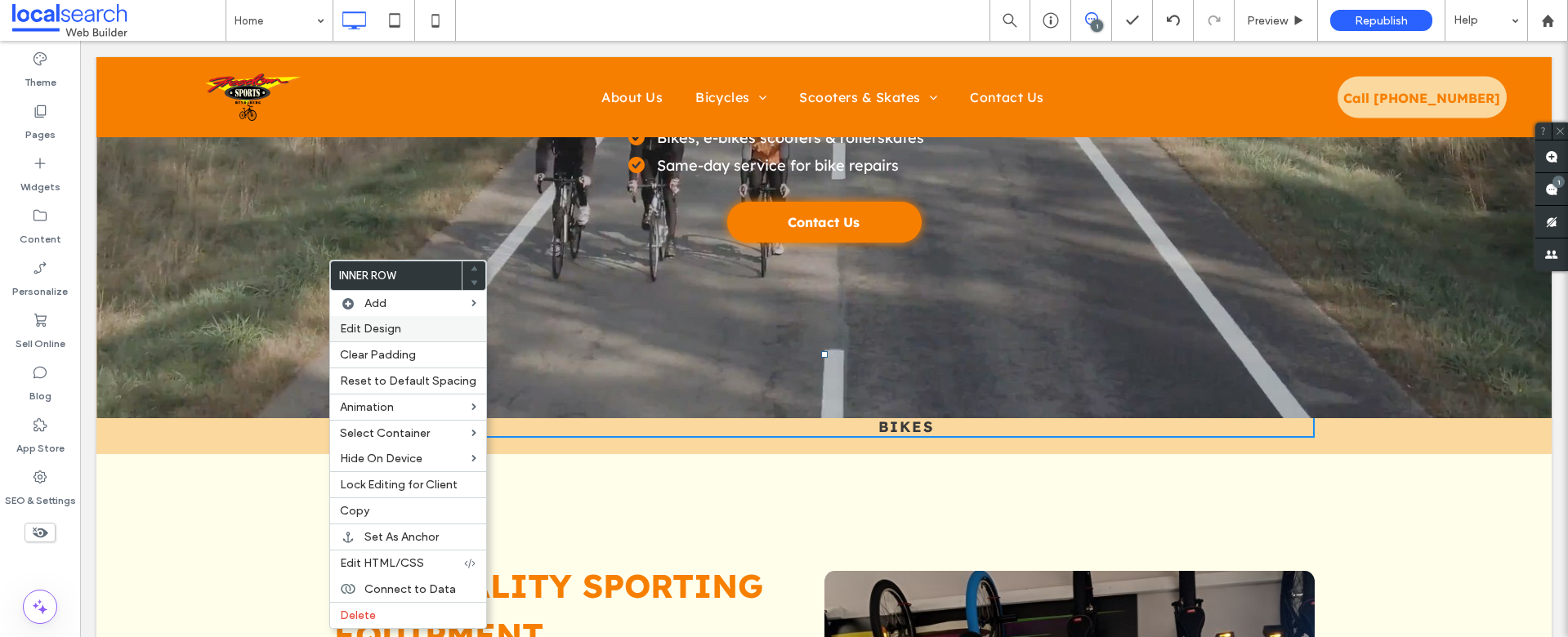
click at [370, 329] on span "Edit Design" at bounding box center [371, 328] width 61 height 14
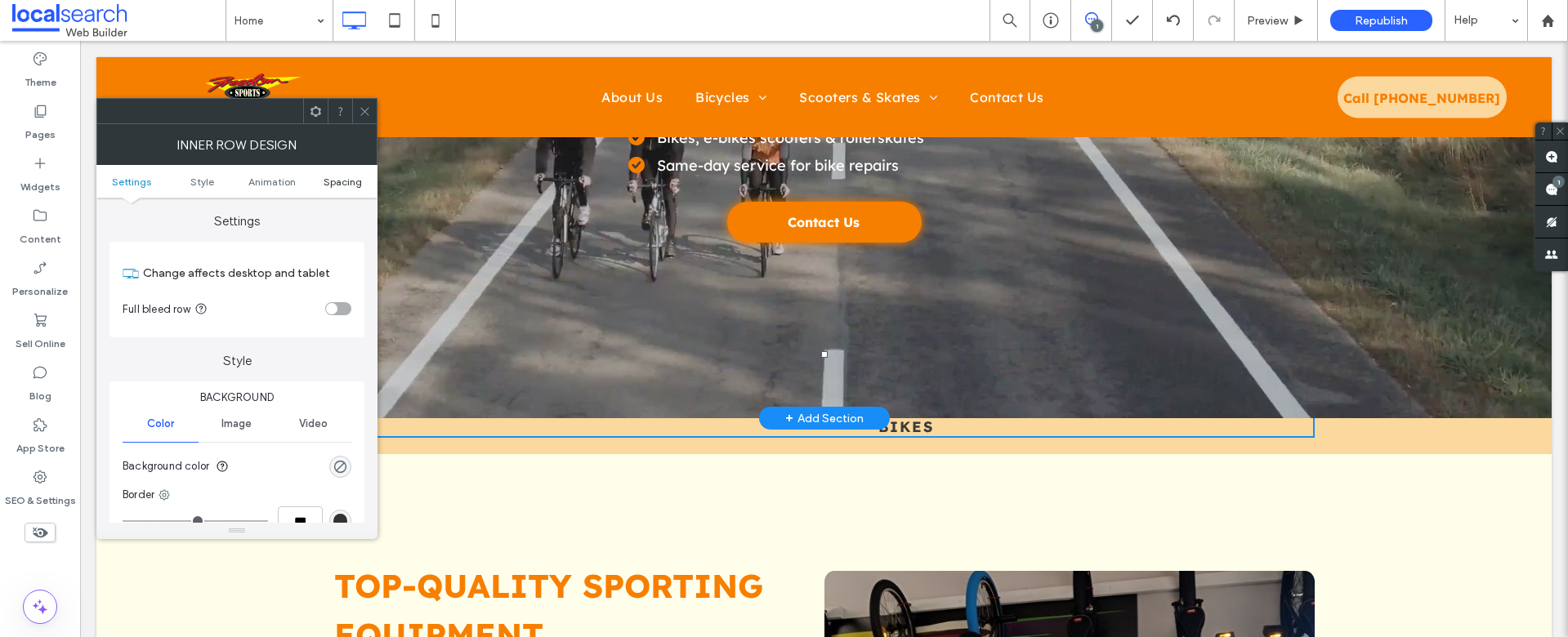
click at [326, 178] on span "Spacing" at bounding box center [342, 181] width 38 height 12
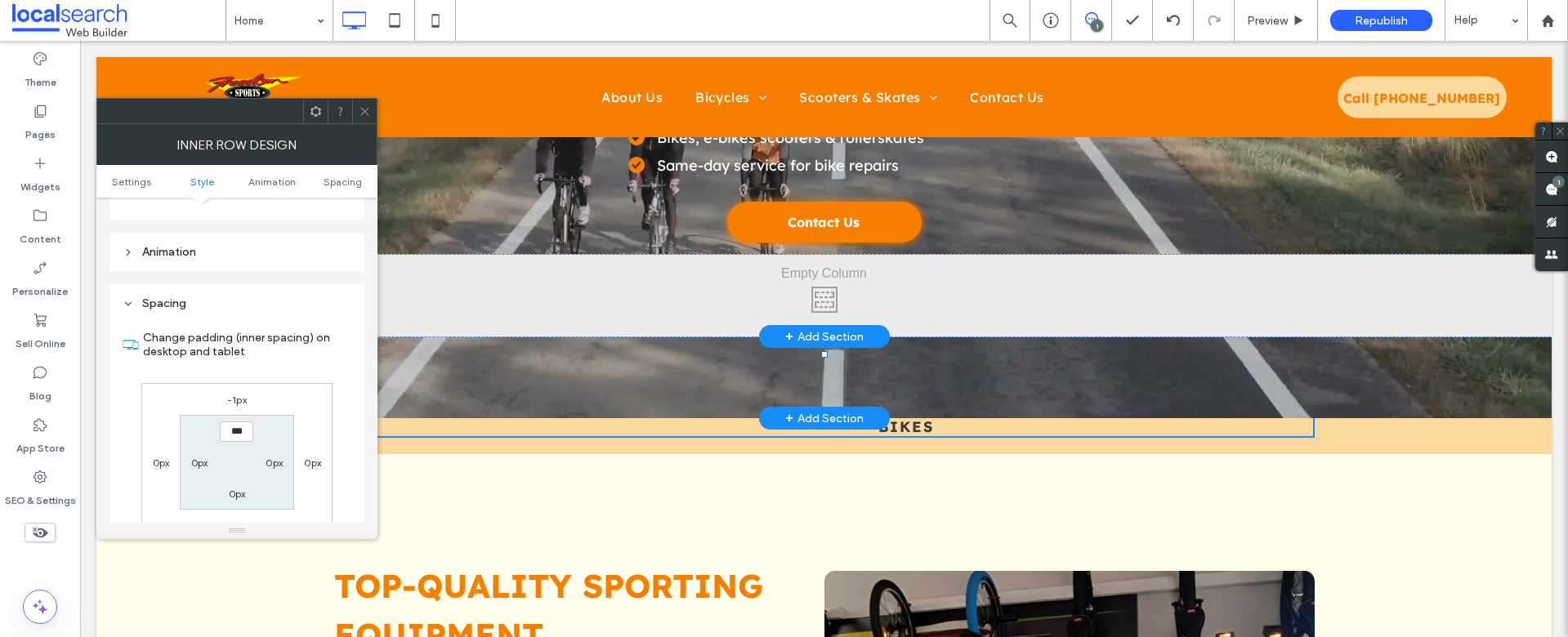
scroll to position [523, 0]
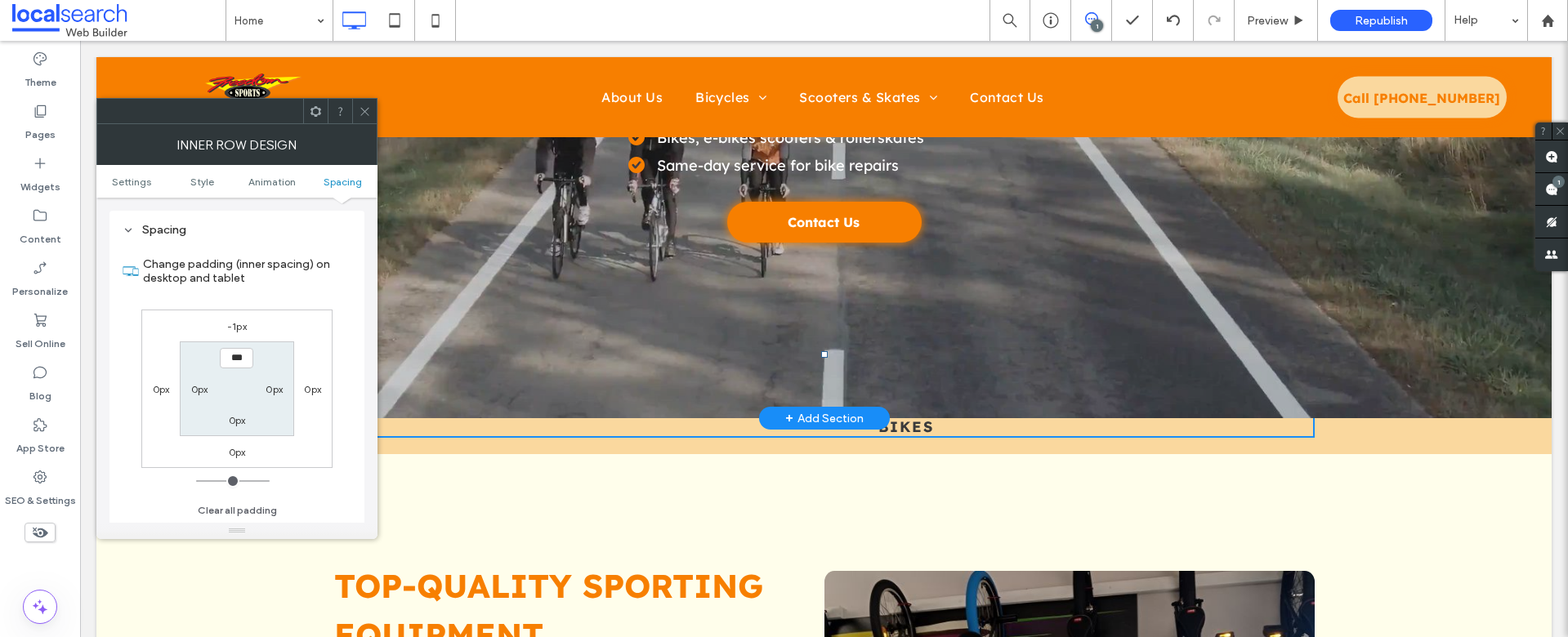
click at [364, 118] on span at bounding box center [365, 111] width 12 height 24
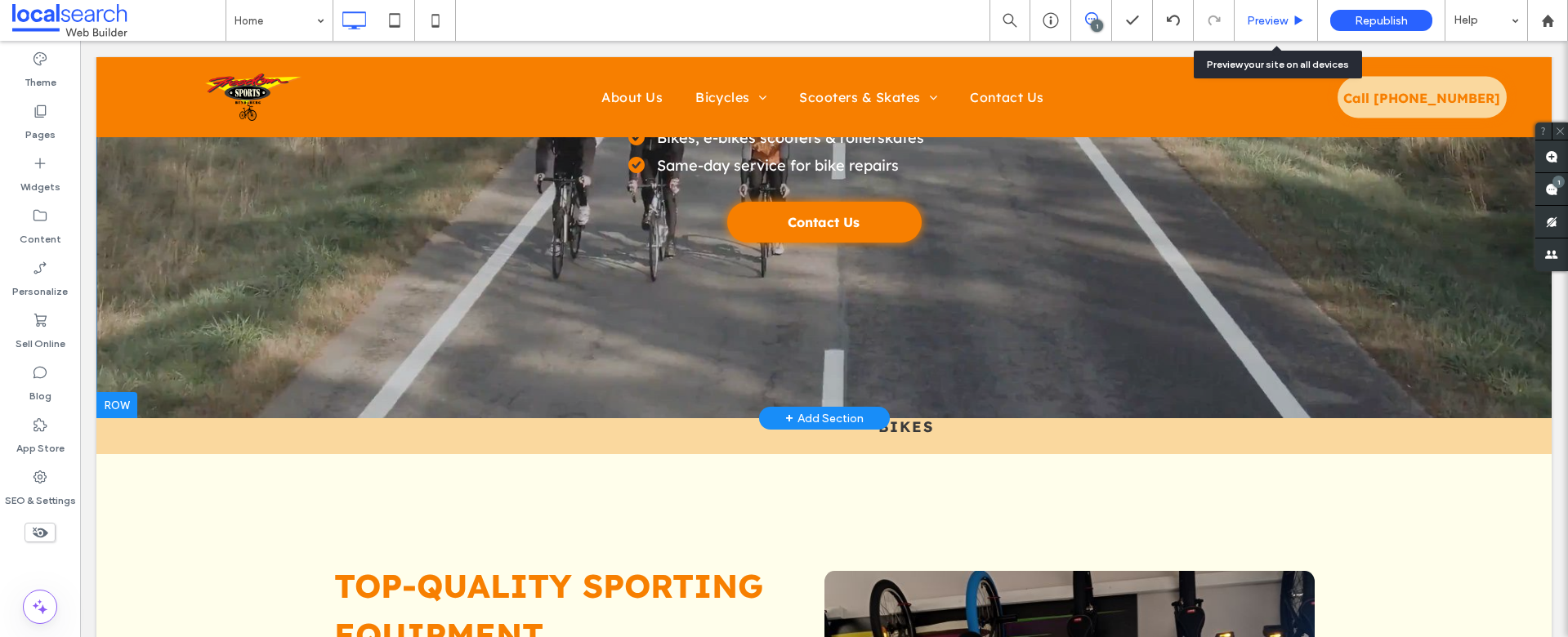
click at [1276, 10] on div "Preview" at bounding box center [1277, 20] width 84 height 41
click at [1267, 16] on span "Preview" at bounding box center [1268, 20] width 41 height 14
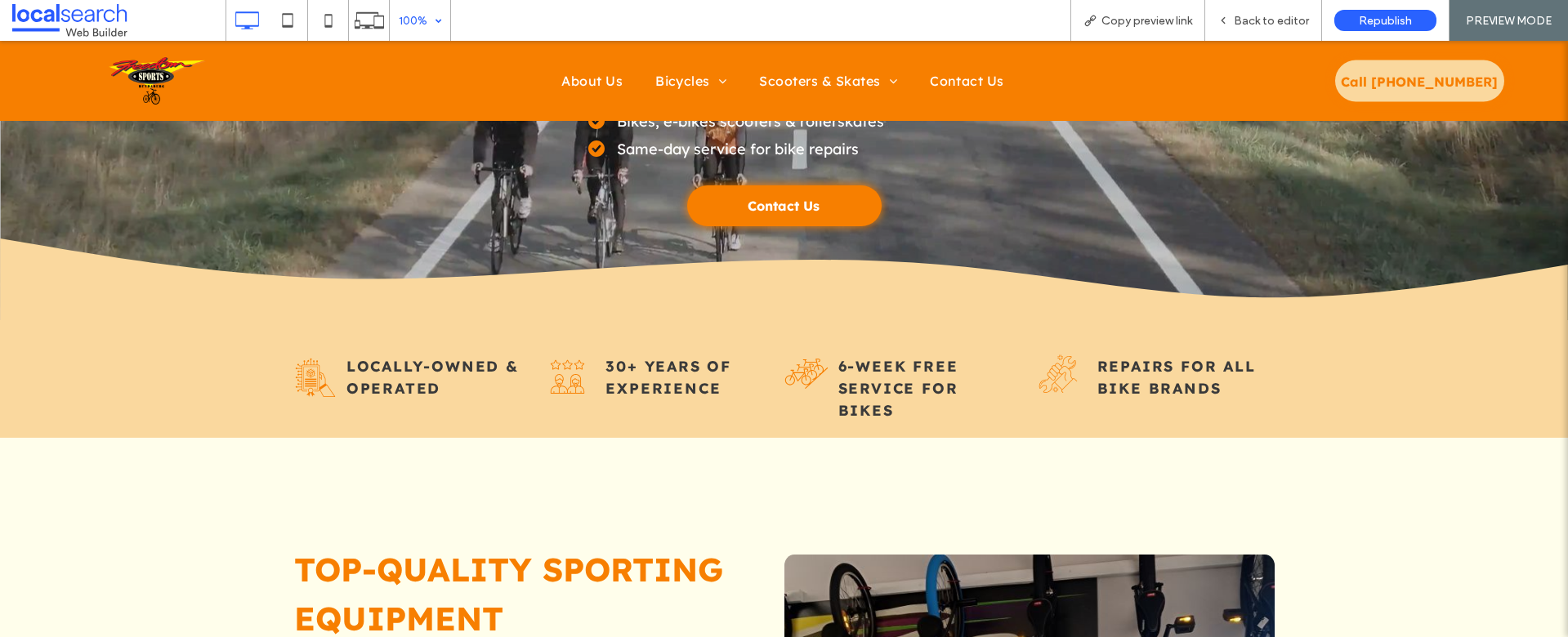
click at [429, 19] on div "100%" at bounding box center [412, 20] width 46 height 41
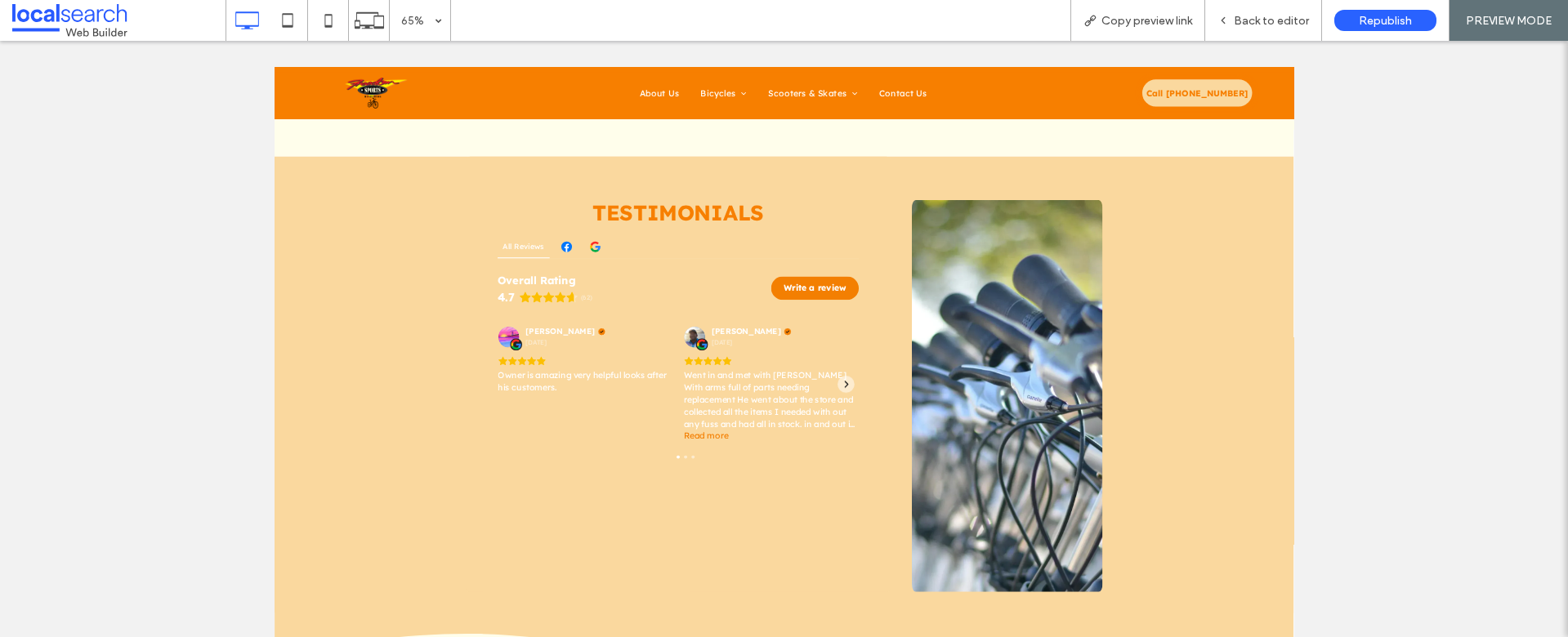
scroll to position [2543, 0]
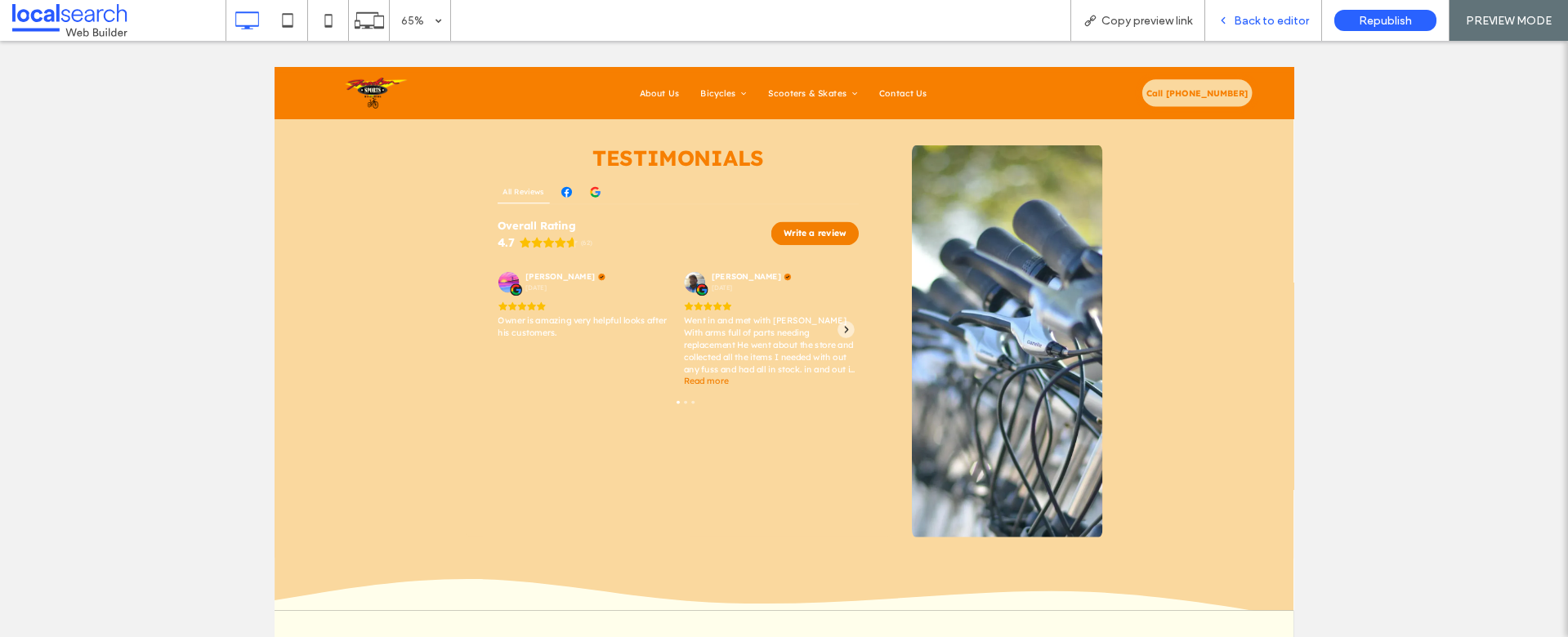
click at [1268, 25] on span "Back to editor" at bounding box center [1271, 20] width 75 height 14
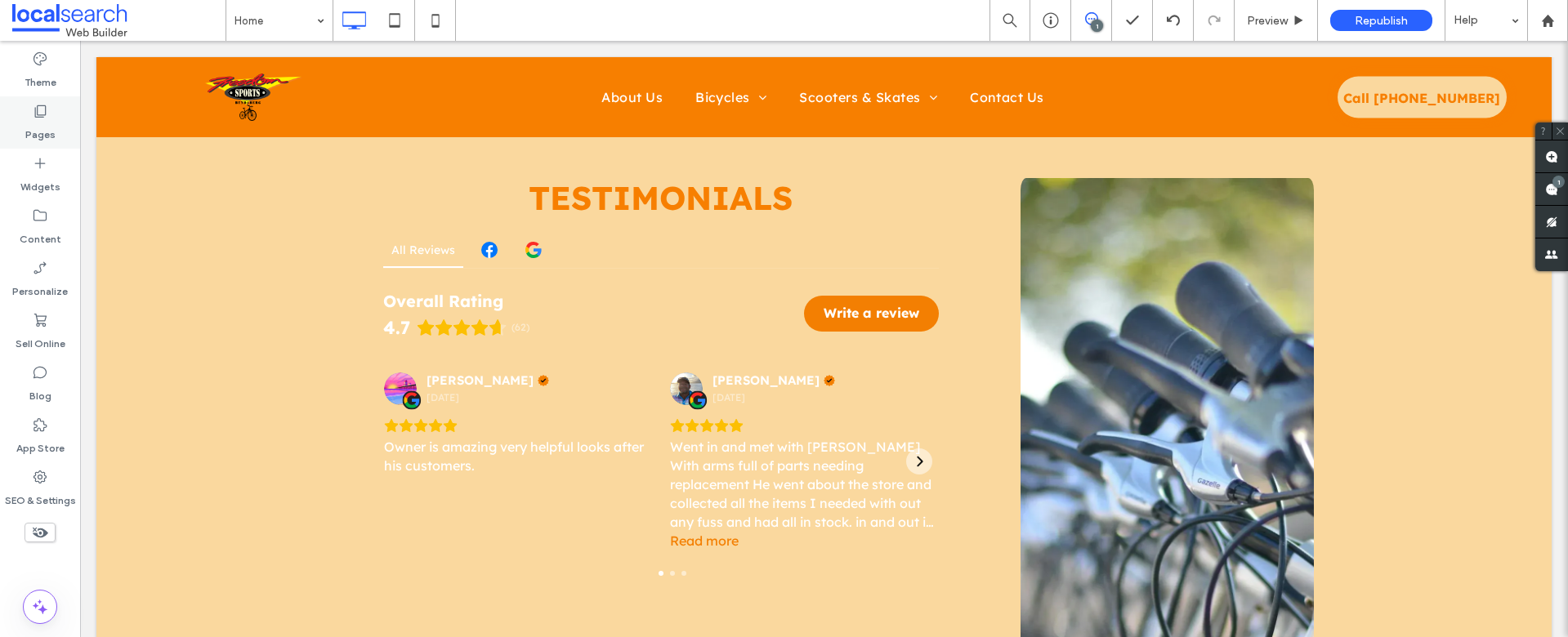
click at [41, 132] on label "Pages" at bounding box center [40, 130] width 31 height 23
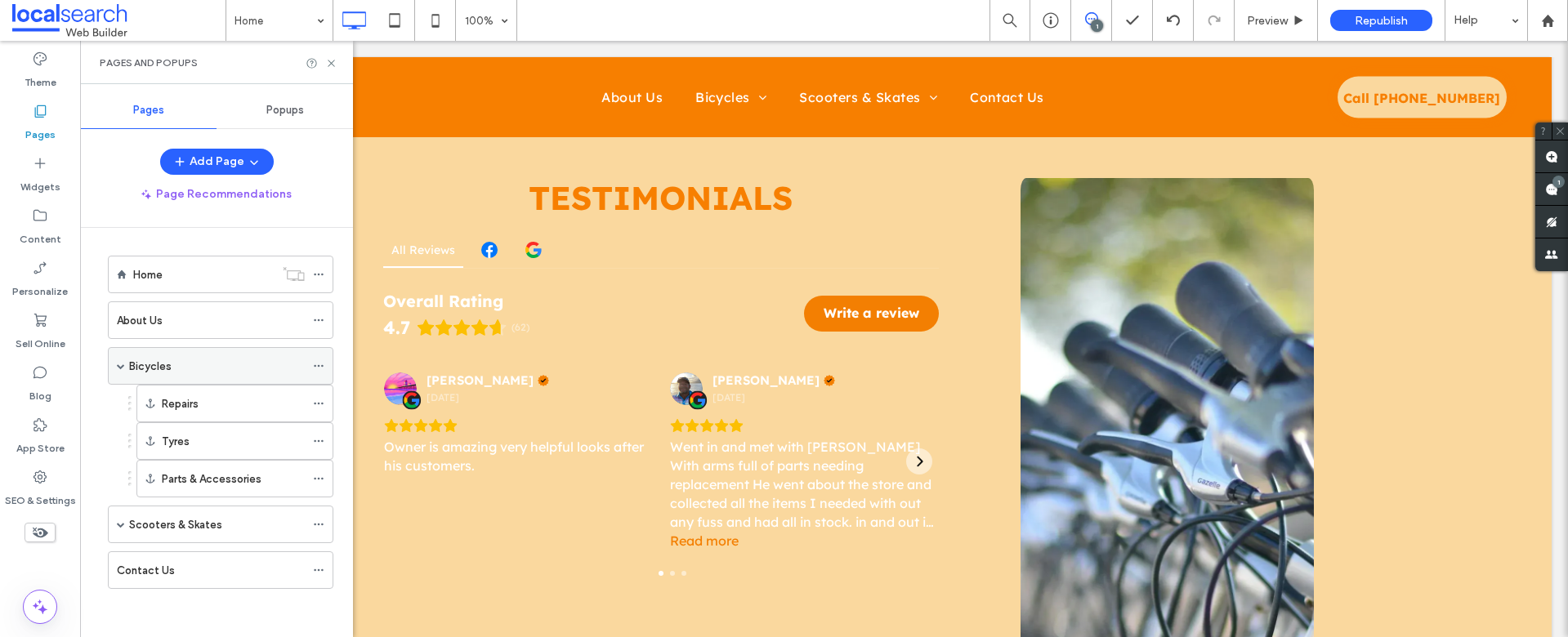
click at [313, 366] on icon at bounding box center [319, 366] width 11 height 11
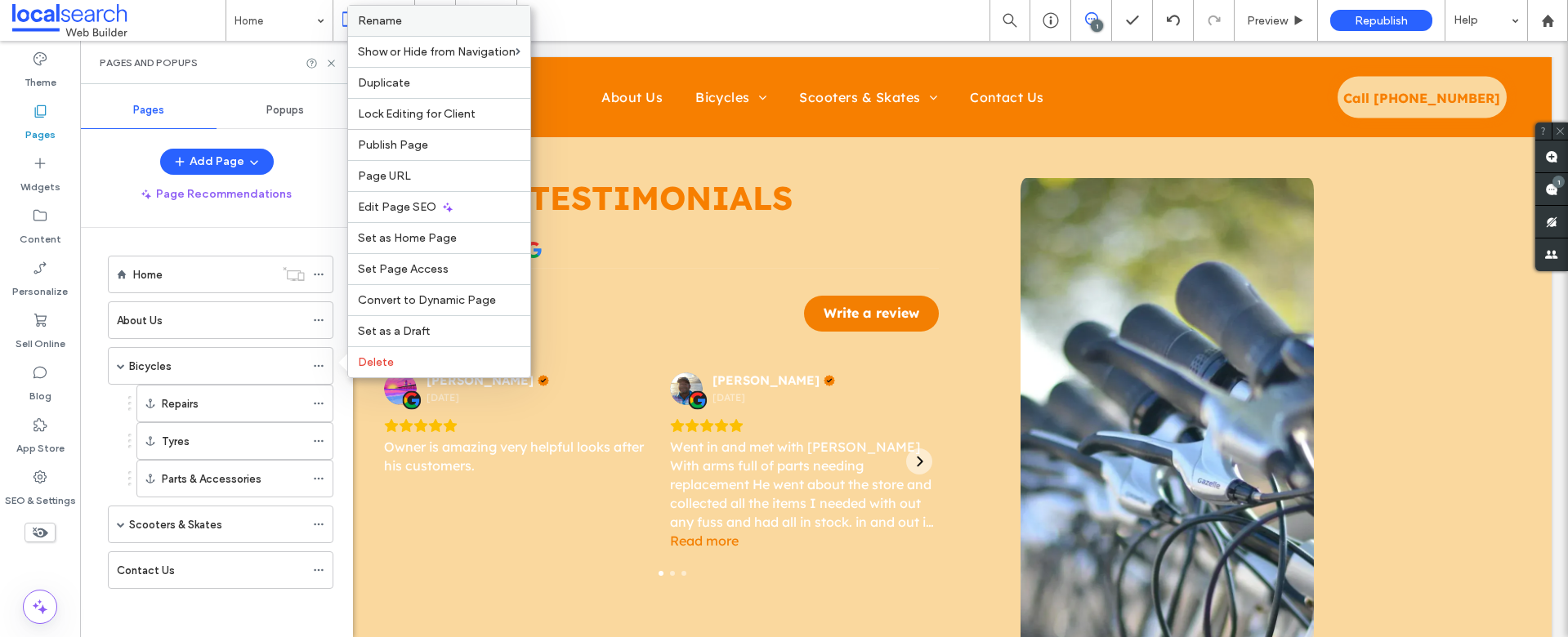
click at [405, 25] on label "Rename" at bounding box center [439, 20] width 163 height 14
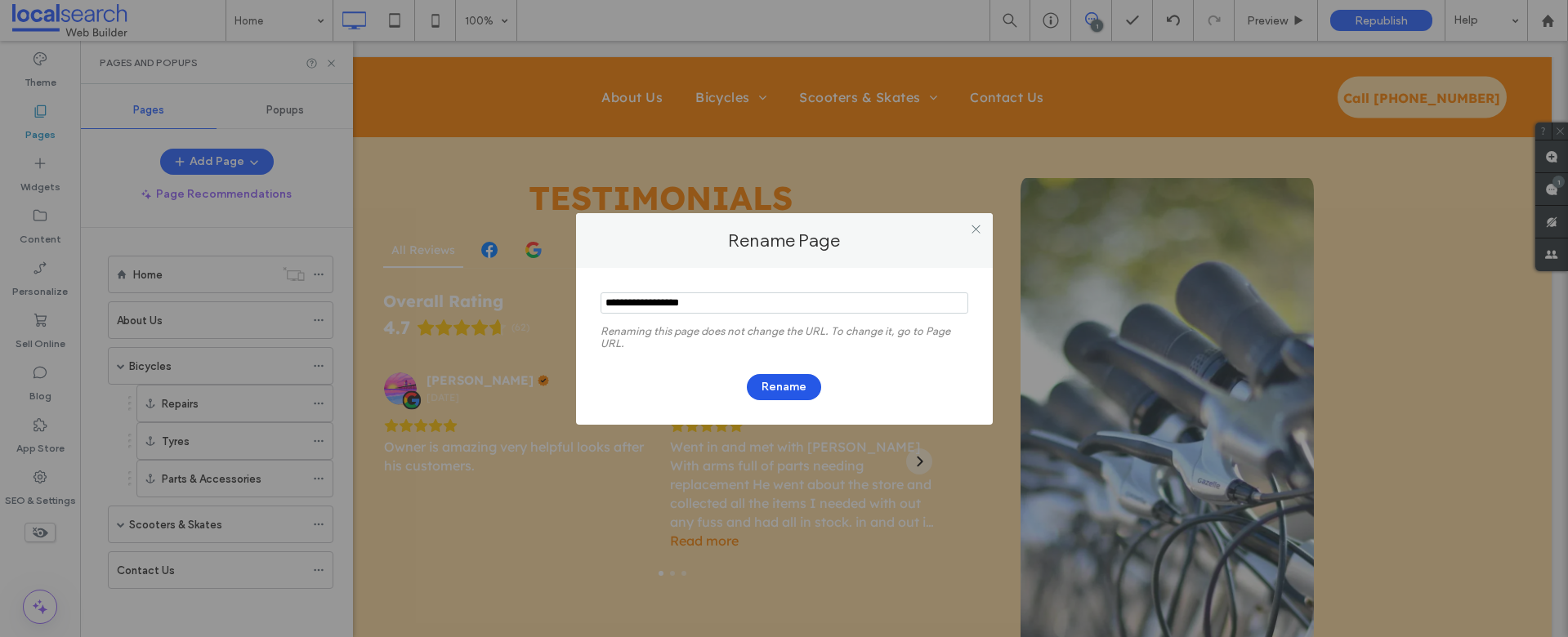
type input "**********"
click at [778, 384] on button "Rename" at bounding box center [784, 387] width 74 height 26
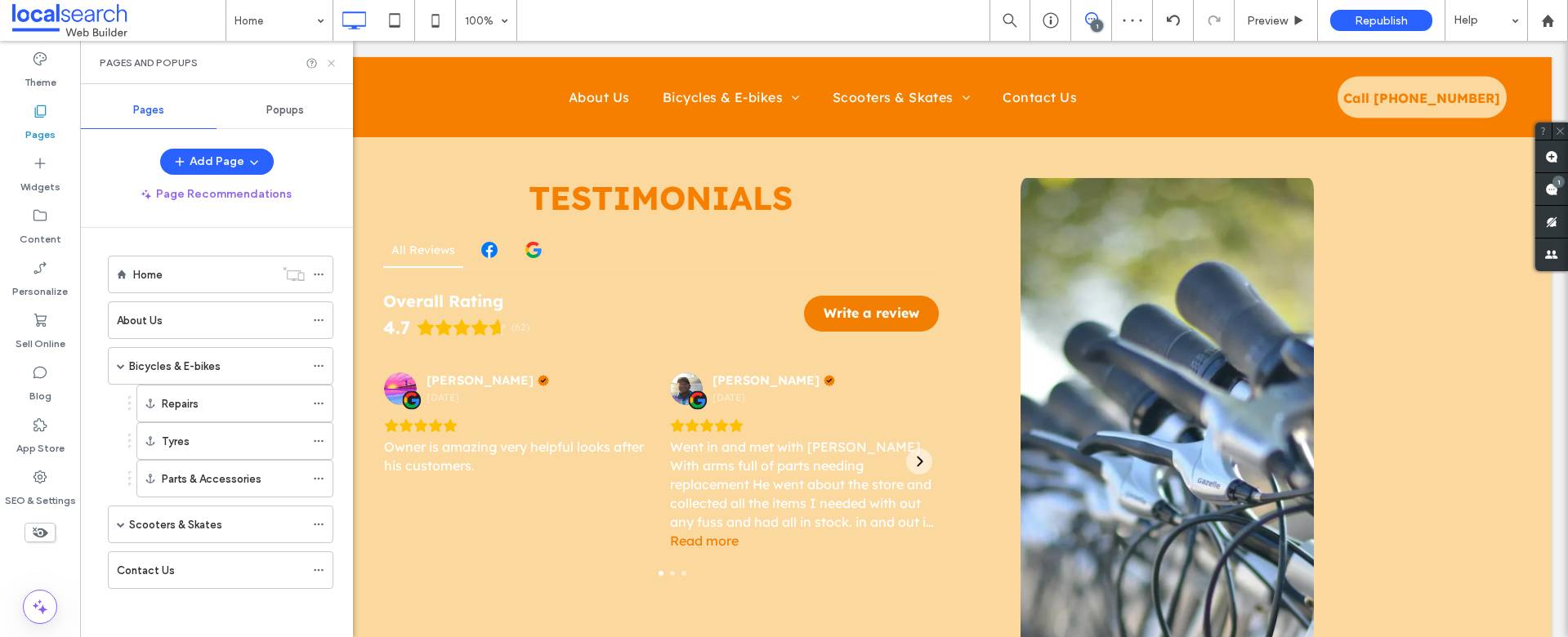
click at [335, 63] on icon at bounding box center [331, 63] width 12 height 12
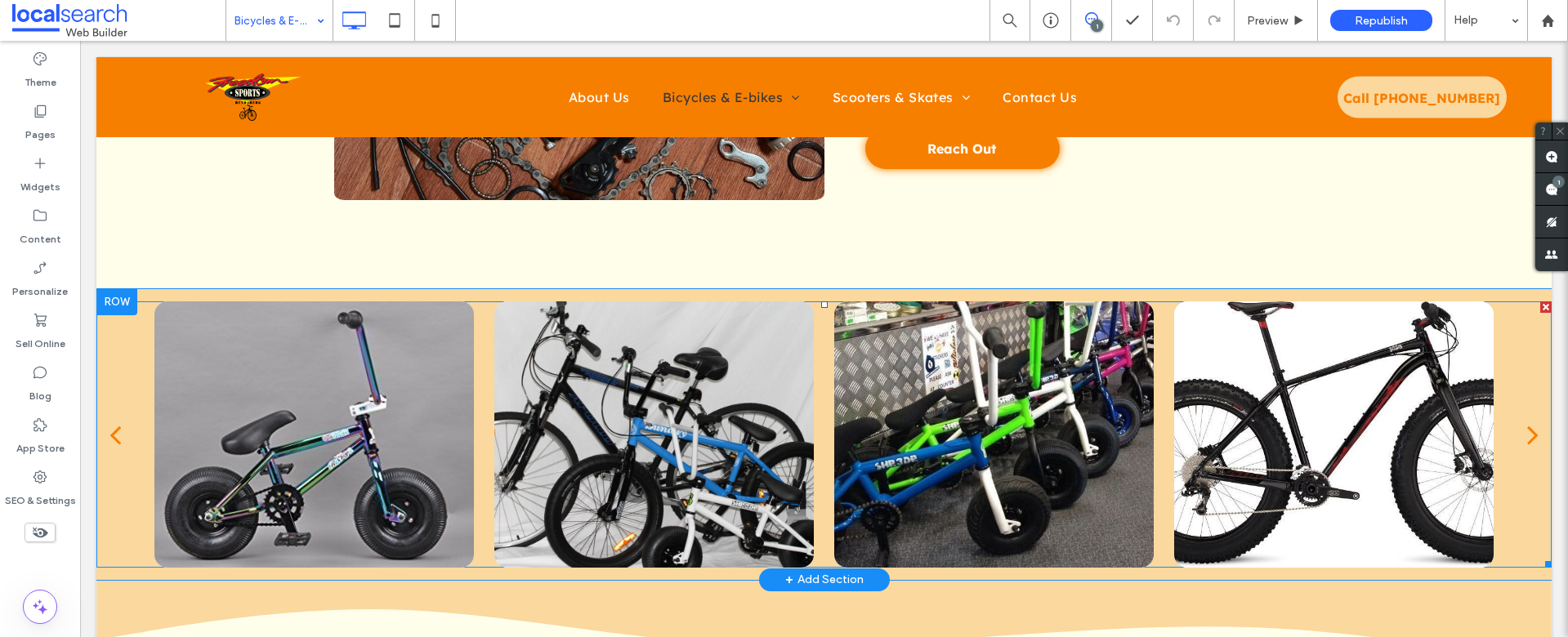
scroll to position [2705, 0]
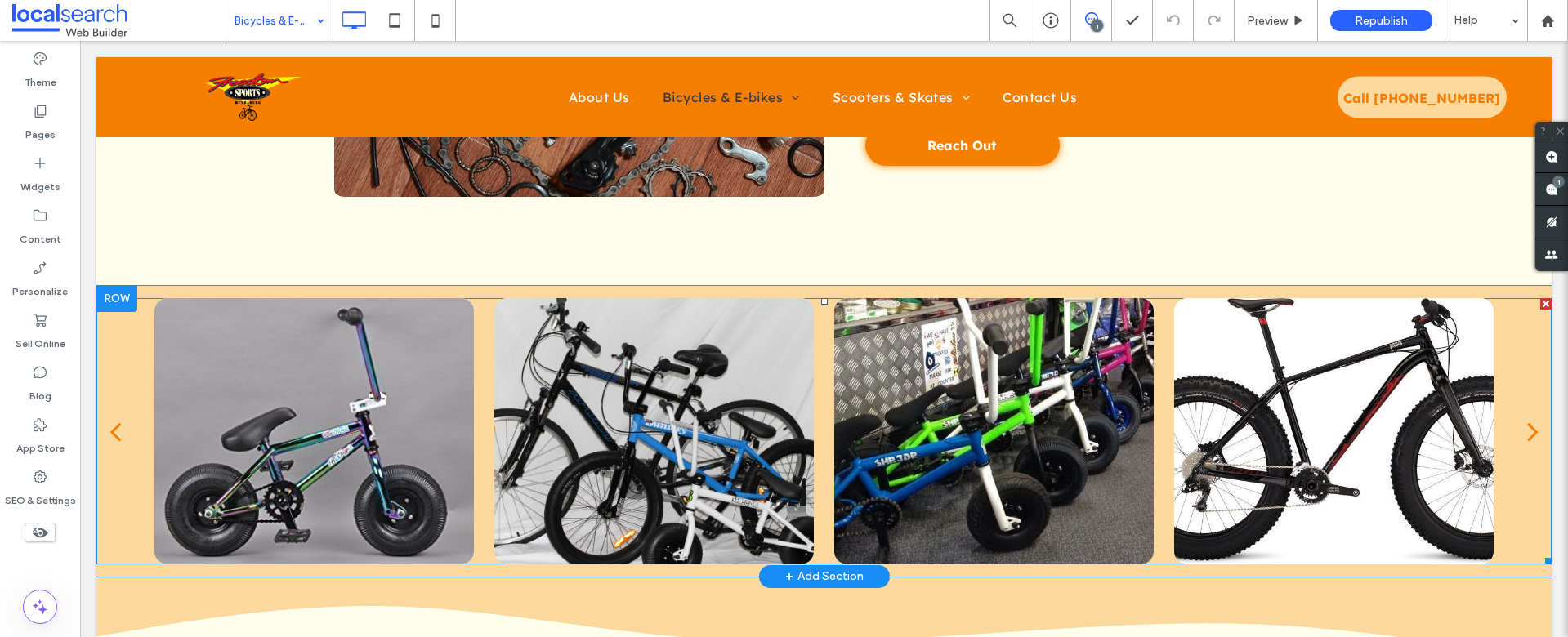
click at [664, 358] on div at bounding box center [655, 431] width 320 height 266
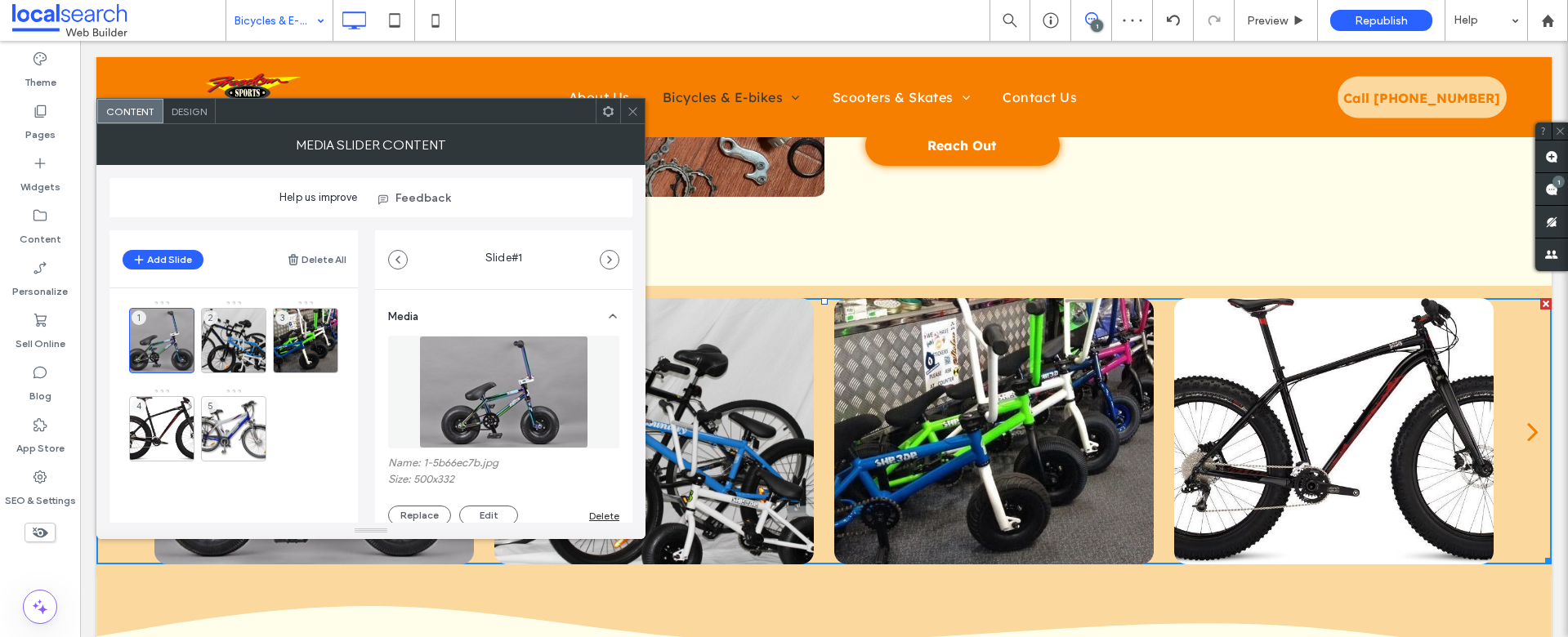
click at [627, 114] on icon at bounding box center [632, 111] width 12 height 12
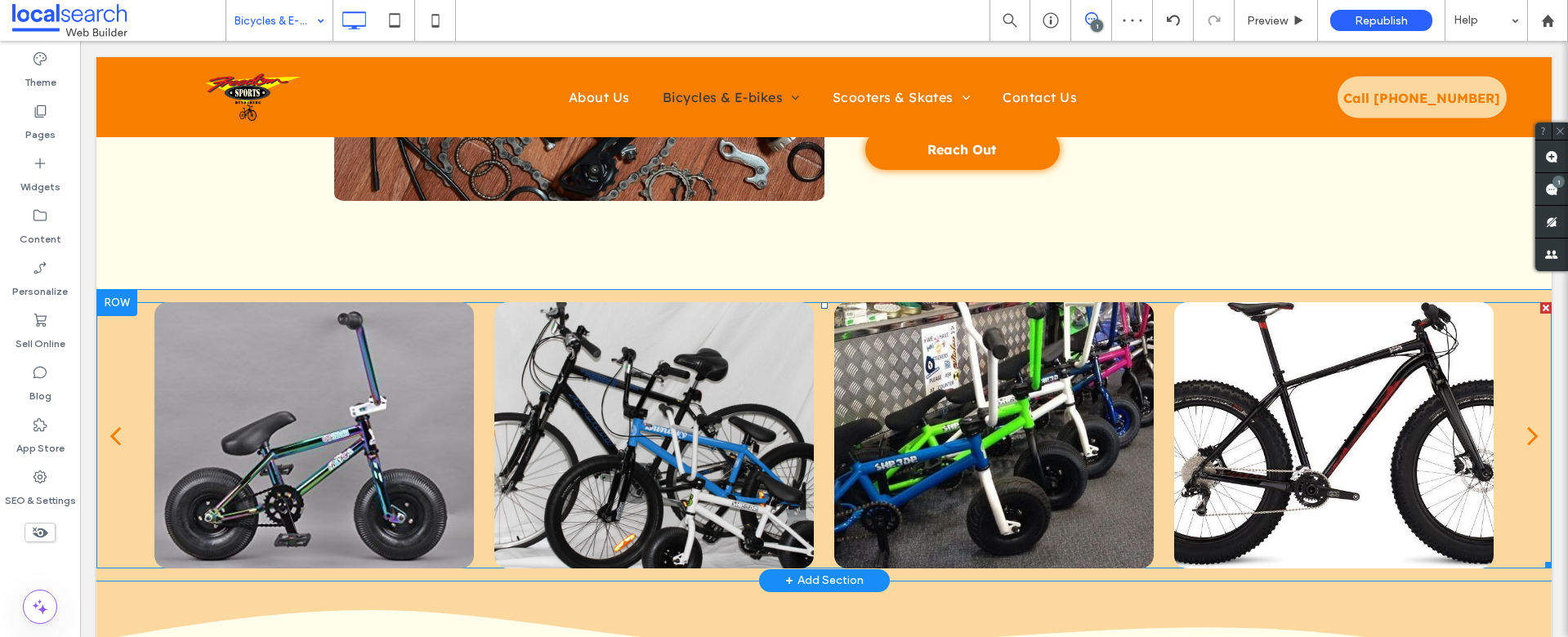
scroll to position [2555, 0]
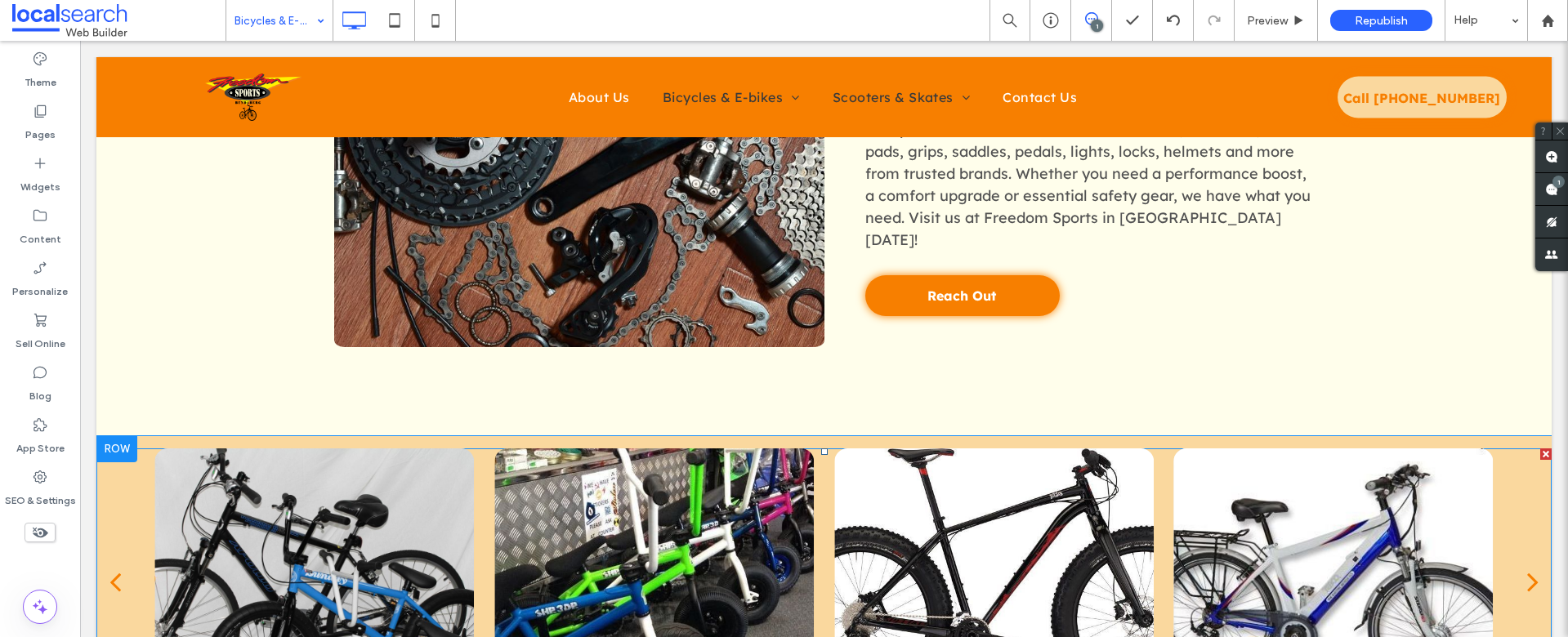
click at [587, 497] on div at bounding box center [655, 581] width 320 height 266
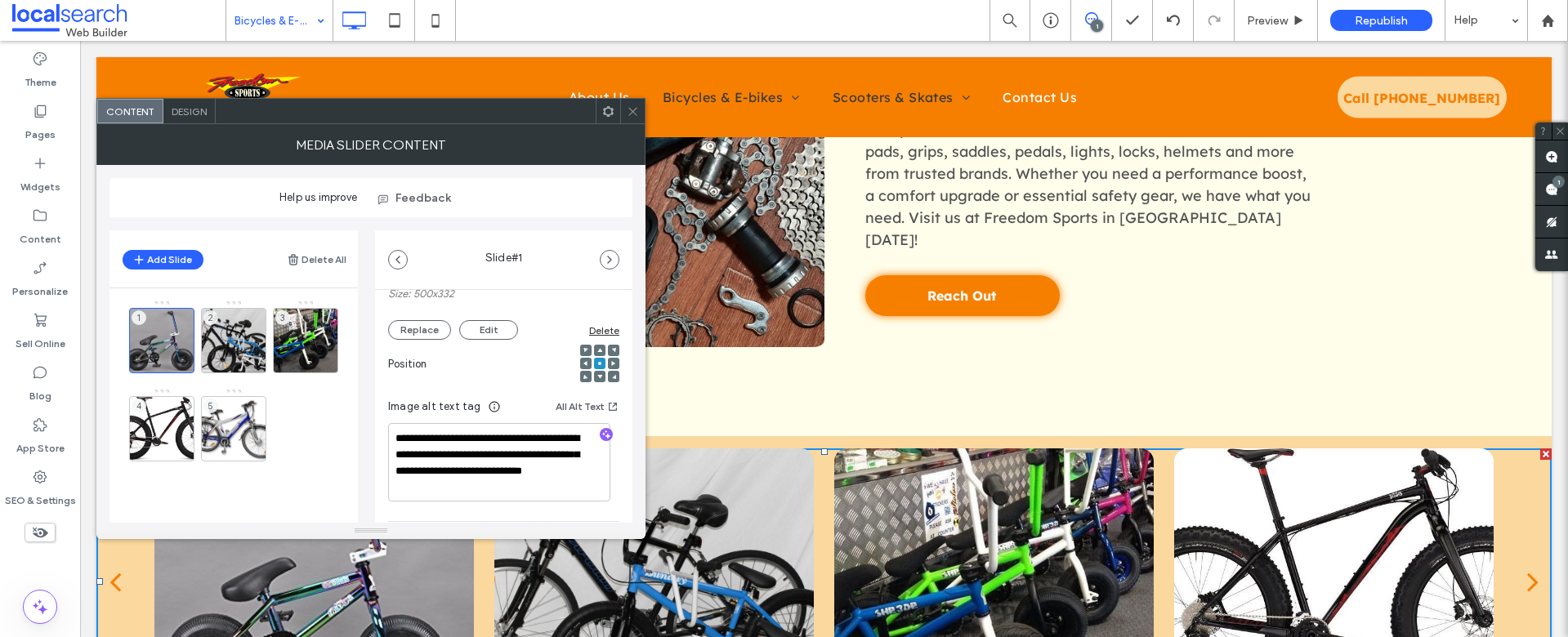
scroll to position [244, 0]
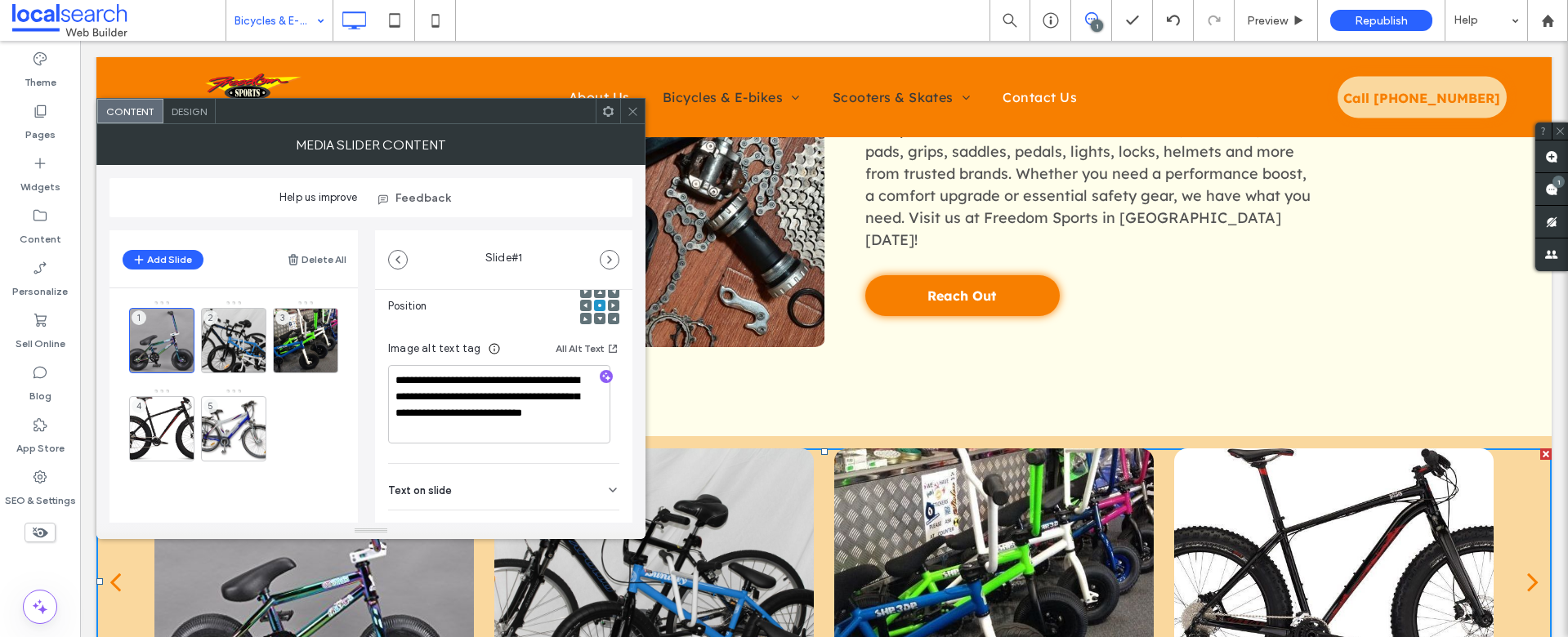
click at [299, 431] on div "1 2 3 4 5" at bounding box center [244, 384] width 229 height 170
click at [170, 256] on button "Add Slide" at bounding box center [163, 259] width 81 height 20
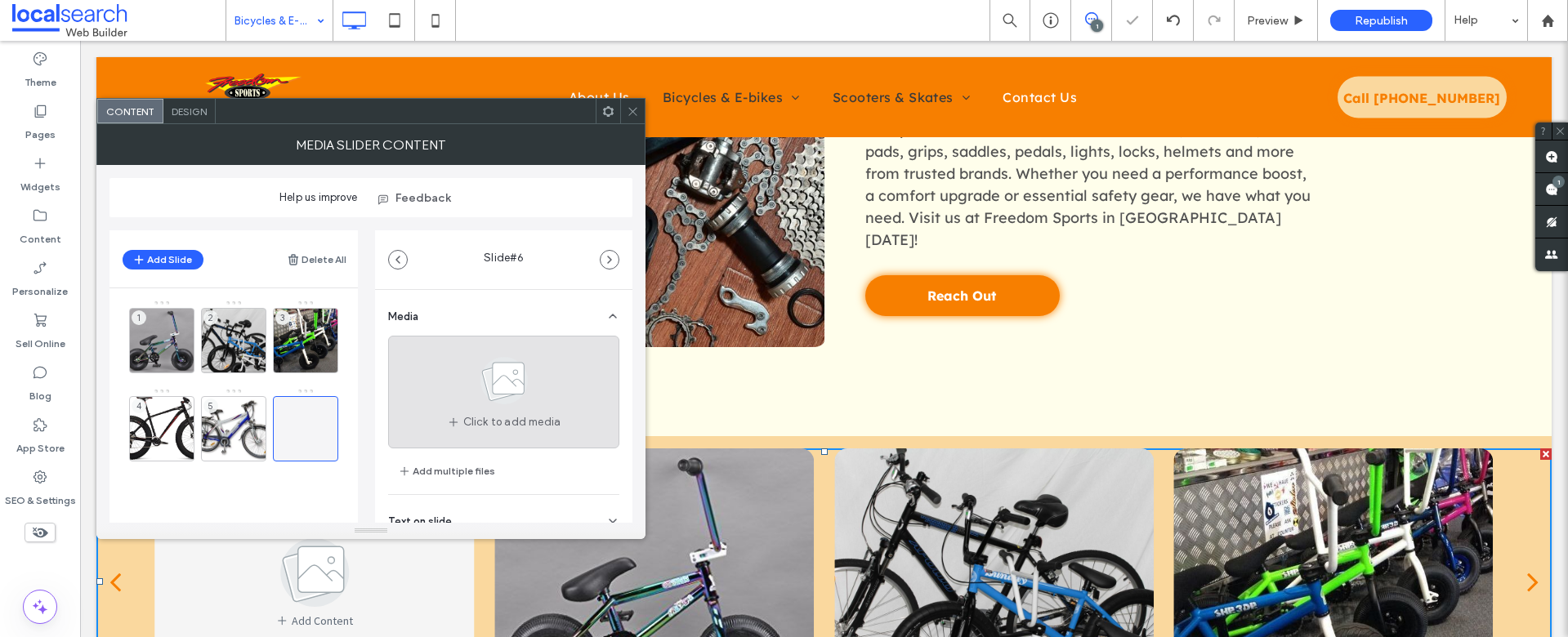
click at [498, 410] on span at bounding box center [504, 383] width 82 height 60
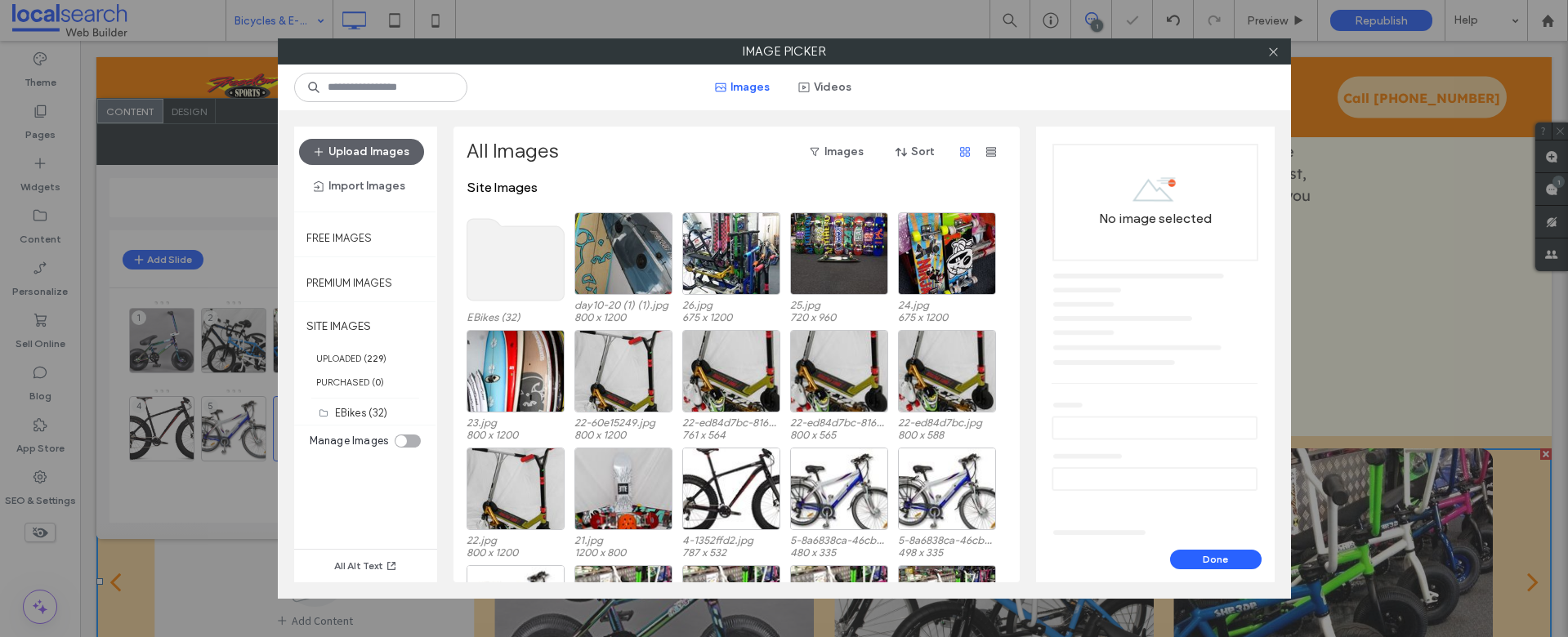
click at [523, 264] on use at bounding box center [515, 260] width 98 height 82
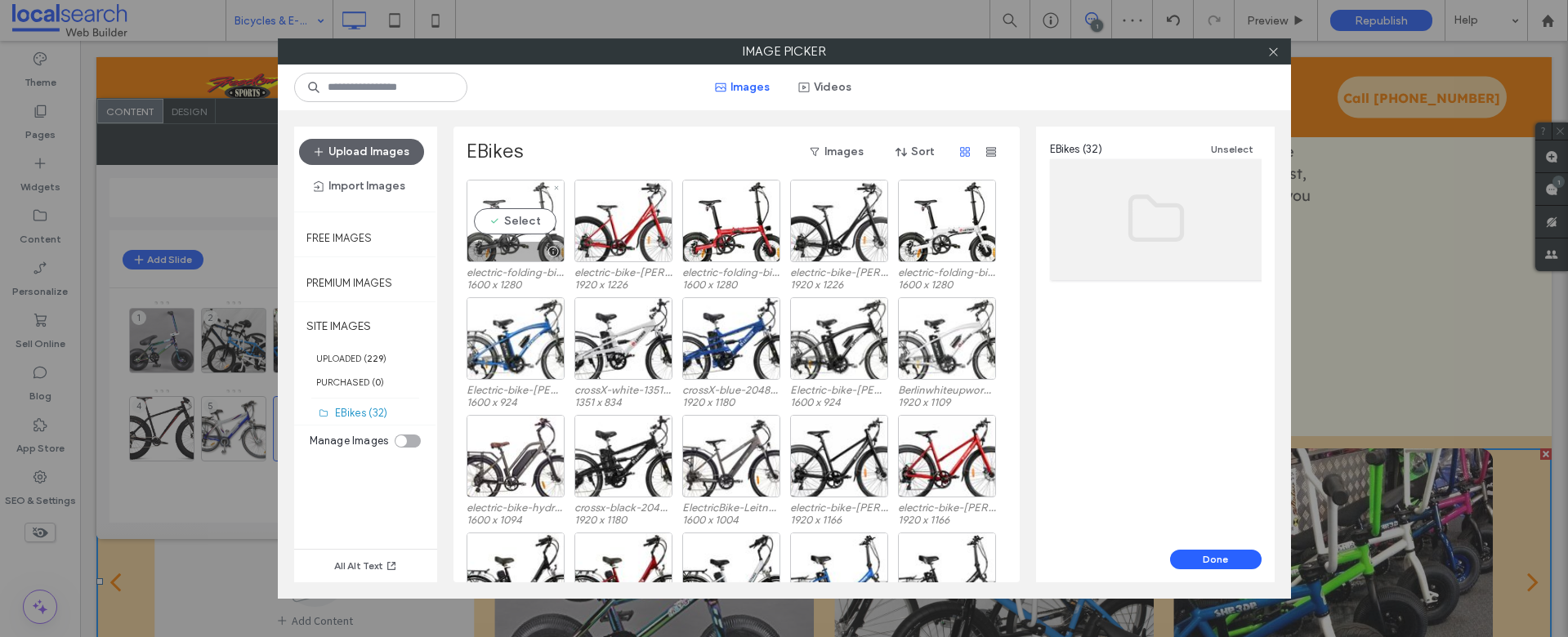
click at [515, 221] on div "Select" at bounding box center [515, 220] width 98 height 83
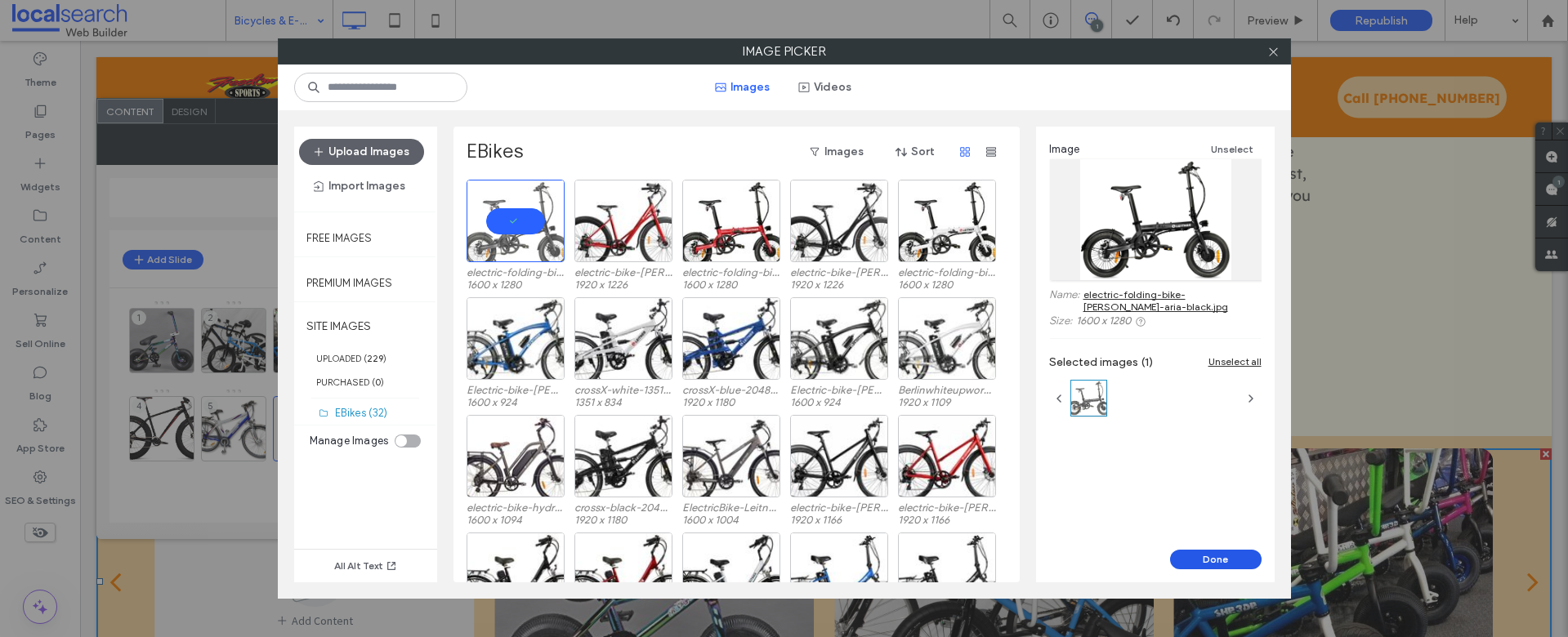
click at [1209, 552] on button "Done" at bounding box center [1216, 559] width 91 height 20
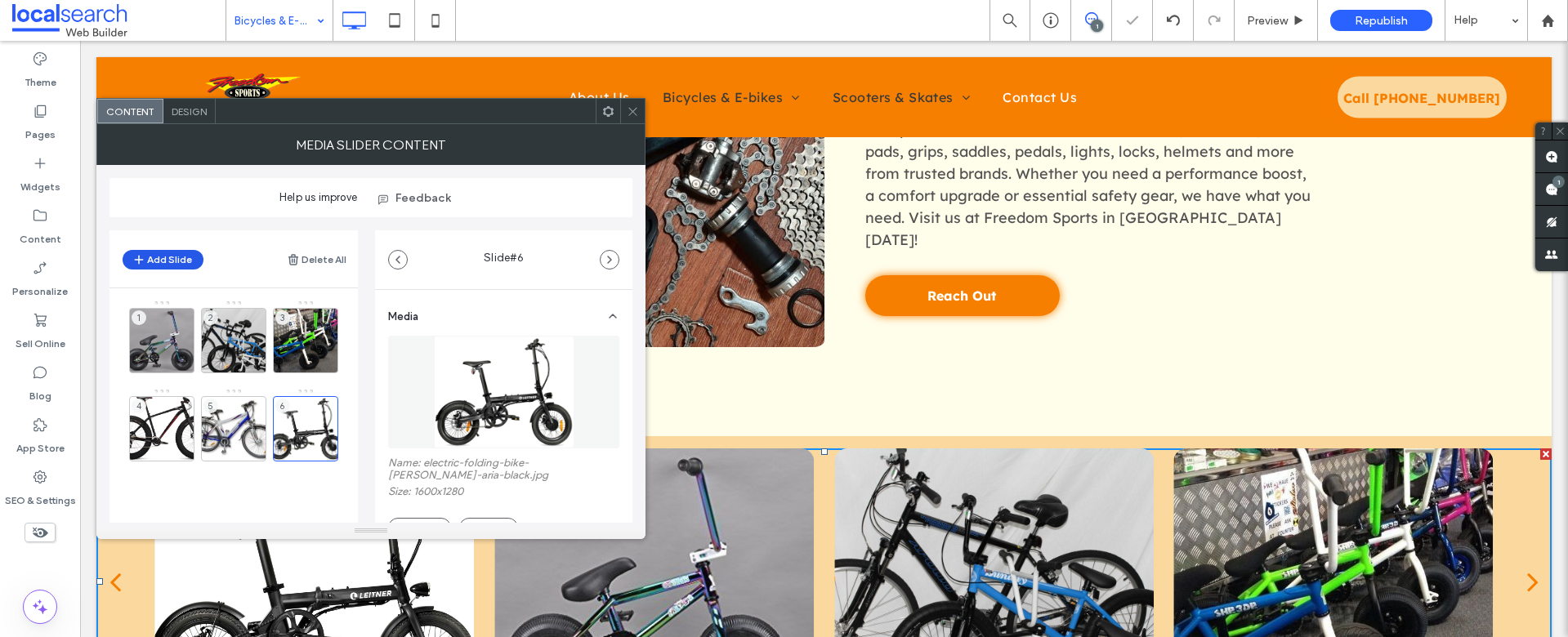
click at [173, 261] on button "Add Slide" at bounding box center [163, 259] width 81 height 20
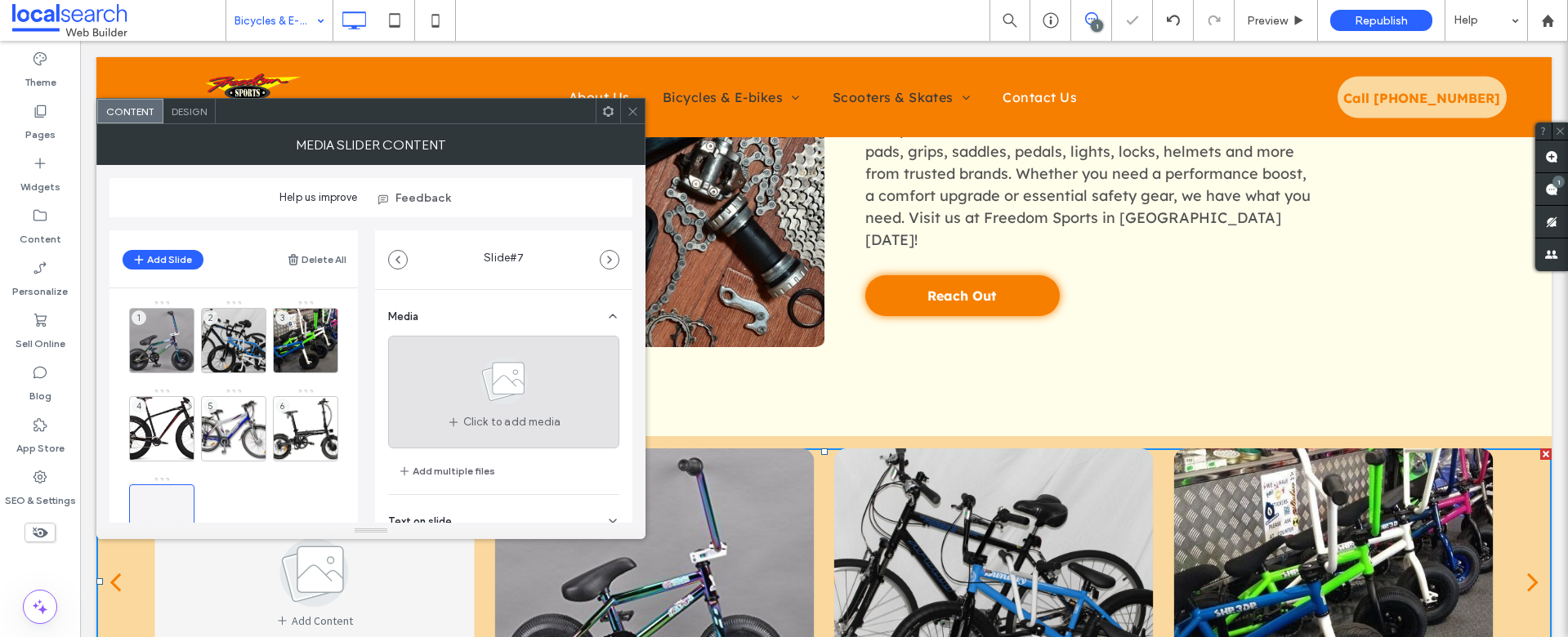
click at [508, 405] on icon at bounding box center [504, 380] width 82 height 54
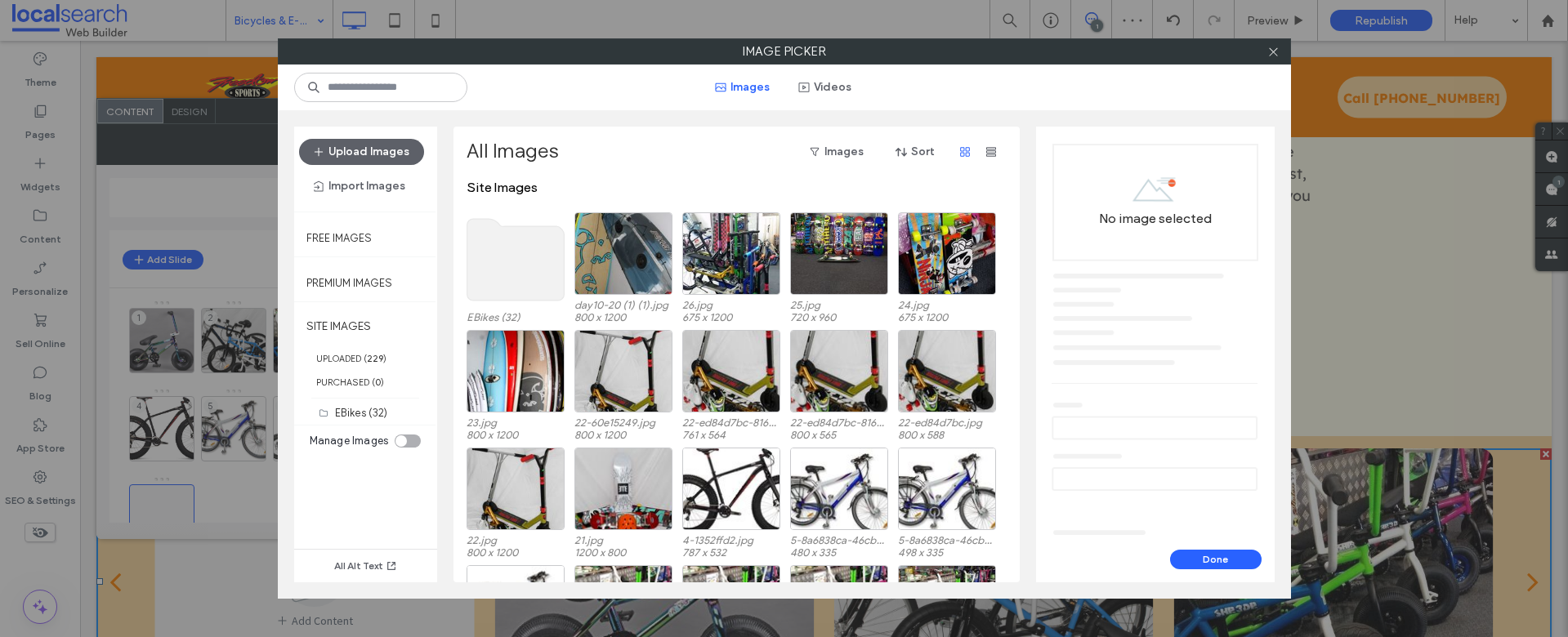
click at [539, 280] on use at bounding box center [515, 260] width 98 height 82
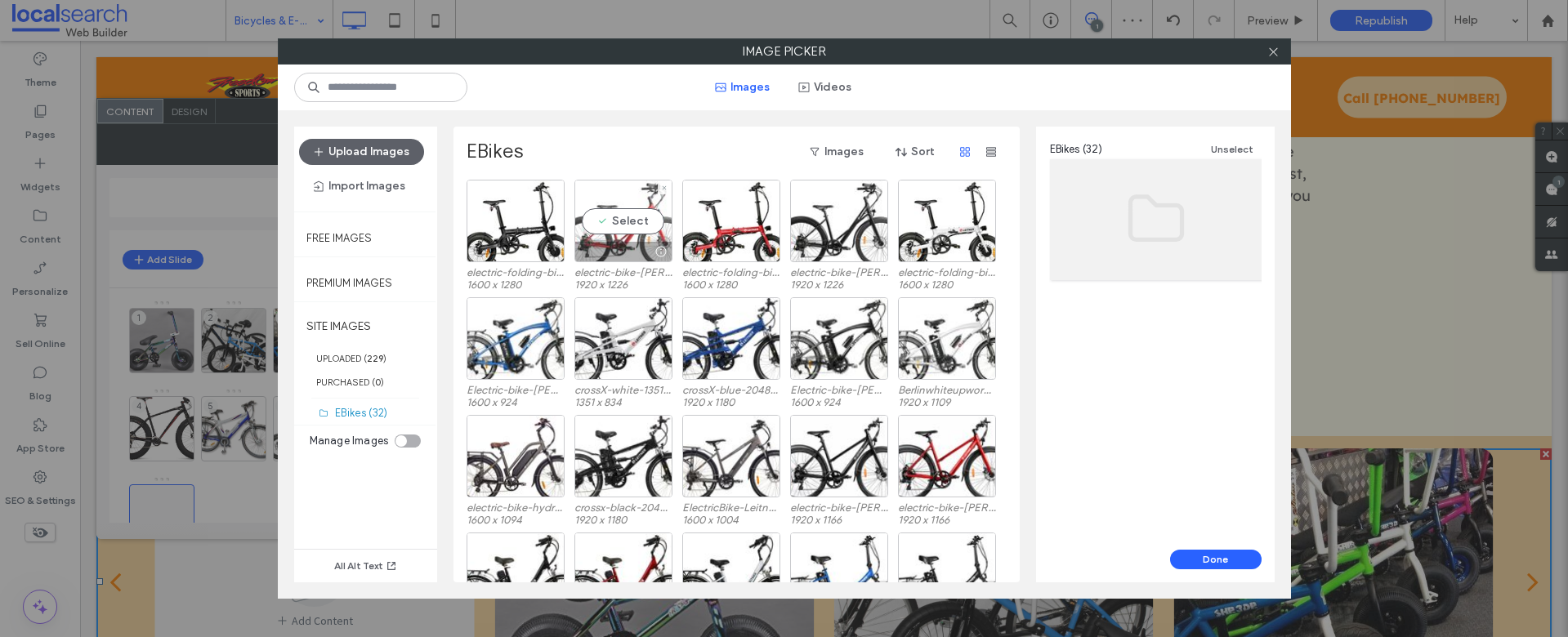
click at [617, 242] on div at bounding box center [624, 251] width 97 height 20
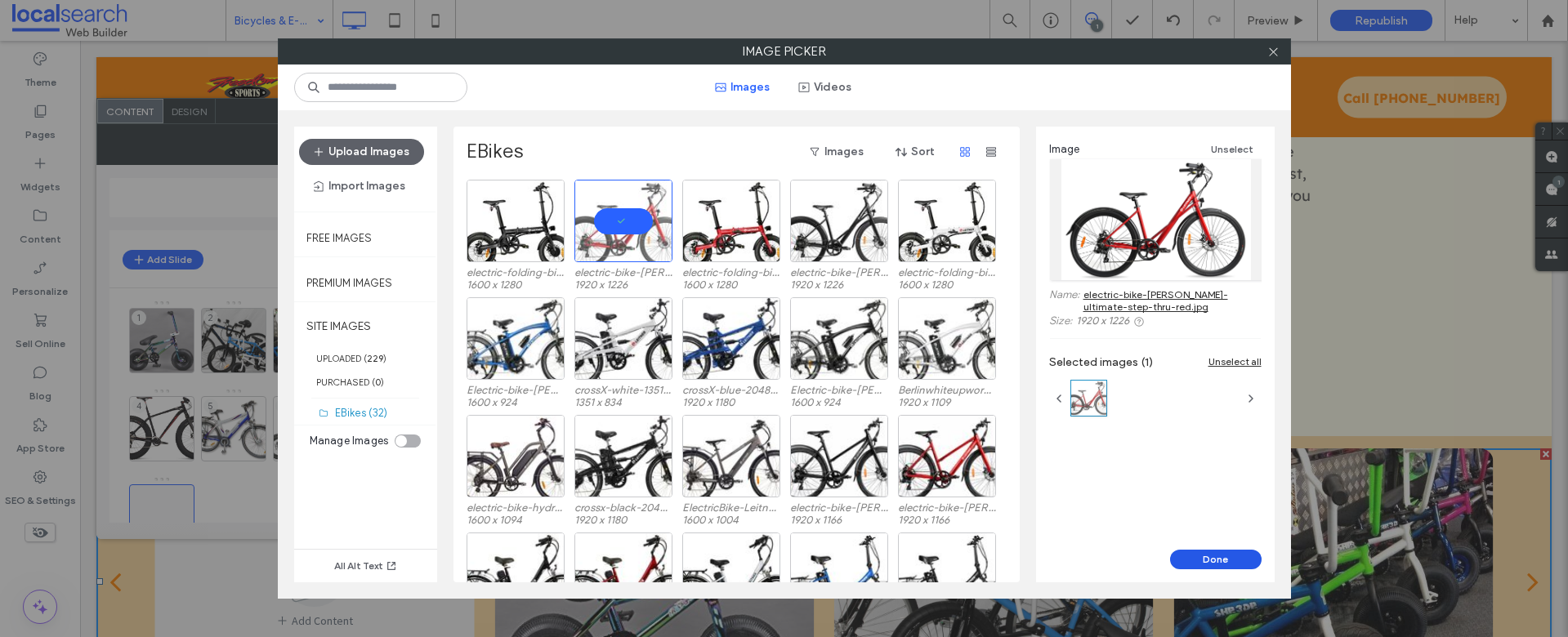
click at [1204, 562] on button "Done" at bounding box center [1216, 559] width 91 height 20
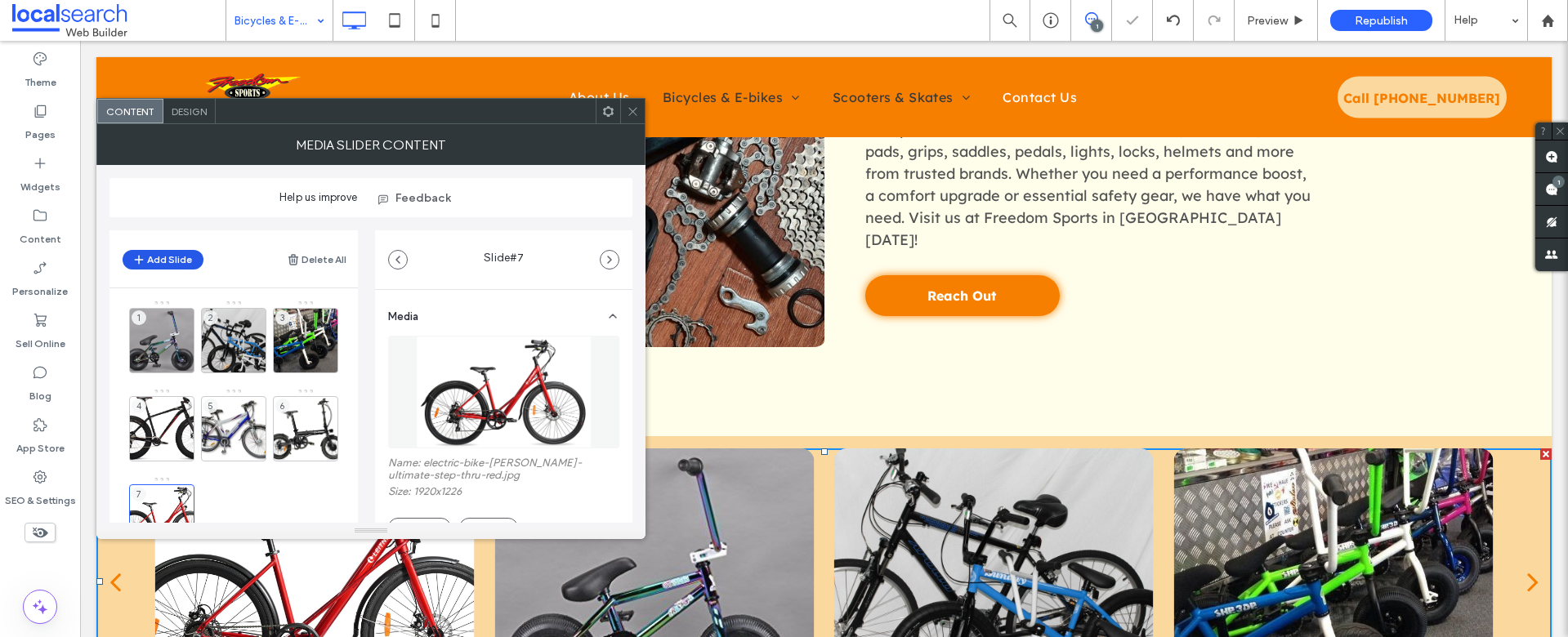
click at [164, 258] on button "Add Slide" at bounding box center [163, 259] width 81 height 20
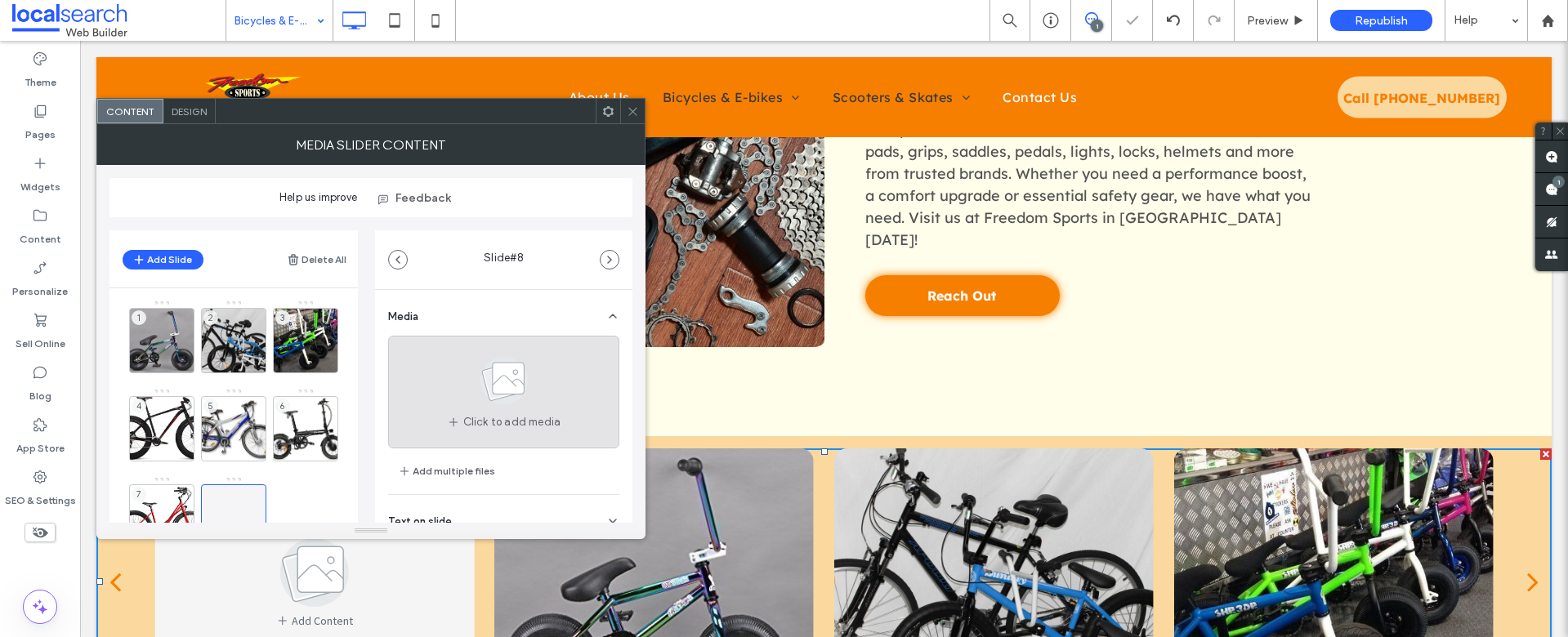
click at [489, 413] on span at bounding box center [504, 383] width 82 height 60
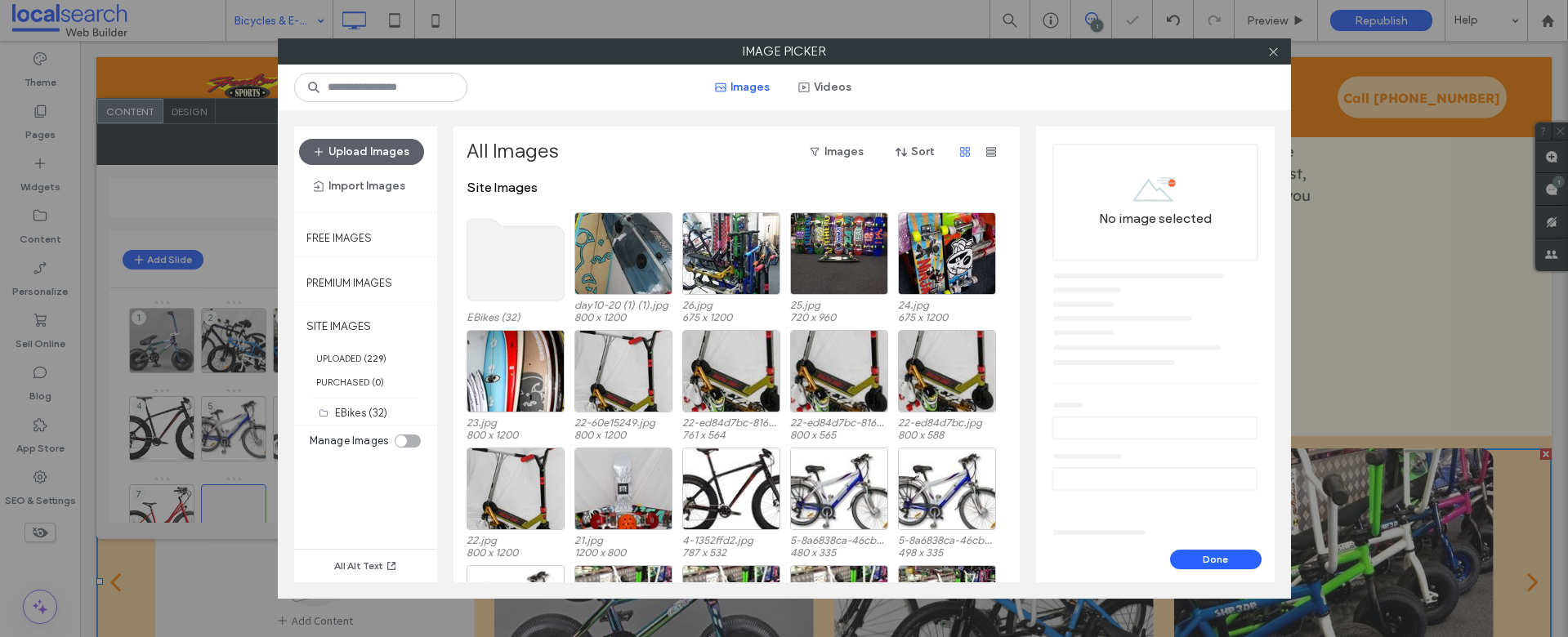
click at [514, 261] on use at bounding box center [515, 260] width 98 height 82
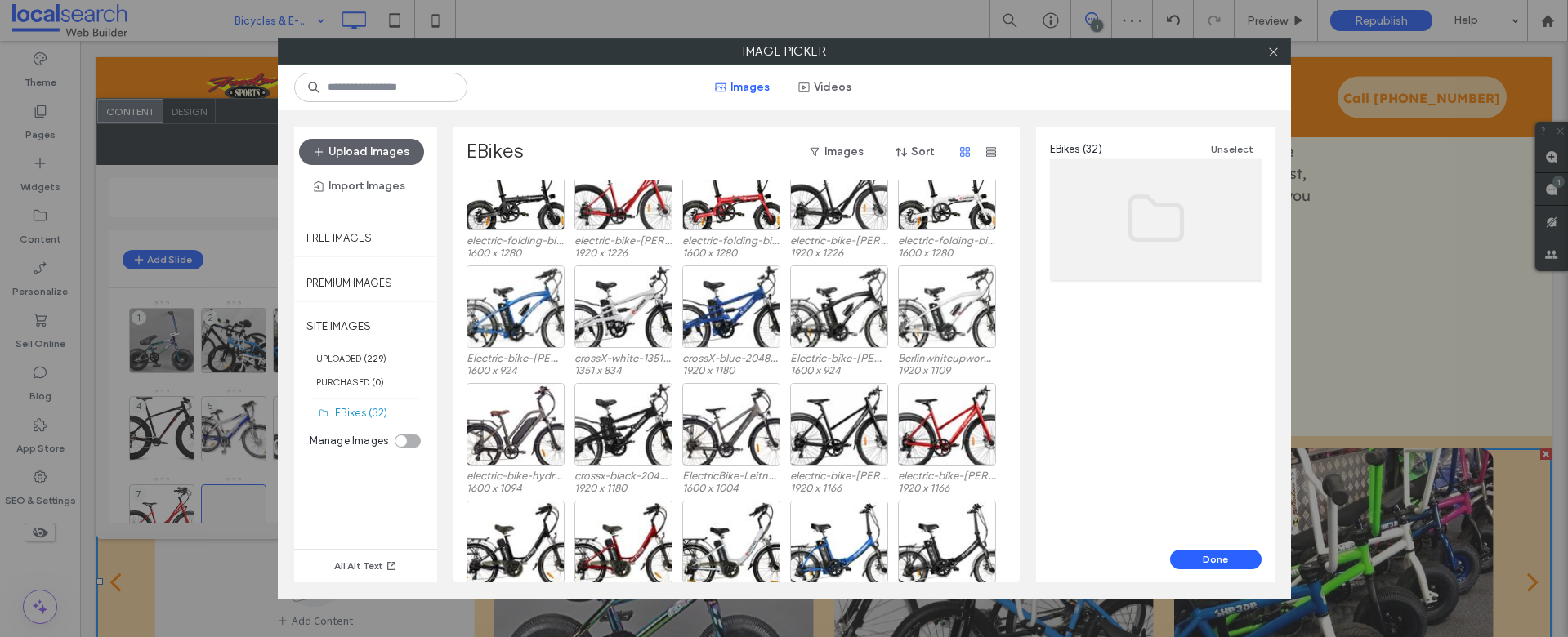
scroll to position [68, 0]
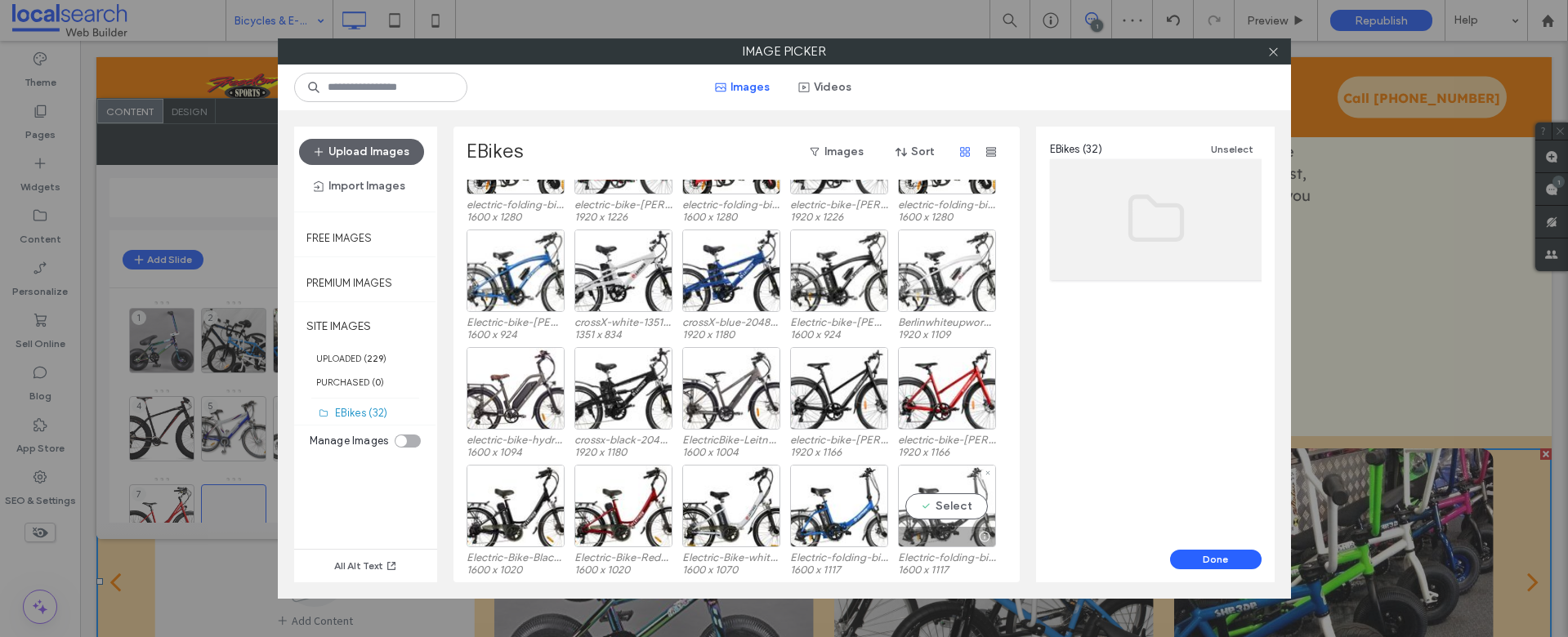
click at [960, 513] on div "Select" at bounding box center [947, 506] width 98 height 83
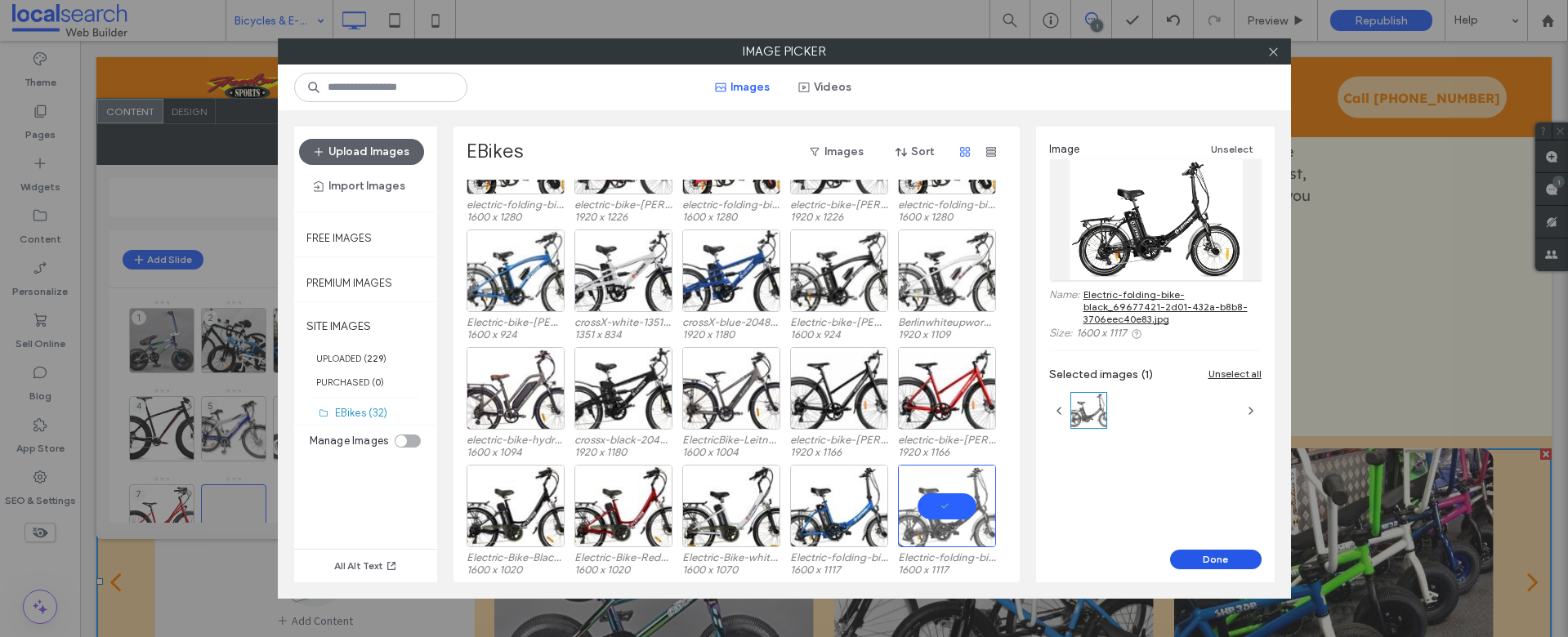
click at [1214, 563] on button "Done" at bounding box center [1216, 559] width 91 height 20
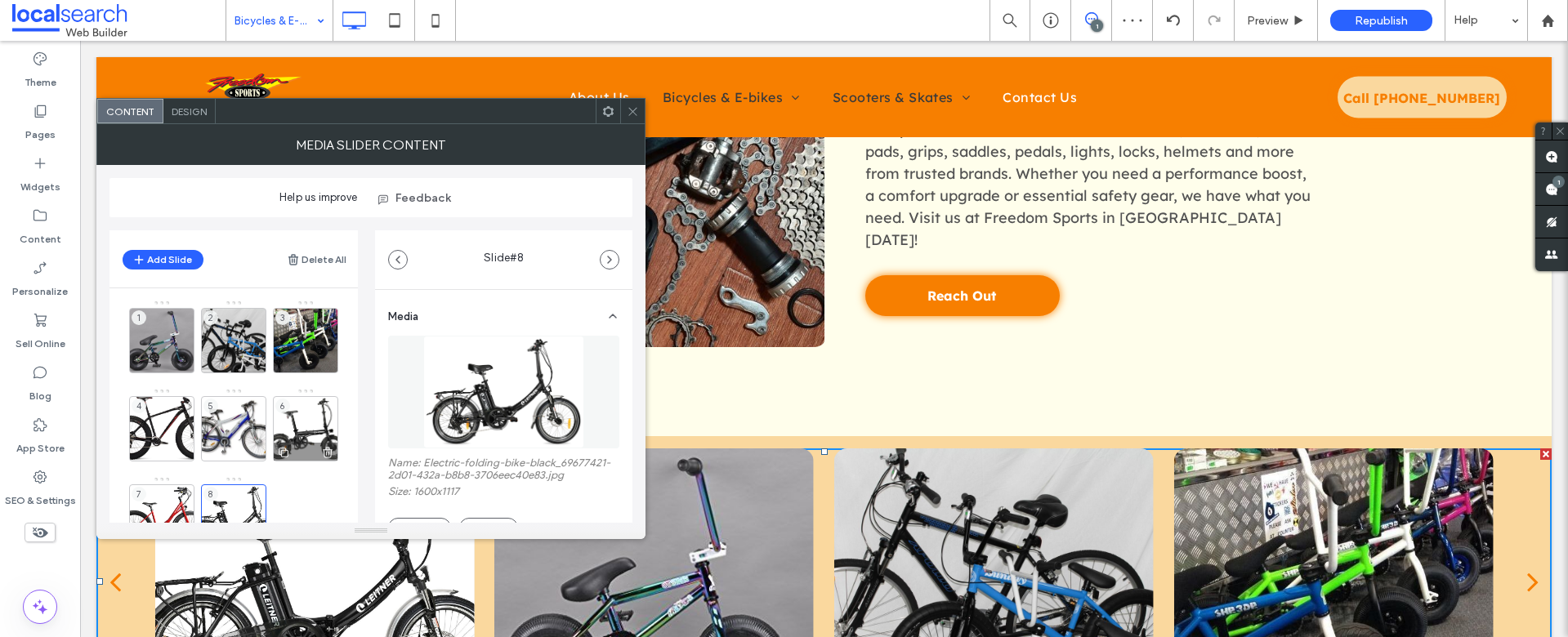
click at [307, 420] on div "6" at bounding box center [306, 429] width 65 height 65
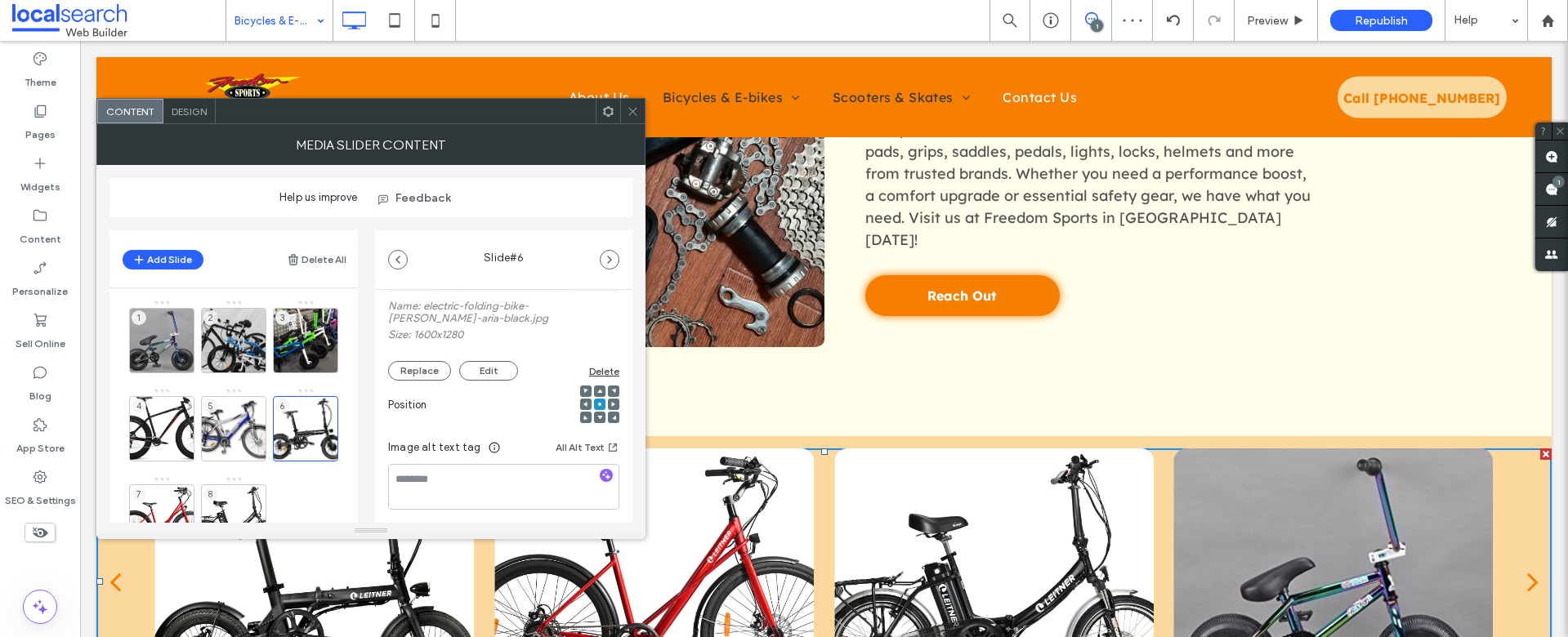
scroll to position [296, 0]
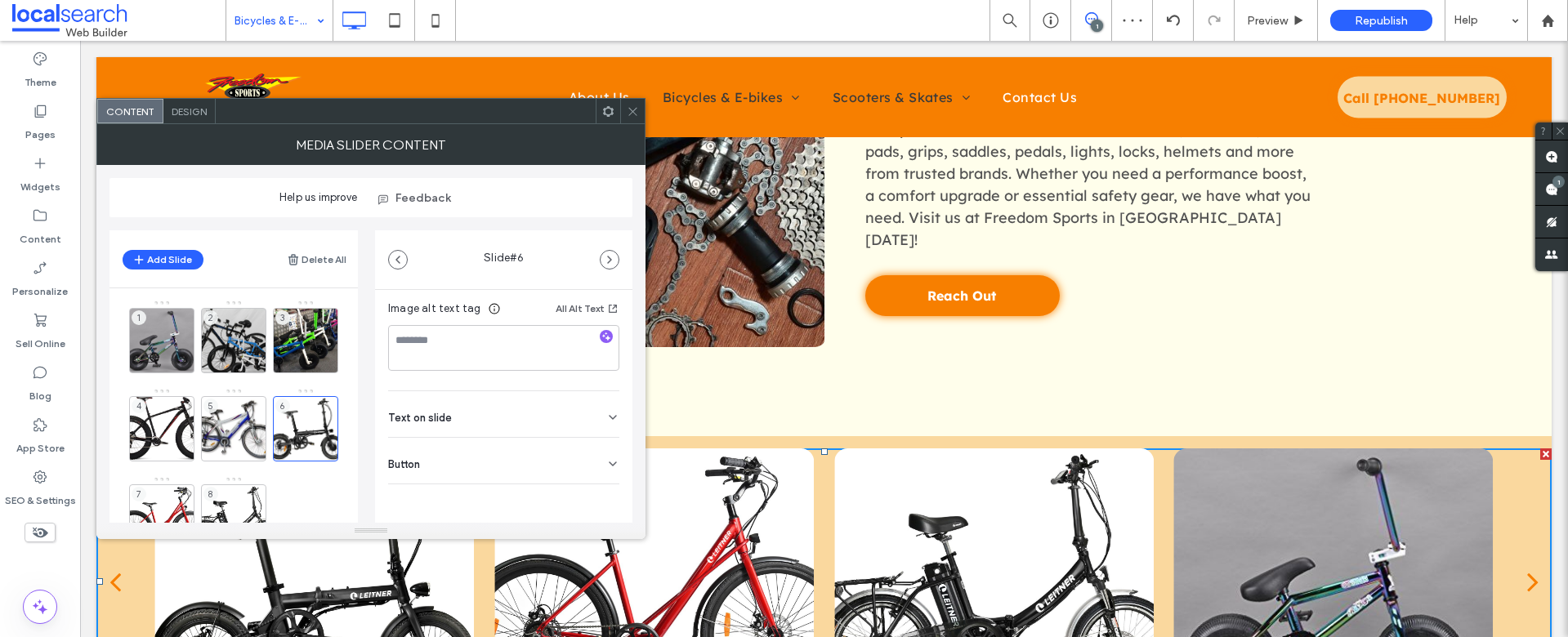
click at [449, 474] on div "Button" at bounding box center [503, 460] width 232 height 46
click at [603, 499] on icon at bounding box center [605, 498] width 15 height 15
click at [170, 503] on div "7" at bounding box center [162, 517] width 65 height 65
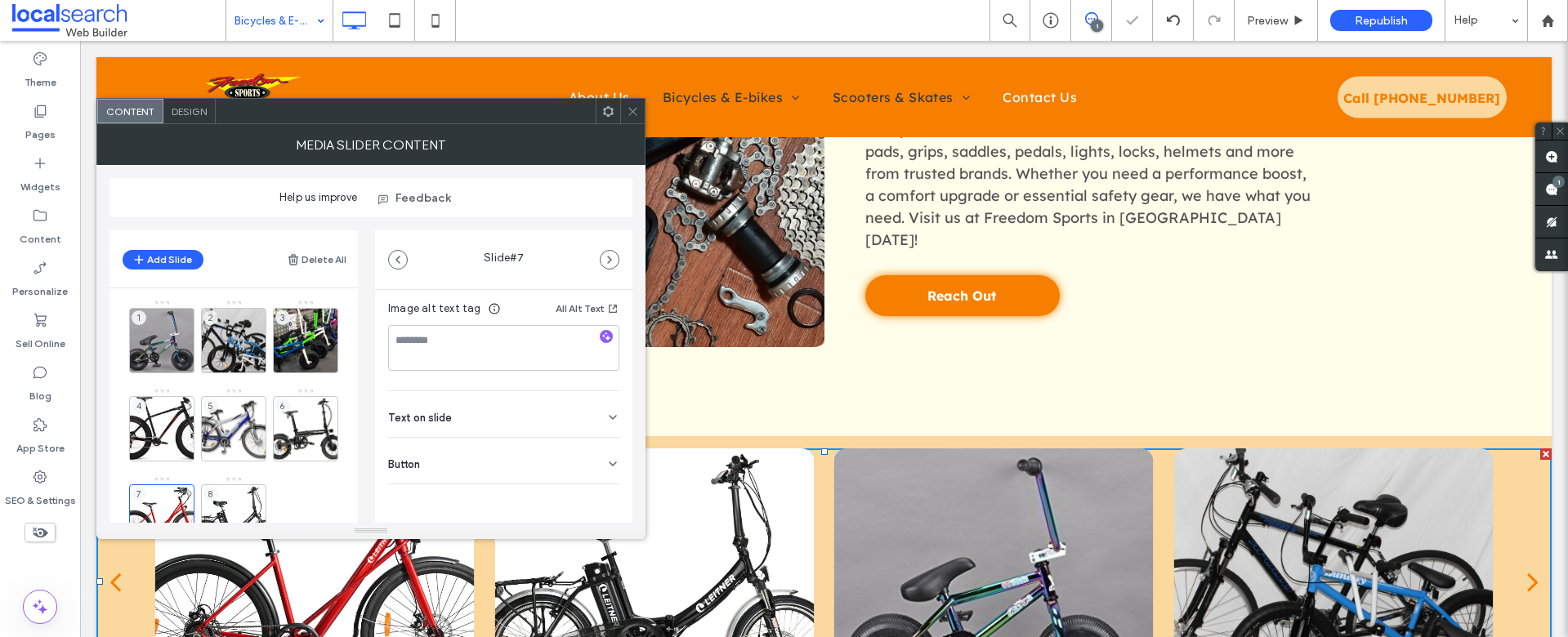
click at [510, 463] on div "Button" at bounding box center [503, 460] width 232 height 46
click at [597, 496] on icon at bounding box center [605, 498] width 15 height 15
click at [242, 500] on div "8" at bounding box center [233, 517] width 65 height 65
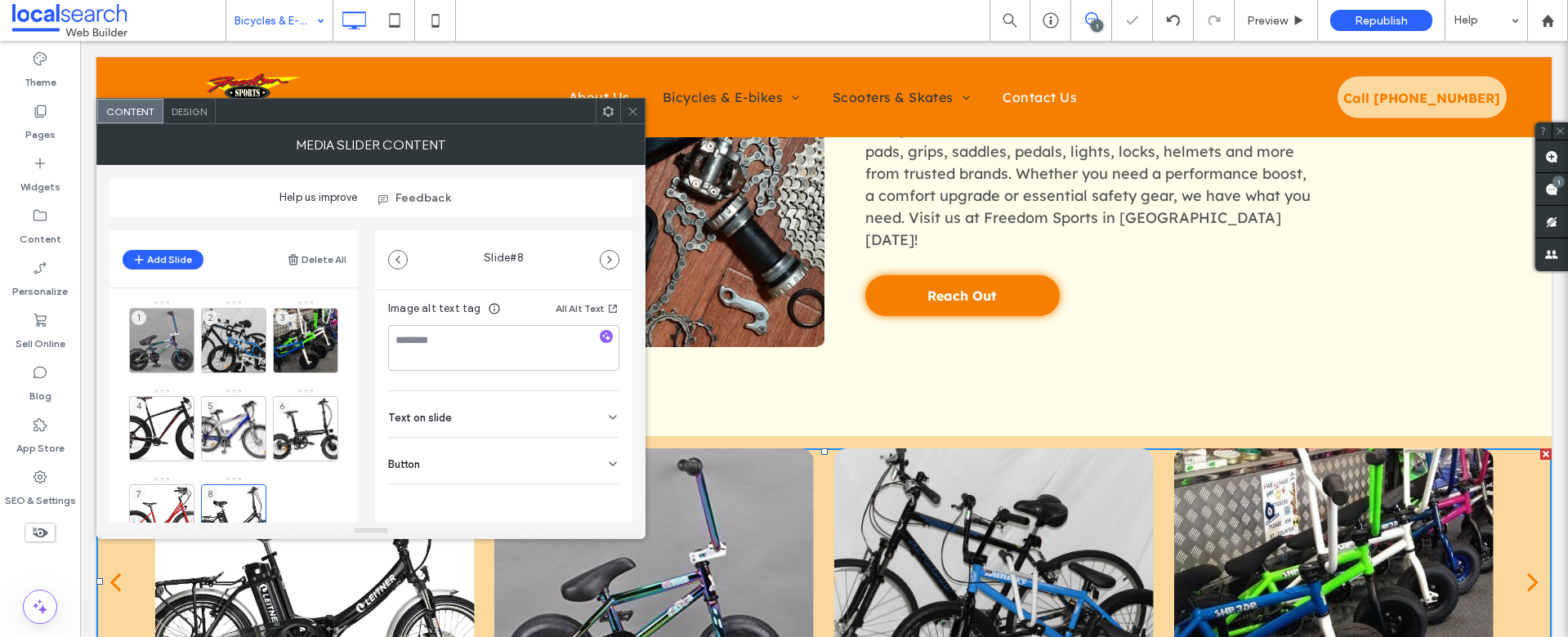
click at [577, 466] on div "Button" at bounding box center [503, 460] width 232 height 46
click at [597, 494] on icon at bounding box center [605, 486] width 15 height 15
click at [185, 354] on div at bounding box center [162, 363] width 64 height 18
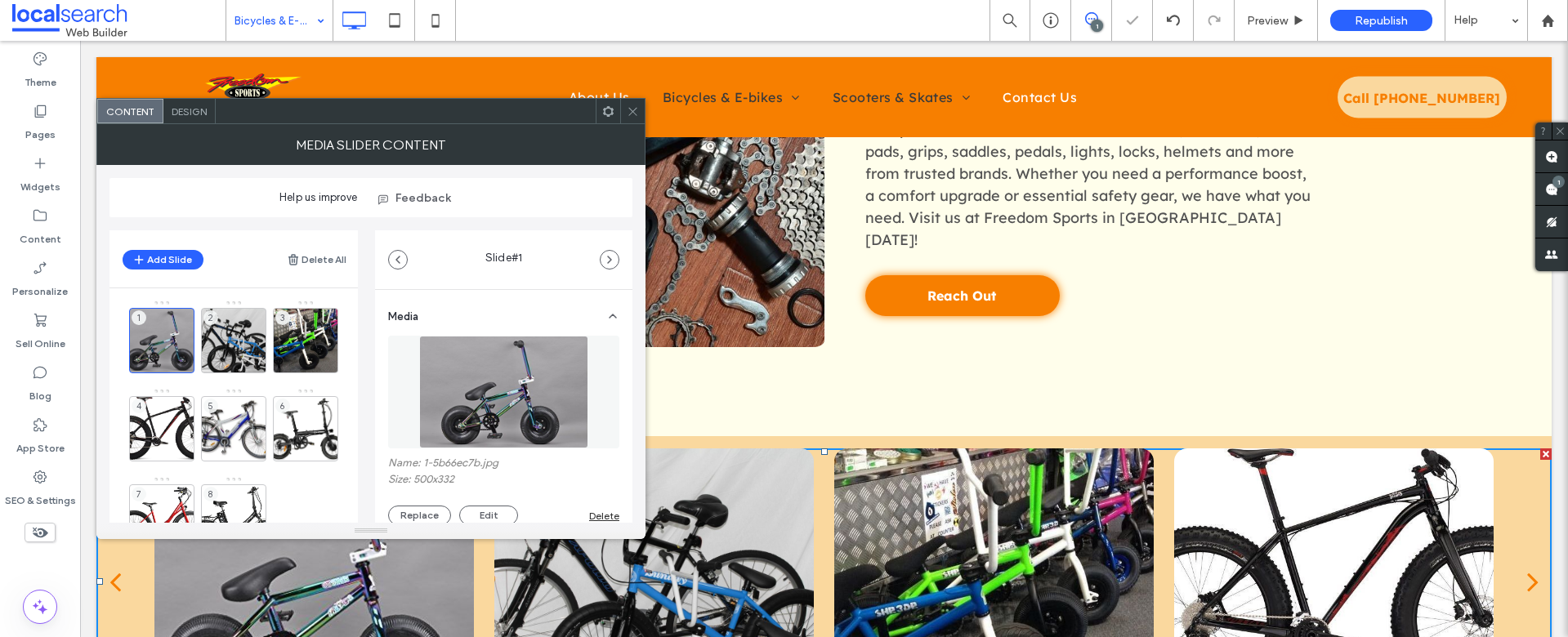
scroll to position [316, 0]
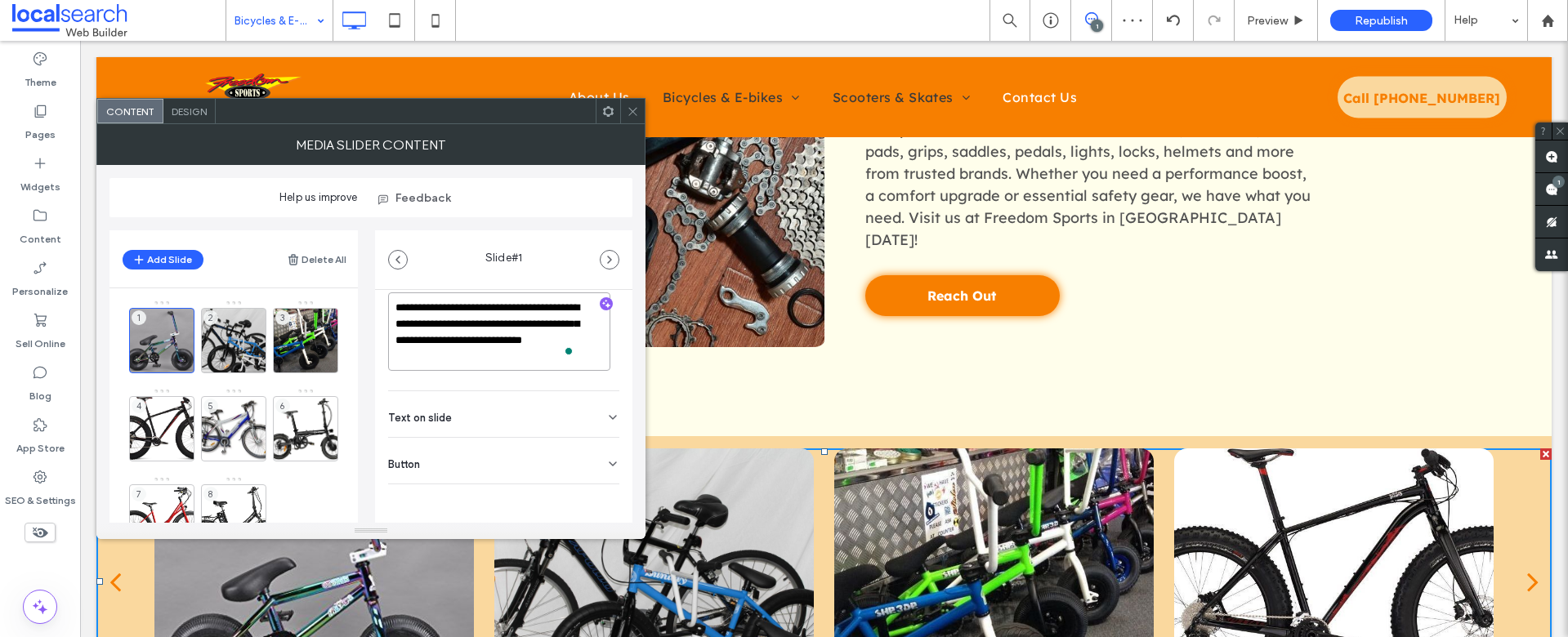
drag, startPoint x: 514, startPoint y: 358, endPoint x: 461, endPoint y: 347, distance: 54.1
click at [461, 347] on textarea "**********" at bounding box center [498, 332] width 222 height 78
click at [242, 425] on div "5" at bounding box center [233, 429] width 65 height 65
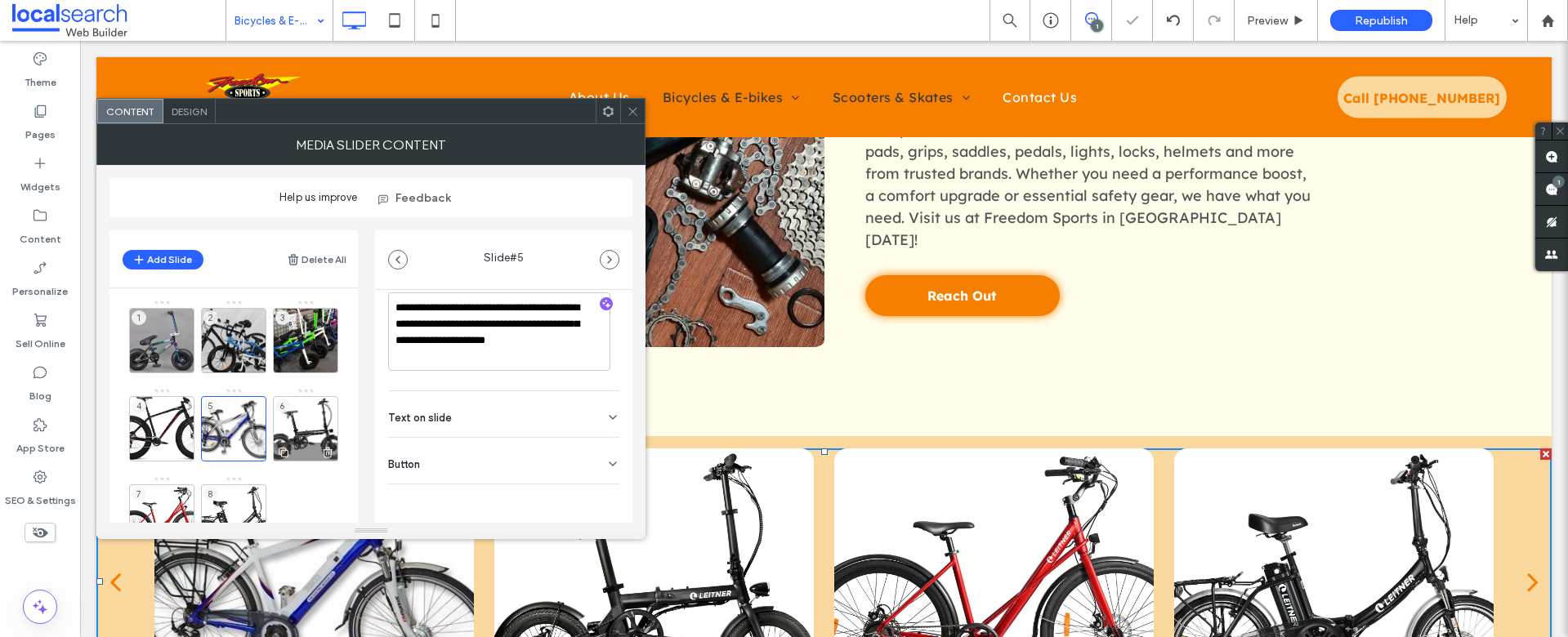
click at [299, 423] on div "6" at bounding box center [306, 429] width 65 height 65
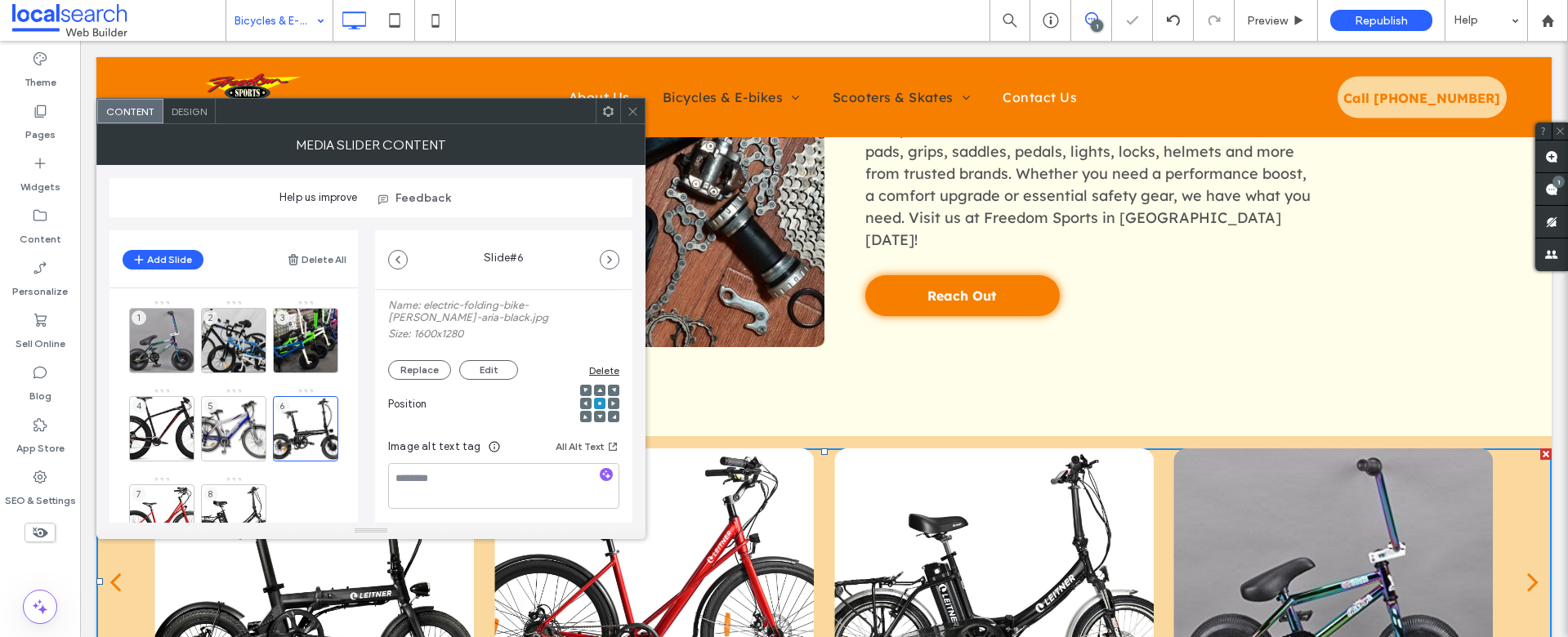
scroll to position [296, 0]
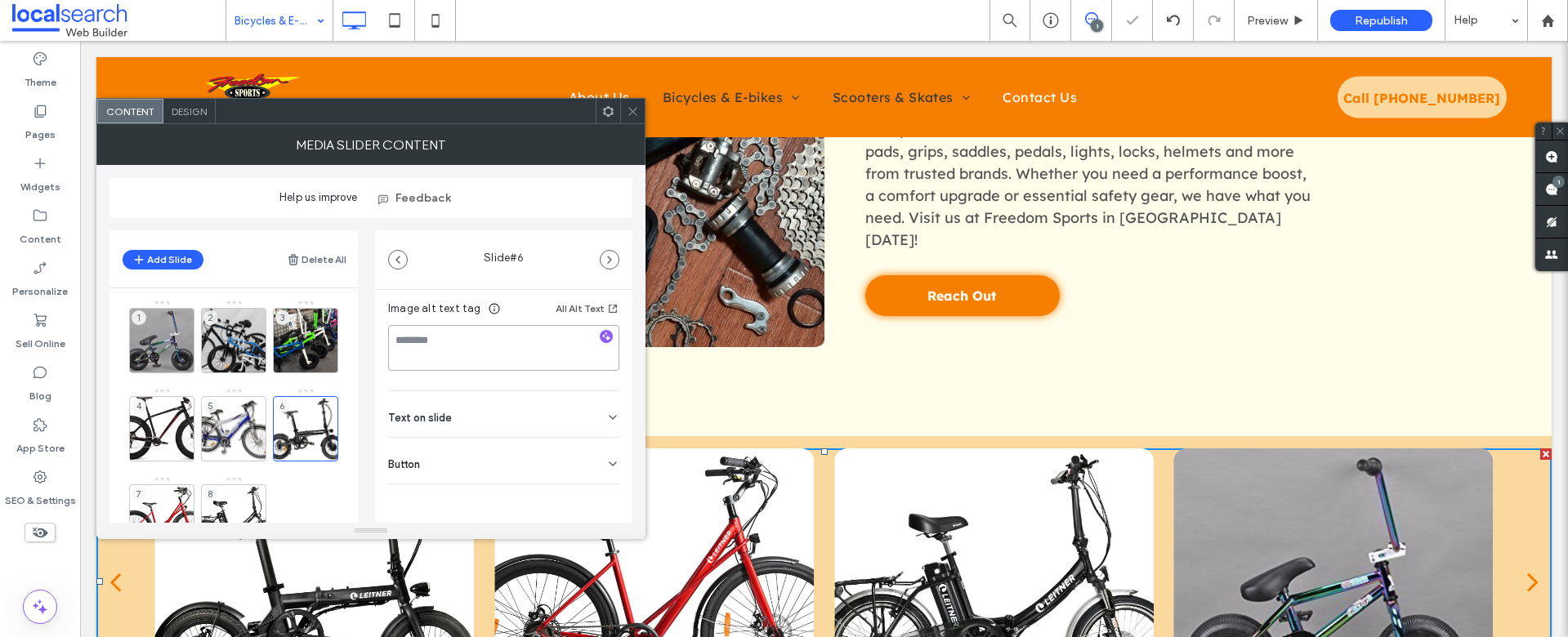
click at [448, 353] on textarea at bounding box center [503, 348] width 232 height 46
